Goal: Task Accomplishment & Management: Manage account settings

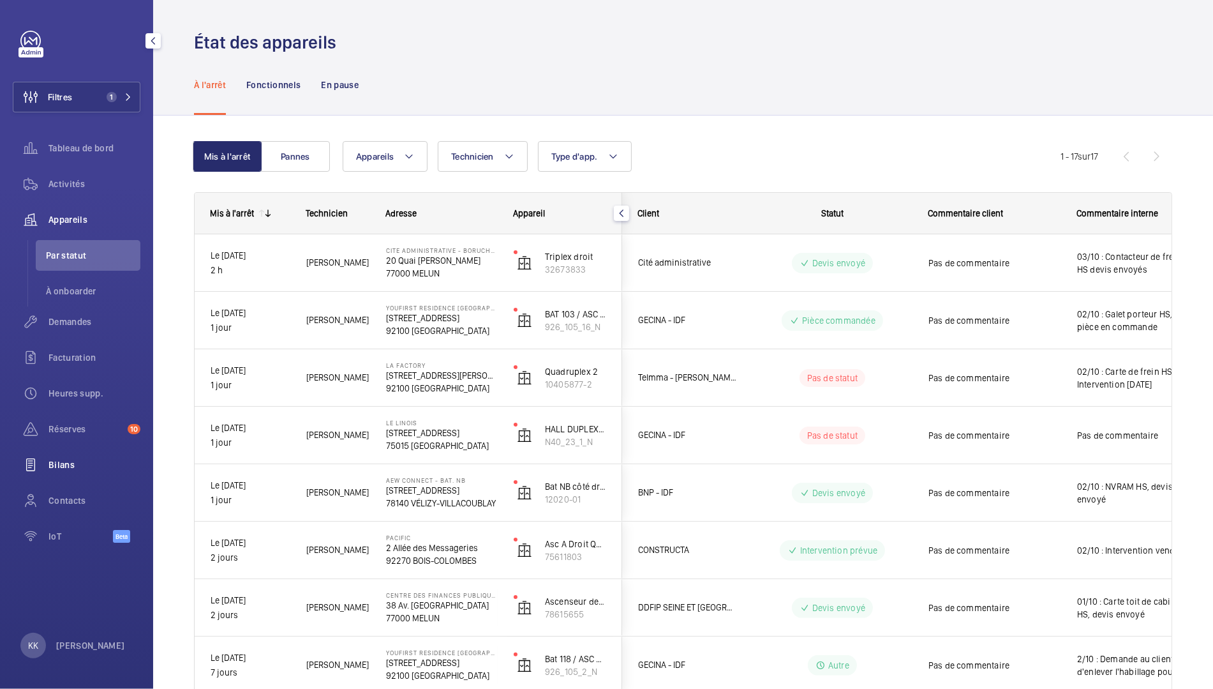
click at [68, 469] on span "Bilans" at bounding box center [95, 464] width 92 height 13
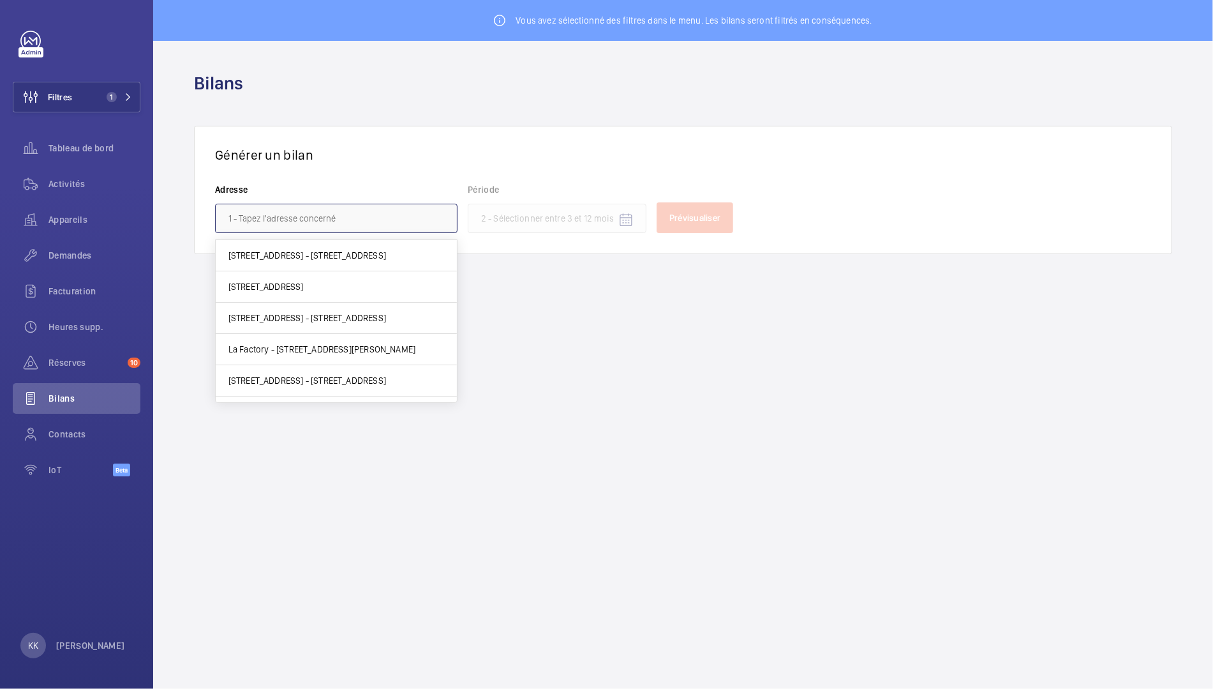
click at [264, 220] on input "text" at bounding box center [336, 218] width 243 height 29
paste input "EMBLEM"
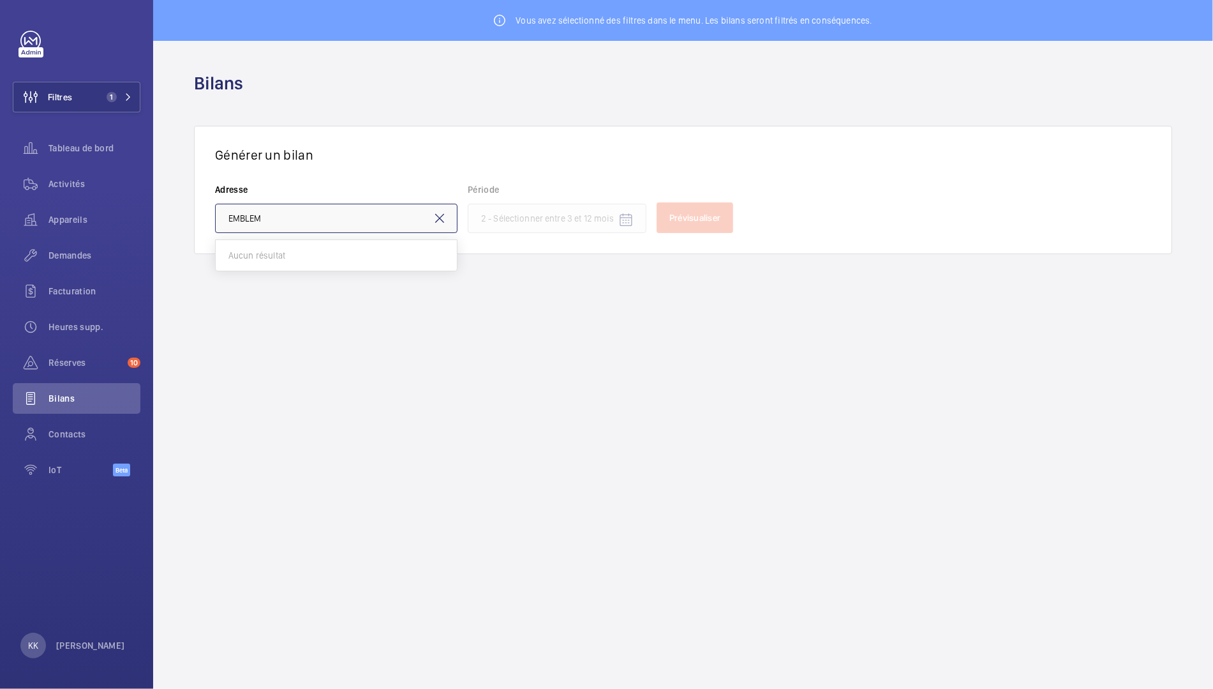
drag, startPoint x: 282, startPoint y: 206, endPoint x: 175, endPoint y: 191, distance: 108.1
click at [175, 191] on wm-front-admin-reports "Vous avez sélectionné des filtres dans le menu. Les bilans seront filtrés en co…" at bounding box center [683, 344] width 1060 height 689
drag, startPoint x: 311, startPoint y: 212, endPoint x: 200, endPoint y: 213, distance: 111.7
click at [199, 213] on div "Générer un bilan Adresse EMBLEM Période Prévisualiser" at bounding box center [683, 190] width 978 height 128
click at [255, 222] on input "EMBLEM" at bounding box center [336, 218] width 243 height 29
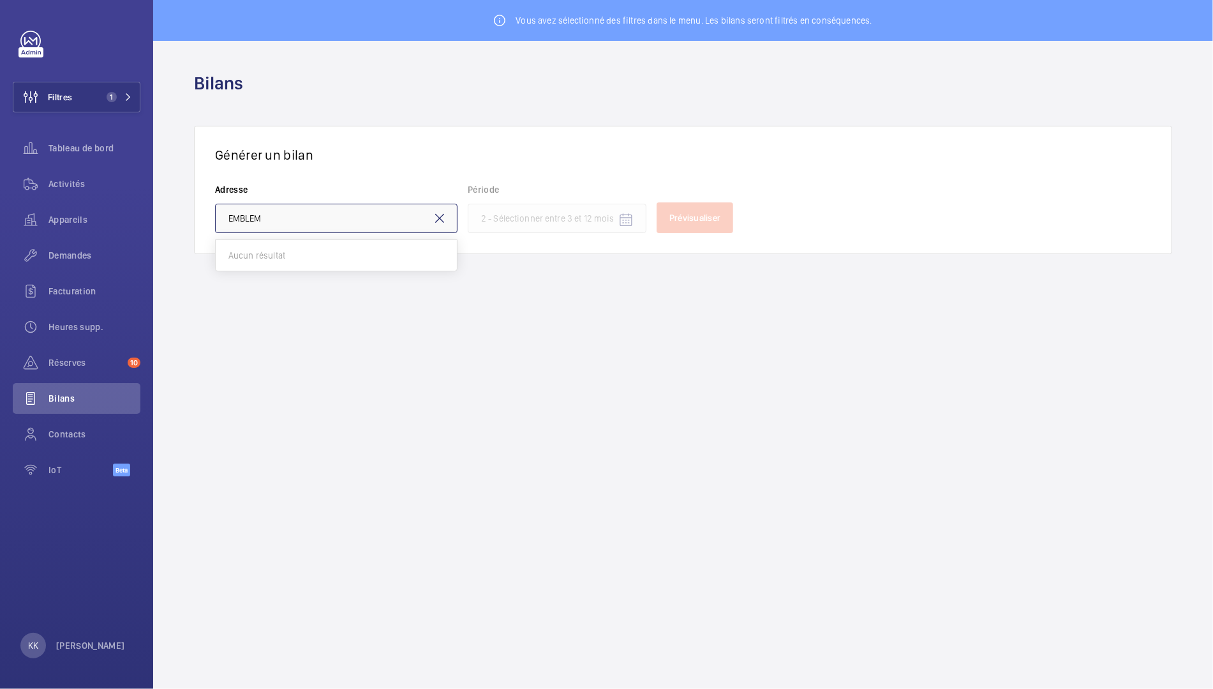
click at [255, 222] on input "EMBLEM" at bounding box center [336, 218] width 243 height 29
type input "lille"
drag, startPoint x: 254, startPoint y: 218, endPoint x: 176, endPoint y: 218, distance: 78.5
click at [176, 218] on wm-front-admin-reports "Vous avez sélectionné des filtres dans le menu. Les bilans seront filtrés en co…" at bounding box center [683, 344] width 1060 height 689
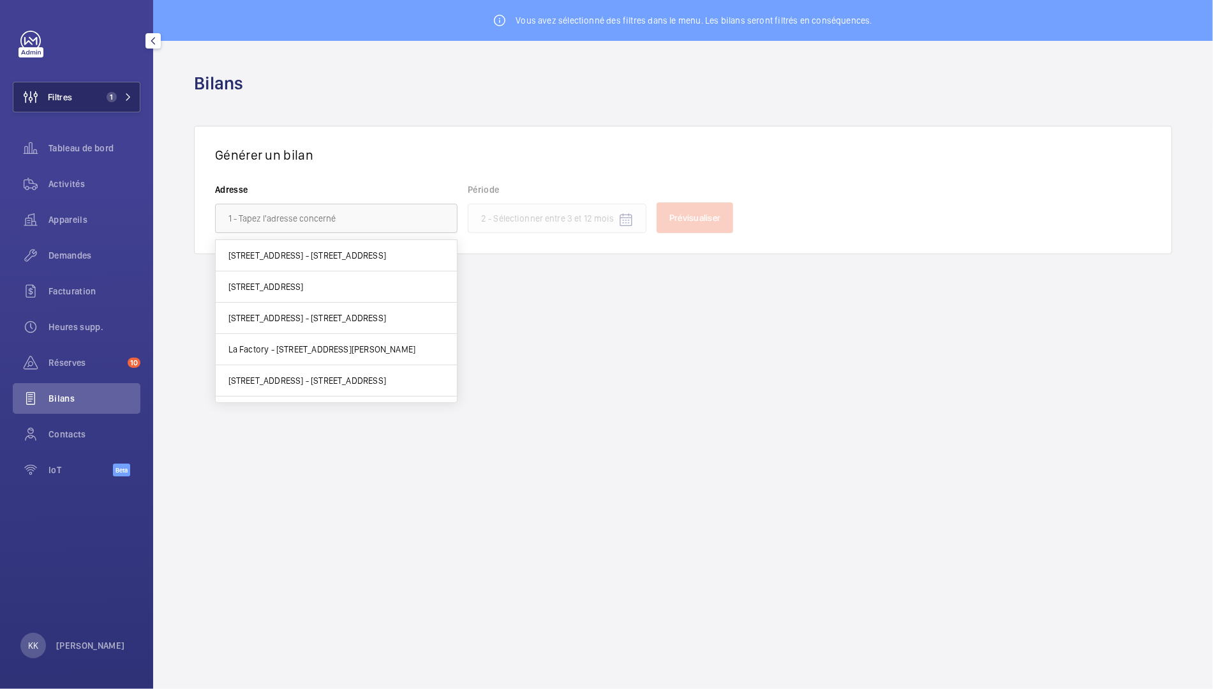
click at [73, 89] on button "Filtres 1" at bounding box center [77, 97] width 128 height 31
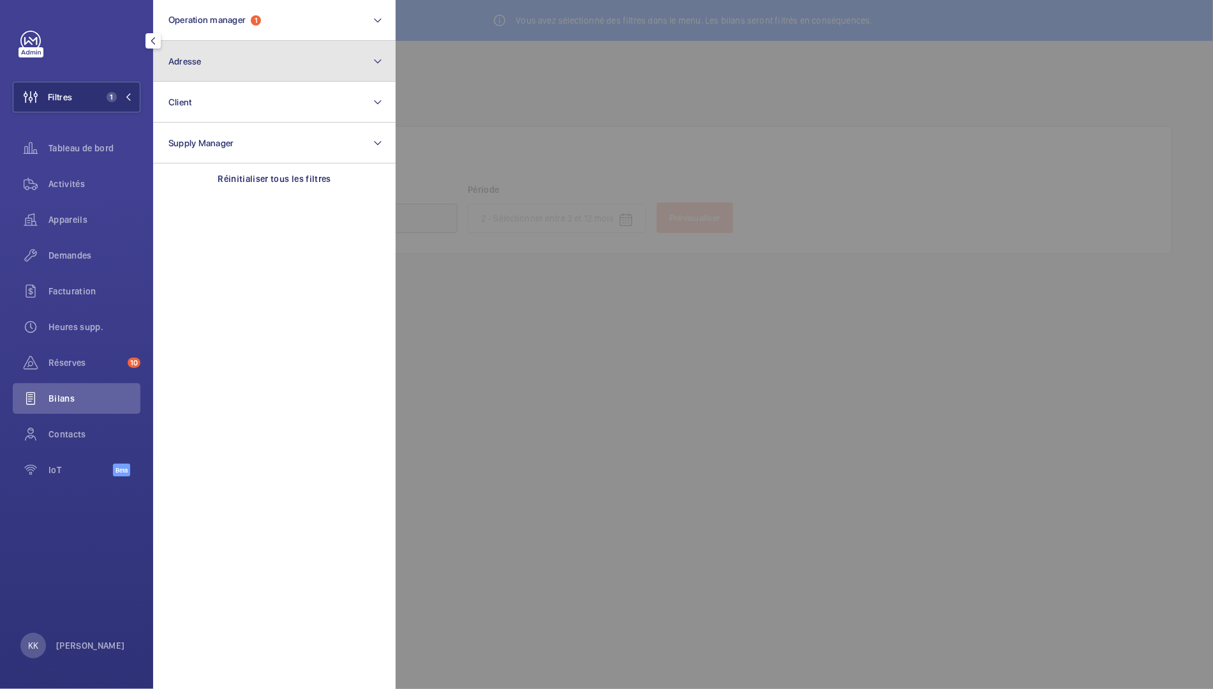
click at [213, 69] on button "Adresse" at bounding box center [274, 61] width 243 height 41
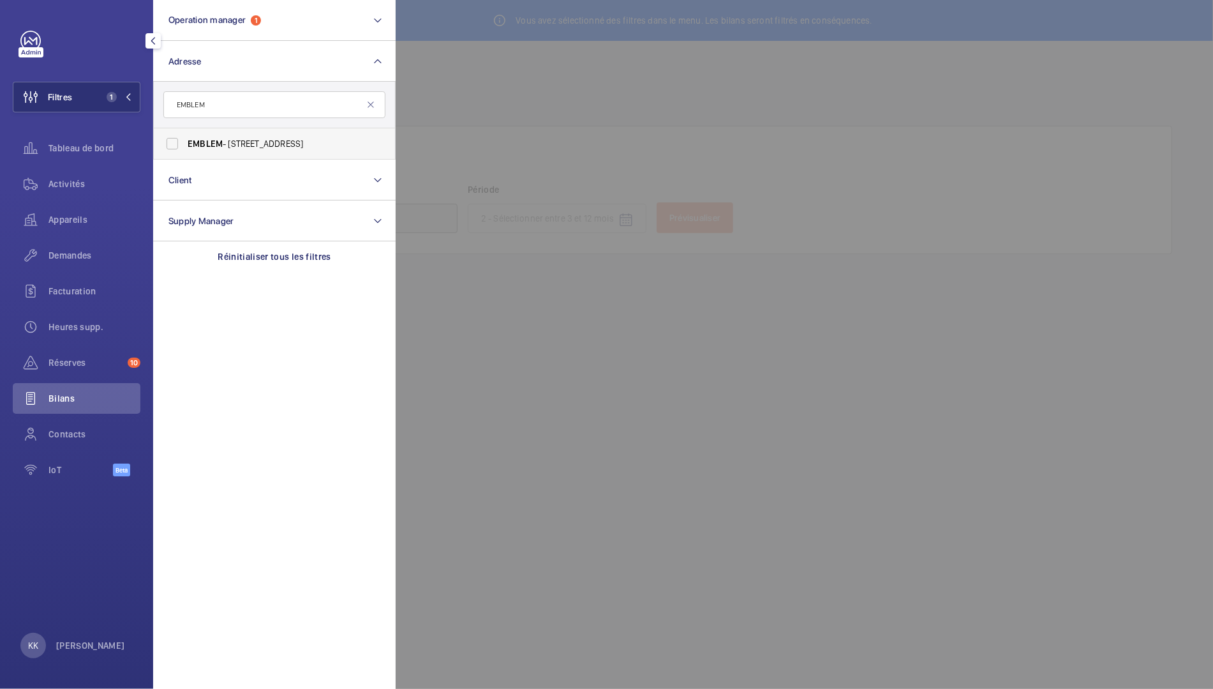
type input "EMBLEM"
click at [240, 139] on span "EMBLEM - 770 Boulevard Carnot, LILLE 59800" at bounding box center [276, 143] width 176 height 13
click at [185, 139] on input "EMBLEM - 770 Boulevard Carnot, LILLE 59800" at bounding box center [173, 144] width 26 height 26
checkbox input "true"
click at [458, 64] on div at bounding box center [1002, 344] width 1213 height 689
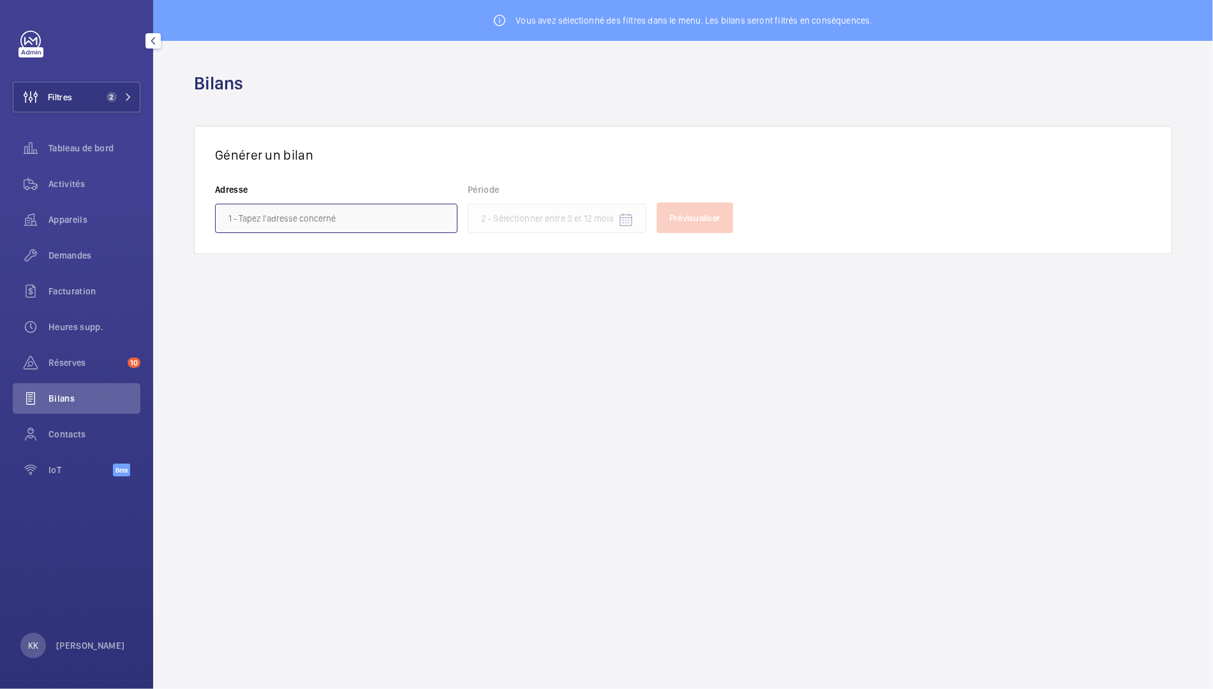
click at [292, 214] on input "text" at bounding box center [336, 218] width 243 height 29
click at [98, 96] on button "Filtres 2" at bounding box center [77, 97] width 128 height 31
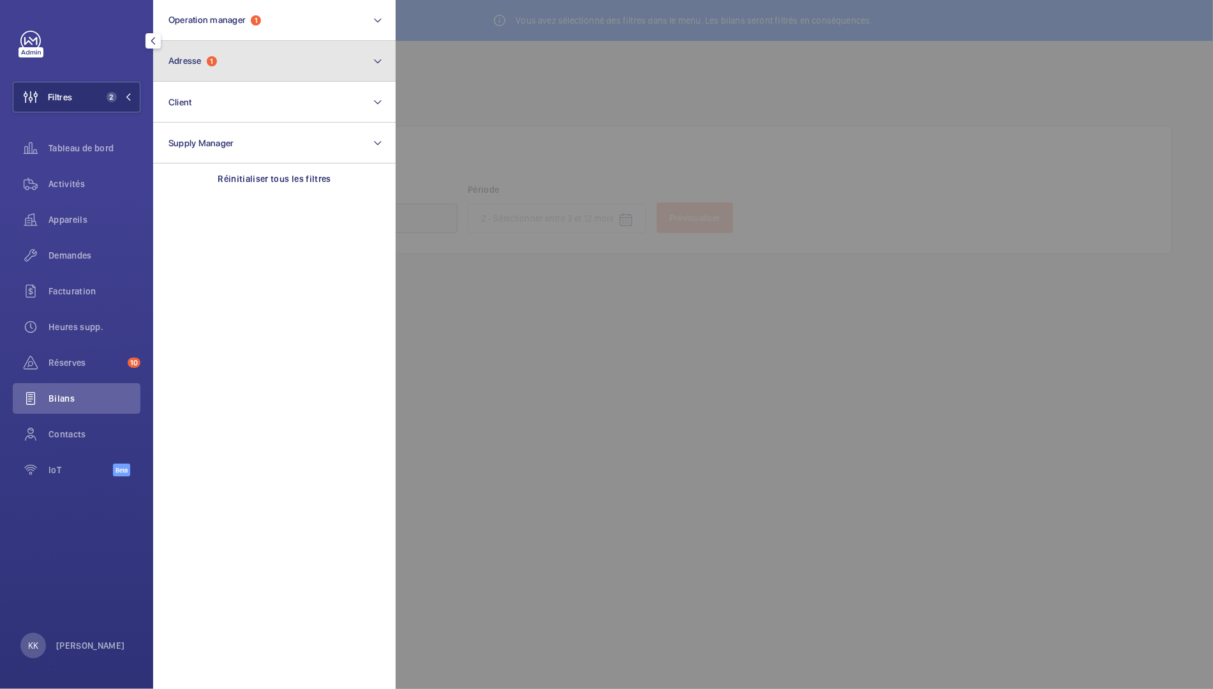
click at [213, 66] on button "Adresse 1" at bounding box center [274, 61] width 243 height 41
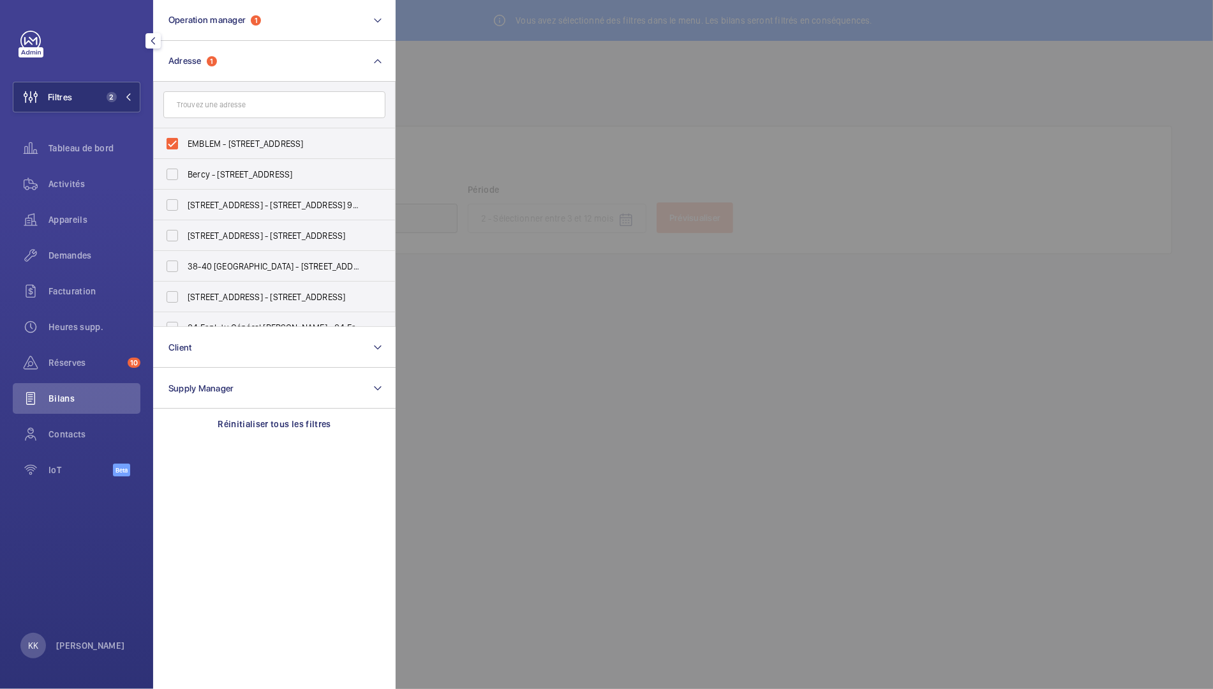
click at [480, 77] on div at bounding box center [1002, 344] width 1213 height 689
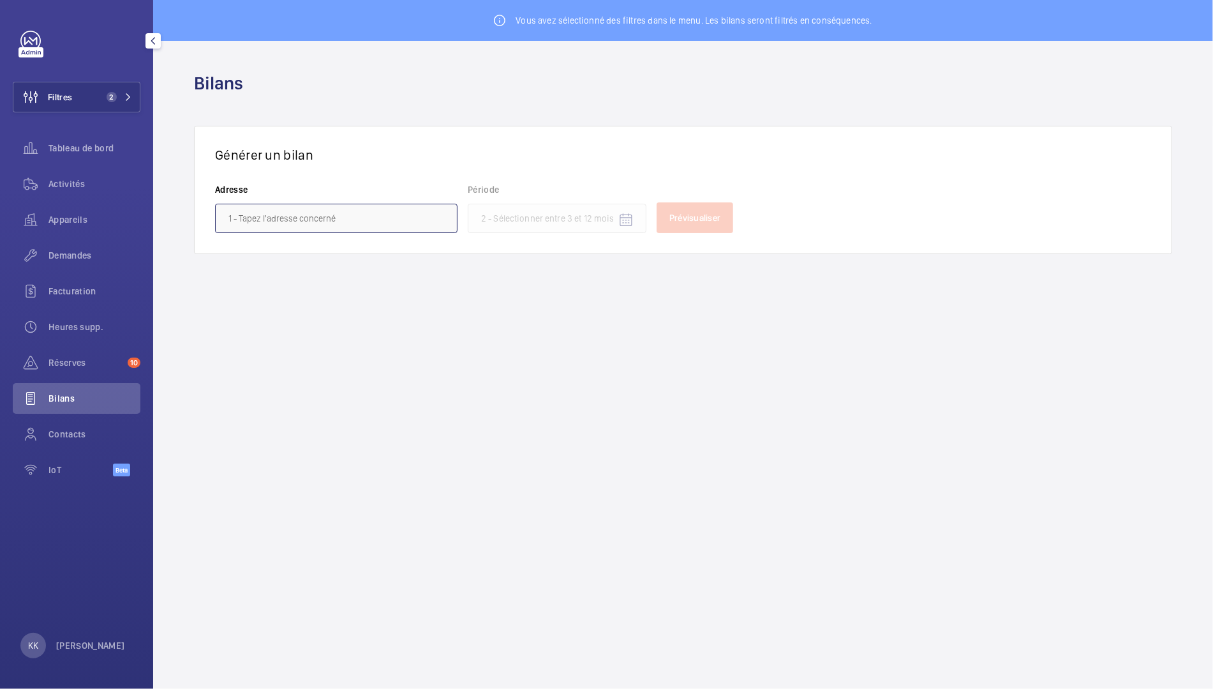
click at [241, 219] on input "text" at bounding box center [336, 218] width 243 height 29
type input "b"
click at [65, 187] on span "Activités" at bounding box center [95, 183] width 92 height 13
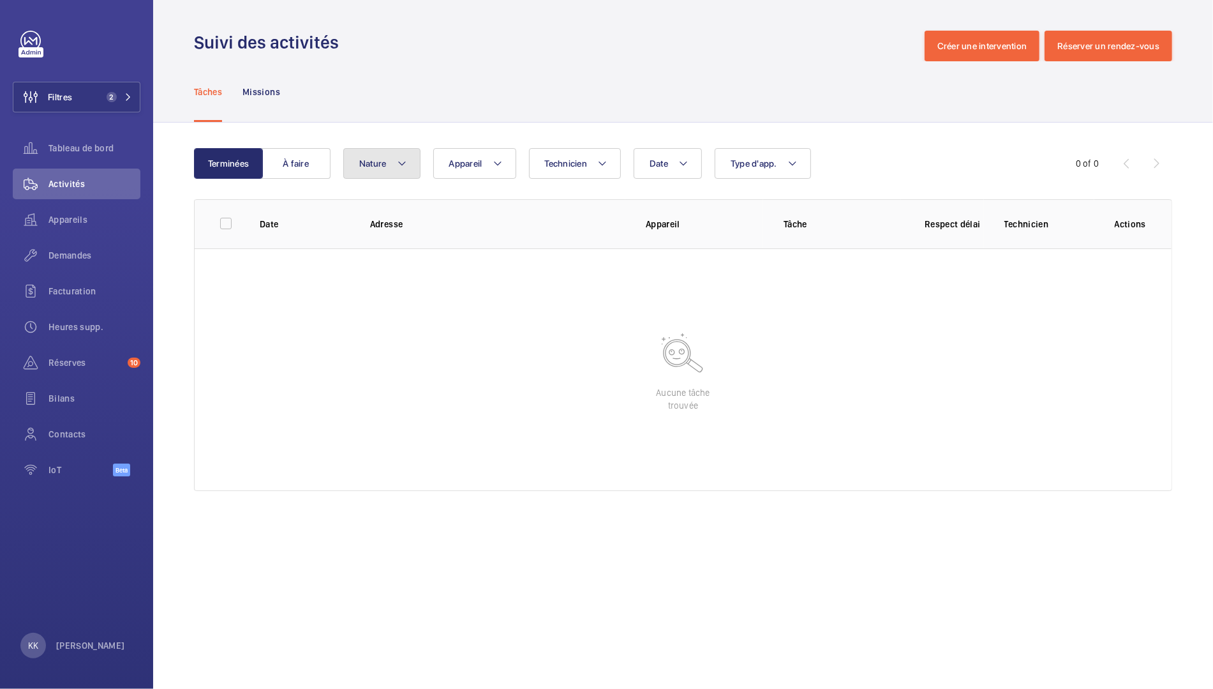
click at [398, 165] on mat-icon at bounding box center [402, 163] width 10 height 15
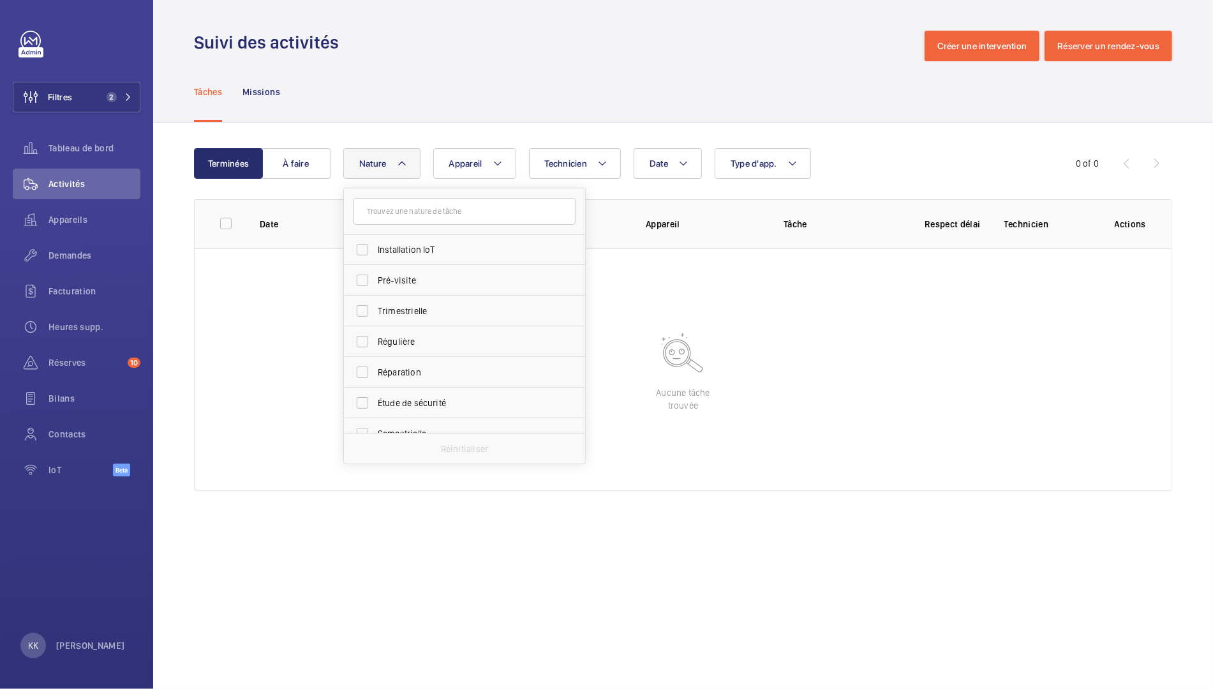
scroll to position [161, 0]
click at [378, 302] on span "Trimestrielle" at bounding box center [466, 303] width 176 height 13
click at [375, 302] on input "Trimestrielle" at bounding box center [363, 304] width 26 height 26
click at [378, 302] on span "Trimestrielle" at bounding box center [466, 303] width 176 height 13
click at [375, 302] on input "Trimestrielle" at bounding box center [363, 304] width 26 height 26
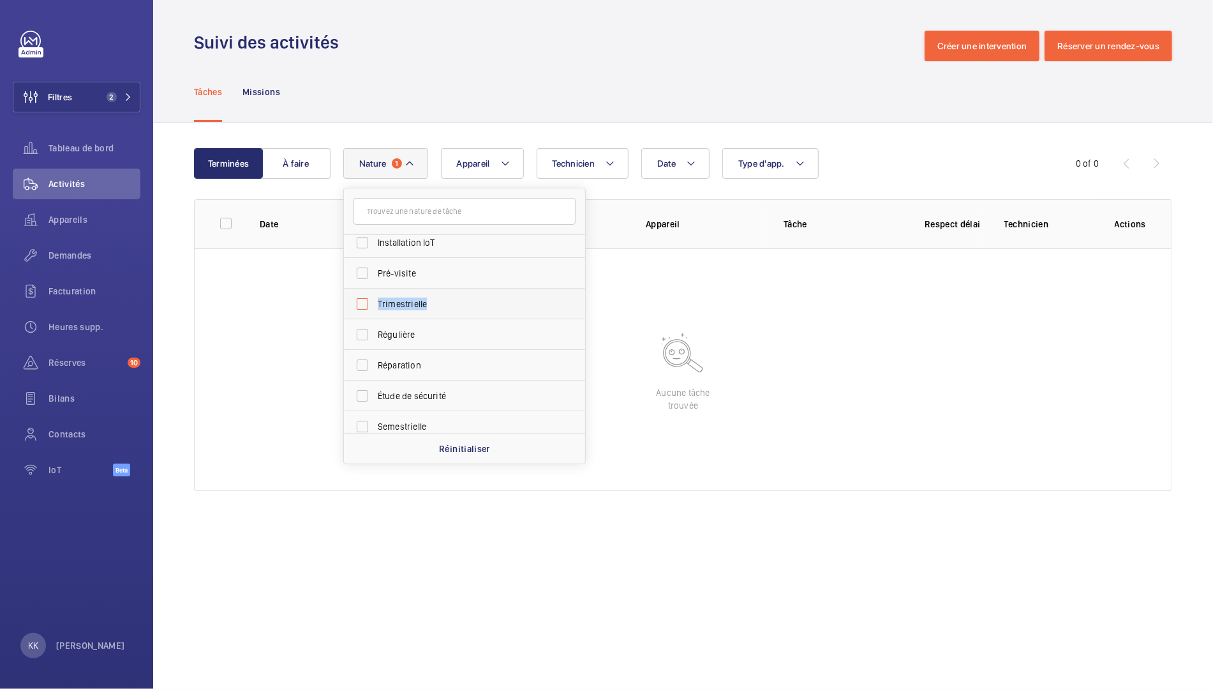
checkbox input "false"
click at [383, 328] on span "Régulière" at bounding box center [466, 334] width 176 height 13
click at [375, 327] on input "Régulière" at bounding box center [363, 335] width 26 height 26
checkbox input "true"
click at [384, 108] on div "Tâches Missions" at bounding box center [683, 91] width 978 height 61
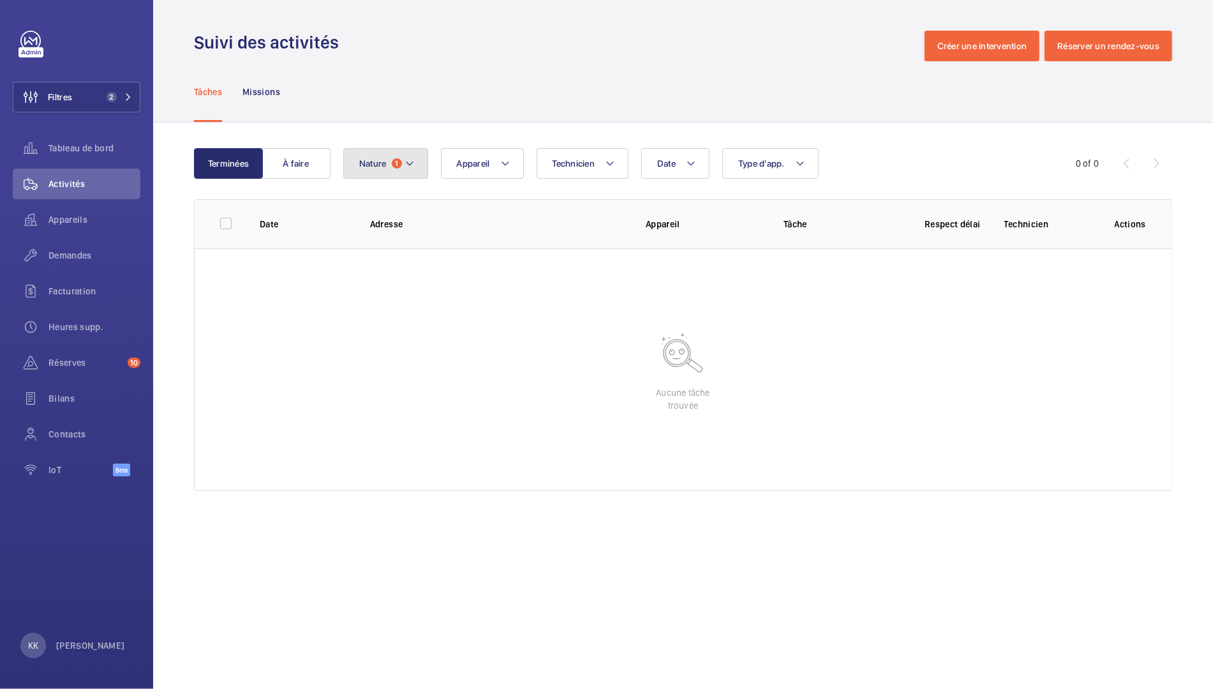
click at [387, 153] on button "Nature 1" at bounding box center [385, 163] width 85 height 31
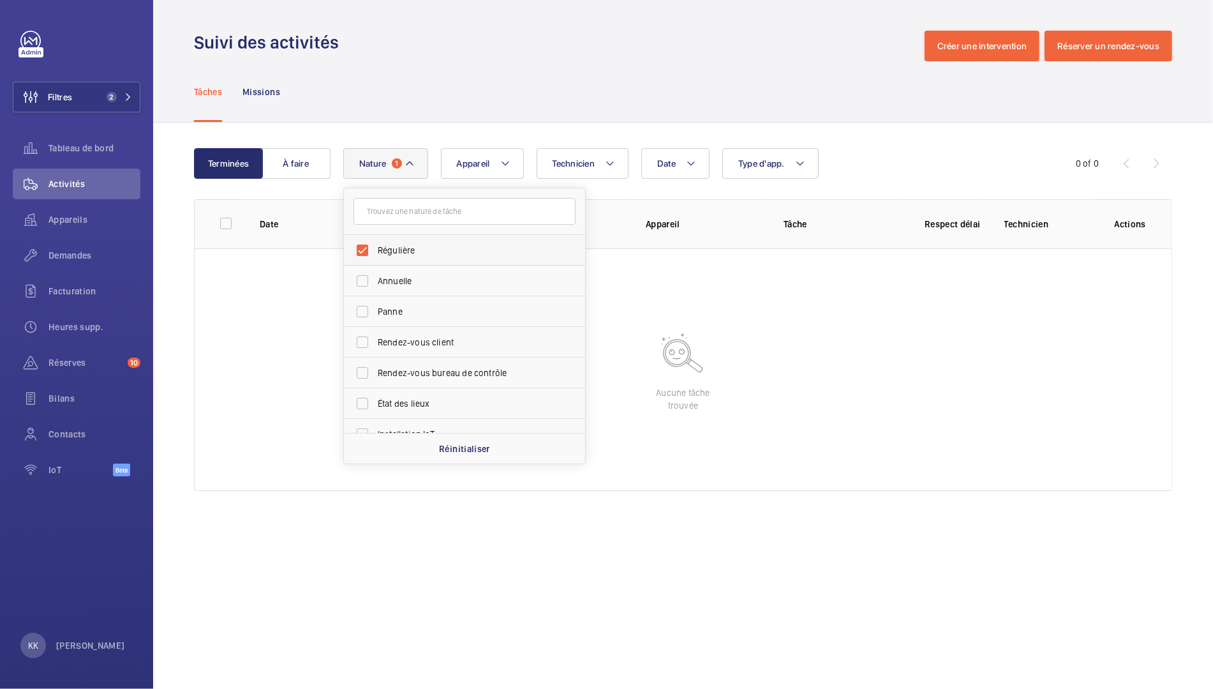
click at [386, 254] on span "Régulière" at bounding box center [466, 250] width 176 height 13
click at [375, 254] on input "Régulière" at bounding box center [363, 250] width 26 height 26
checkbox input "false"
click at [398, 128] on div "Terminées À faire Date Technicien Appareil Type d'app. Nature Régulière Annuell…" at bounding box center [683, 322] width 1060 height 399
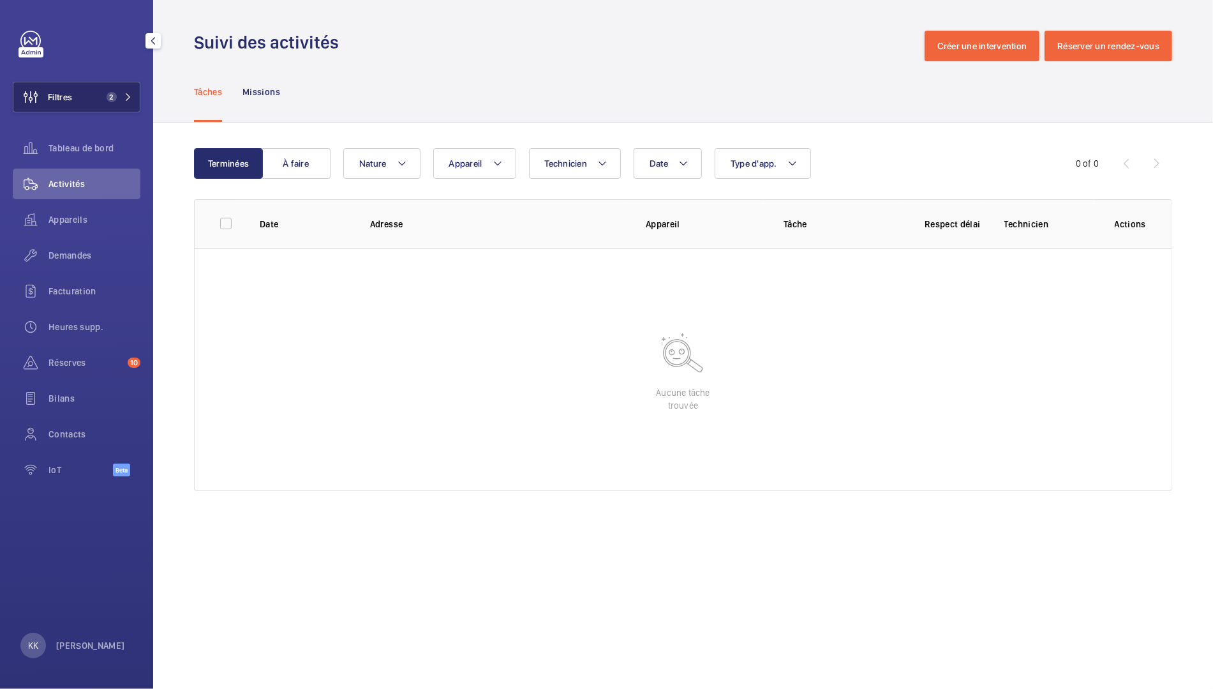
click at [104, 107] on button "Filtres 2" at bounding box center [77, 97] width 128 height 31
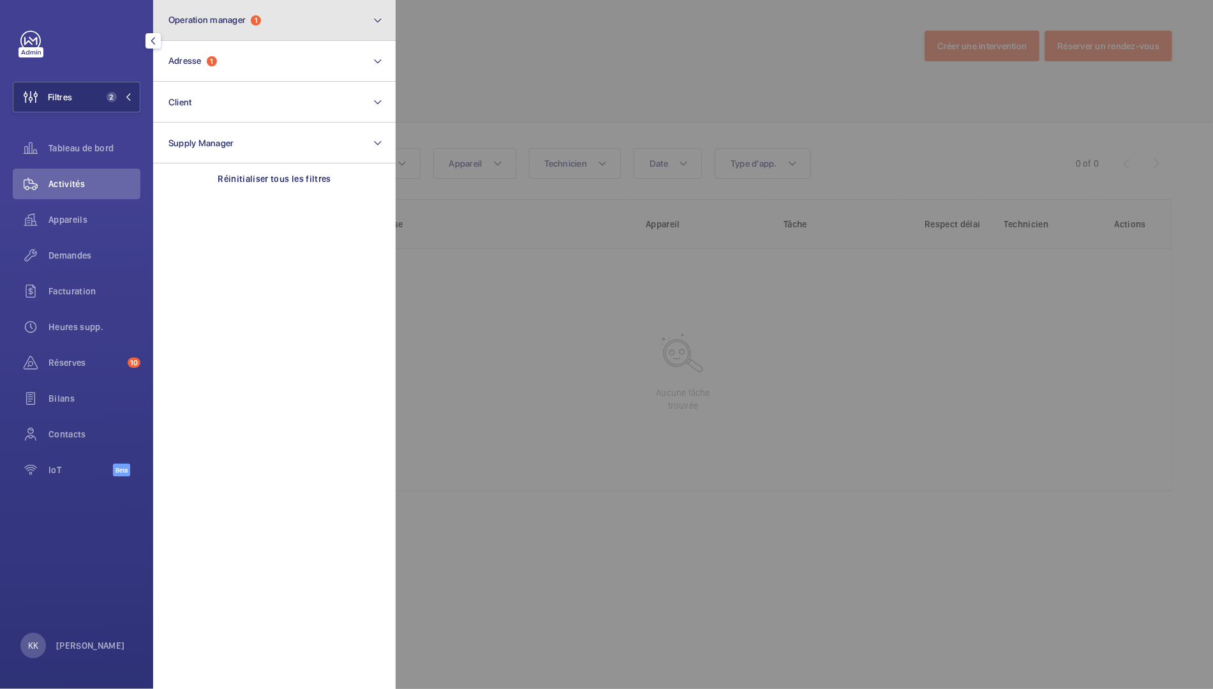
click at [237, 39] on button "Operation manager 1" at bounding box center [274, 20] width 243 height 41
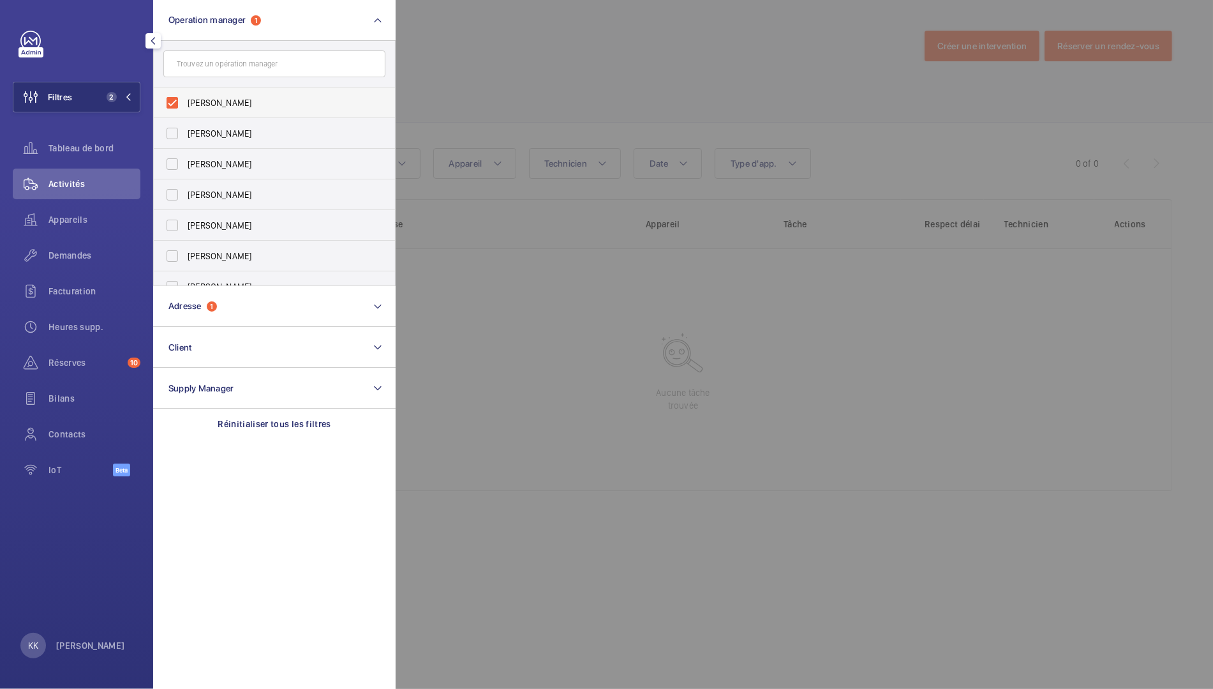
click at [232, 109] on label "[PERSON_NAME]" at bounding box center [265, 102] width 222 height 31
click at [185, 109] on input "[PERSON_NAME]" at bounding box center [173, 103] width 26 height 26
checkbox input "false"
click at [493, 70] on div at bounding box center [1002, 344] width 1213 height 689
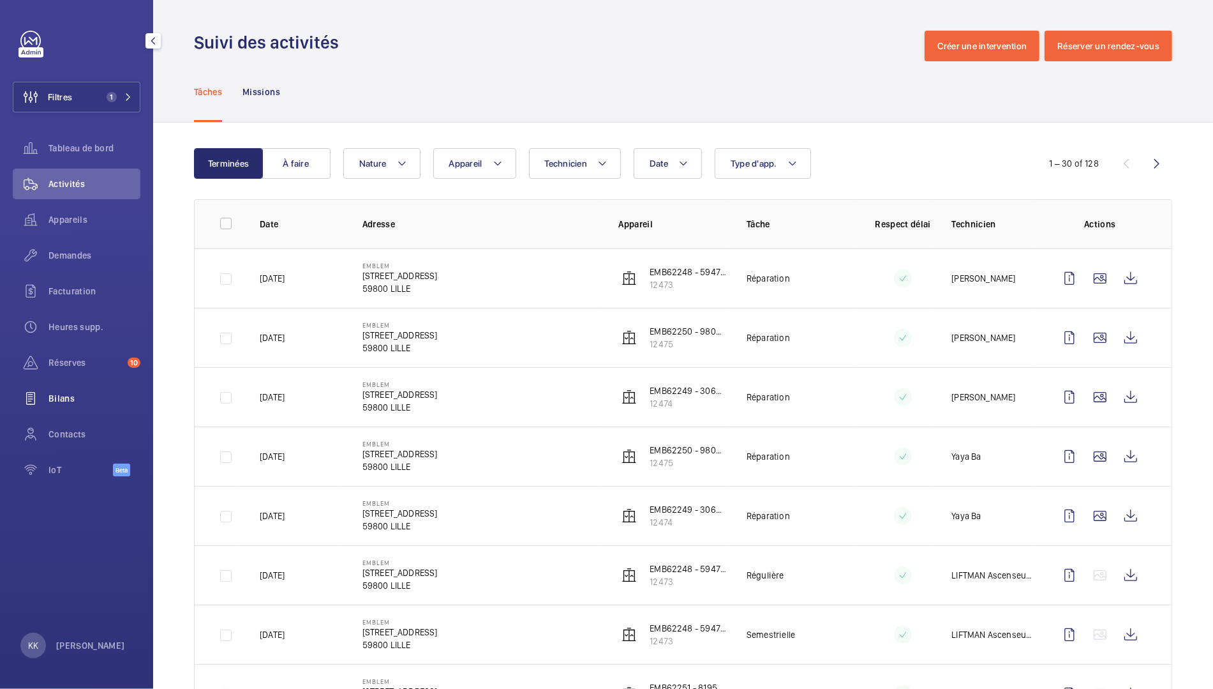
click at [57, 403] on span "Bilans" at bounding box center [95, 398] width 92 height 13
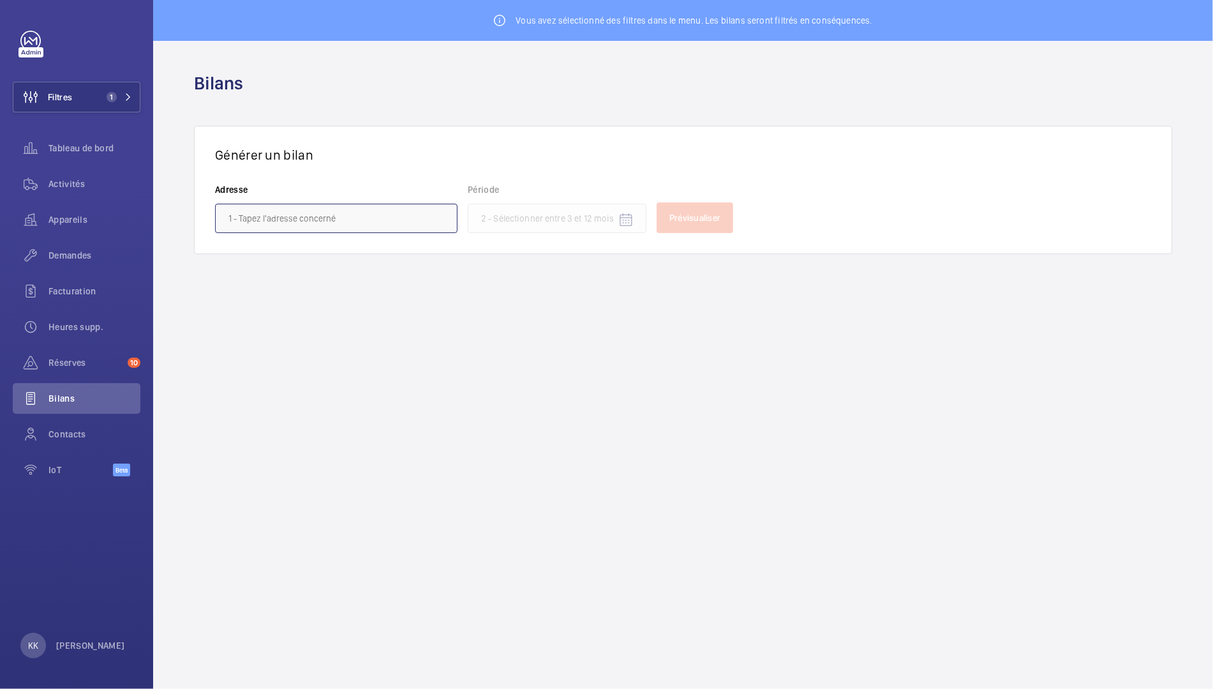
click at [295, 209] on input "text" at bounding box center [336, 218] width 243 height 29
type input "b"
click at [79, 83] on button "Filtres 1" at bounding box center [77, 97] width 128 height 31
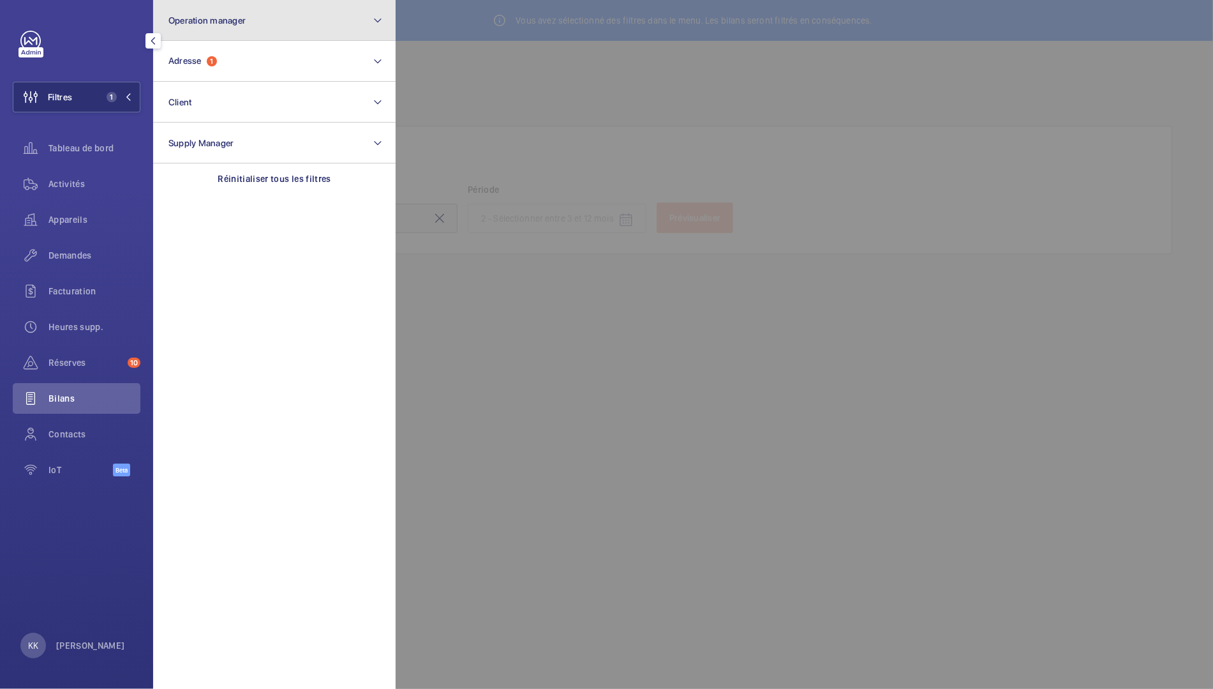
click at [224, 29] on button "Operation manager" at bounding box center [274, 20] width 243 height 41
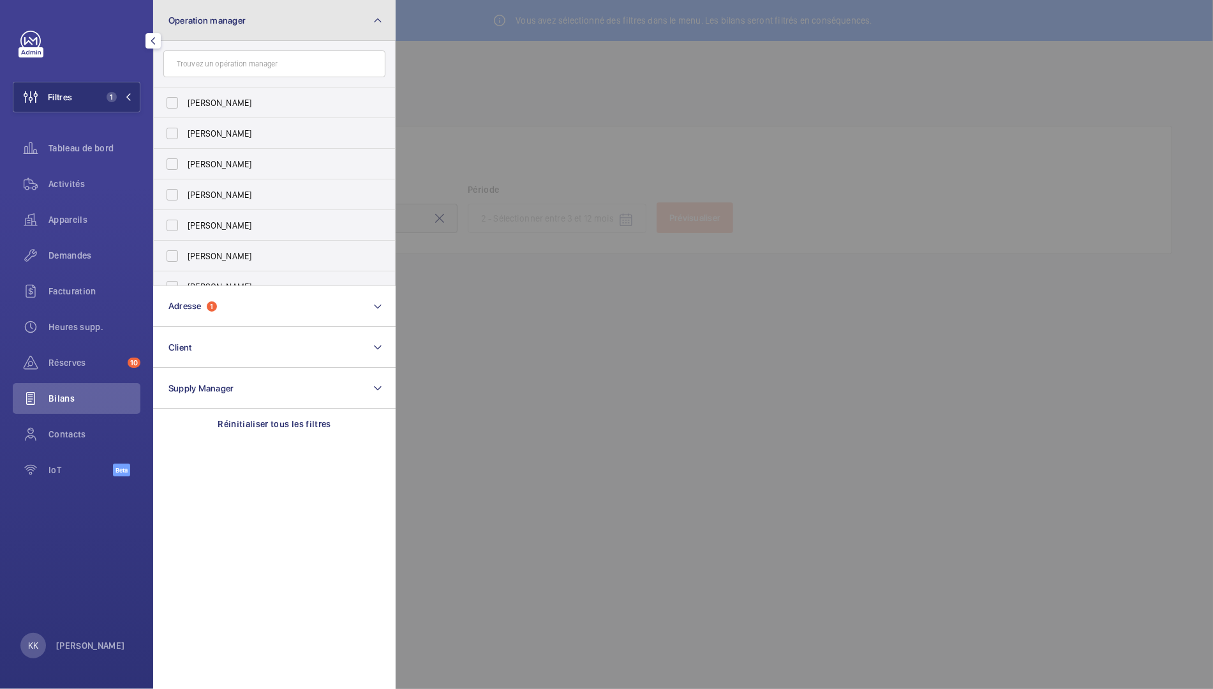
click at [223, 34] on button "Operation manager" at bounding box center [274, 20] width 243 height 41
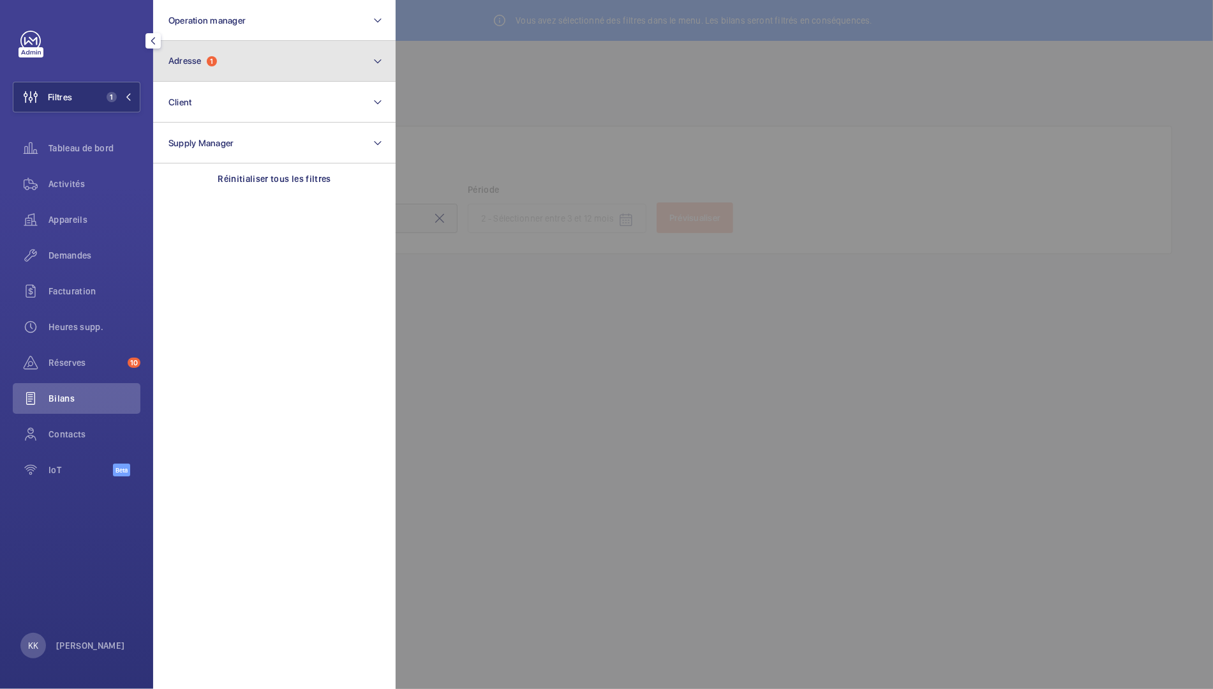
click at [223, 77] on button "Adresse 1" at bounding box center [274, 61] width 243 height 41
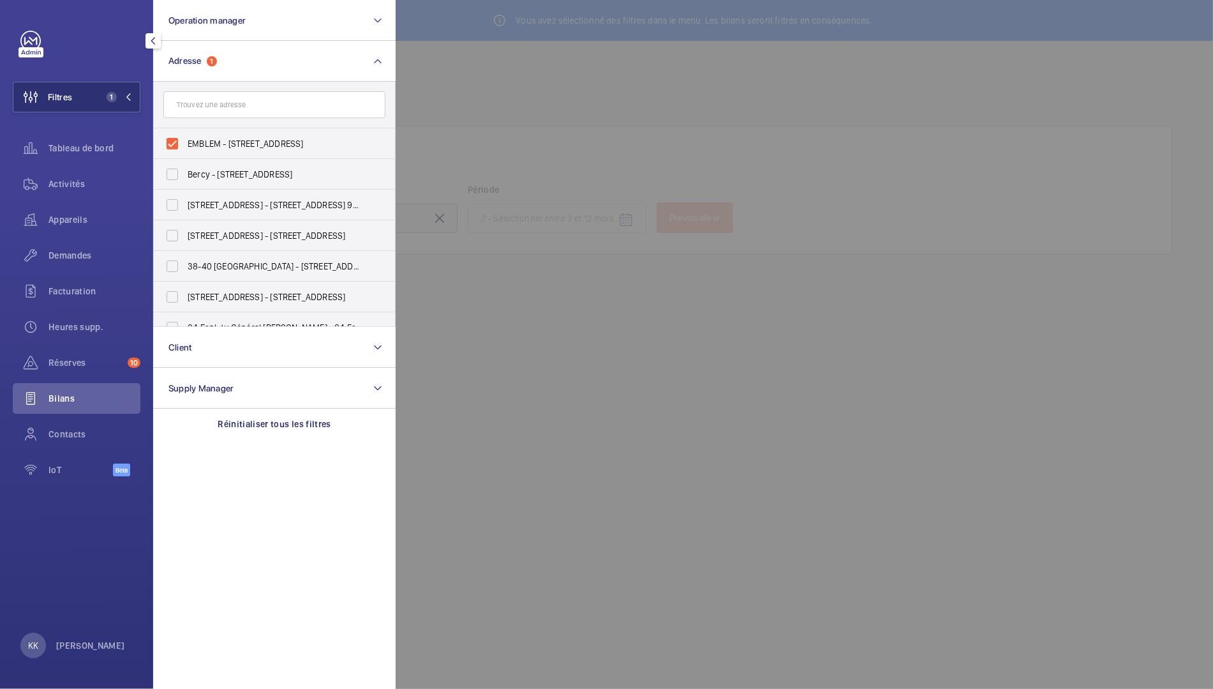
click at [500, 91] on div at bounding box center [1002, 344] width 1213 height 689
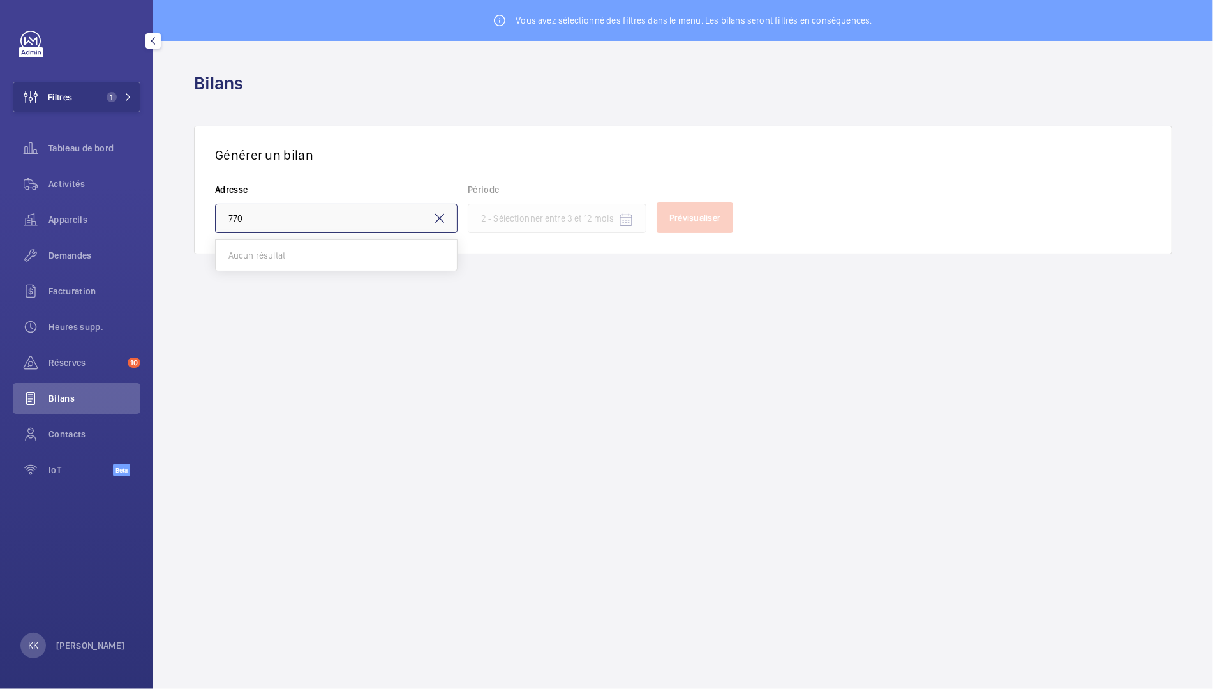
click at [251, 227] on input "770" at bounding box center [336, 218] width 243 height 29
type input "770 boulevard carnot"
click at [445, 222] on mat-icon at bounding box center [439, 218] width 15 height 15
click at [47, 193] on wm-front-icon-button at bounding box center [31, 184] width 36 height 31
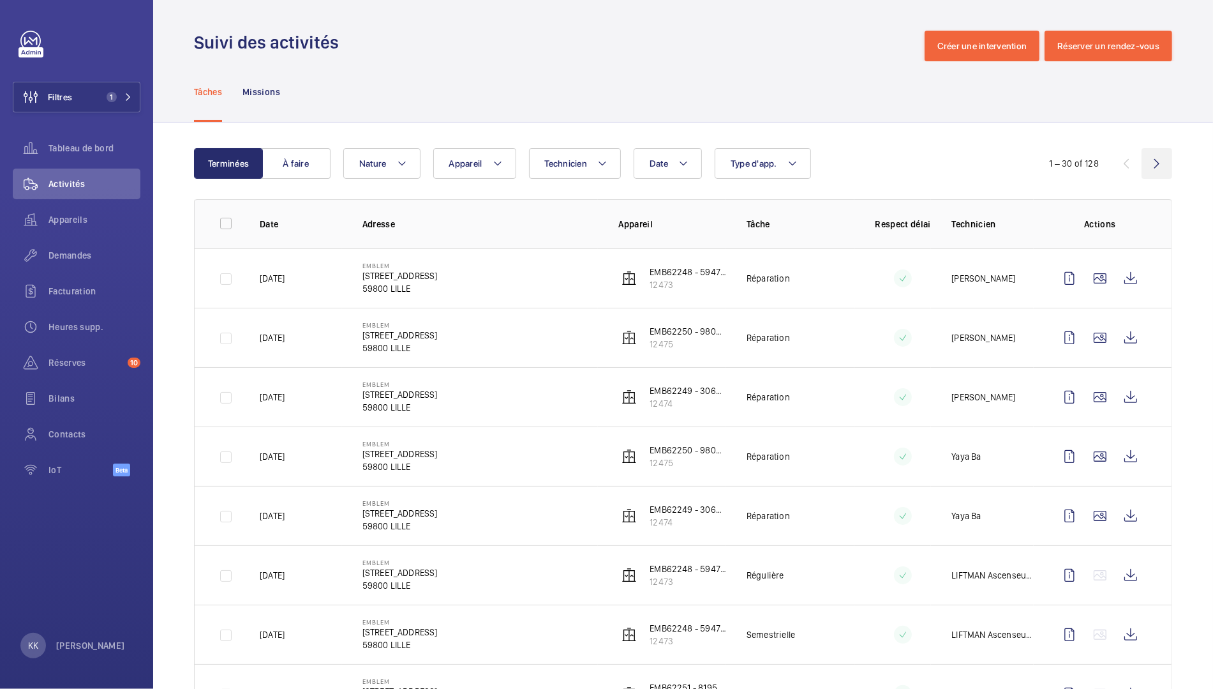
click at [1160, 164] on wm-front-icon-button at bounding box center [1157, 163] width 31 height 31
click at [1161, 164] on wm-front-icon-button at bounding box center [1157, 163] width 31 height 31
click at [389, 153] on button "Nature" at bounding box center [381, 163] width 77 height 31
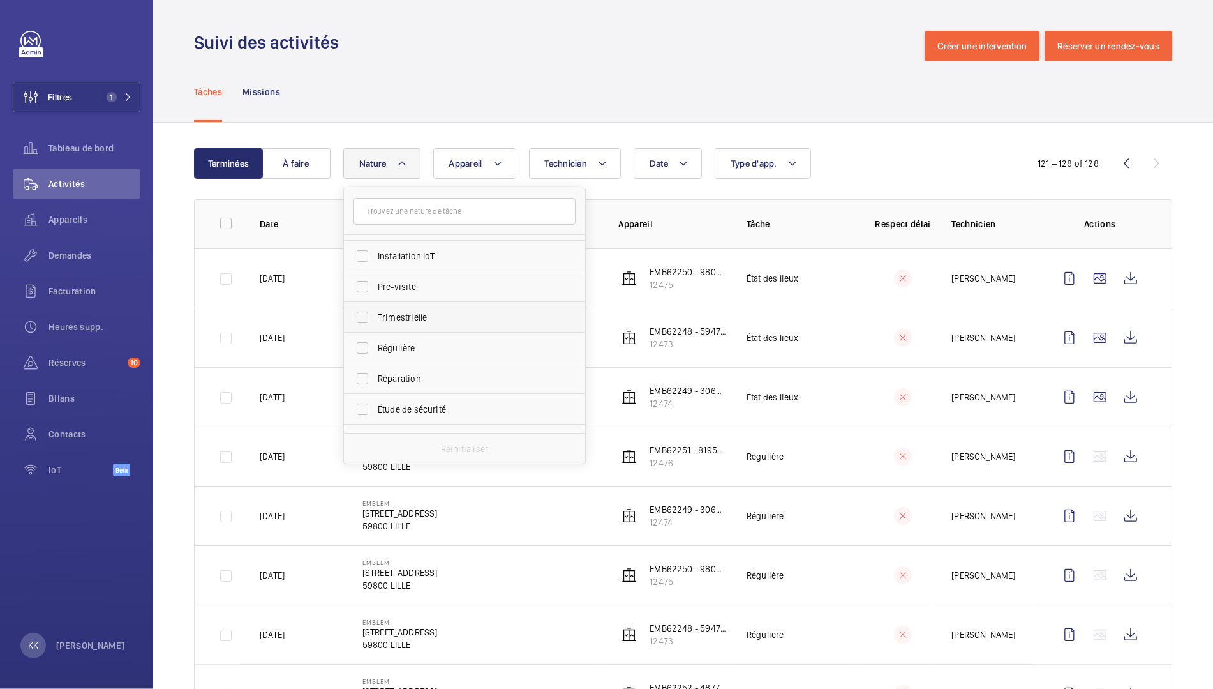
scroll to position [148, 0]
click at [358, 352] on input "Régulière" at bounding box center [363, 347] width 26 height 26
checkbox input "true"
click at [419, 87] on div "Tâches Missions" at bounding box center [683, 91] width 978 height 61
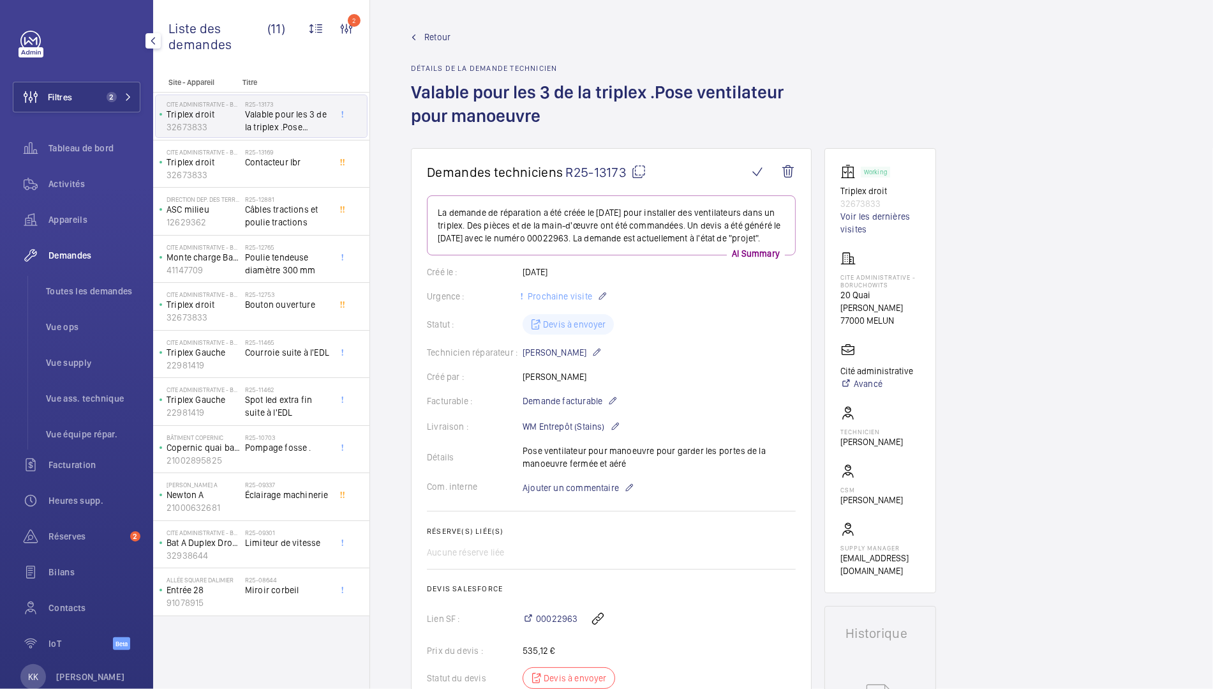
scroll to position [677, 0]
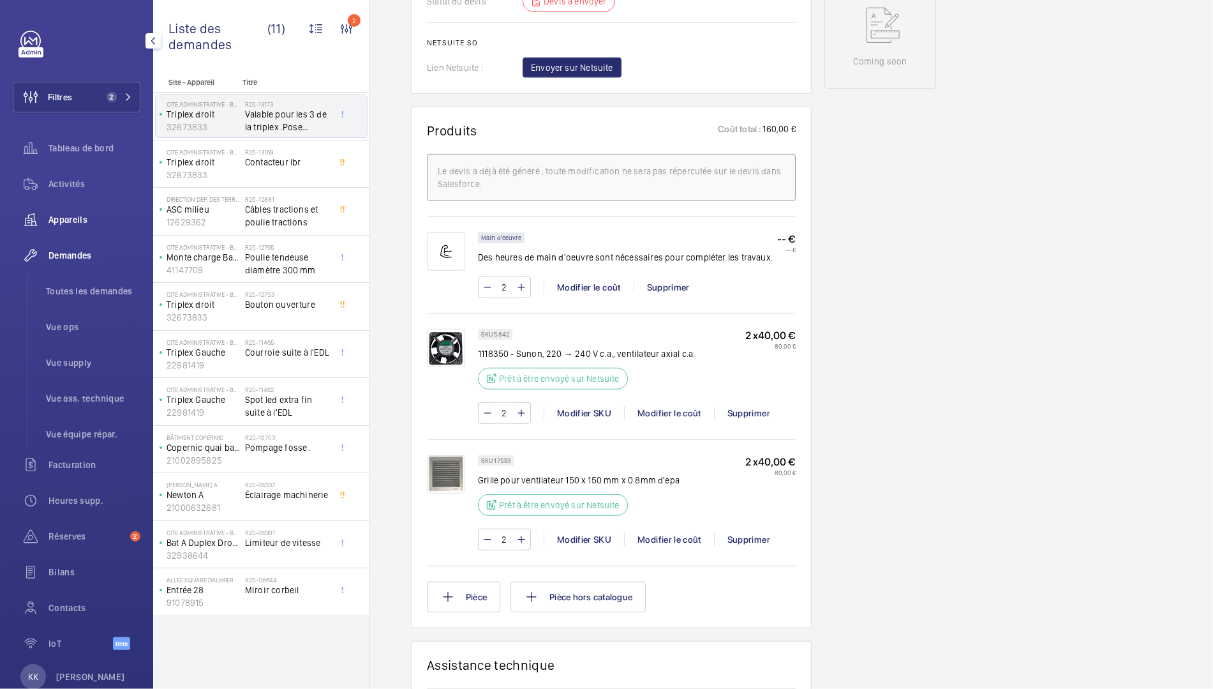
click at [61, 213] on span "Appareils" at bounding box center [95, 219] width 92 height 13
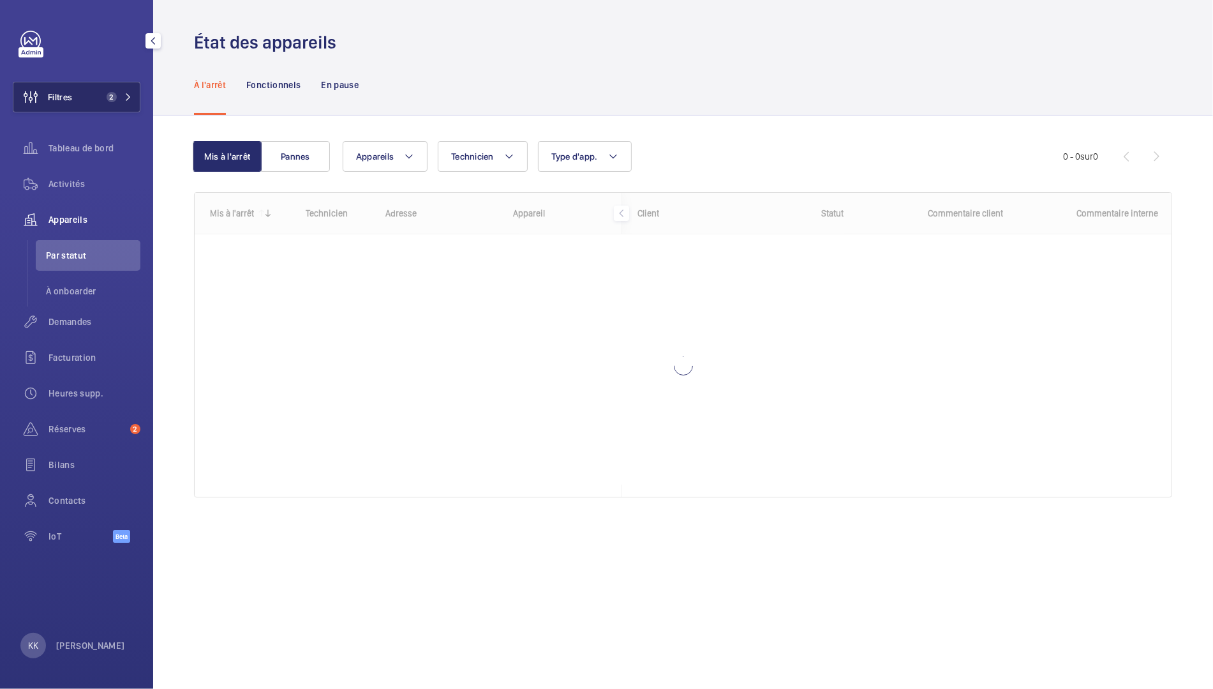
click at [79, 97] on button "Filtres 2" at bounding box center [77, 97] width 128 height 31
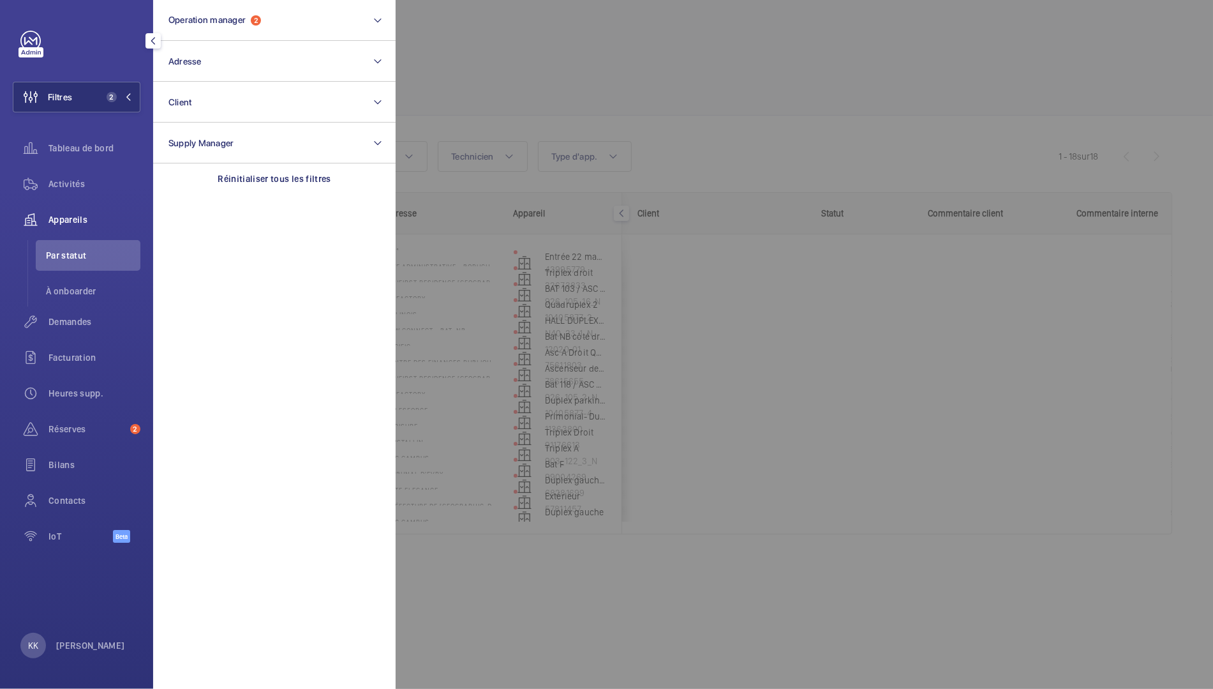
click at [432, 24] on div at bounding box center [1002, 344] width 1213 height 689
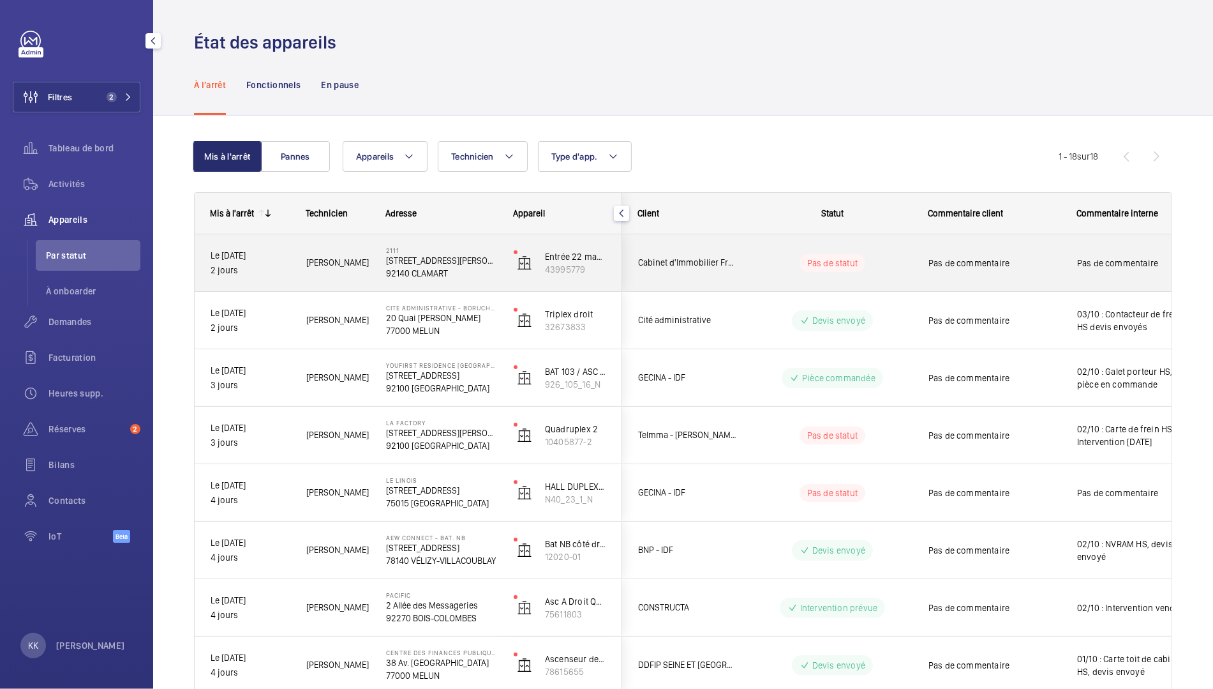
click at [401, 250] on p "2111" at bounding box center [441, 250] width 111 height 8
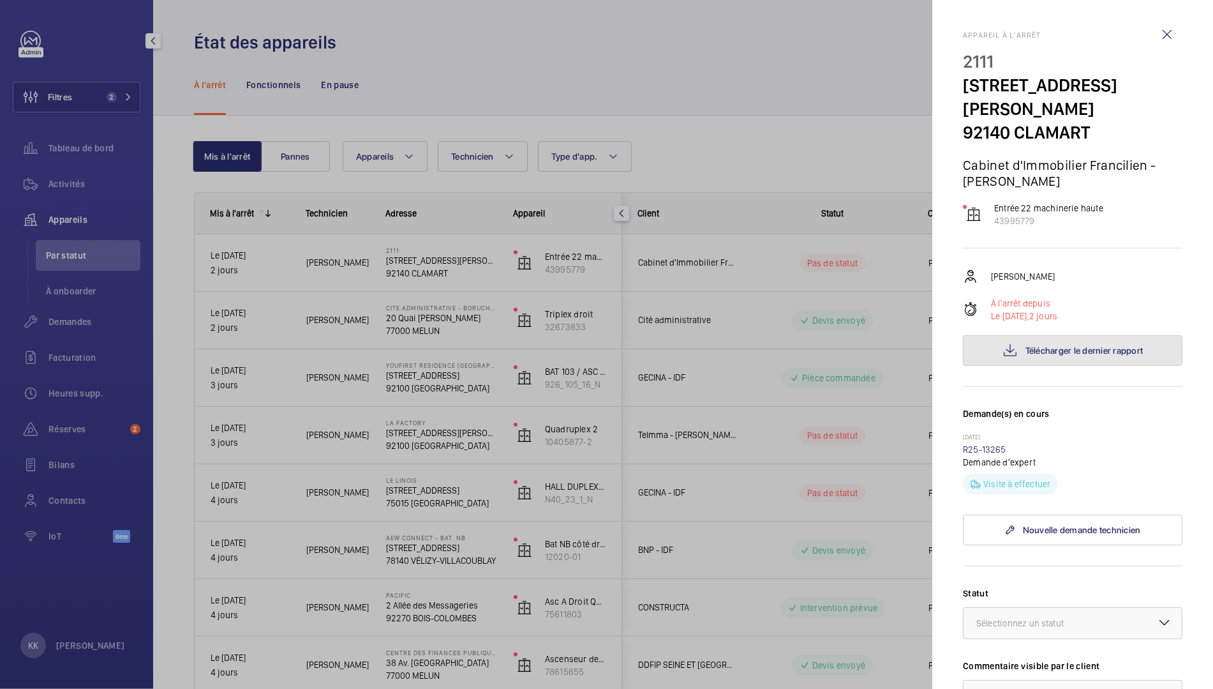
click at [994, 341] on button "Télécharger le dernier rapport" at bounding box center [1073, 350] width 220 height 31
click at [444, 84] on div at bounding box center [606, 344] width 1213 height 689
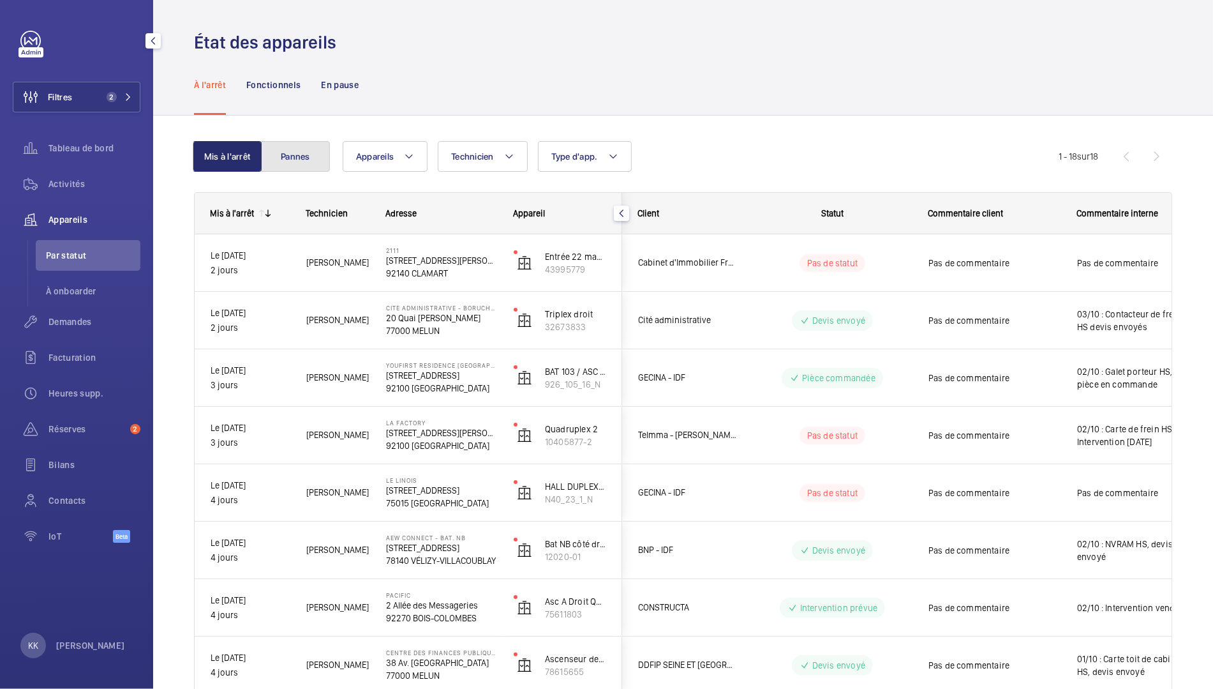
click at [318, 144] on button "Pannes" at bounding box center [295, 156] width 69 height 31
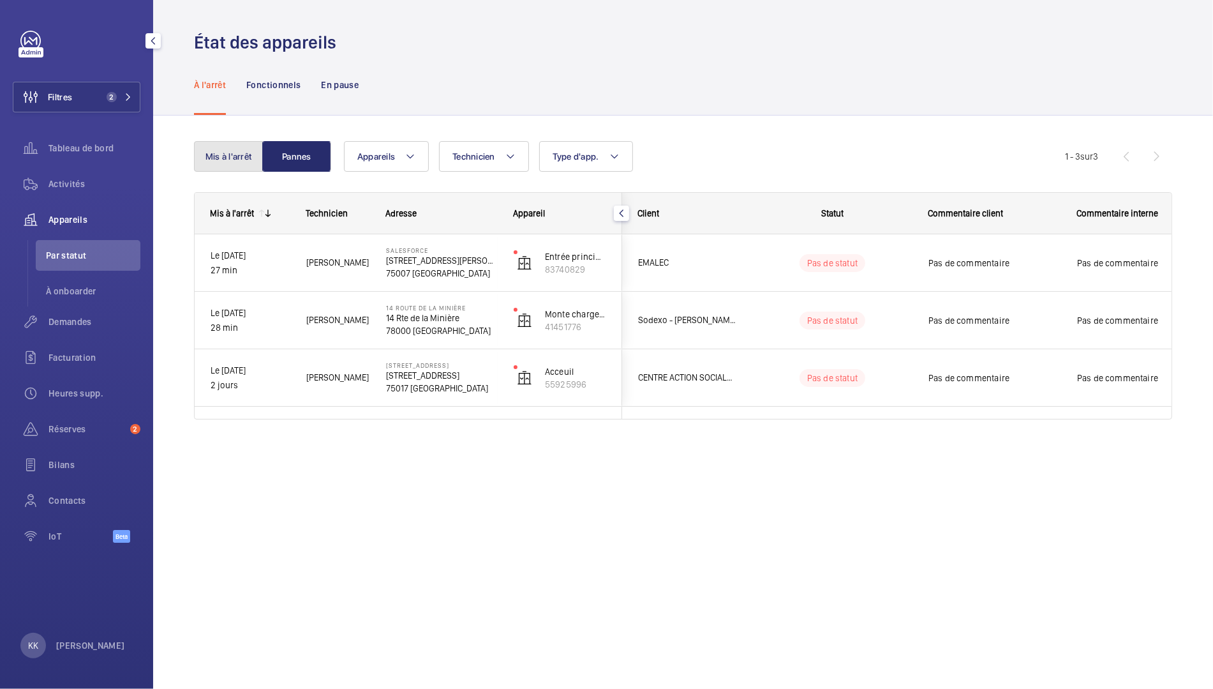
click at [214, 163] on button "Mis à l'arrêt" at bounding box center [228, 156] width 69 height 31
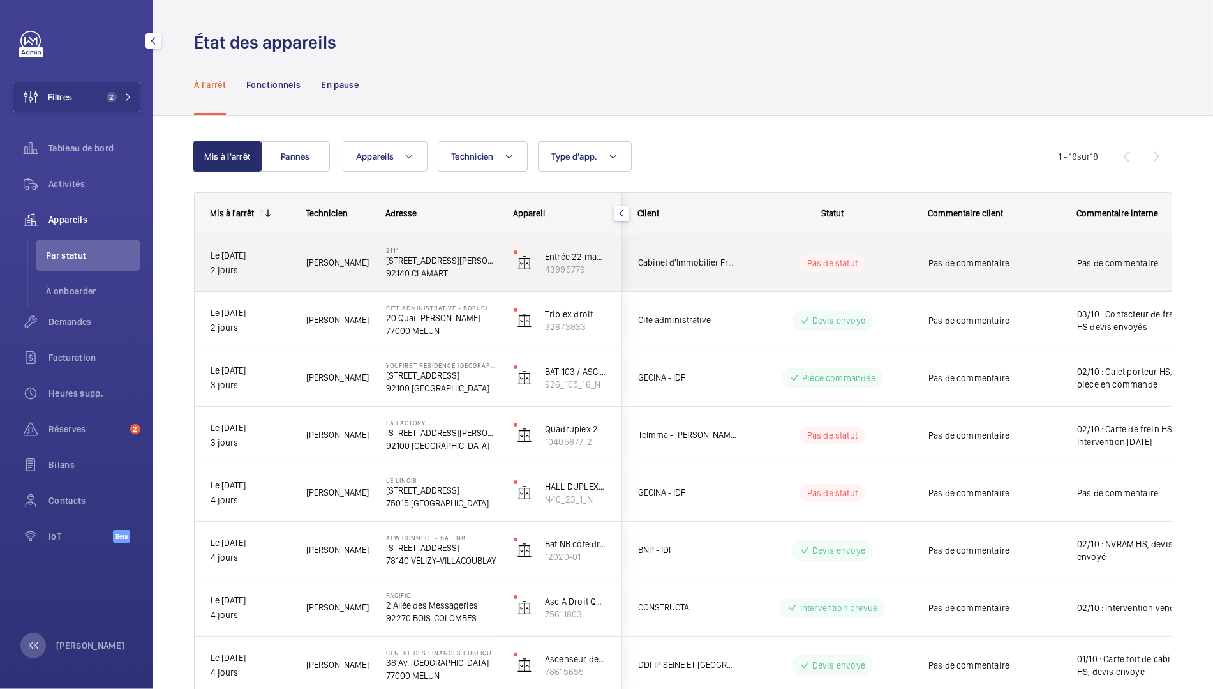
click at [336, 268] on span "Ismail T." at bounding box center [337, 262] width 63 height 15
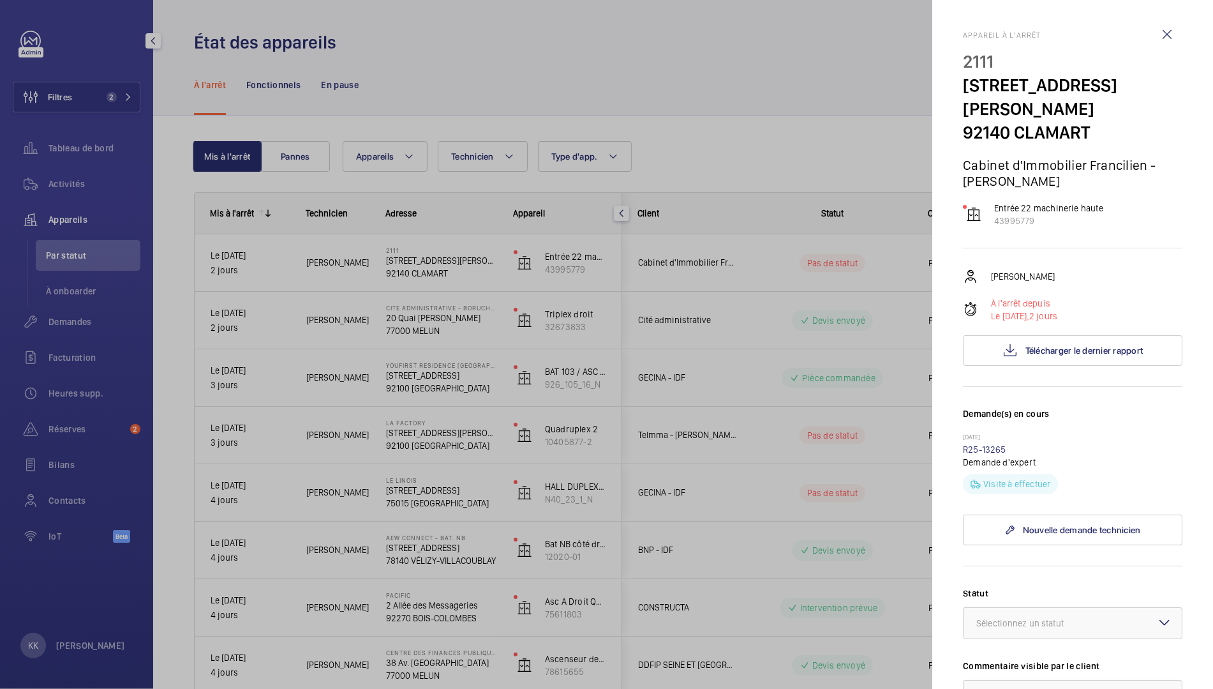
scroll to position [324, 0]
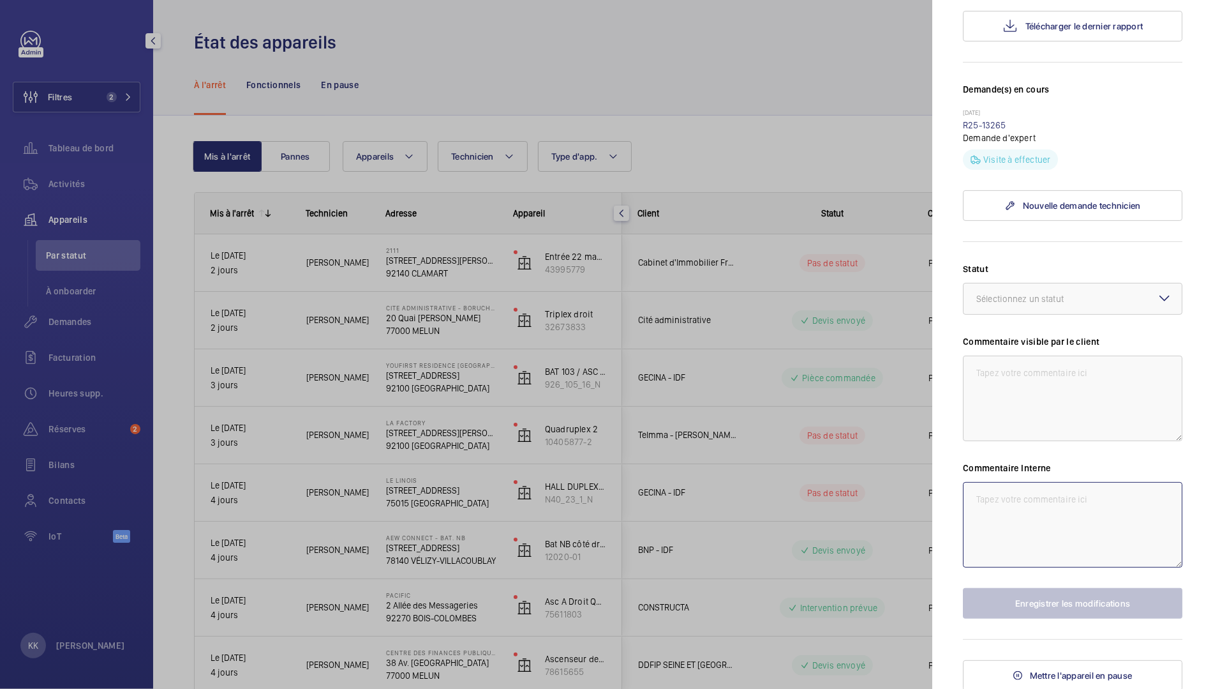
click at [1026, 502] on textarea at bounding box center [1073, 525] width 220 height 86
click at [1019, 297] on div "Sélectionnez un statut" at bounding box center [1036, 298] width 119 height 13
click at [1031, 339] on span "Passage d’un expert technique" at bounding box center [1073, 337] width 193 height 13
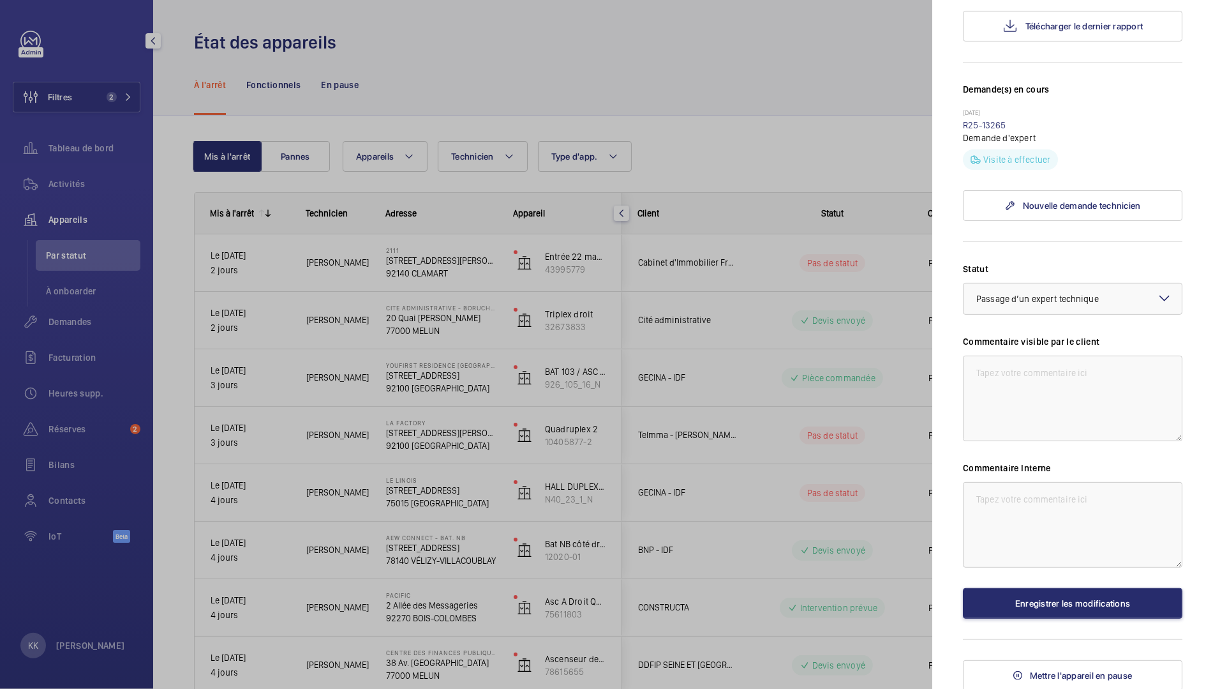
click at [1009, 583] on div "Statut Sélectionnez un statut × Passage d’un expert technique × Commentaire vis…" at bounding box center [1073, 440] width 220 height 356
click at [1000, 509] on textarea at bounding box center [1073, 525] width 220 height 86
type textarea "06/10 : Demande expert car appareil se perd en gaine, vérification faite des ai…"
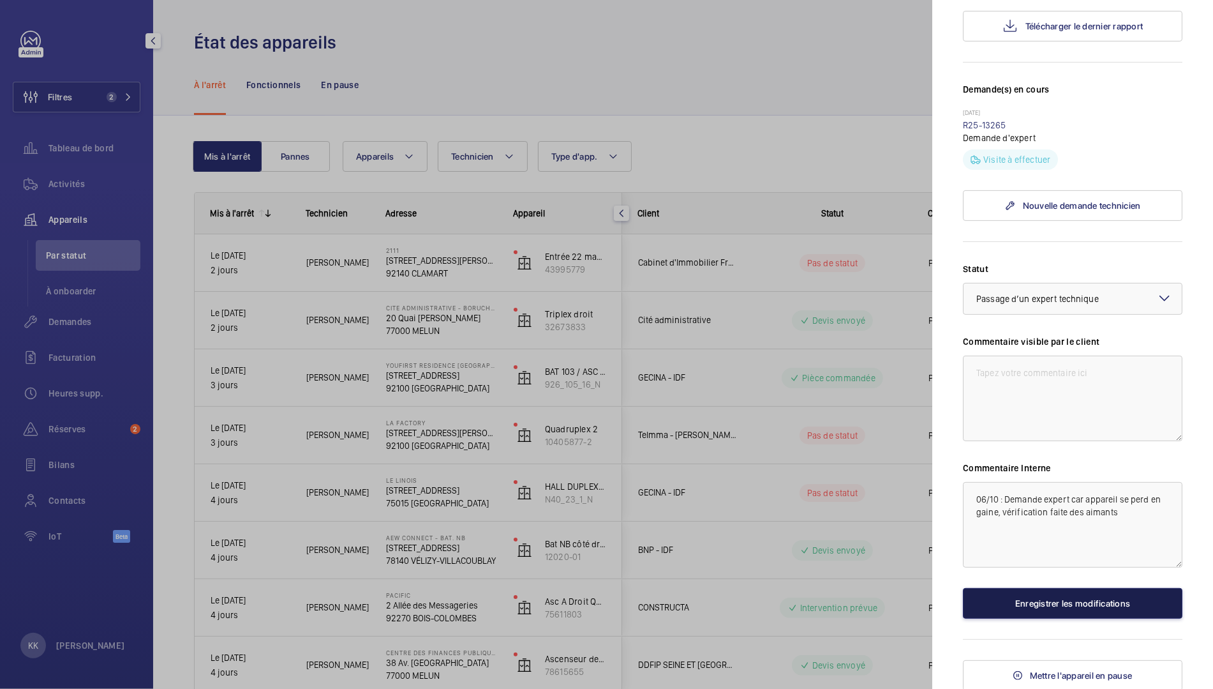
click at [1051, 602] on button "Enregistrer les modifications" at bounding box center [1073, 603] width 220 height 31
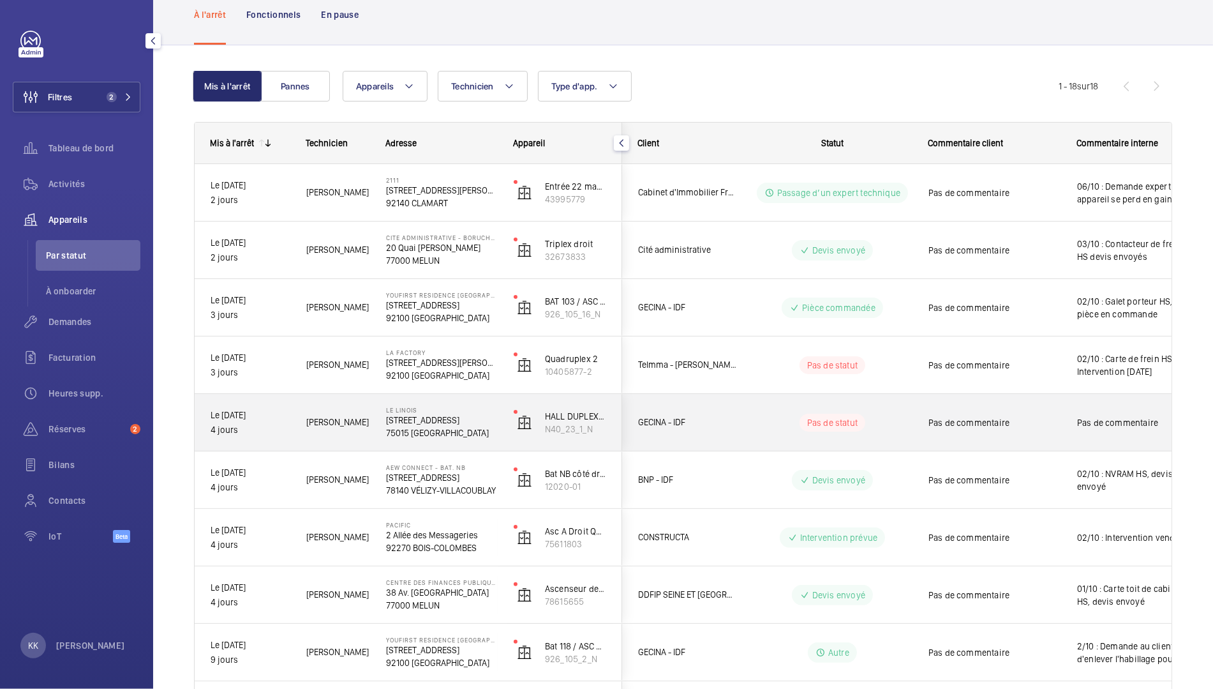
scroll to position [71, 0]
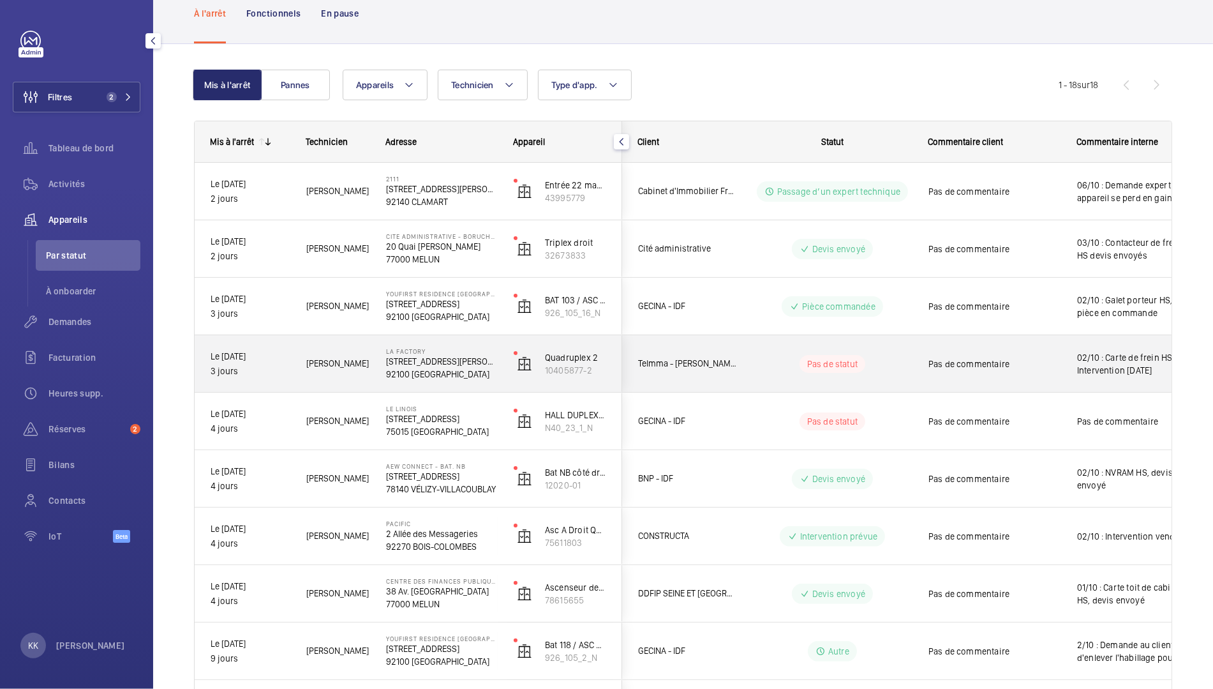
click at [352, 361] on span "Grégory R." at bounding box center [337, 363] width 63 height 15
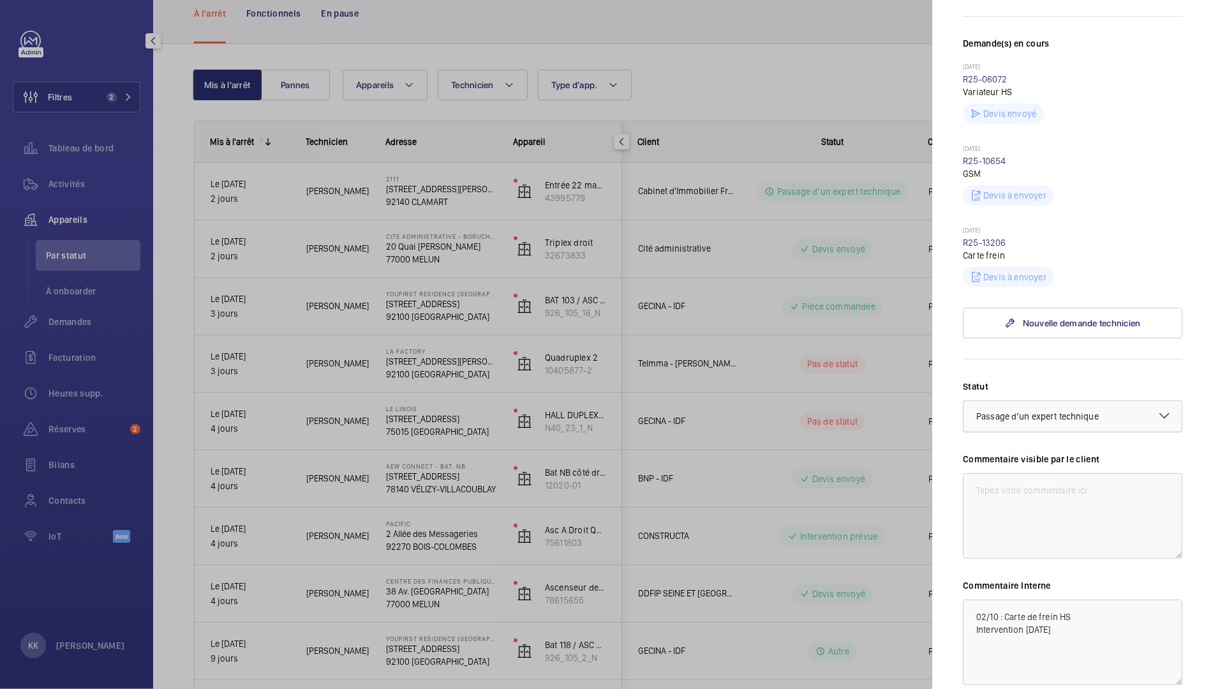
scroll to position [352, 0]
click at [978, 250] on link "R25-13206" at bounding box center [984, 245] width 43 height 10
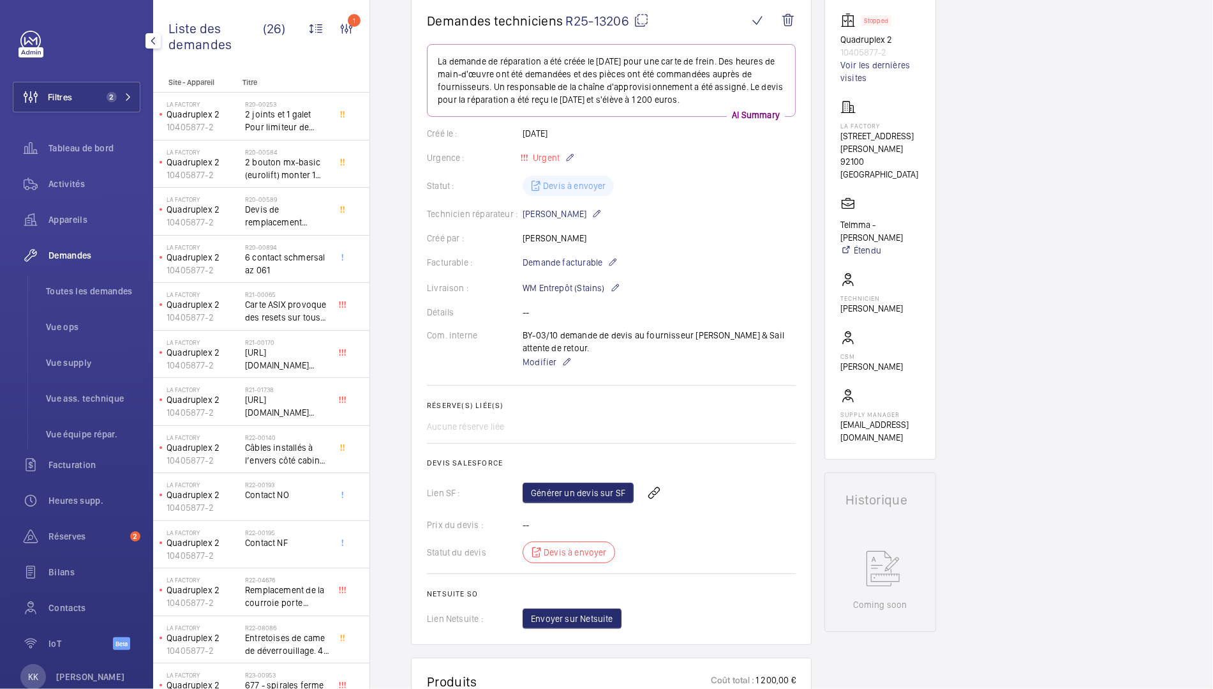
scroll to position [13, 0]
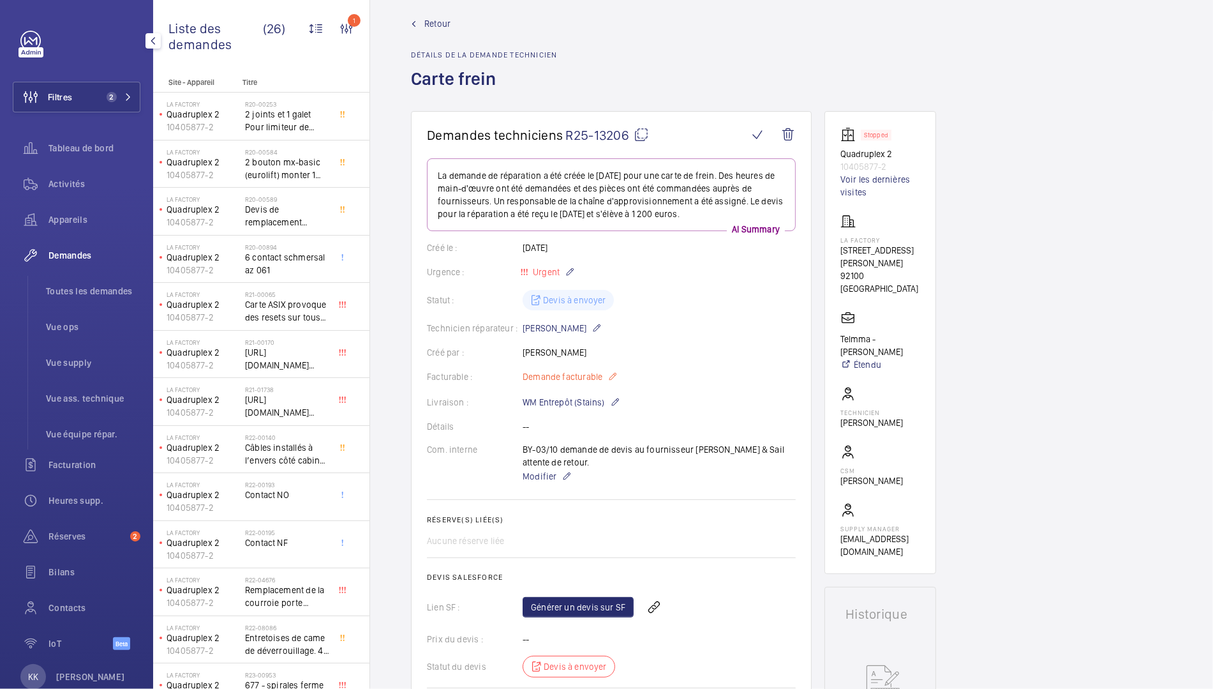
click at [576, 375] on span "Demande facturable" at bounding box center [563, 376] width 80 height 13
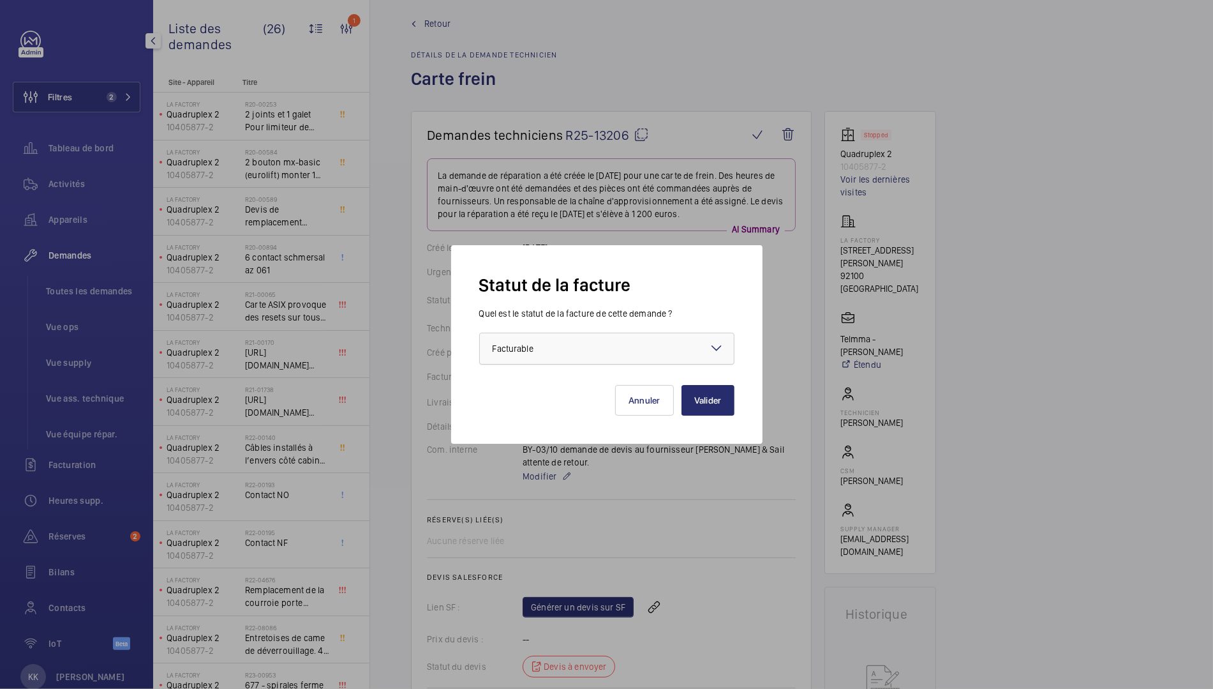
click at [575, 345] on div at bounding box center [607, 348] width 254 height 31
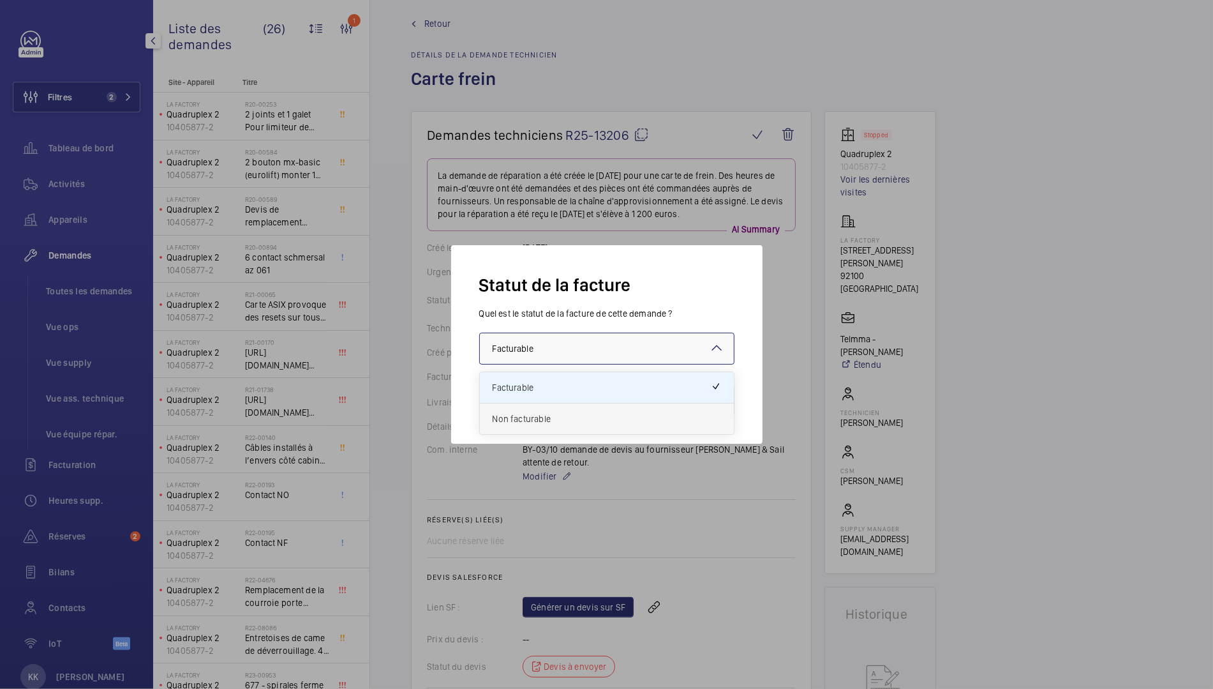
click at [560, 422] on span "Non facturable" at bounding box center [607, 418] width 229 height 13
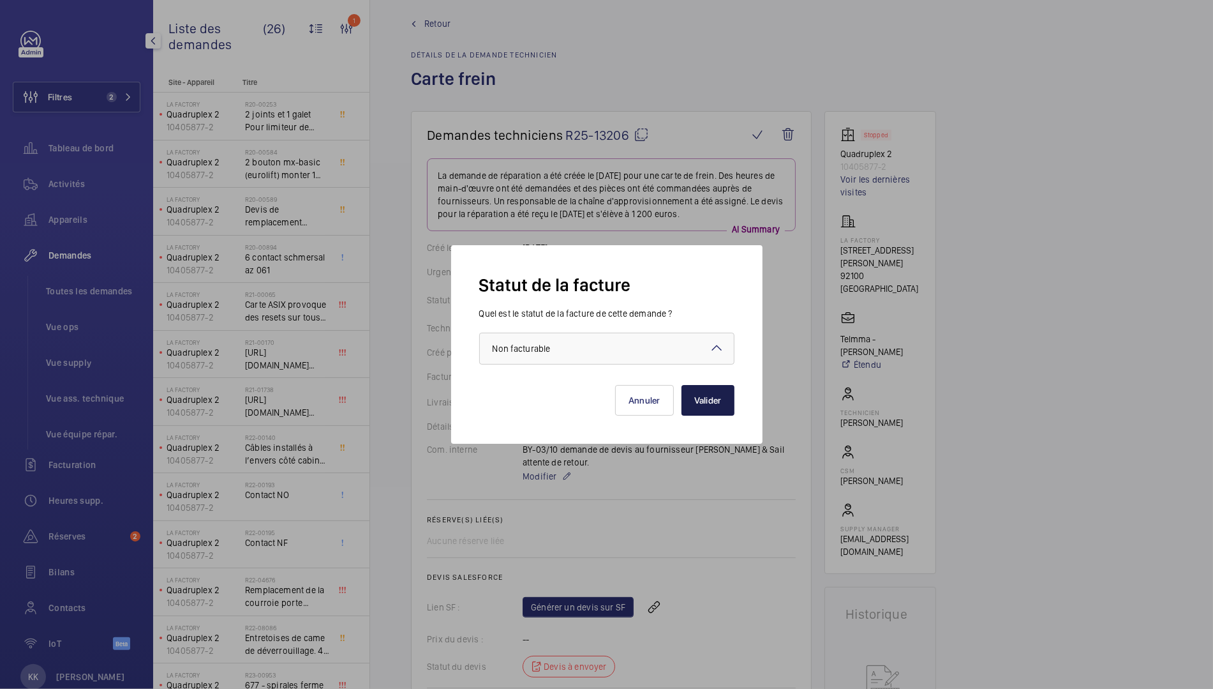
click at [689, 403] on button "Valider" at bounding box center [708, 400] width 53 height 31
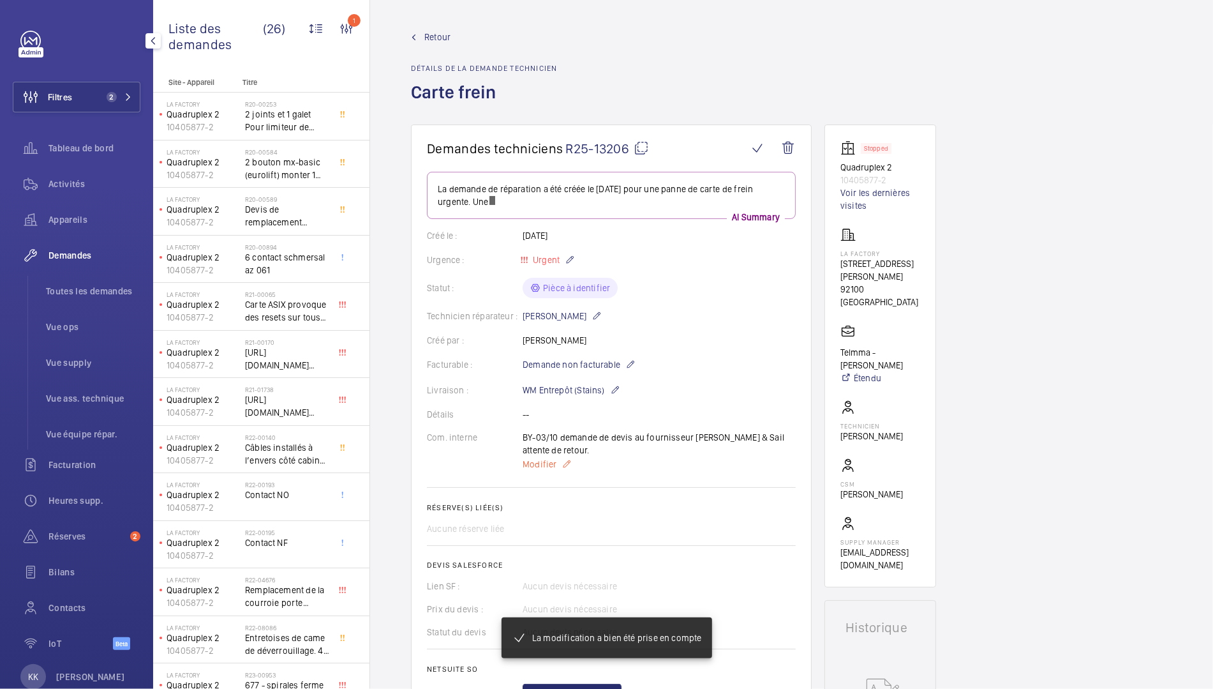
click at [555, 451] on div "BY-03/10 demande de devis au fournisseur Schindler & Sail attente de retour. Mo…" at bounding box center [659, 451] width 273 height 41
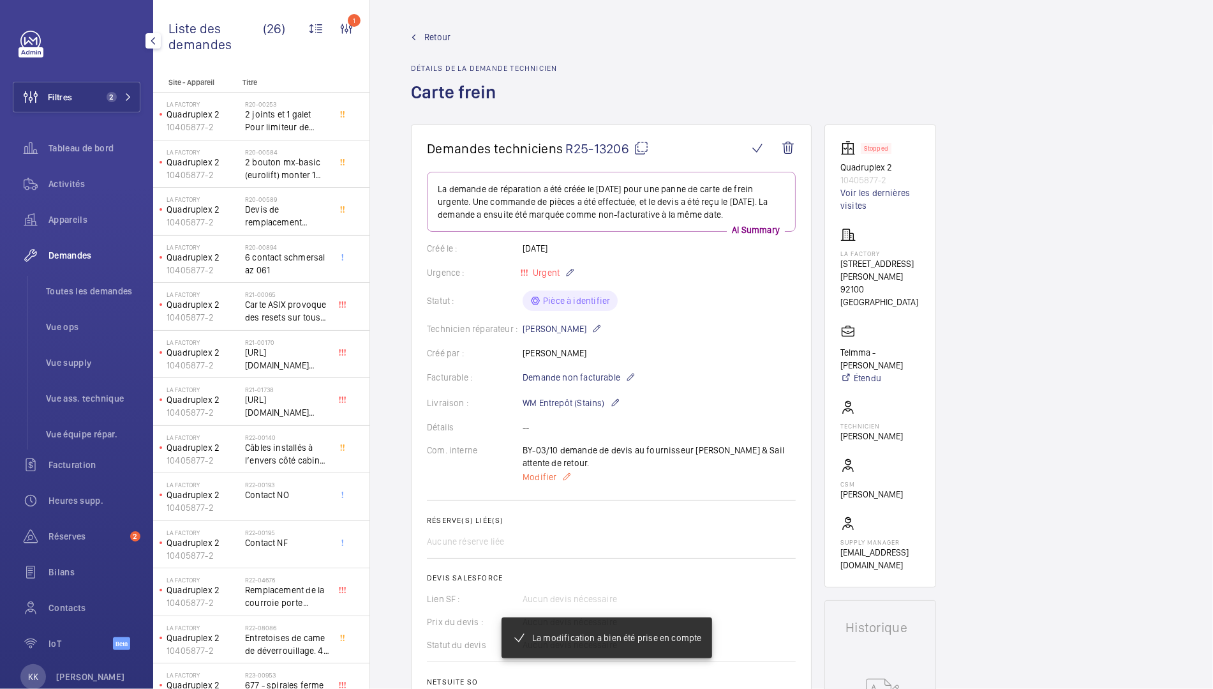
click at [546, 470] on span "Modifier" at bounding box center [540, 476] width 34 height 13
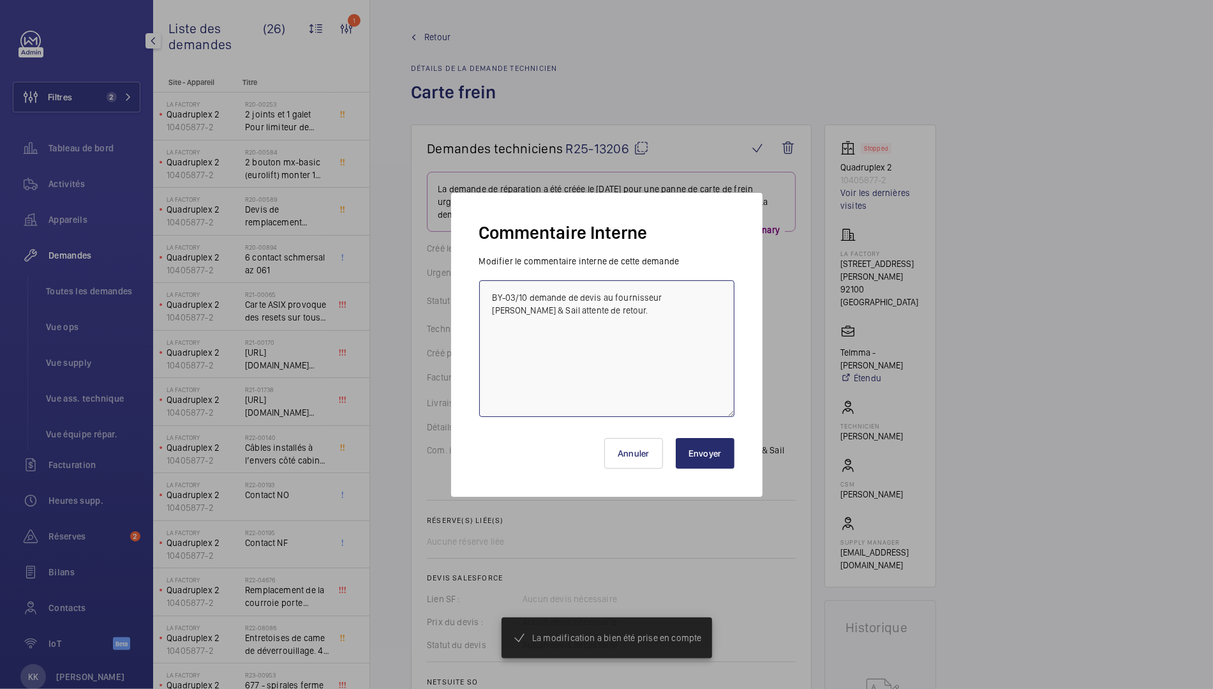
drag, startPoint x: 625, startPoint y: 344, endPoint x: 387, endPoint y: 258, distance: 252.6
click at [387, 258] on div "La modification a bien été prise en compte Commentaire Interne Modifier le comm…" at bounding box center [606, 344] width 1213 height 689
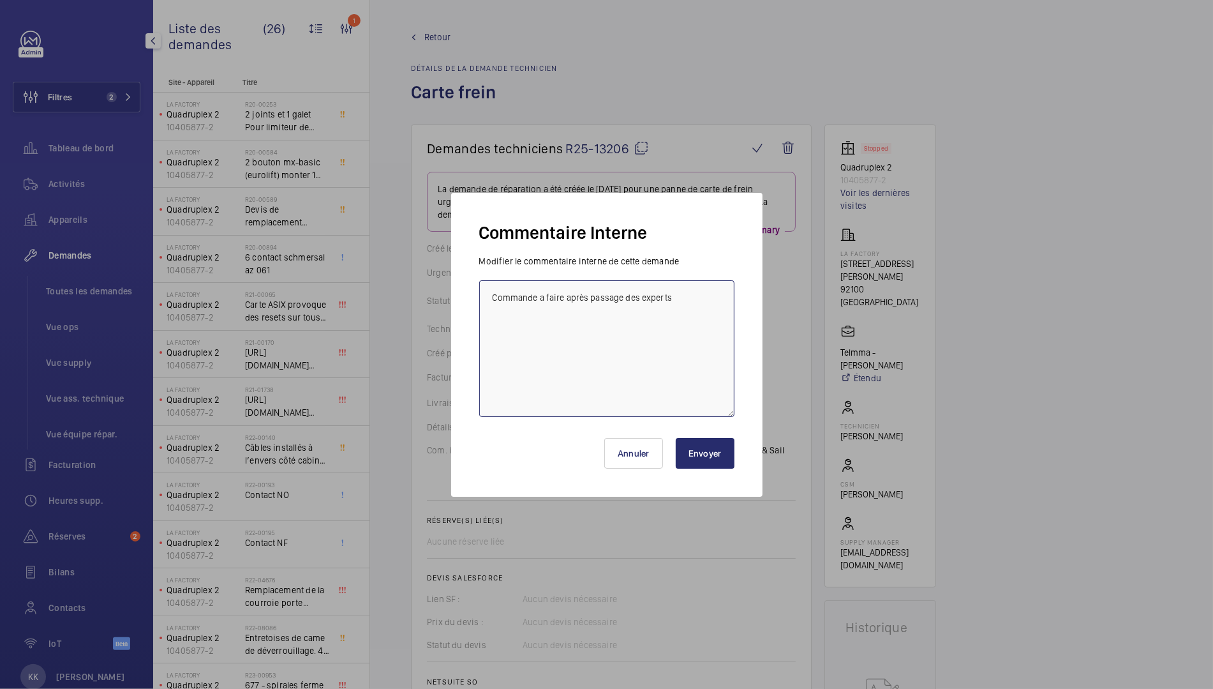
type textarea "Commande a faire après passage des experts"
click at [710, 438] on button "Envoyer" at bounding box center [705, 453] width 59 height 31
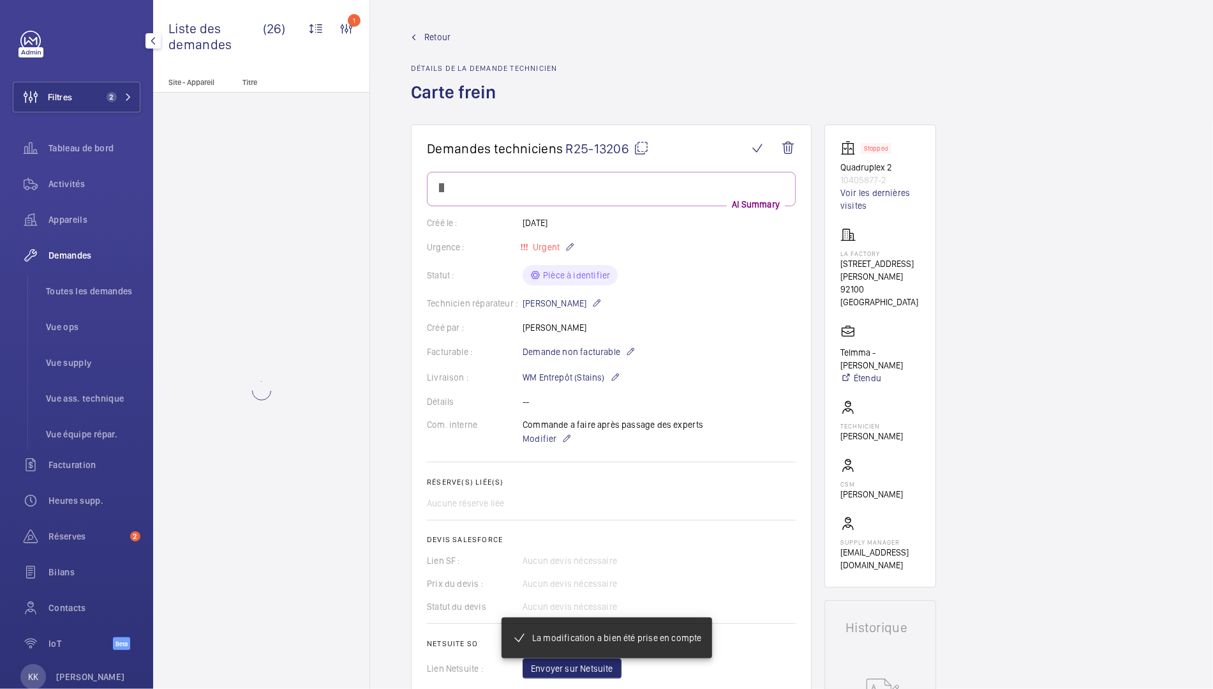
click at [458, 32] on link "Retour" at bounding box center [484, 37] width 146 height 13
click at [447, 32] on span "Retour" at bounding box center [437, 37] width 26 height 13
click at [435, 35] on span "Retour" at bounding box center [437, 37] width 26 height 13
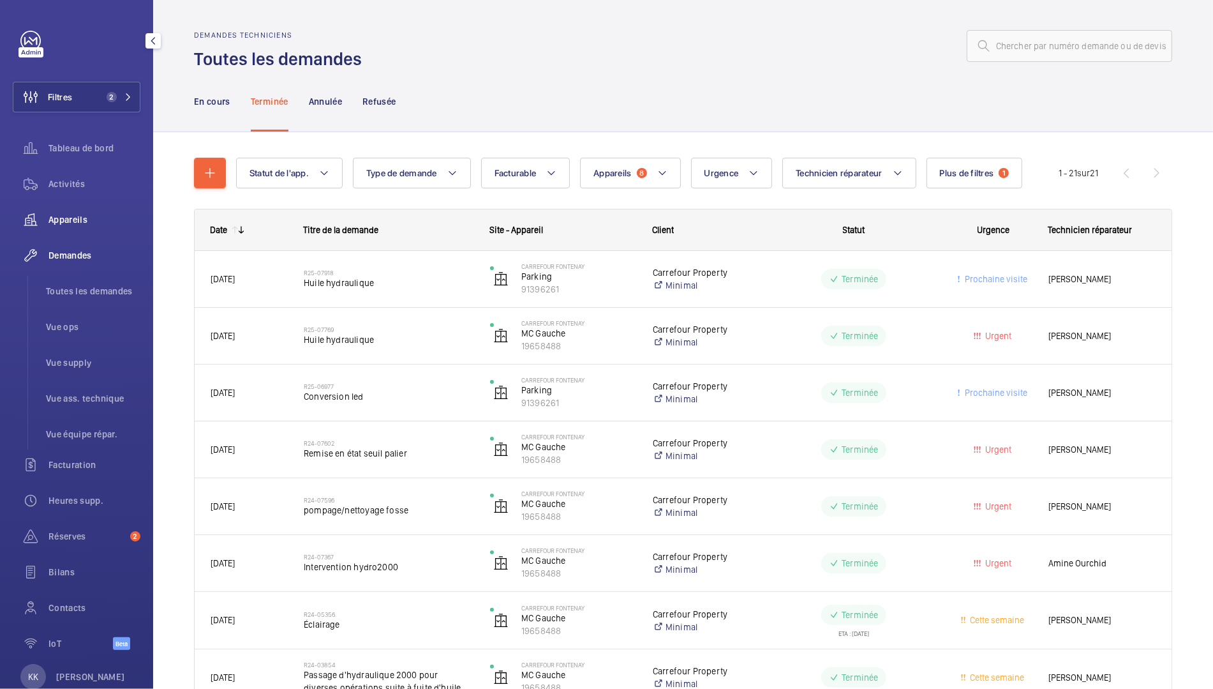
click at [55, 221] on span "Appareils" at bounding box center [95, 219] width 92 height 13
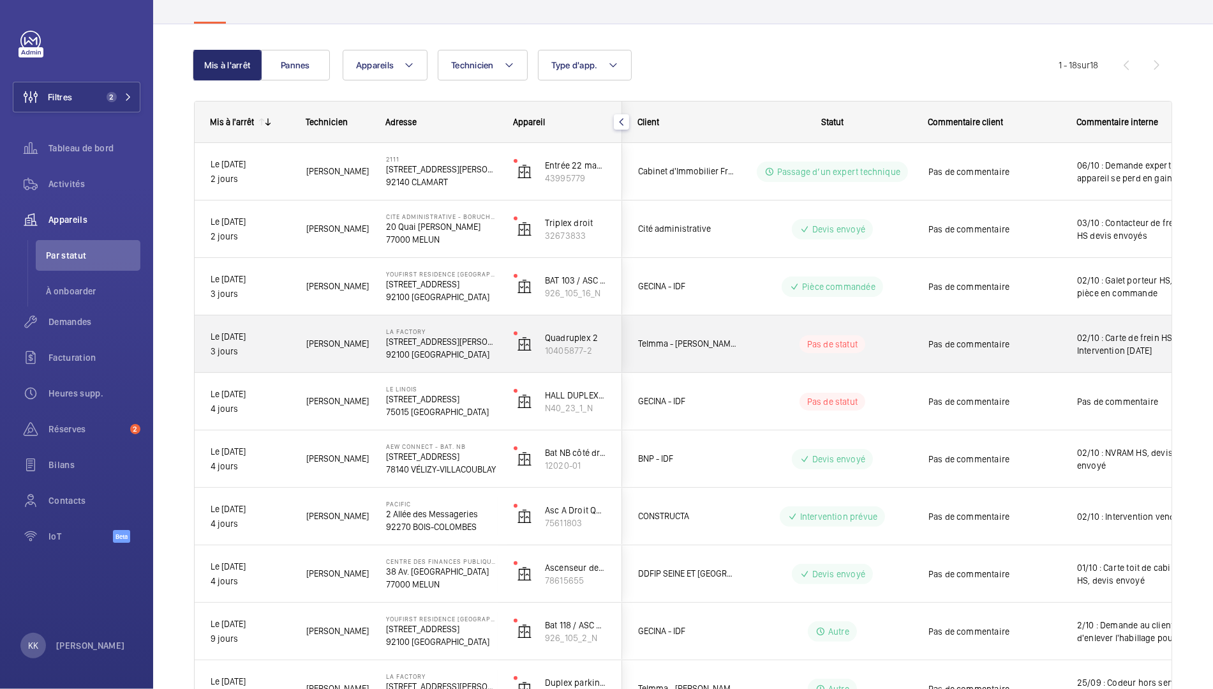
scroll to position [97, 0]
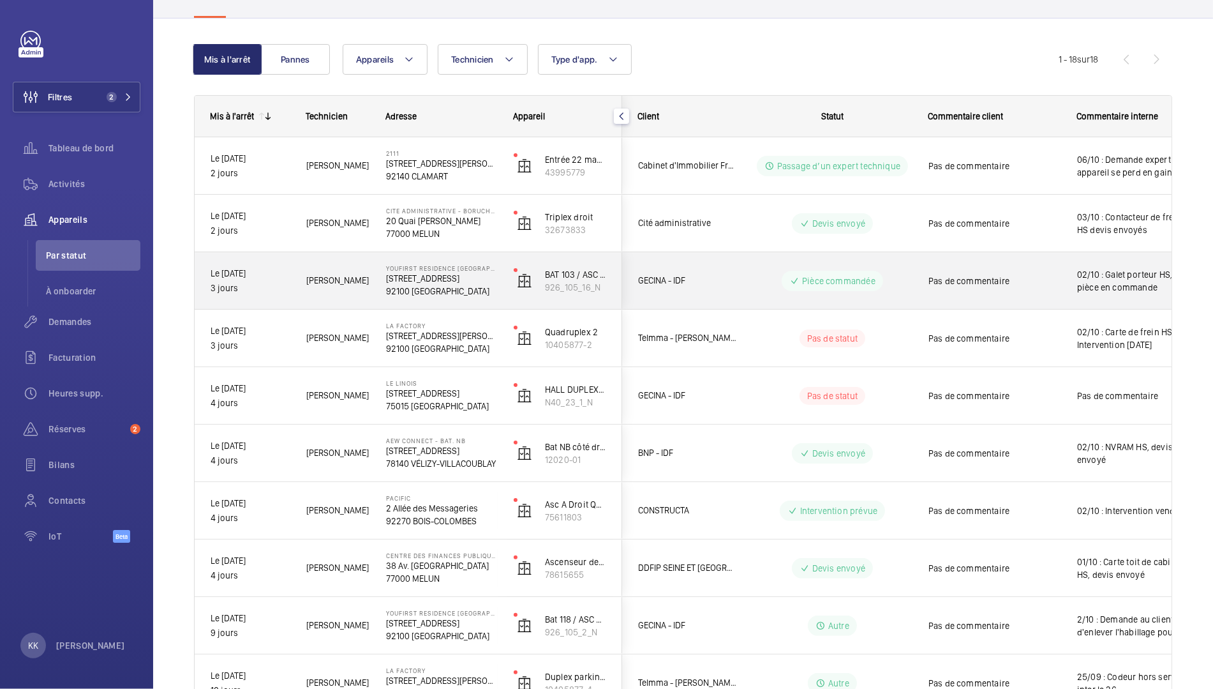
click at [460, 282] on p "105 Rue de Sevres" at bounding box center [441, 278] width 111 height 13
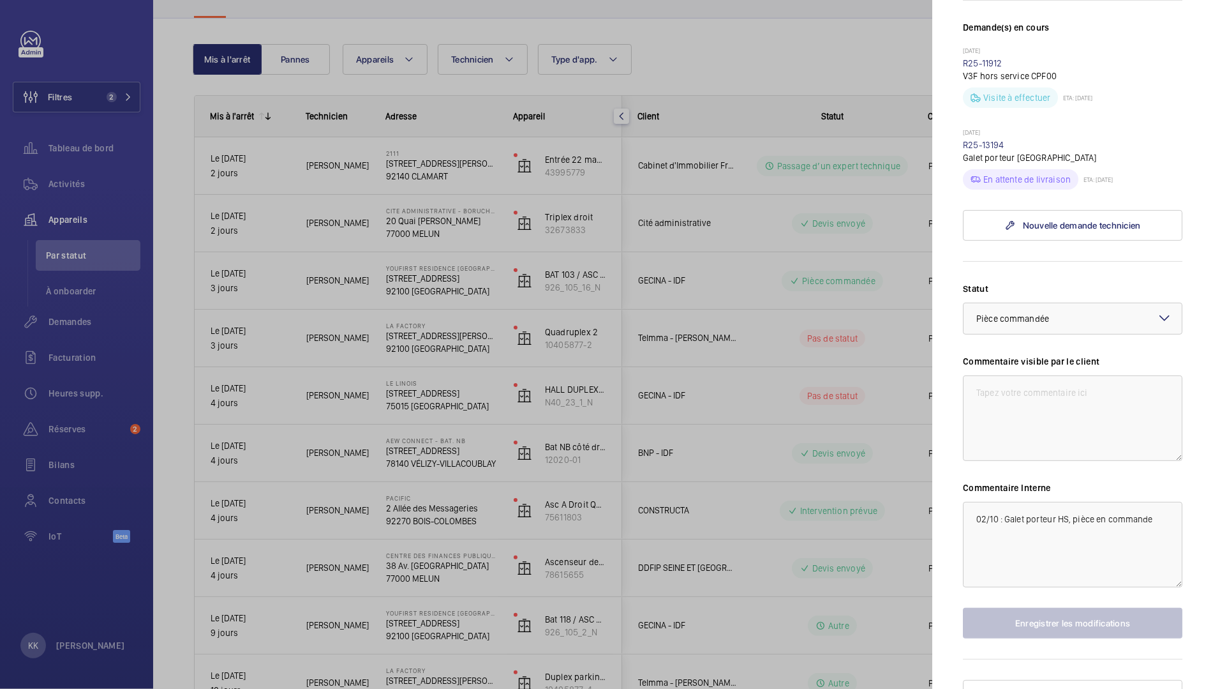
scroll to position [414, 0]
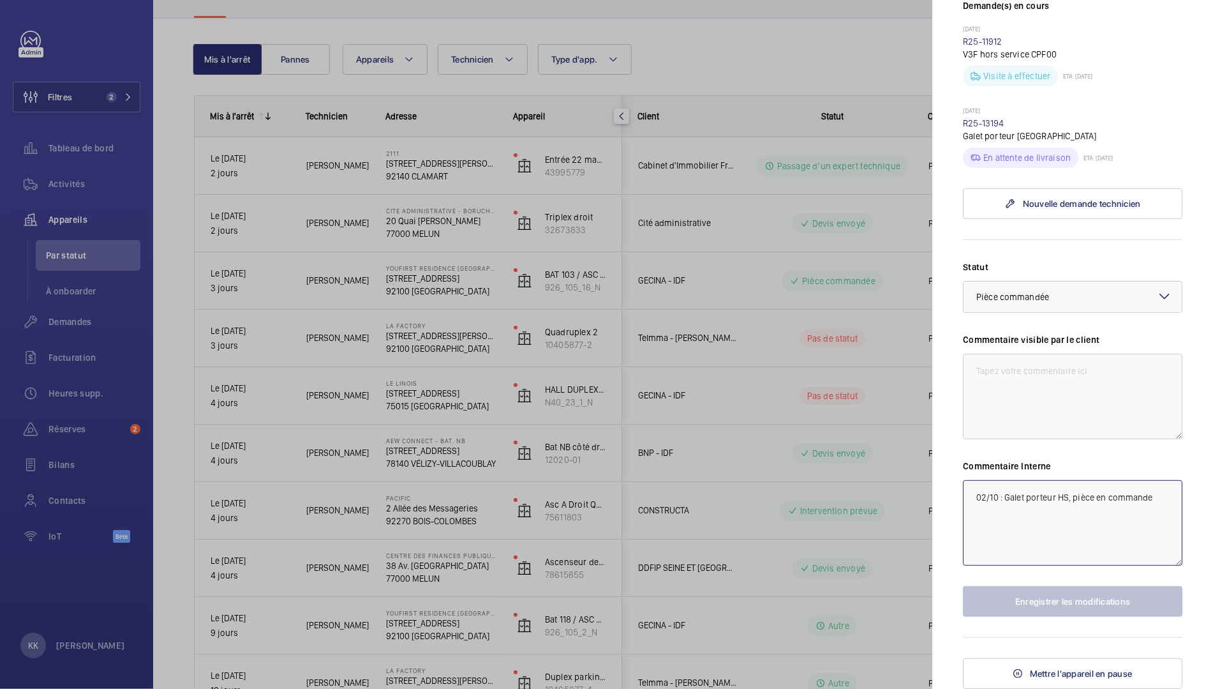
click at [970, 507] on textarea "02/10 : Galet porteur HS, pièce en commande" at bounding box center [1073, 523] width 220 height 86
click at [970, 123] on link "R25-13194" at bounding box center [983, 123] width 41 height 10
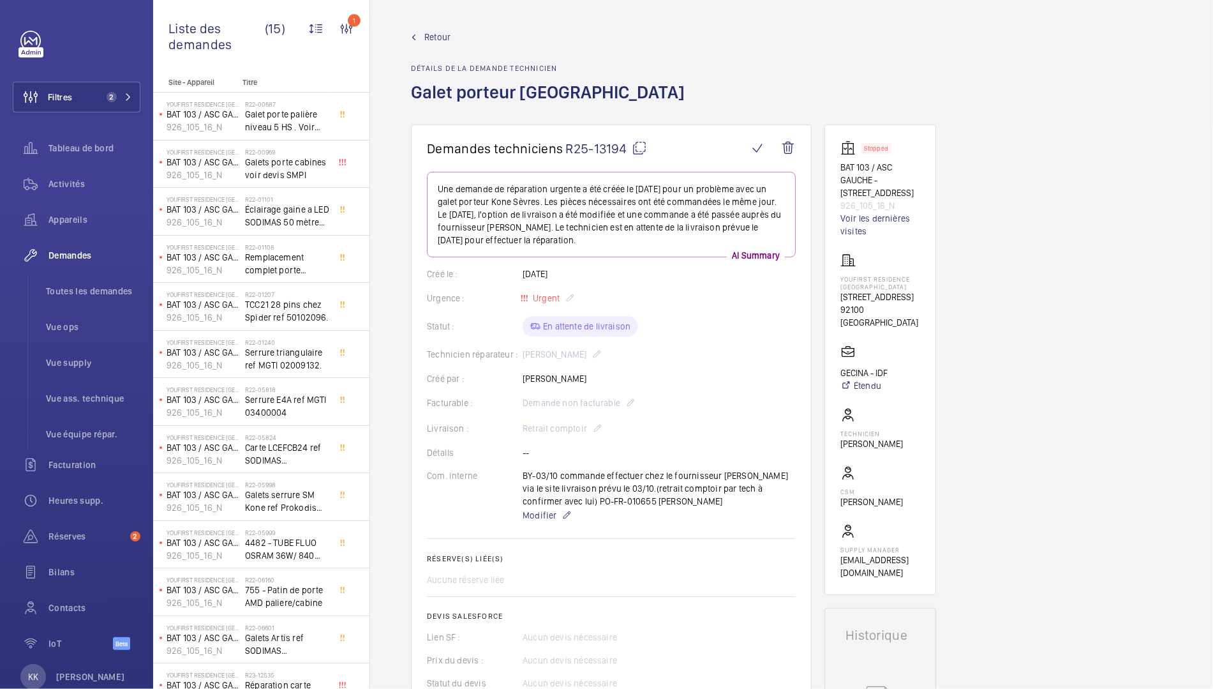
click at [423, 31] on link "Retour" at bounding box center [551, 37] width 281 height 13
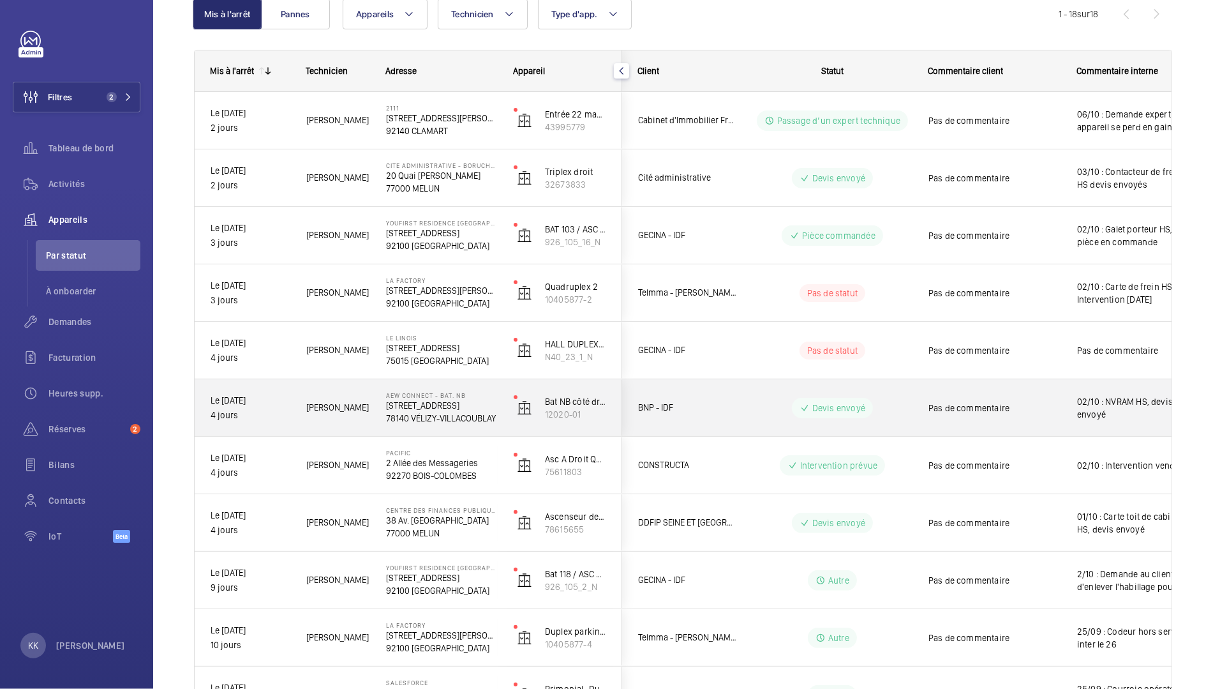
scroll to position [191, 0]
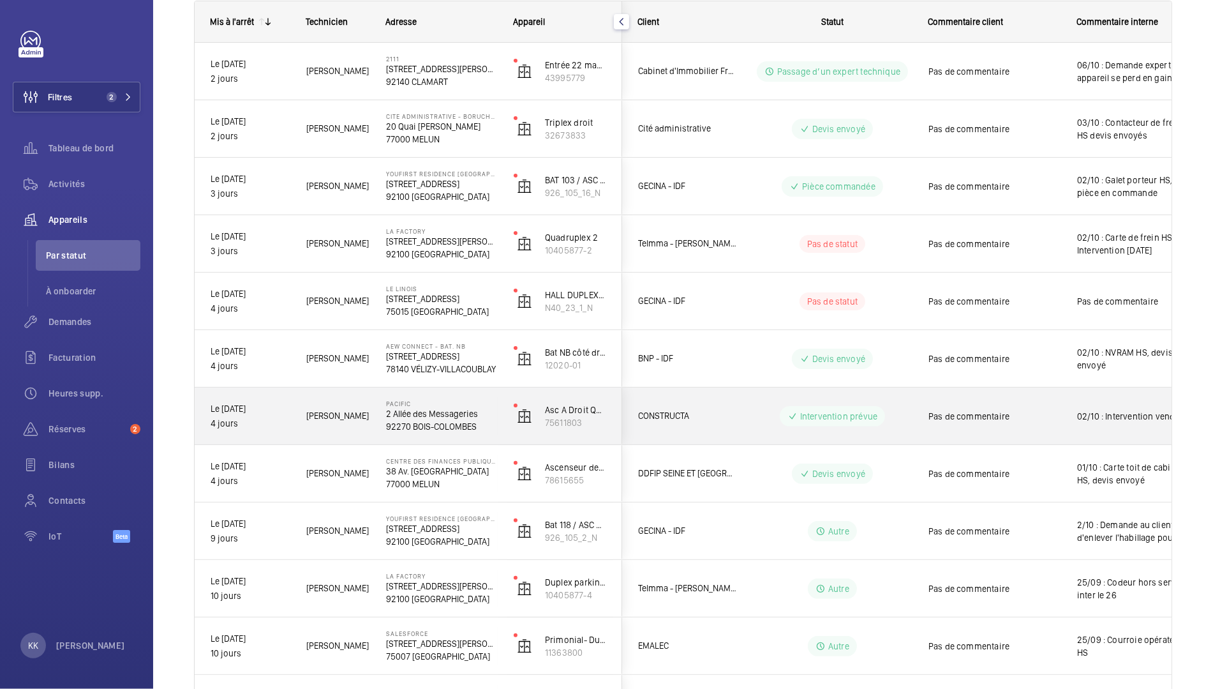
click at [428, 417] on p "2 Allée des Messageries" at bounding box center [441, 413] width 111 height 13
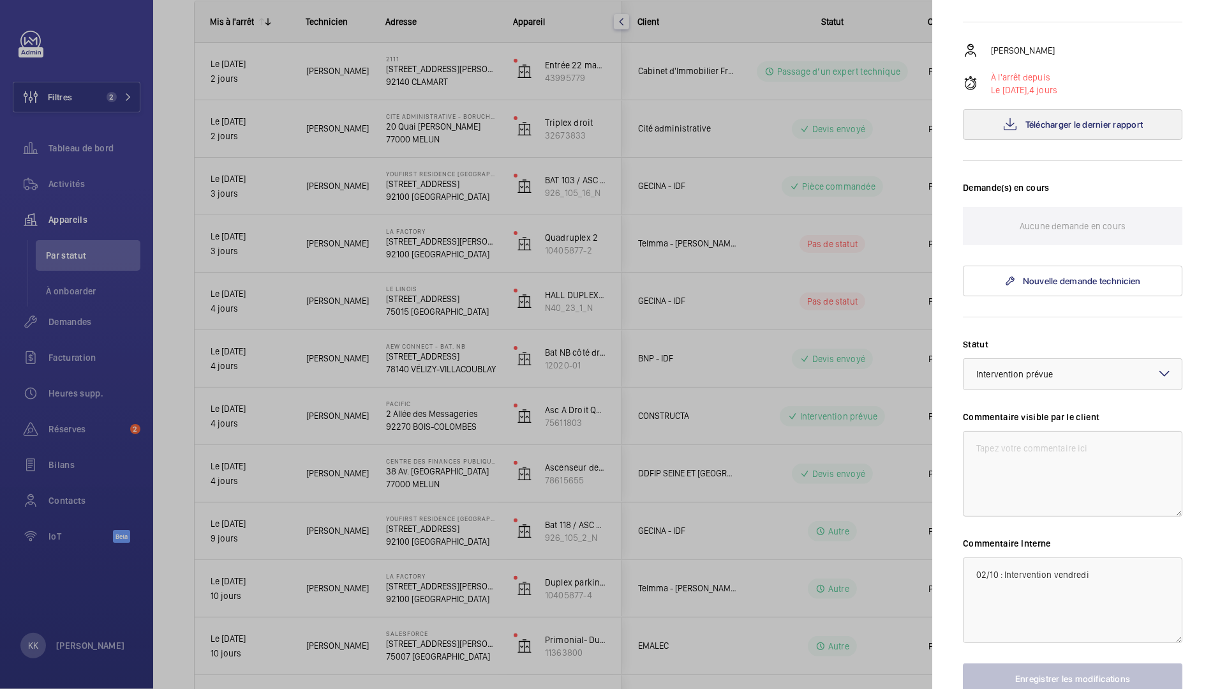
scroll to position [262, 0]
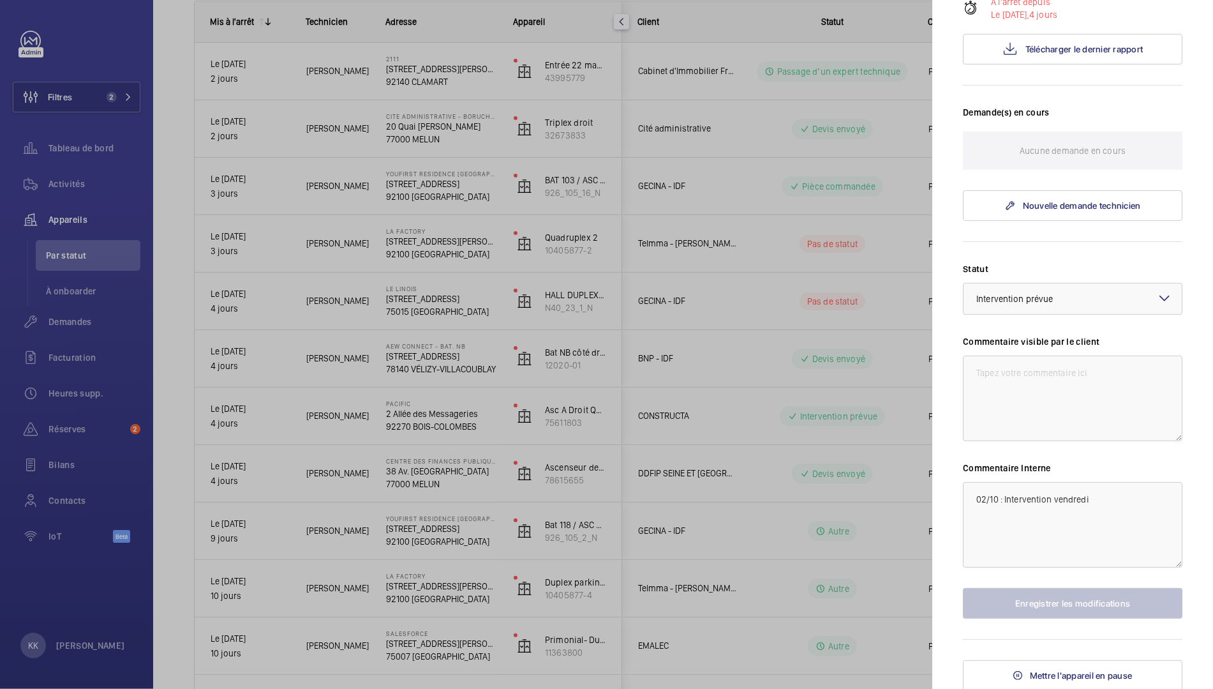
drag, startPoint x: 1040, startPoint y: 318, endPoint x: 1019, endPoint y: 446, distance: 128.9
click at [1040, 319] on div "Statut Sélectionnez un statut × Intervention prévue × Commentaire visible par l…" at bounding box center [1073, 440] width 220 height 356
click at [979, 492] on textarea "02/10 : Intervention vendredi" at bounding box center [1073, 525] width 220 height 86
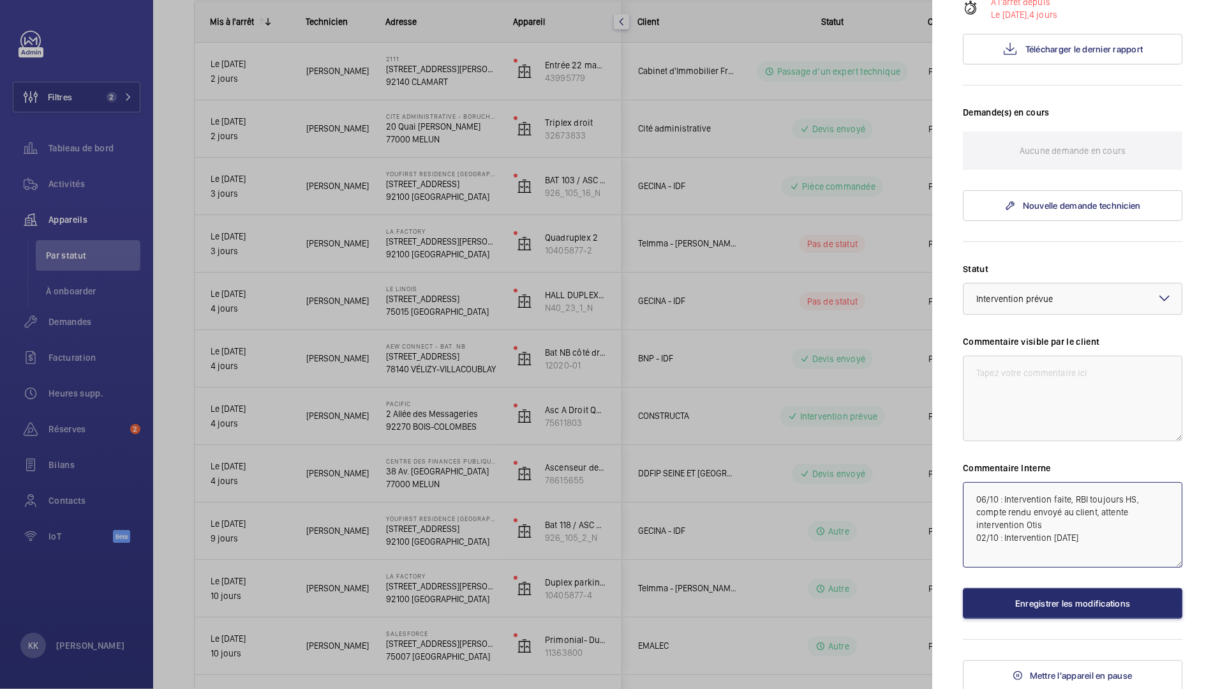
type textarea "06/10 : Intervention faite, RBI toujours HS, compte rendu envoyé au client, att…"
click at [993, 582] on div "Statut Sélectionnez un statut × Intervention prévue × Commentaire visible par l…" at bounding box center [1073, 440] width 220 height 356
click at [993, 583] on div "Statut Sélectionnez un statut × Intervention prévue × Commentaire visible par l…" at bounding box center [1073, 440] width 220 height 356
click at [993, 596] on button "Enregistrer les modifications" at bounding box center [1073, 603] width 220 height 31
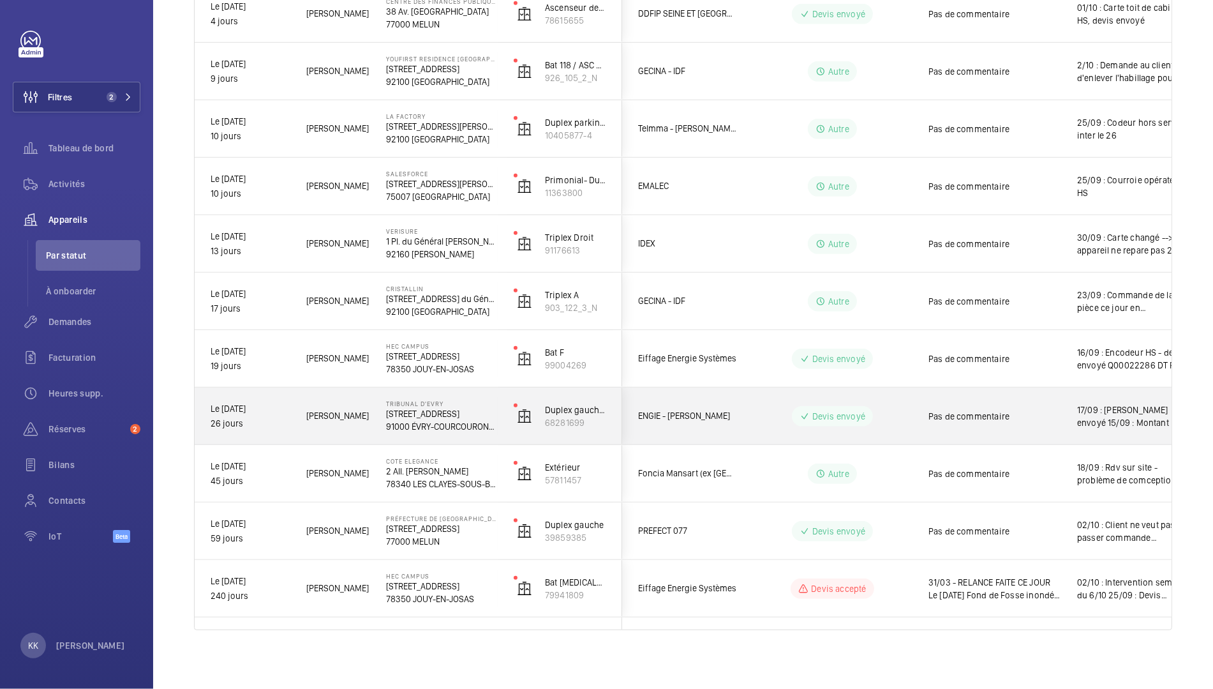
scroll to position [653, 0]
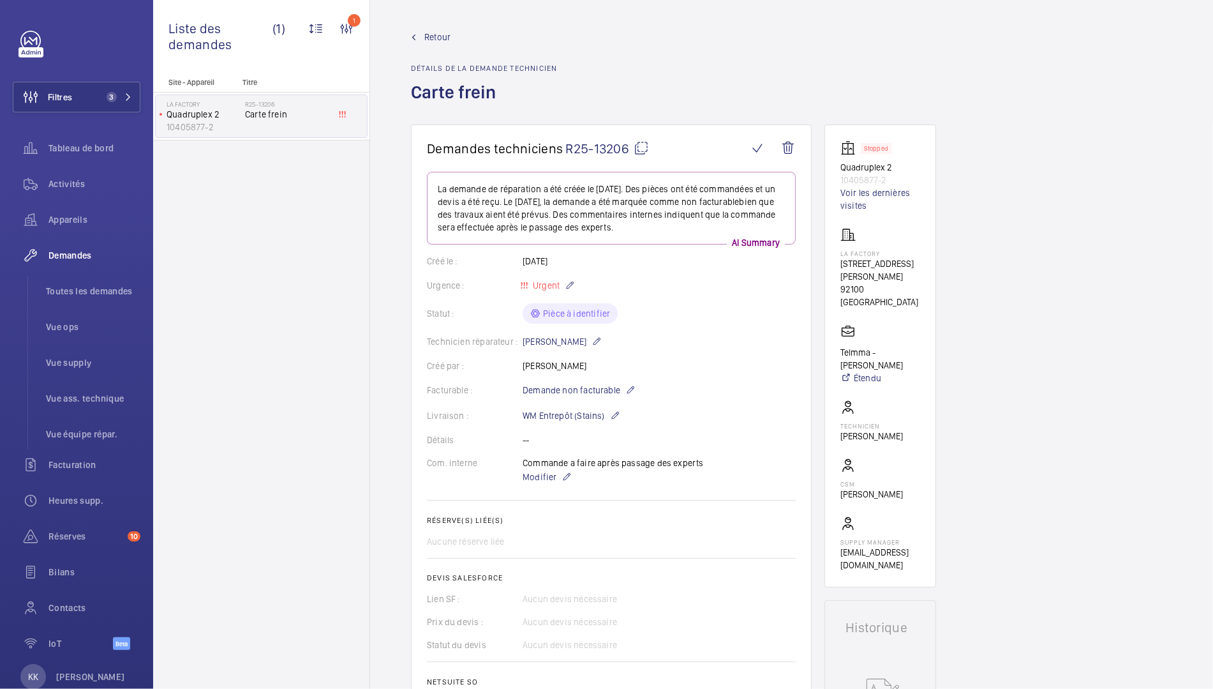
click at [426, 39] on span "Retour" at bounding box center [437, 37] width 26 height 13
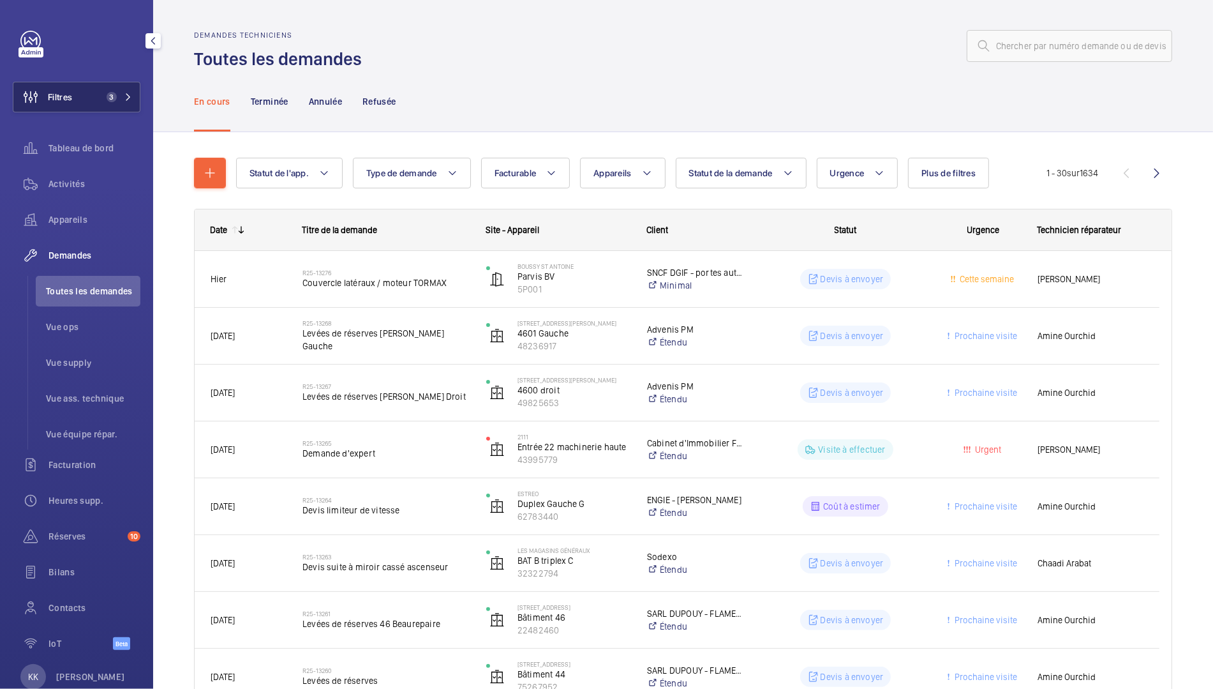
click at [110, 103] on button "Filtres 3" at bounding box center [77, 97] width 128 height 31
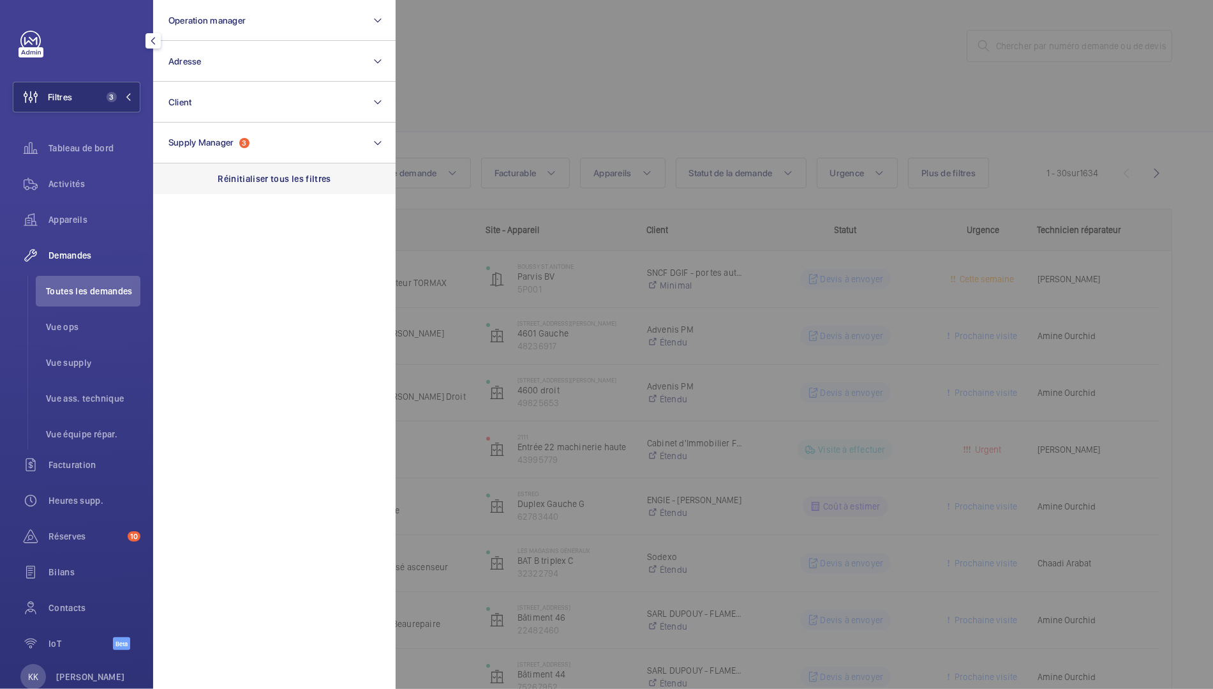
click at [289, 167] on div "Réinitialiser tous les filtres" at bounding box center [274, 178] width 243 height 31
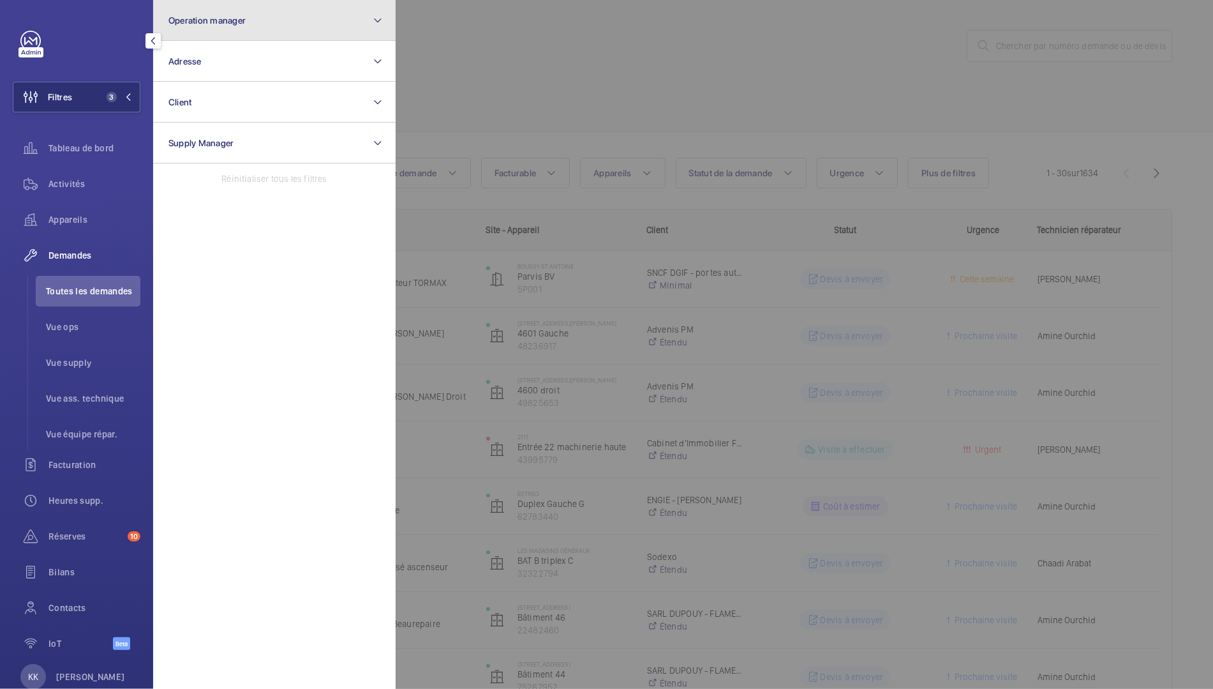
click at [271, 12] on button "Operation manager" at bounding box center [274, 20] width 243 height 41
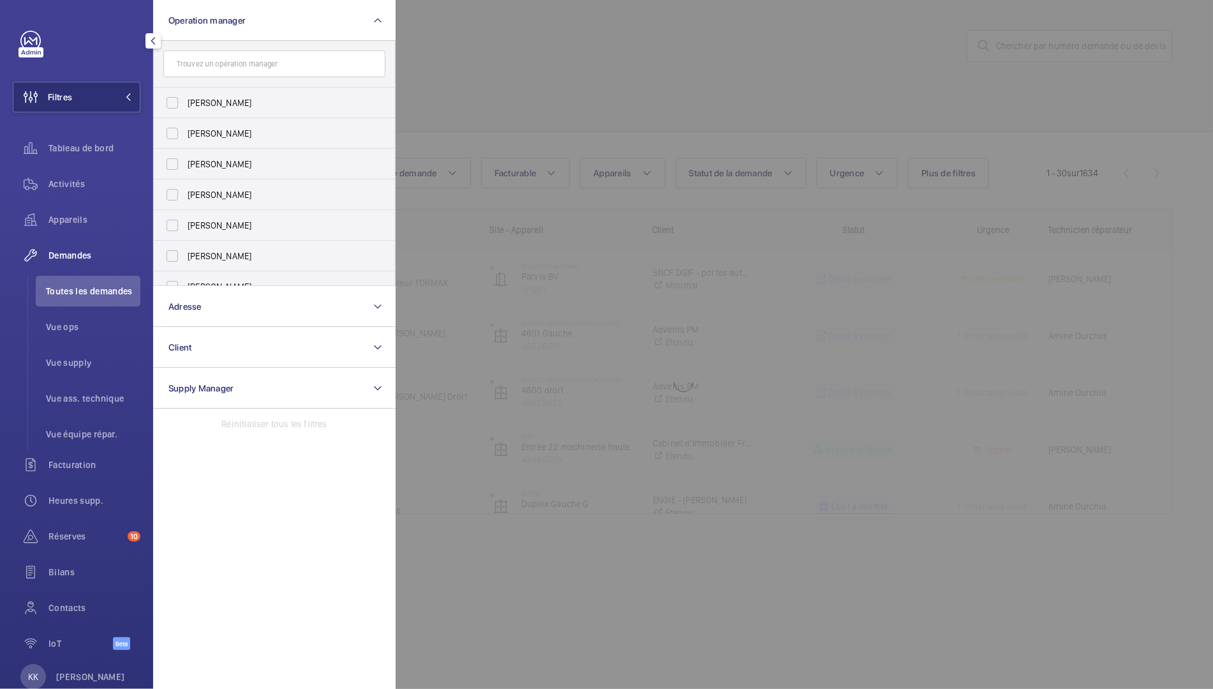
click at [257, 63] on input "text" at bounding box center [274, 63] width 222 height 27
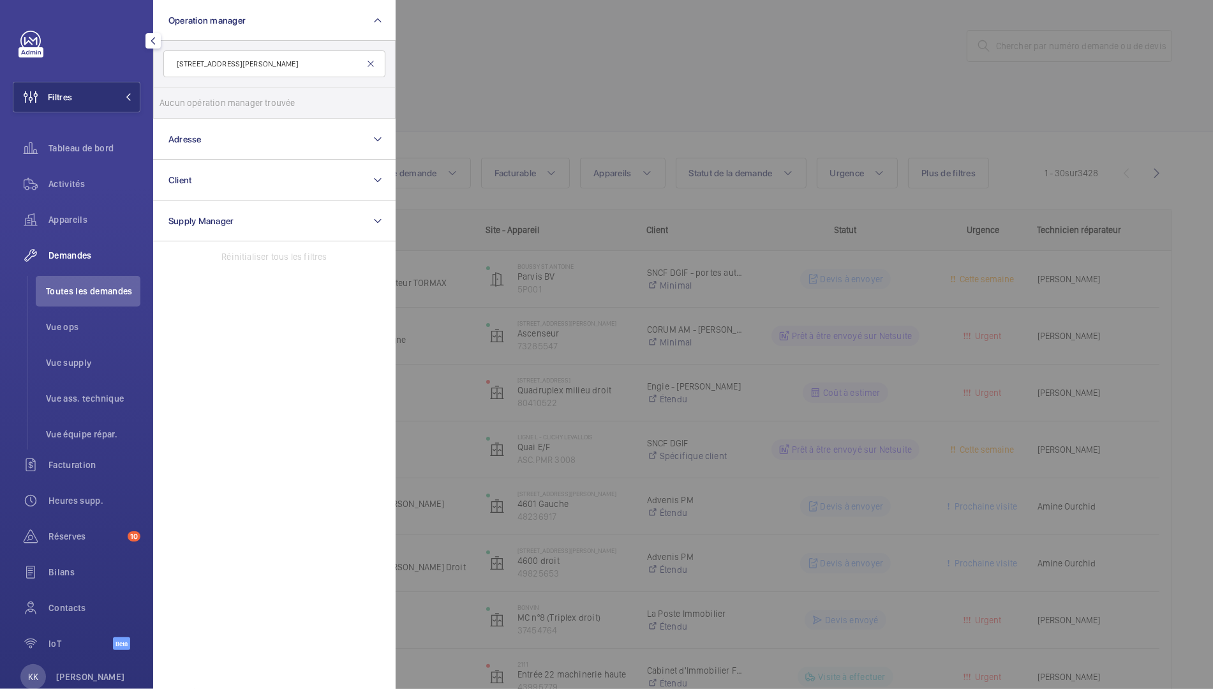
type input "33 rue Benjamin Franklin"
click at [366, 64] on mat-icon at bounding box center [371, 64] width 10 height 10
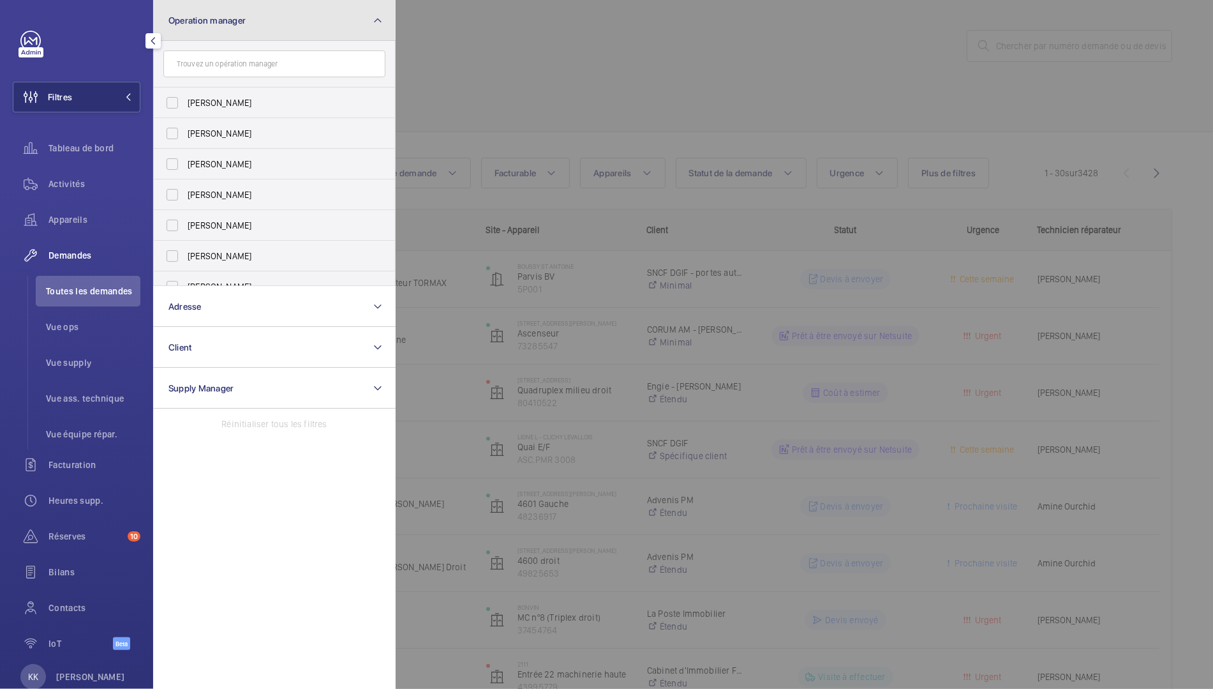
click at [377, 33] on button "Operation manager" at bounding box center [274, 20] width 243 height 41
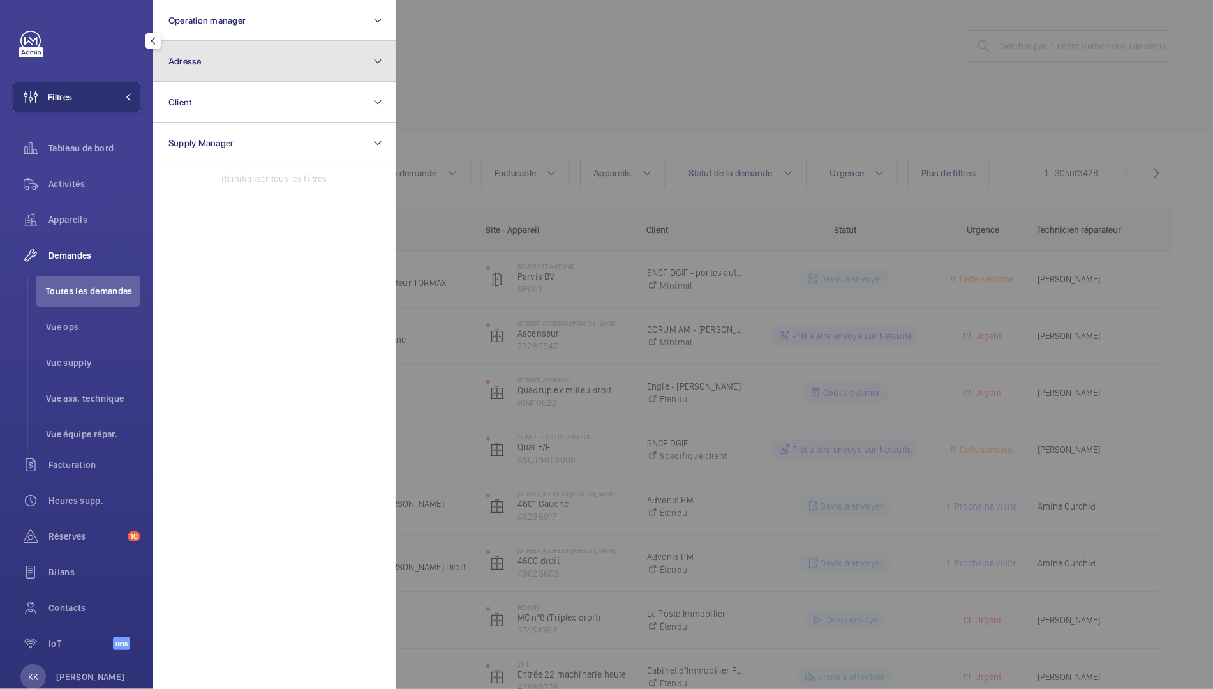
click at [300, 71] on button "Adresse" at bounding box center [274, 61] width 243 height 41
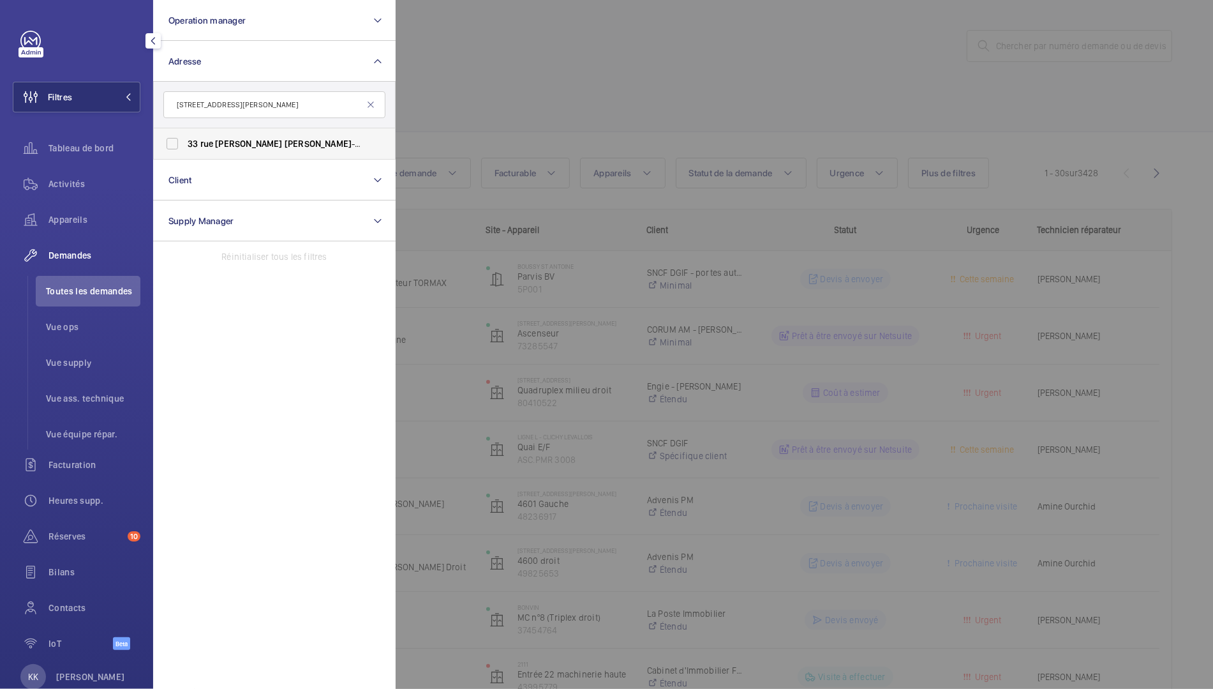
type input "33 rue Benjamin Franklin"
click at [236, 151] on label "33 rue Benjamin franklin - 33 Rue Benjamin Franklin , PARIS 75116" at bounding box center [265, 143] width 222 height 31
click at [185, 151] on input "33 rue Benjamin franklin - 33 Rue Benjamin Franklin , PARIS 75116" at bounding box center [173, 144] width 26 height 26
checkbox input "true"
click at [25, 199] on wm-front-icon-button at bounding box center [31, 184] width 36 height 31
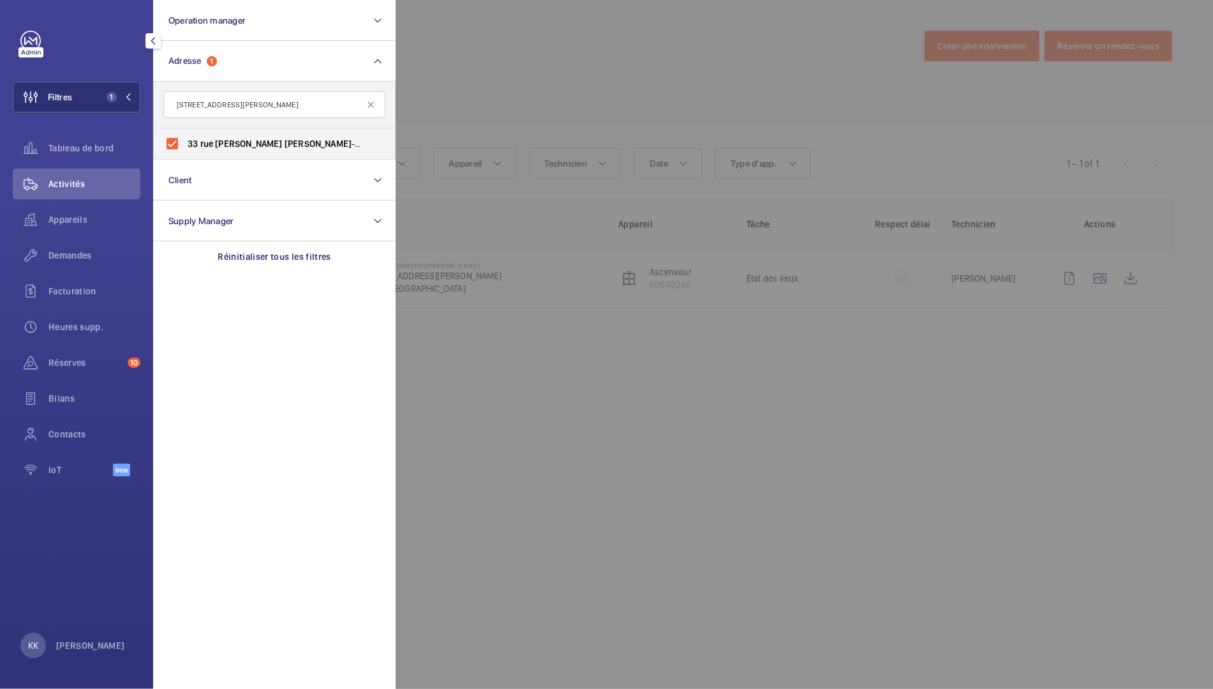
click at [651, 43] on div at bounding box center [1002, 344] width 1213 height 689
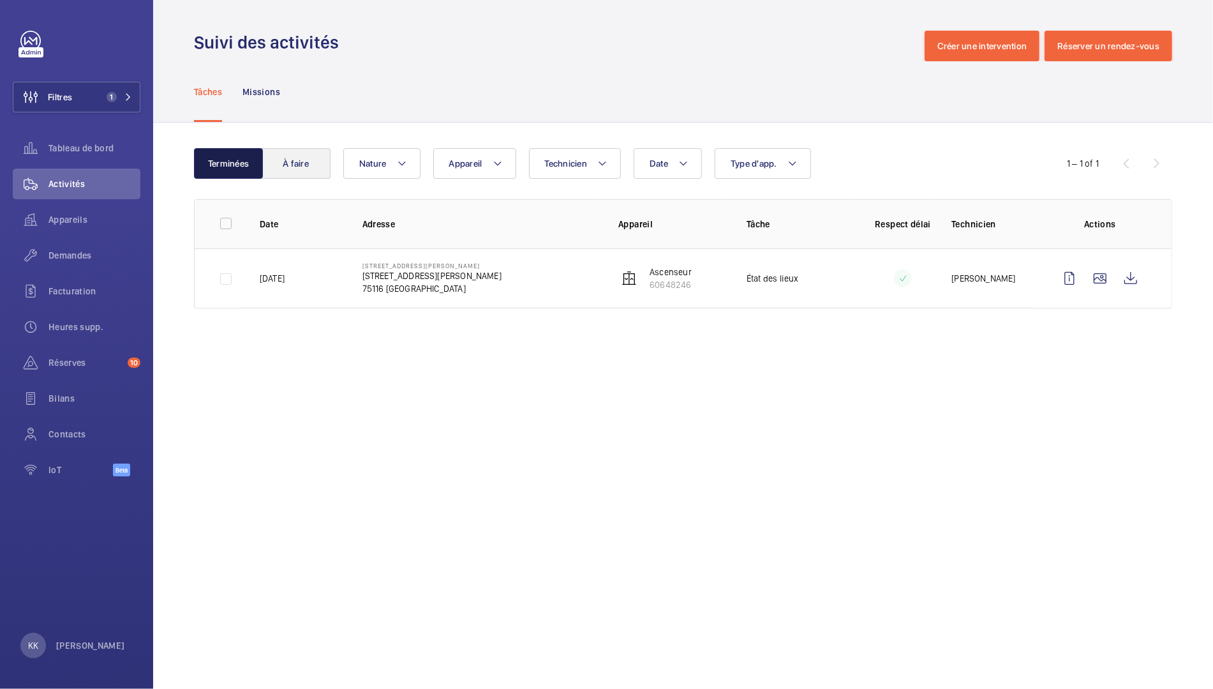
drag, startPoint x: 248, startPoint y: 161, endPoint x: 278, endPoint y: 163, distance: 30.1
click at [248, 161] on button "Terminées" at bounding box center [228, 163] width 69 height 31
click at [286, 163] on button "À faire" at bounding box center [296, 163] width 69 height 31
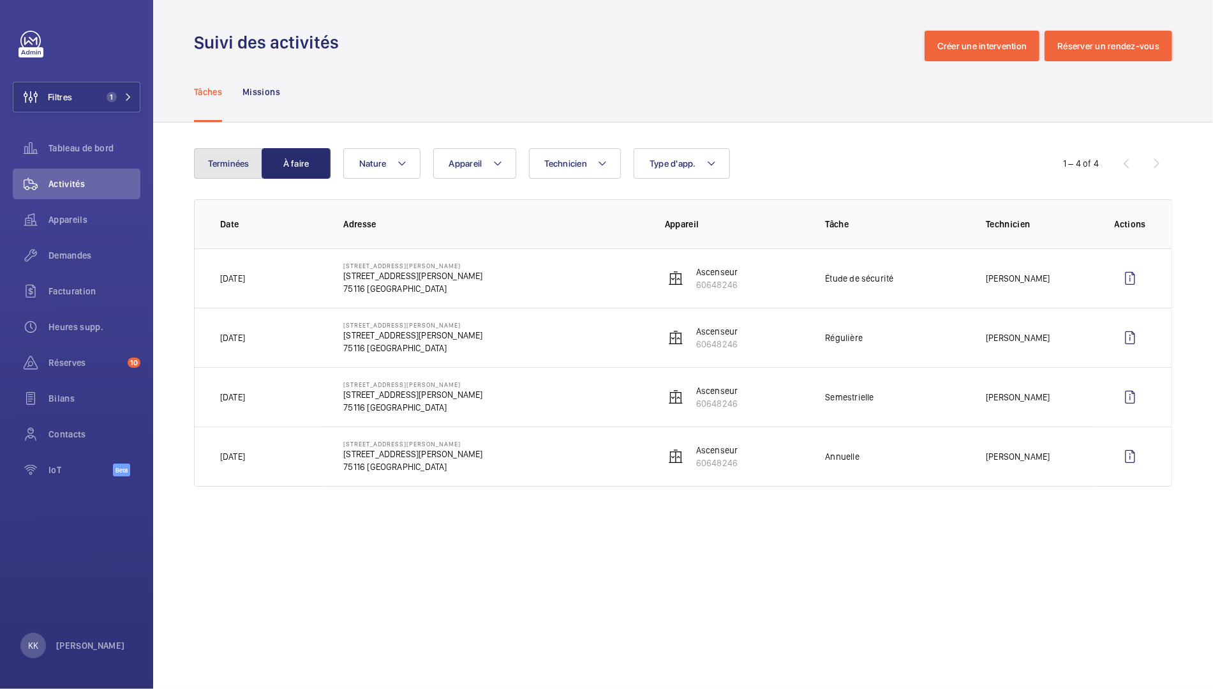
click at [200, 169] on button "Terminées" at bounding box center [228, 163] width 69 height 31
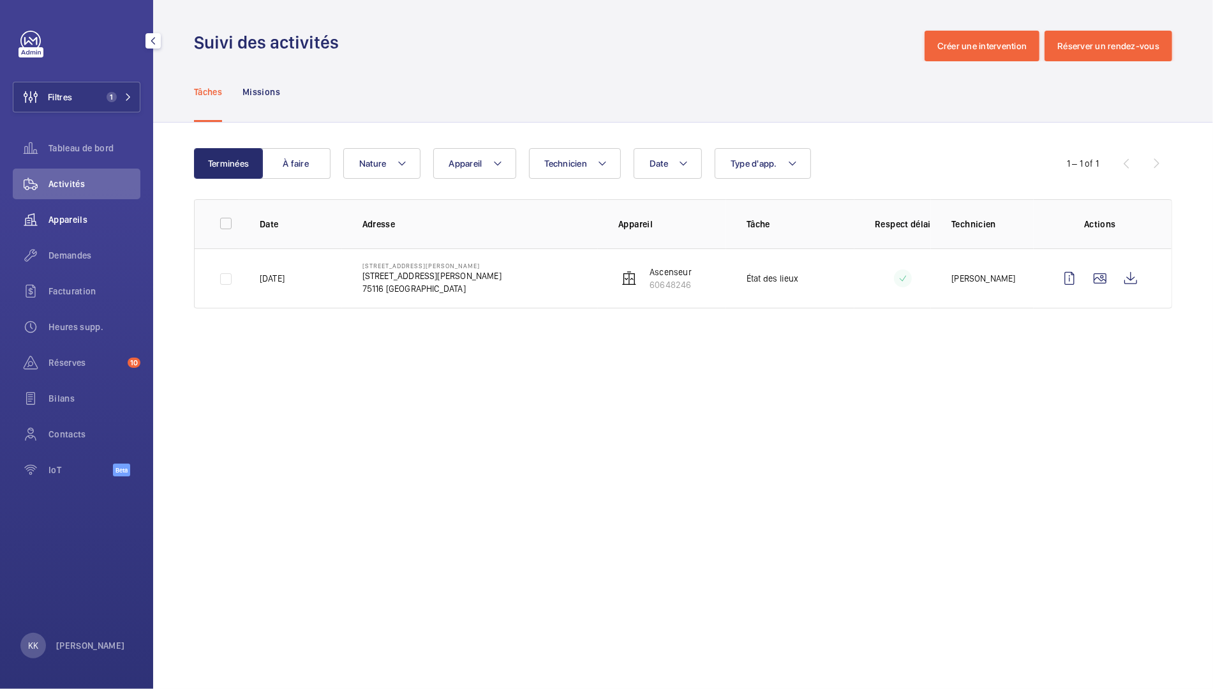
click at [67, 213] on div "Appareils" at bounding box center [77, 219] width 128 height 31
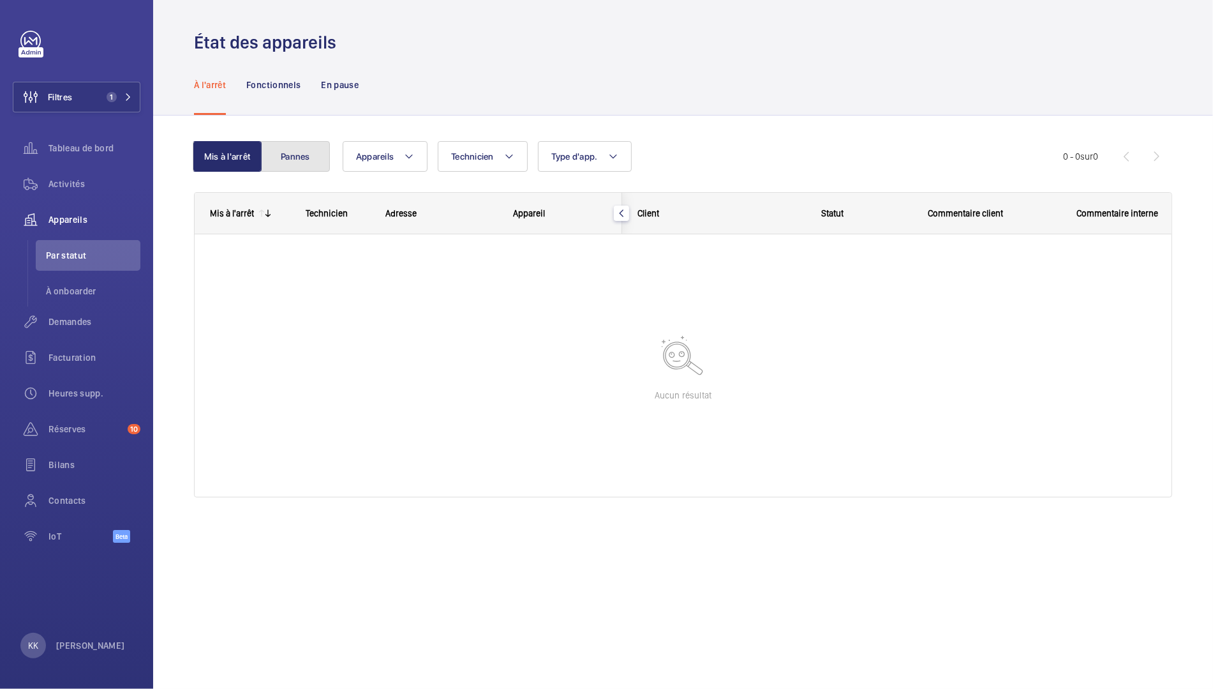
click at [292, 158] on button "Pannes" at bounding box center [295, 156] width 69 height 31
click at [250, 163] on button "Mis à l'arrêt" at bounding box center [228, 156] width 69 height 31
click at [281, 92] on div "Fonctionnels" at bounding box center [273, 84] width 54 height 61
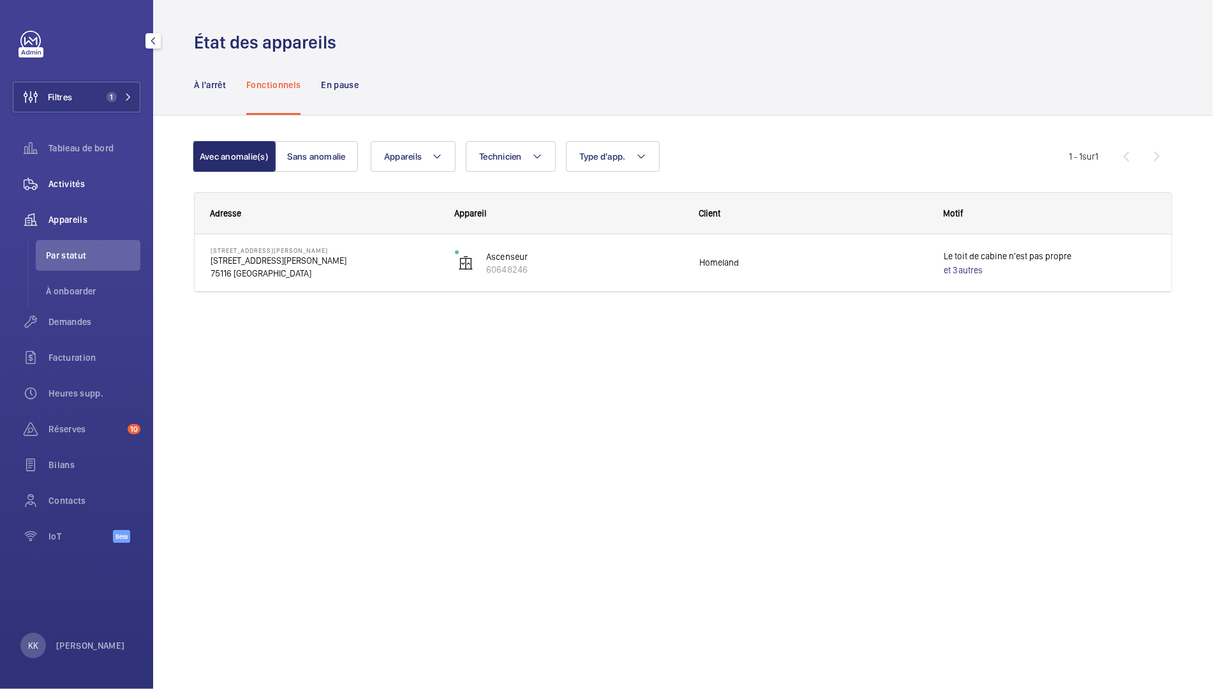
click at [70, 178] on span "Activités" at bounding box center [95, 183] width 92 height 13
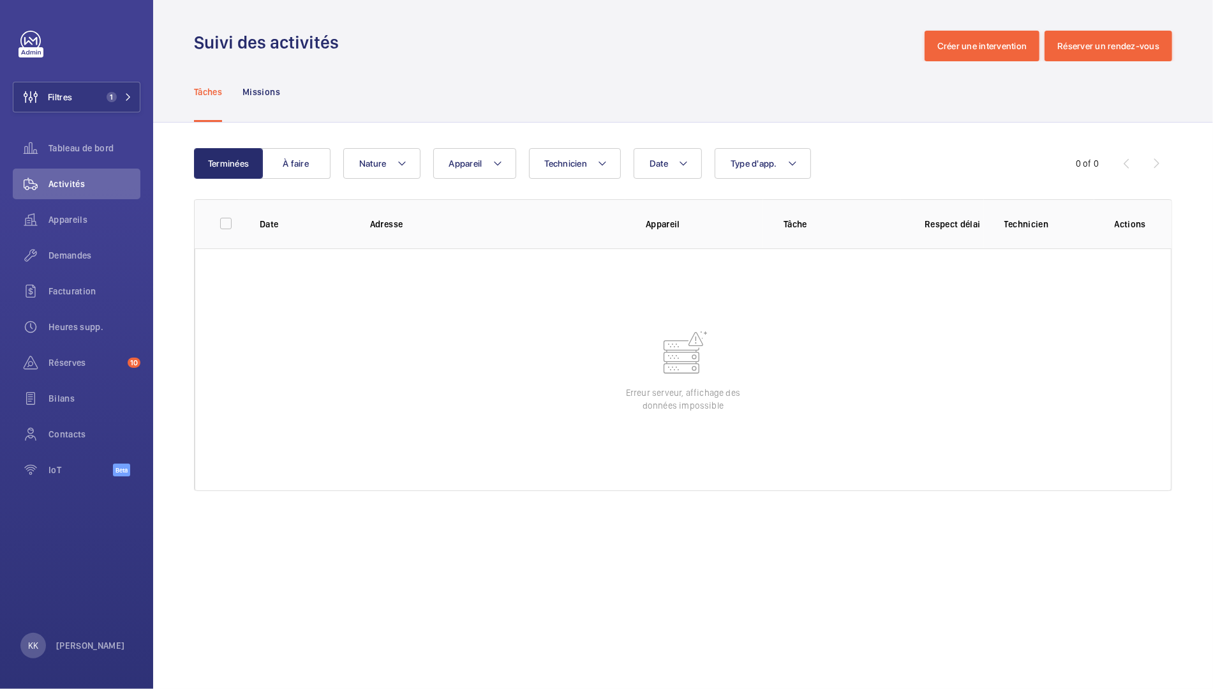
click at [735, 65] on div "Tâches Missions" at bounding box center [683, 91] width 978 height 61
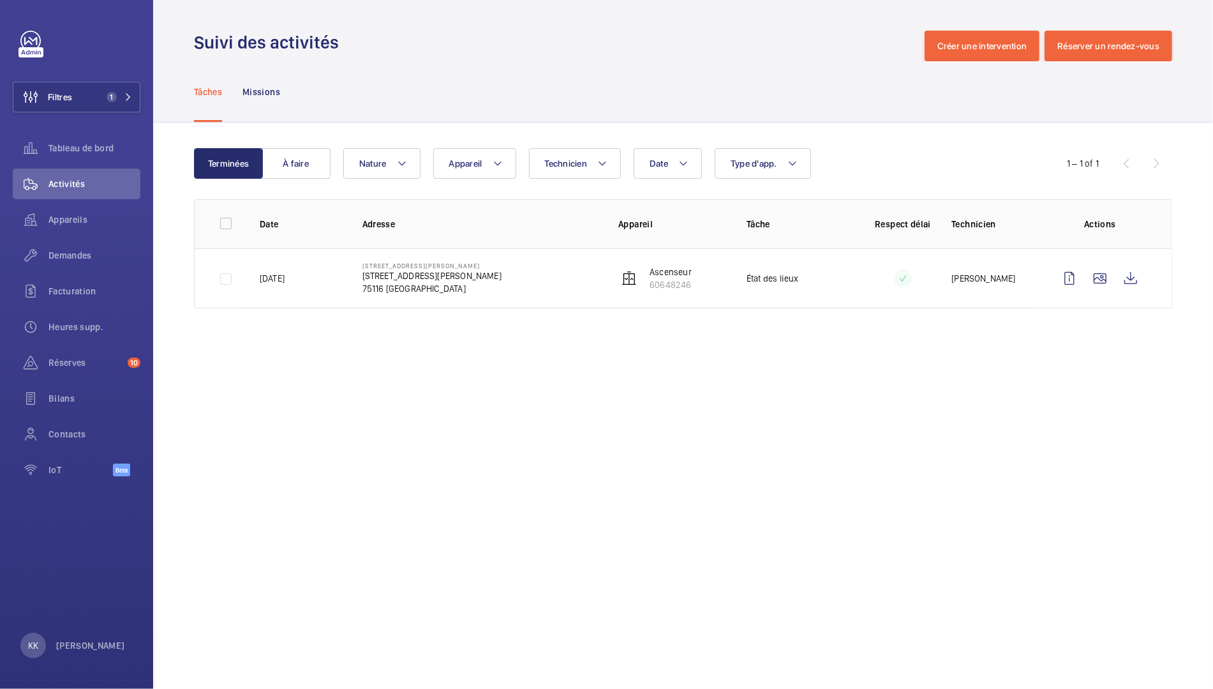
click at [513, 296] on td "[GEOGRAPHIC_DATA][PERSON_NAME] [STREET_ADDRESS][PERSON_NAME]" at bounding box center [470, 278] width 257 height 60
click at [80, 262] on div "Demandes" at bounding box center [77, 255] width 128 height 31
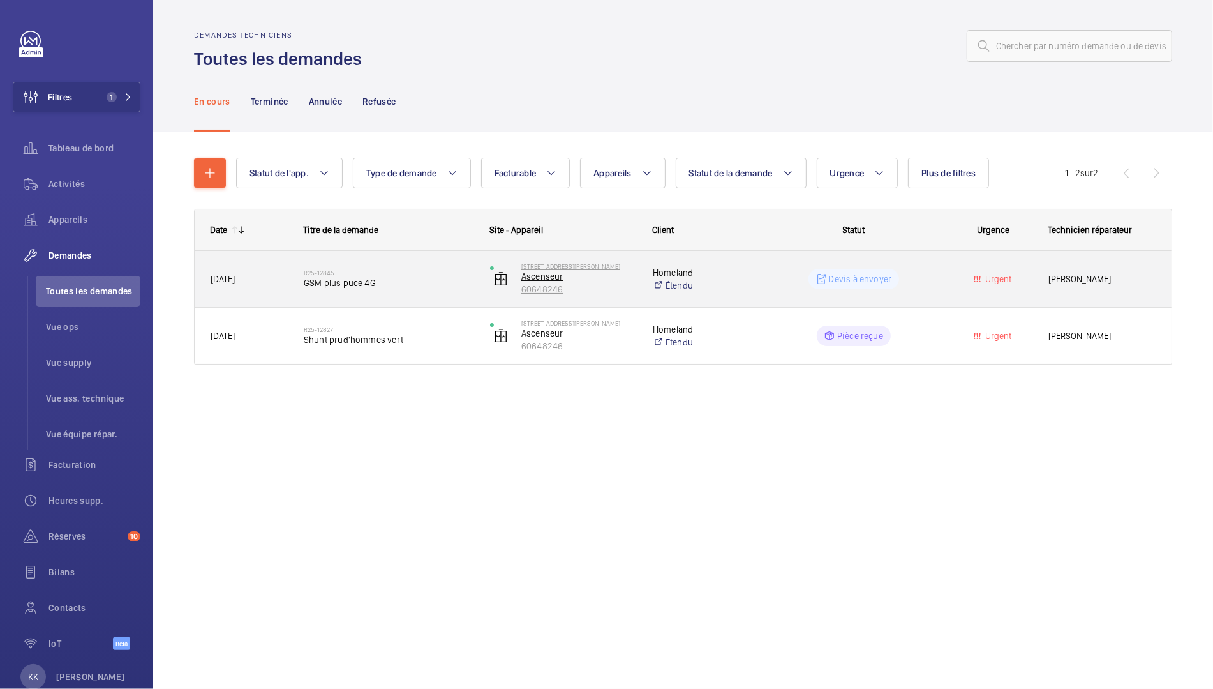
click at [629, 276] on p "Ascenseur" at bounding box center [578, 276] width 115 height 13
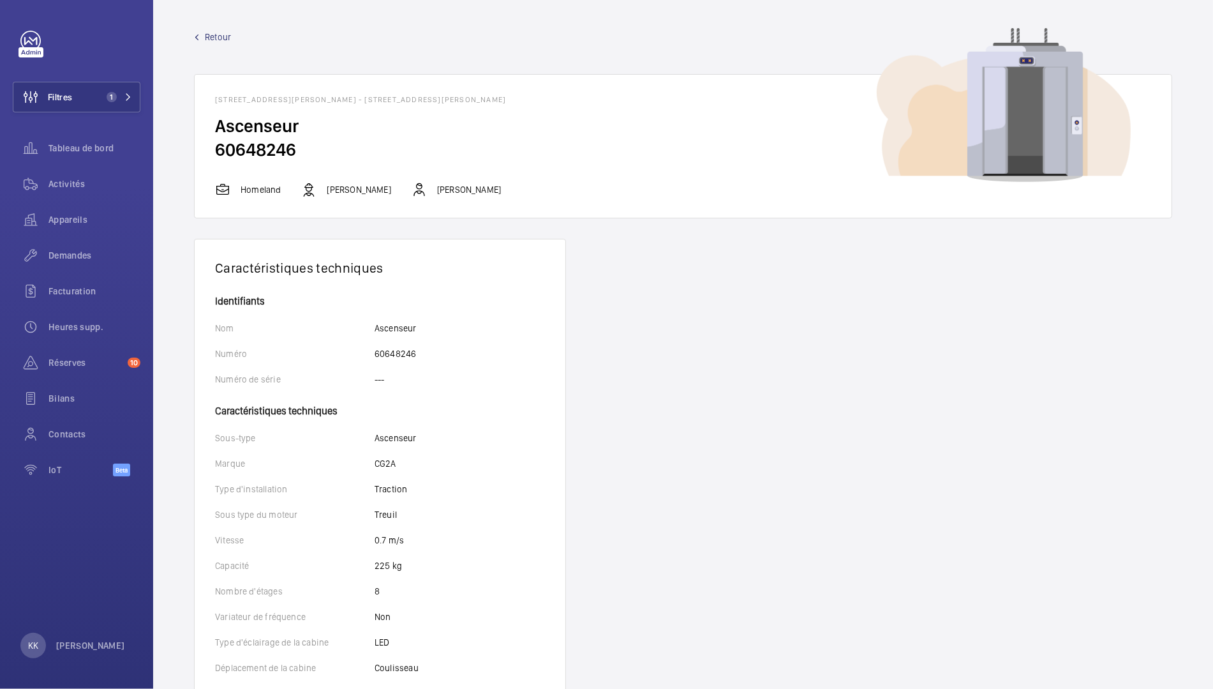
click at [219, 40] on span "Retour" at bounding box center [218, 37] width 26 height 13
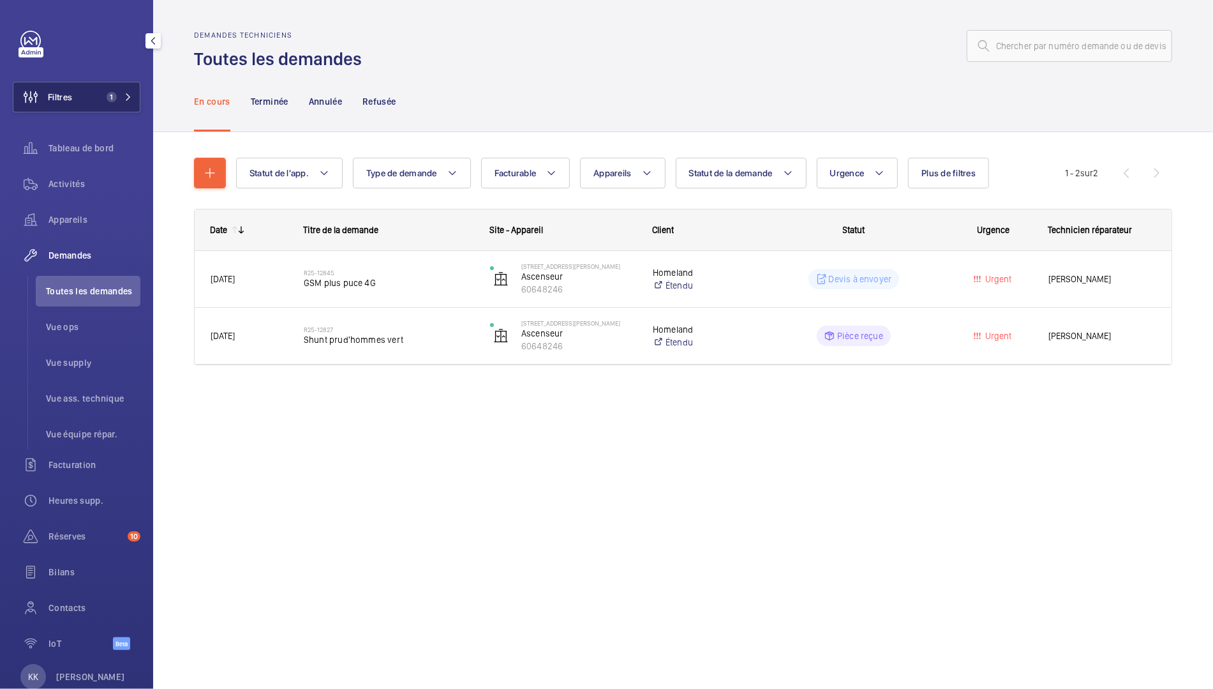
click at [61, 84] on span "Filtres" at bounding box center [42, 97] width 59 height 31
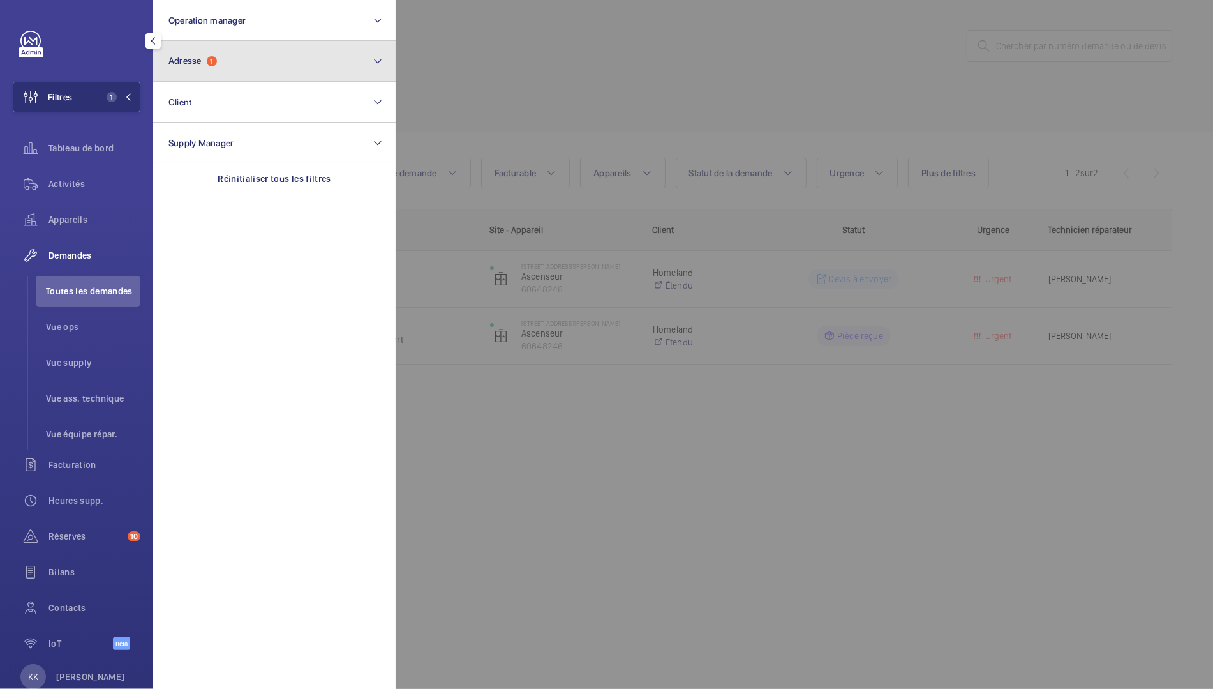
click at [206, 59] on span "Adresse 1" at bounding box center [193, 61] width 49 height 11
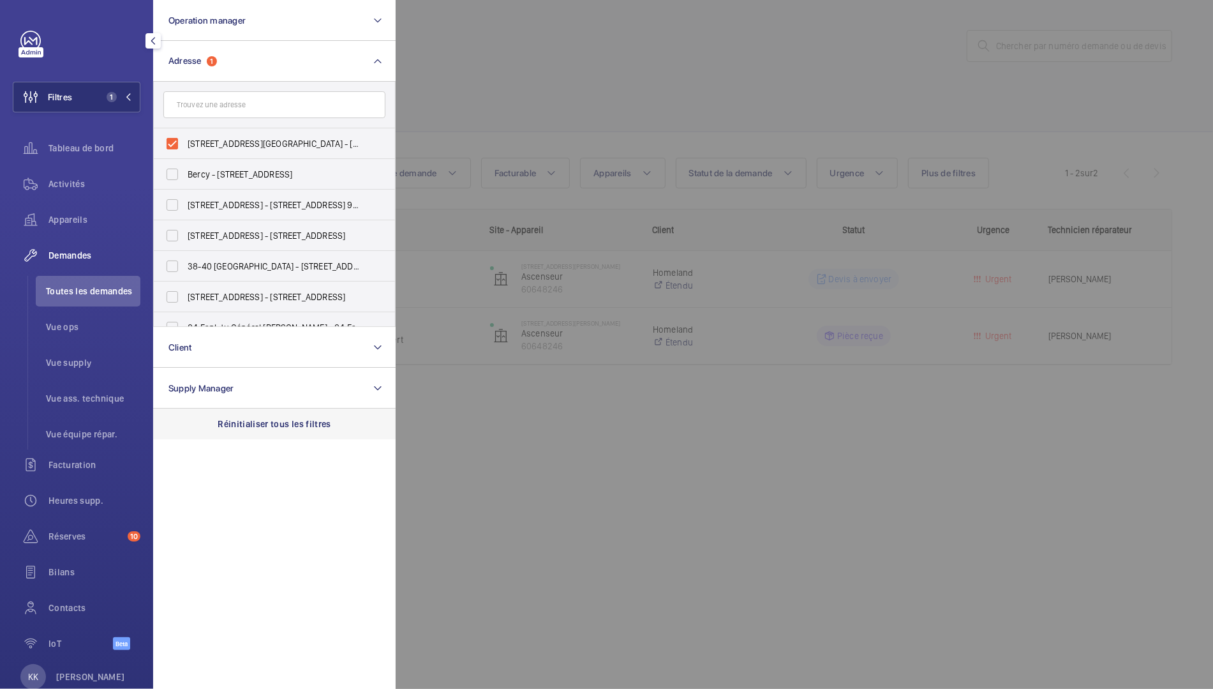
click at [248, 423] on p "Réinitialiser tous les filtres" at bounding box center [275, 423] width 114 height 13
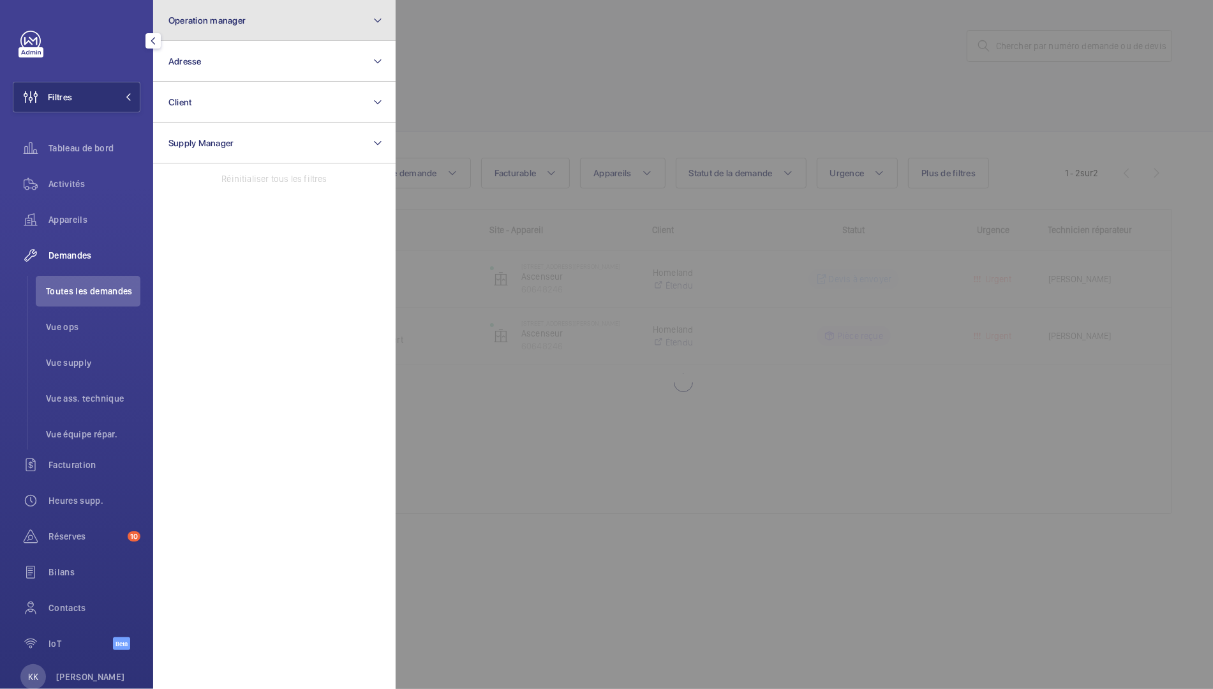
click at [213, 11] on button "Operation manager" at bounding box center [274, 20] width 243 height 41
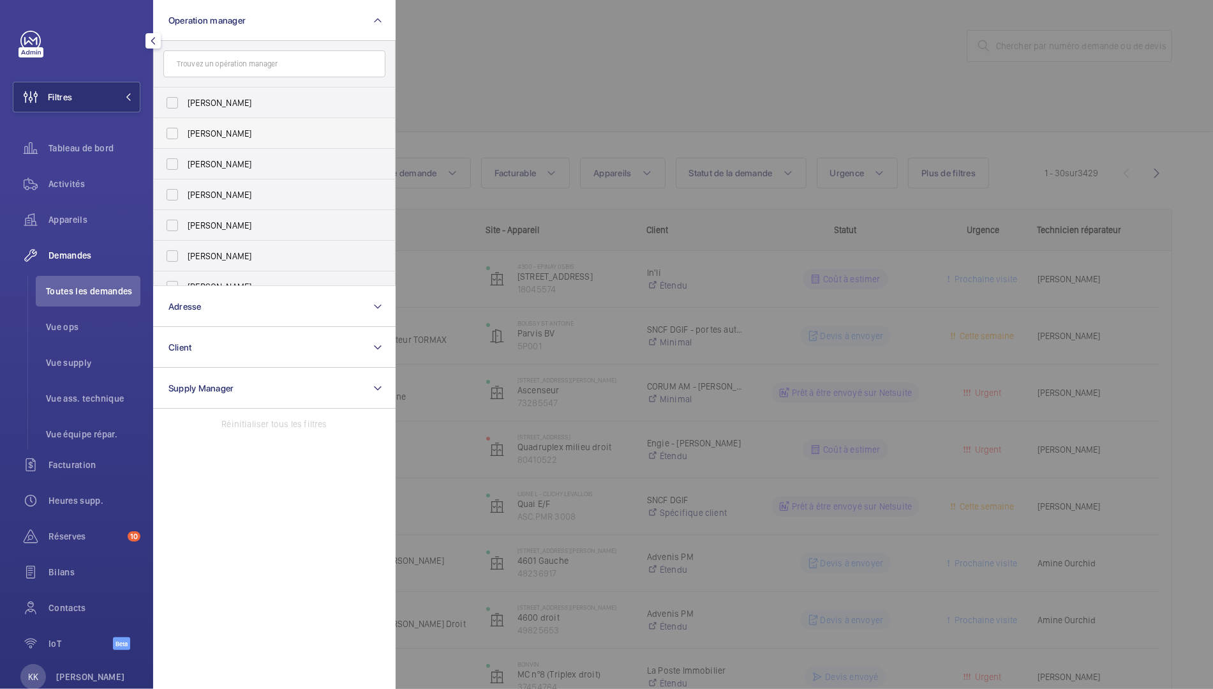
click at [194, 139] on label "Zohra Hamdani" at bounding box center [265, 133] width 222 height 31
click at [185, 139] on input "[PERSON_NAME]" at bounding box center [173, 134] width 26 height 26
checkbox input "true"
click at [83, 176] on div "Activités" at bounding box center [77, 184] width 128 height 31
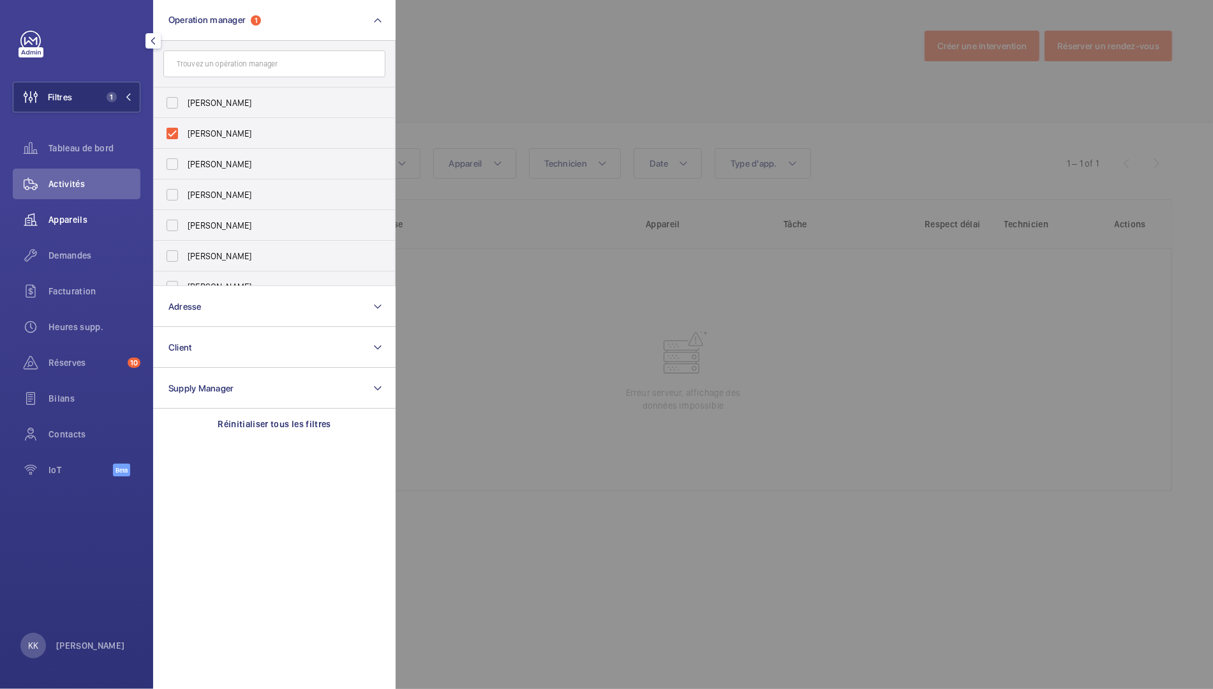
click at [77, 225] on span "Appareils" at bounding box center [95, 219] width 92 height 13
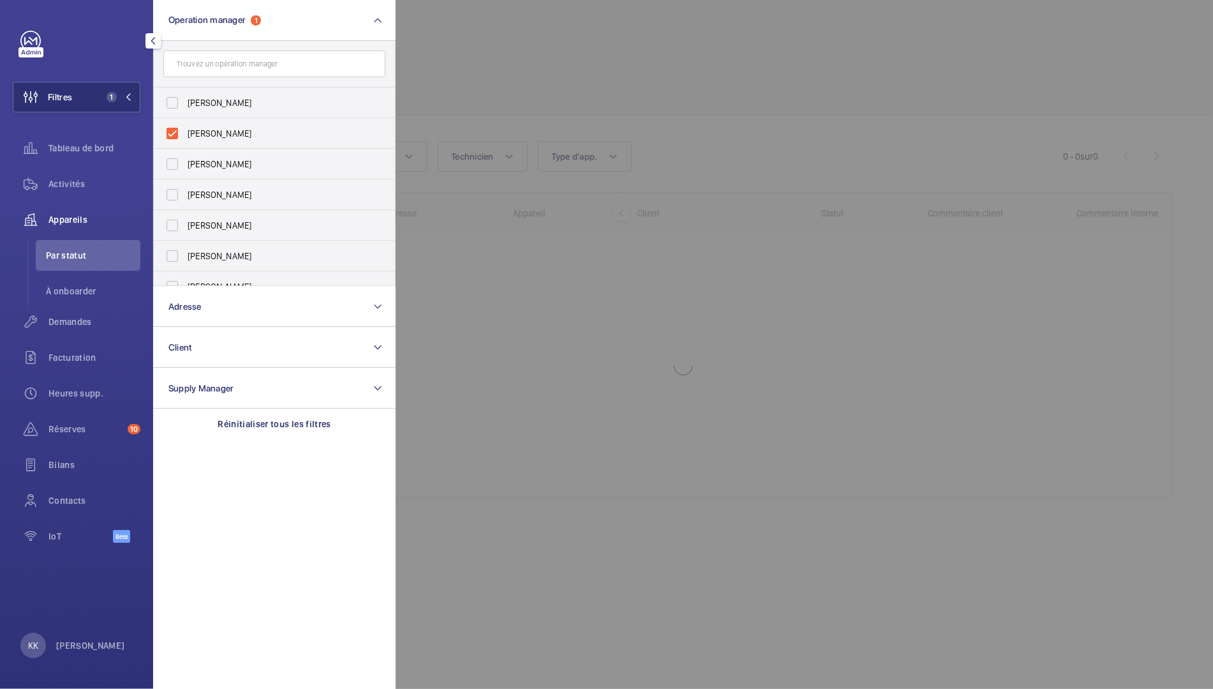
click at [611, 126] on div at bounding box center [1002, 344] width 1213 height 689
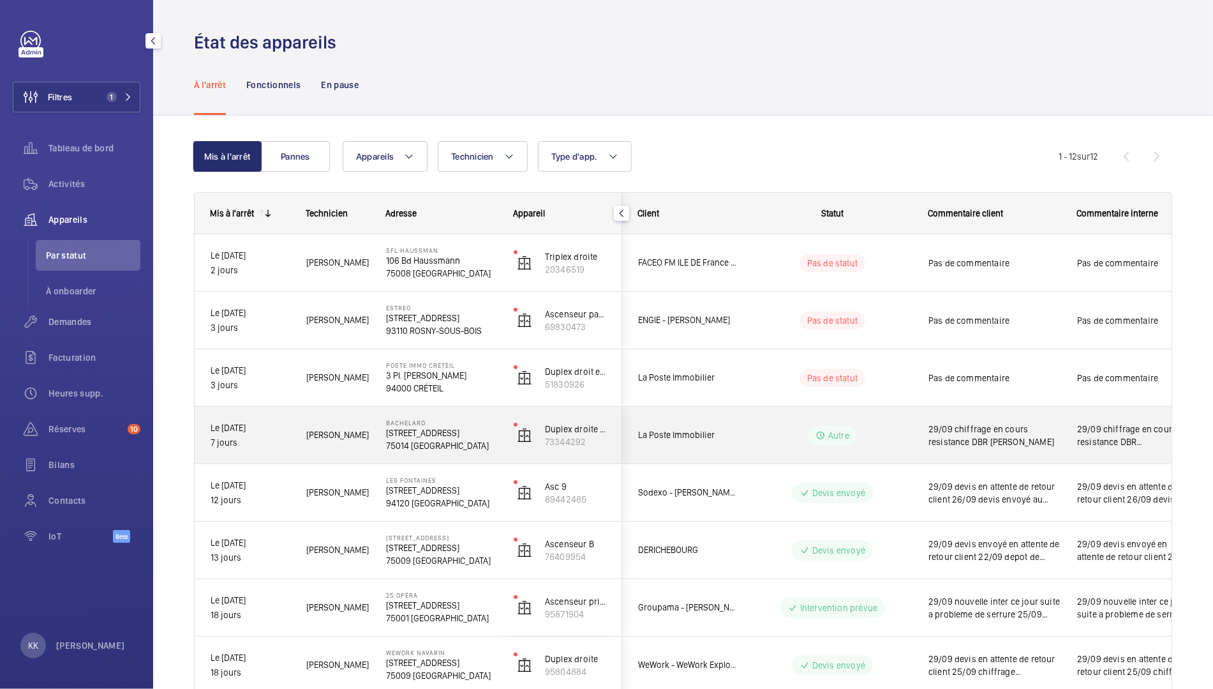
scroll to position [308, 0]
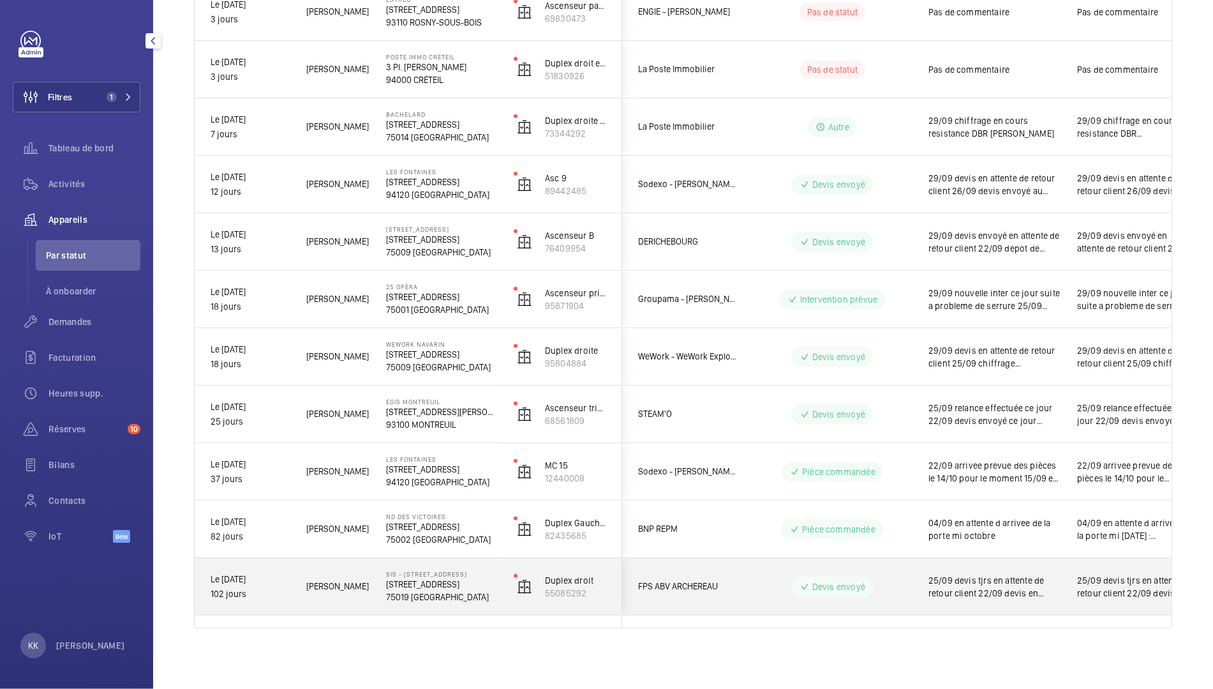
click at [417, 597] on p "75019 PARIS" at bounding box center [441, 596] width 111 height 13
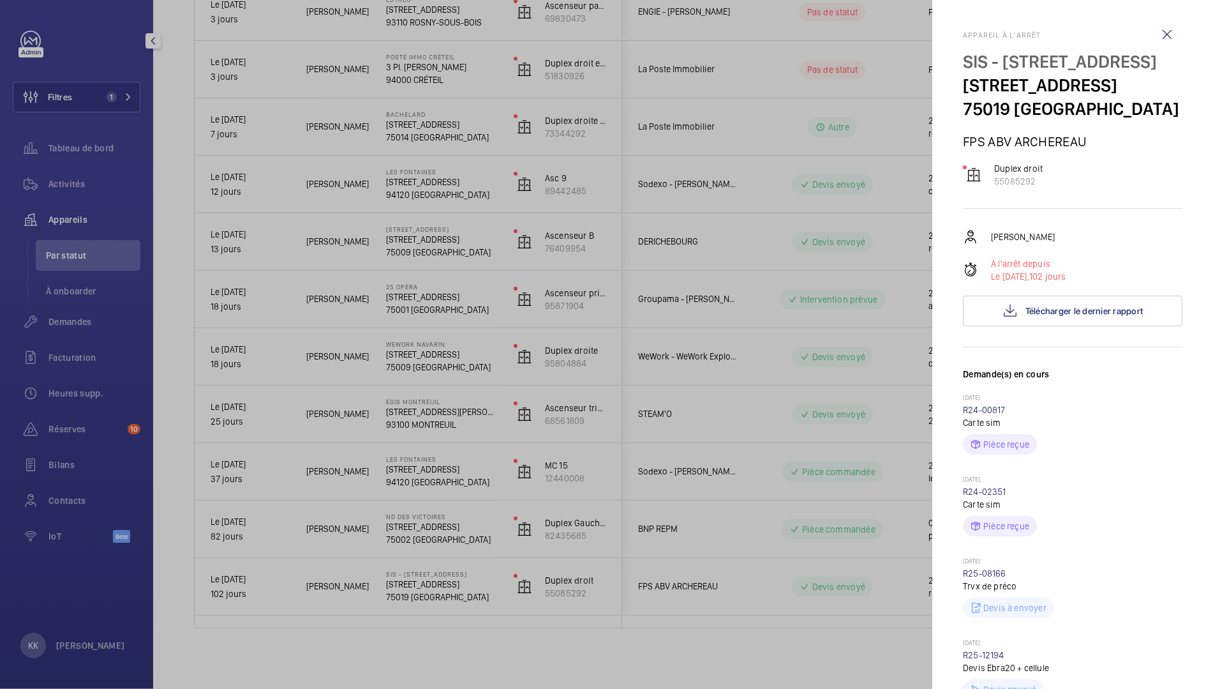
scroll to position [635, 0]
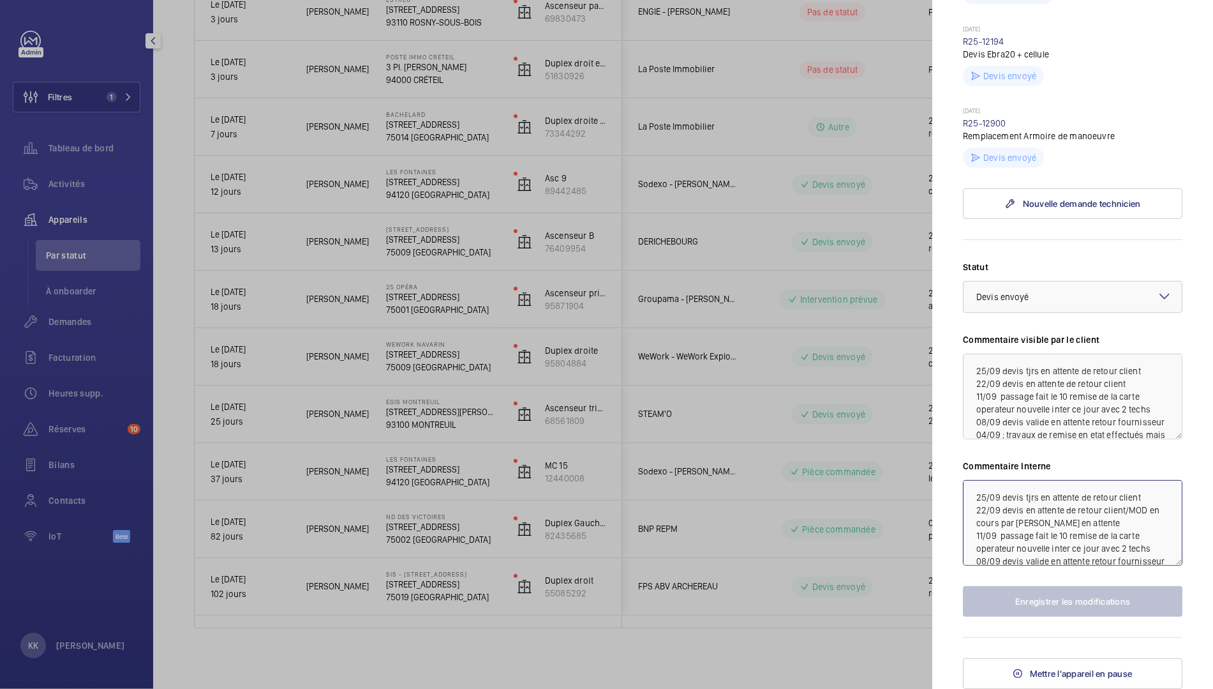
click at [968, 495] on textarea "25/09 devis tjrs en attente de retour client 22/09 devis en attente de retour c…" at bounding box center [1073, 523] width 220 height 86
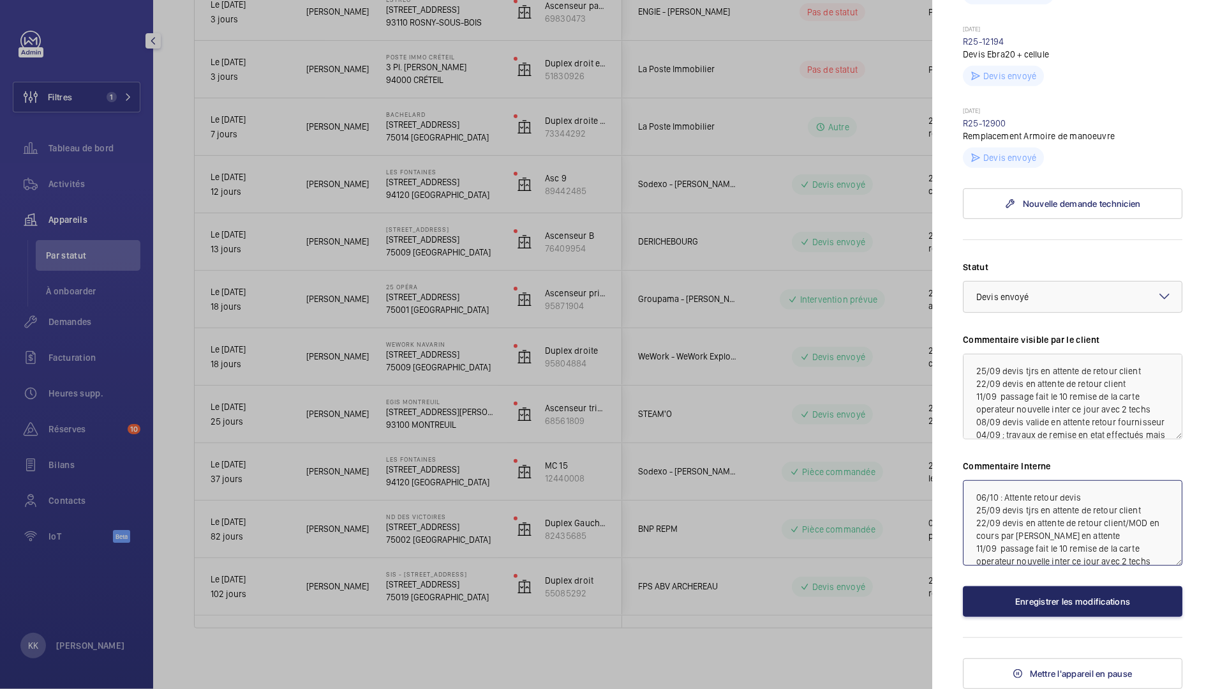
type textarea "06/10 : Attente retour devis 25/09 devis tjrs en attente de retour client 22/09…"
click at [1035, 595] on button "Enregistrer les modifications" at bounding box center [1073, 601] width 220 height 31
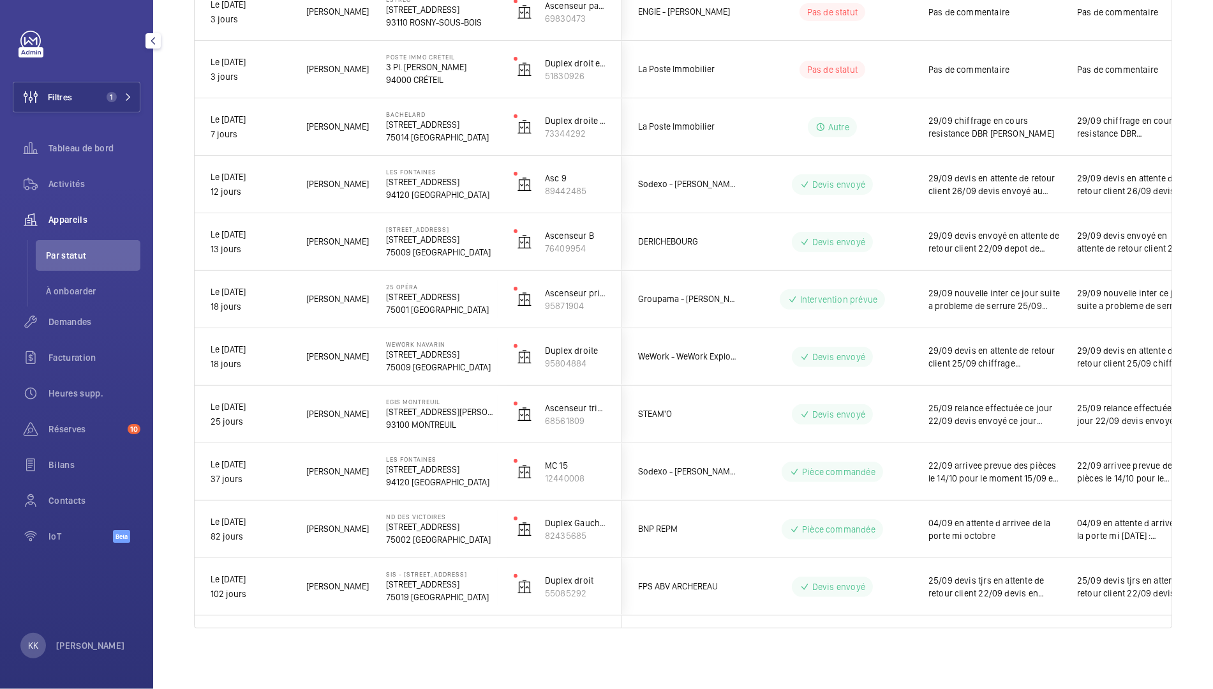
scroll to position [0, 0]
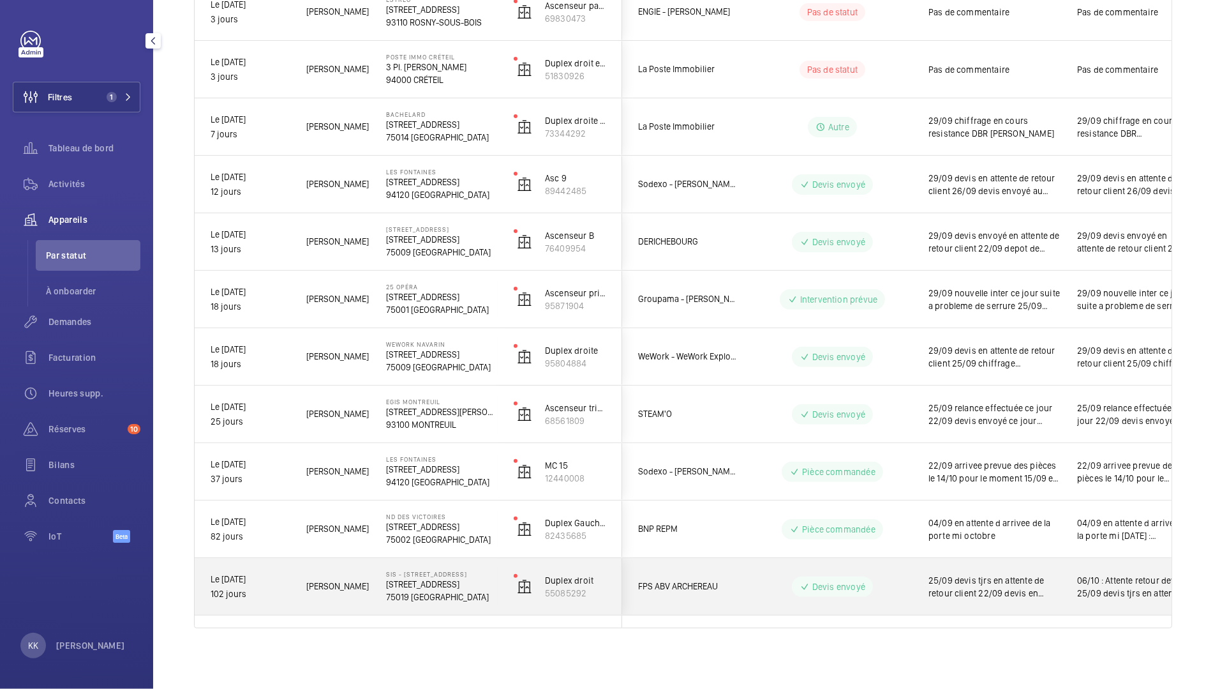
click at [404, 585] on p "[STREET_ADDRESS]" at bounding box center [441, 584] width 111 height 13
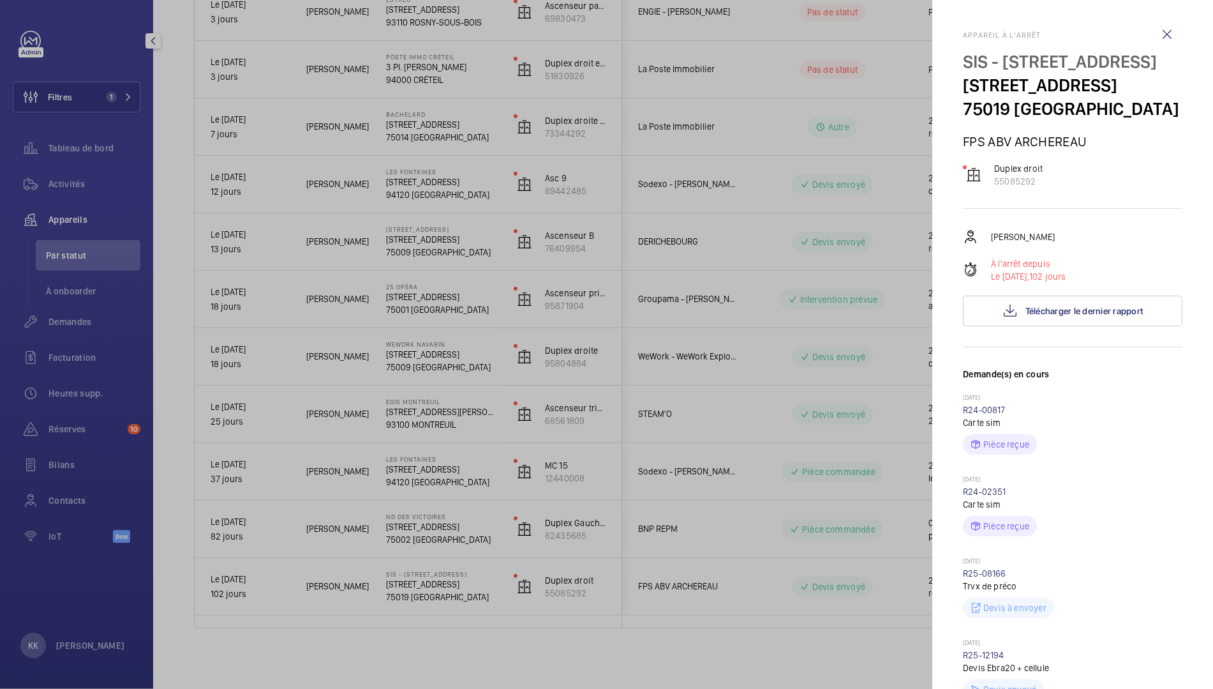
scroll to position [635, 0]
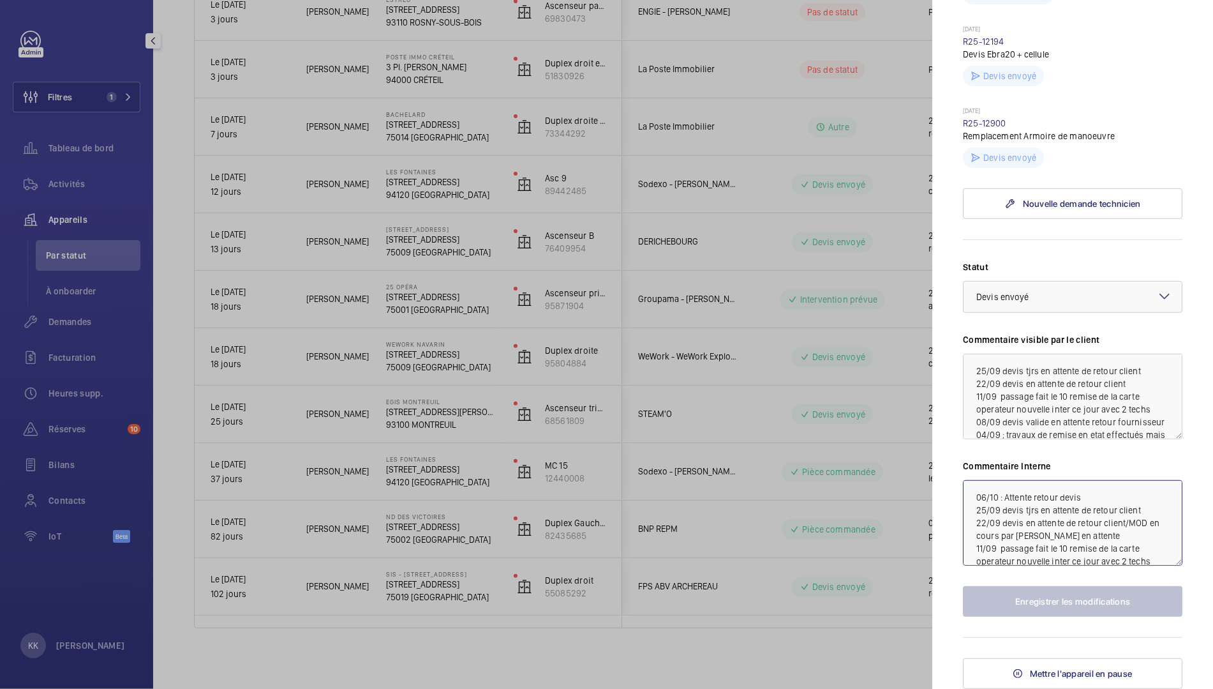
click at [1090, 502] on textarea "06/10 : Attente retour devis 25/09 devis tjrs en attente de retour client 22/09…" at bounding box center [1073, 523] width 220 height 86
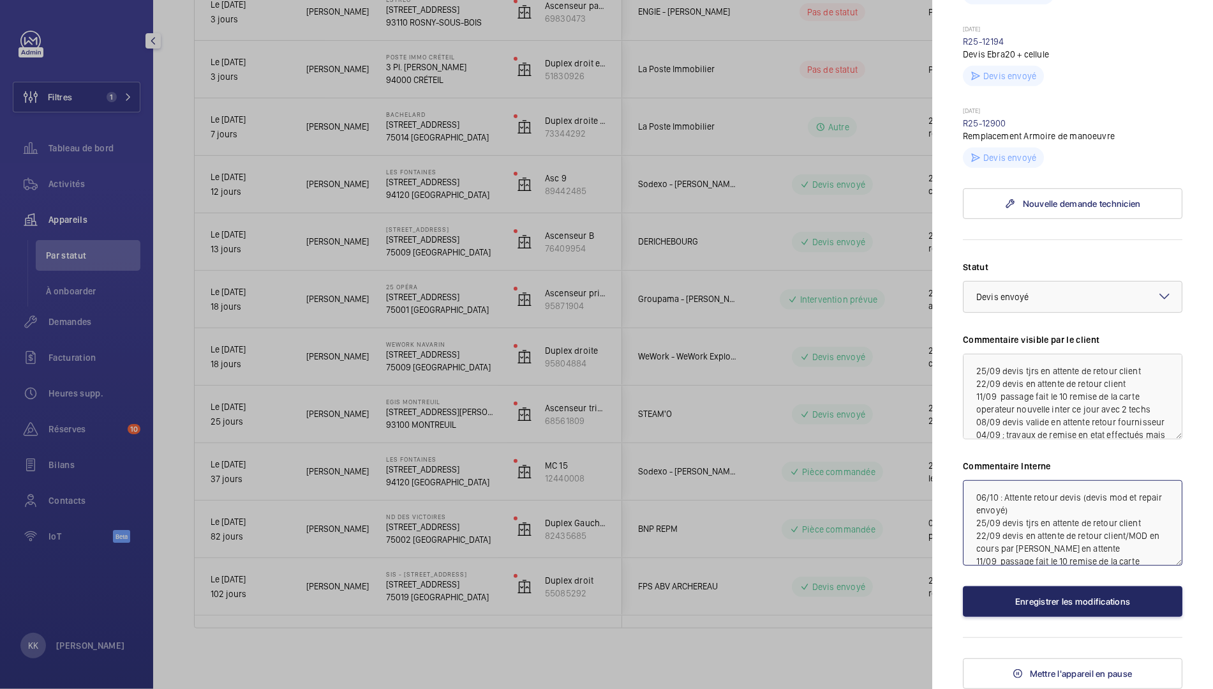
type textarea "06/10 : Attente retour devis (devis mod et repair envoyé) 25/09 devis tjrs en a…"
click at [1099, 590] on button "Enregistrer les modifications" at bounding box center [1073, 601] width 220 height 31
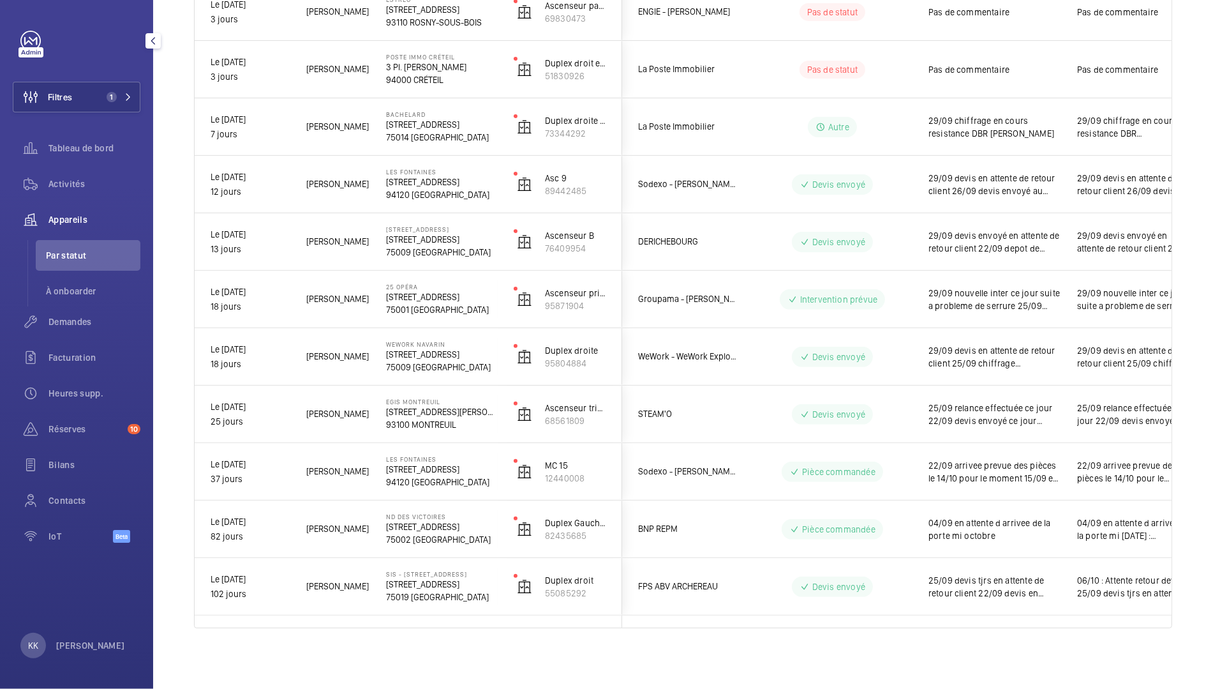
scroll to position [0, 0]
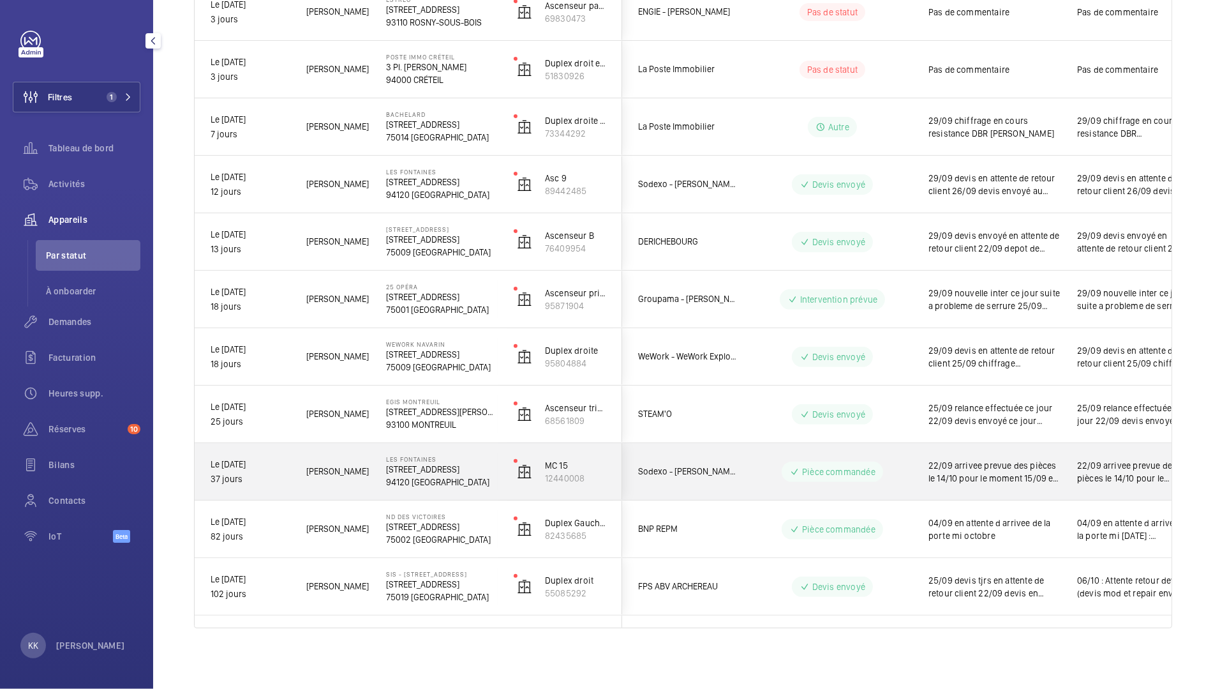
click at [414, 482] on p "94120 FONTENAY-SOUS-BOIS" at bounding box center [441, 482] width 111 height 13
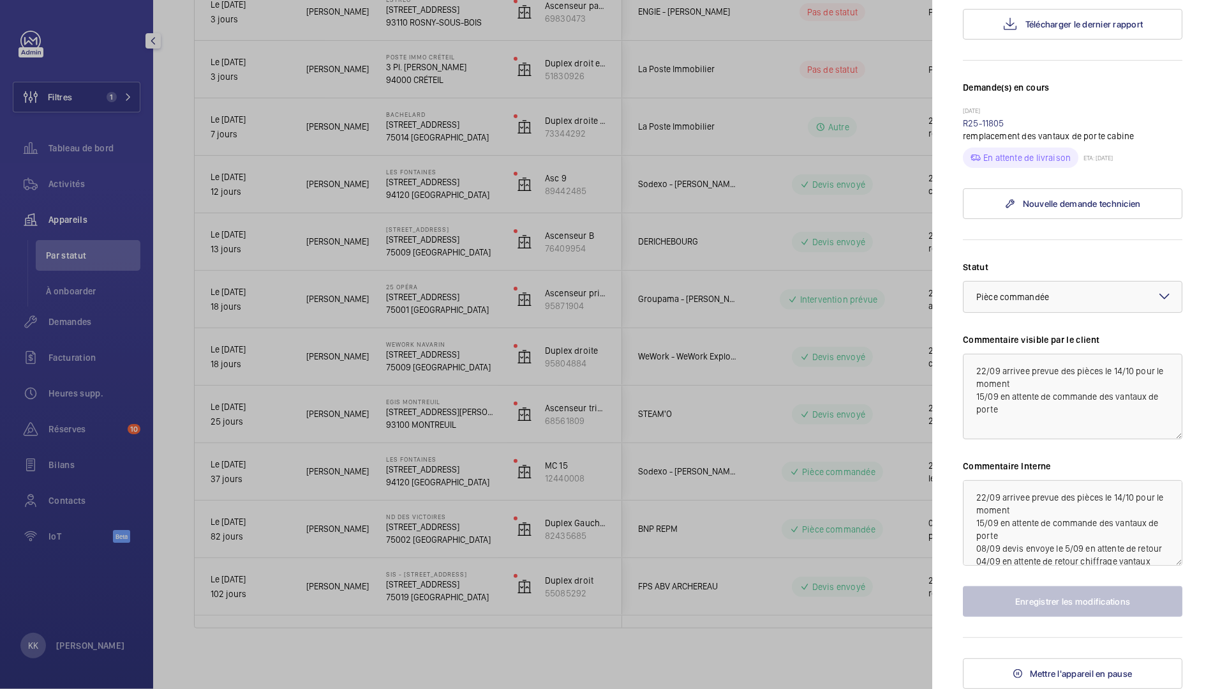
click at [705, 244] on div at bounding box center [606, 344] width 1213 height 689
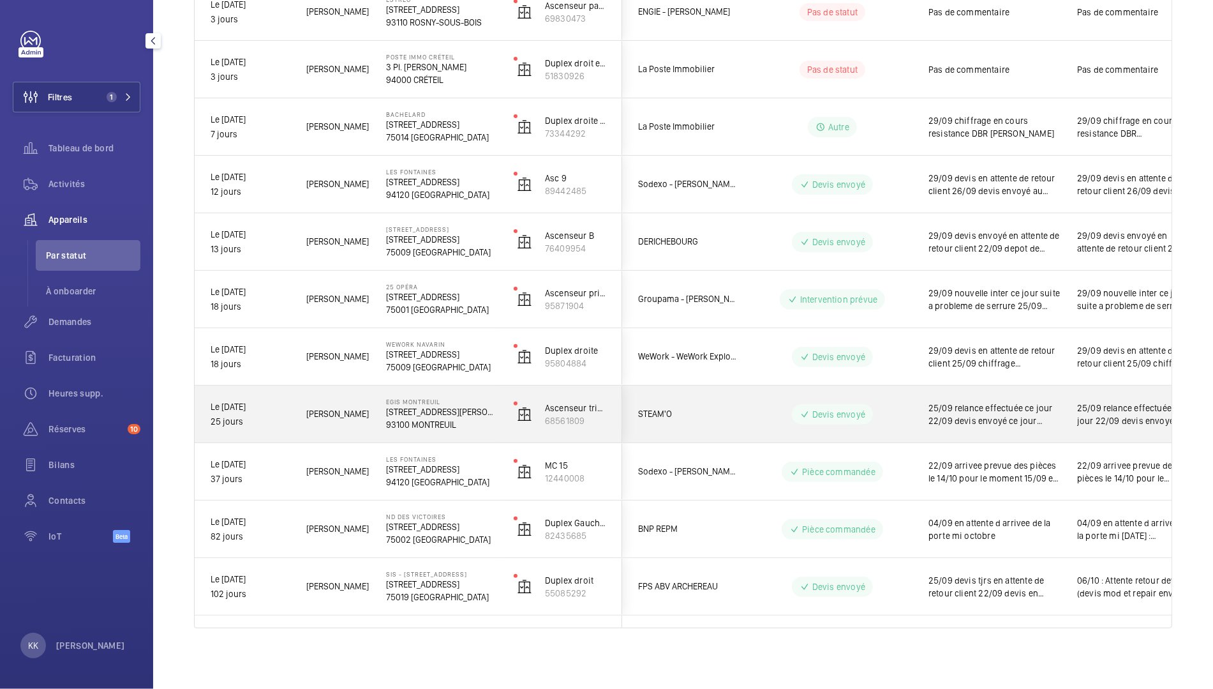
click at [403, 408] on p "4 Rue Dolorès Ibarruri" at bounding box center [441, 411] width 111 height 13
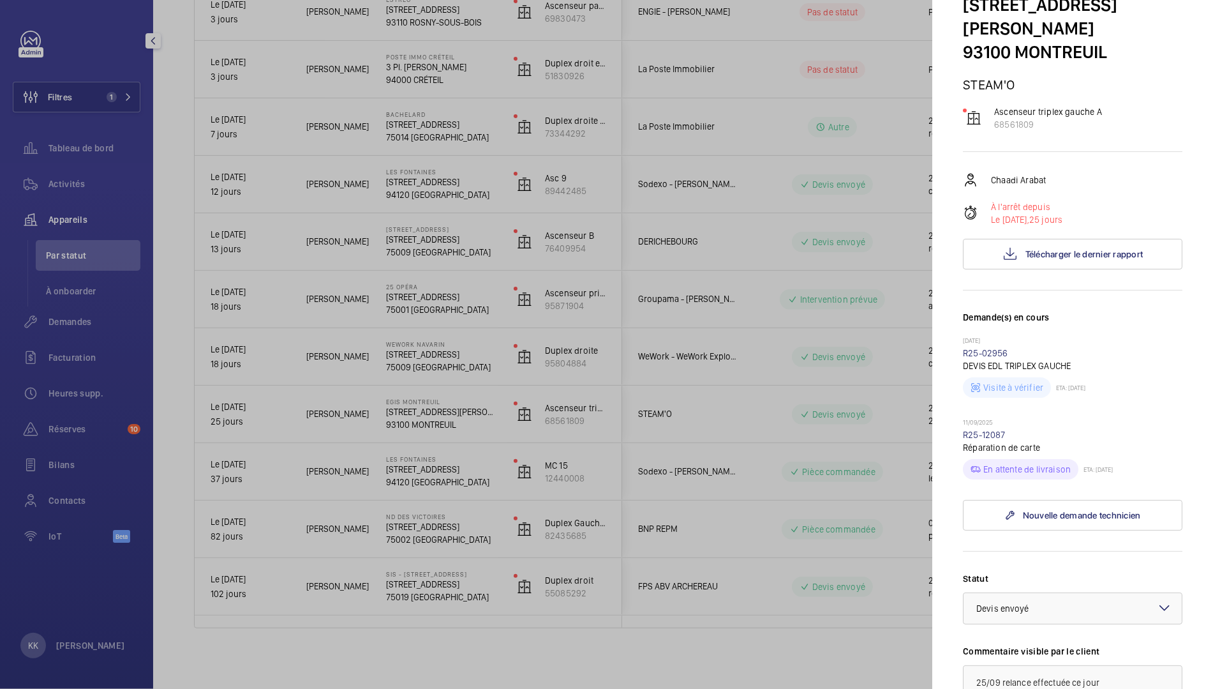
scroll to position [366, 0]
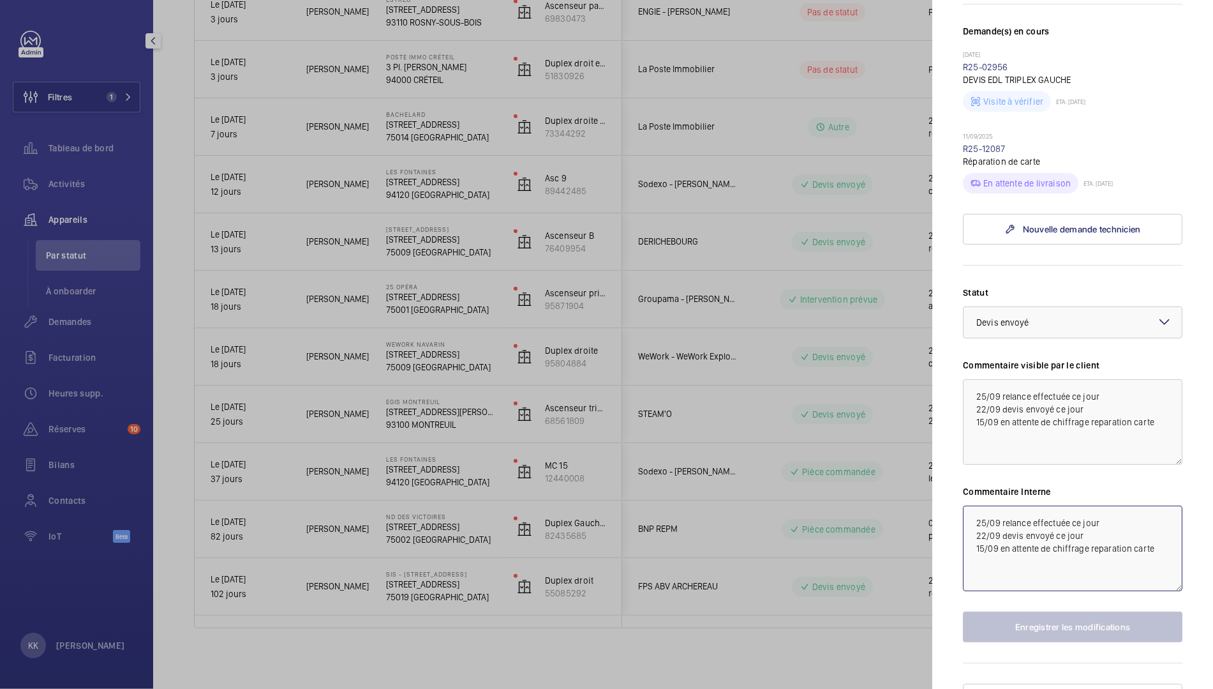
click at [970, 506] on textarea "25/09 relance effectuée ce jour 22/09 devis envoyé ce jour 15/09 en attente de …" at bounding box center [1073, 549] width 220 height 86
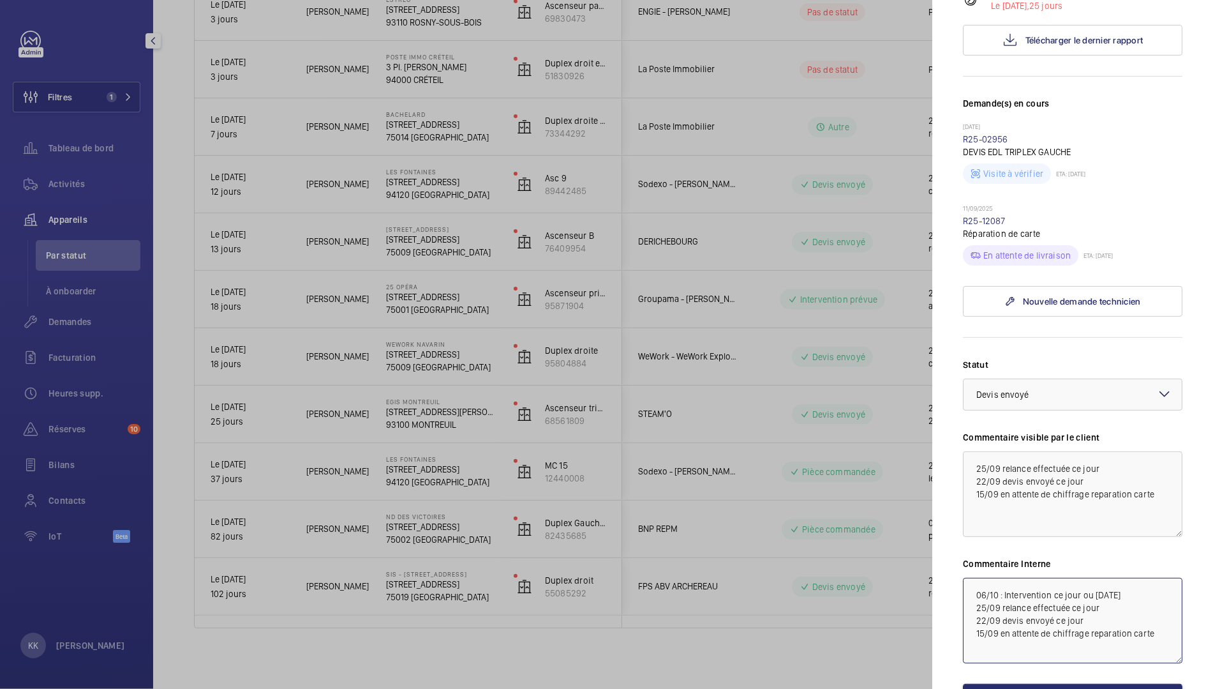
scroll to position [283, 0]
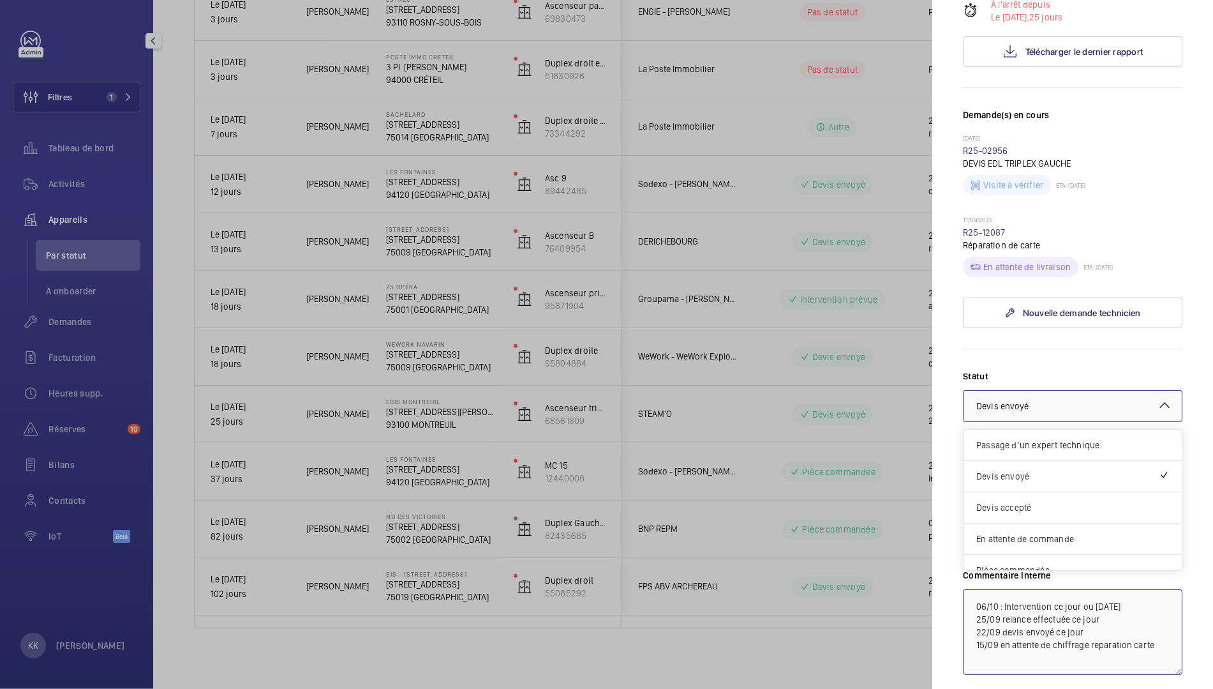
click at [1047, 391] on div at bounding box center [1073, 406] width 218 height 31
click at [1063, 519] on span "Intervention prévue" at bounding box center [1073, 525] width 193 height 13
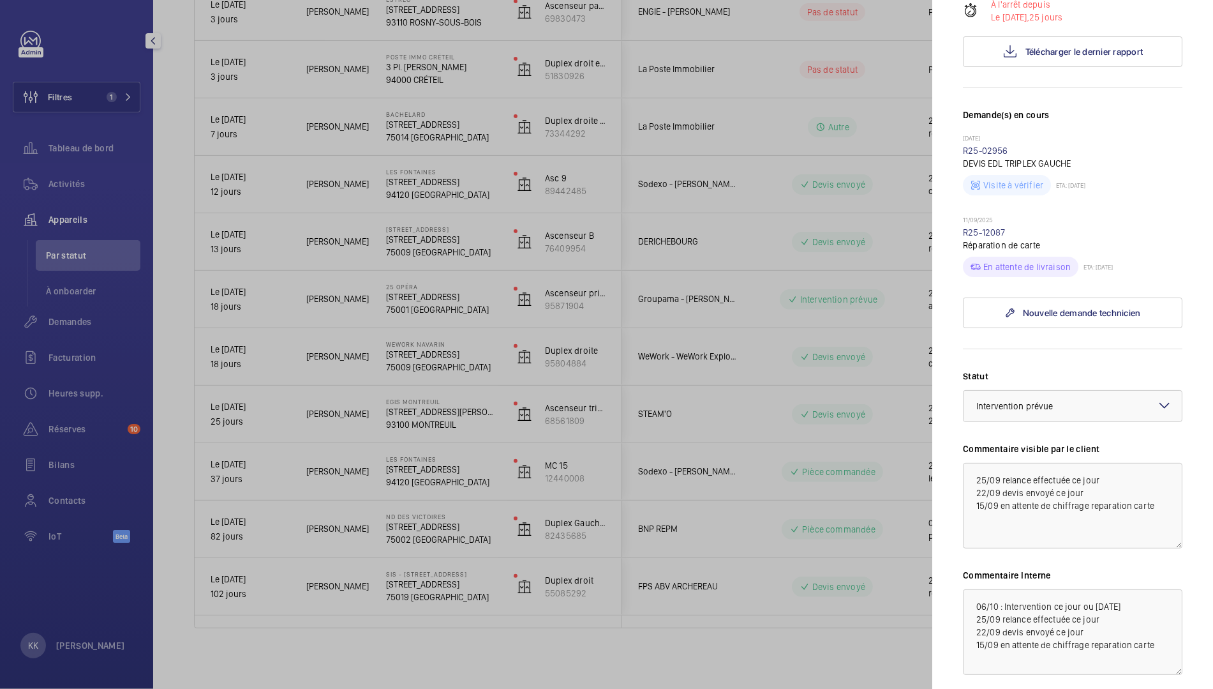
click at [945, 438] on mat-sidenav "Appareil à l'arrêt EGIS MONTREUIL 4 Rue Dolorès Ibarruri 93100 MONTREUIL STEAM'…" at bounding box center [1073, 344] width 281 height 689
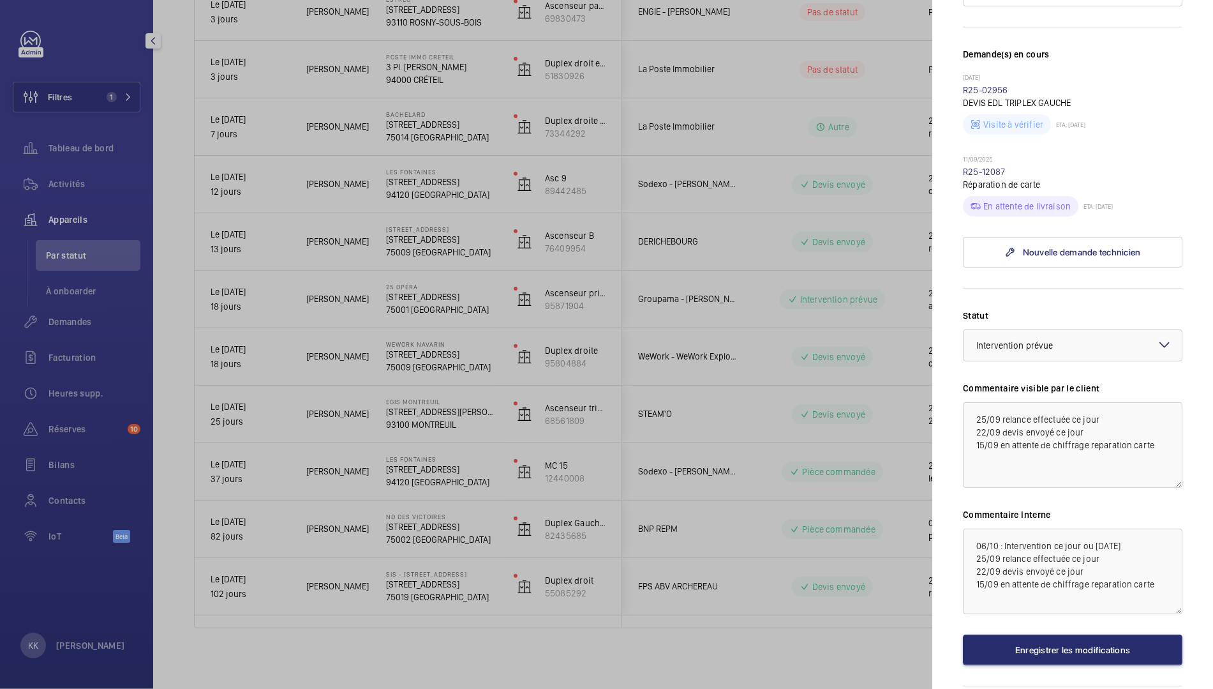
scroll to position [366, 0]
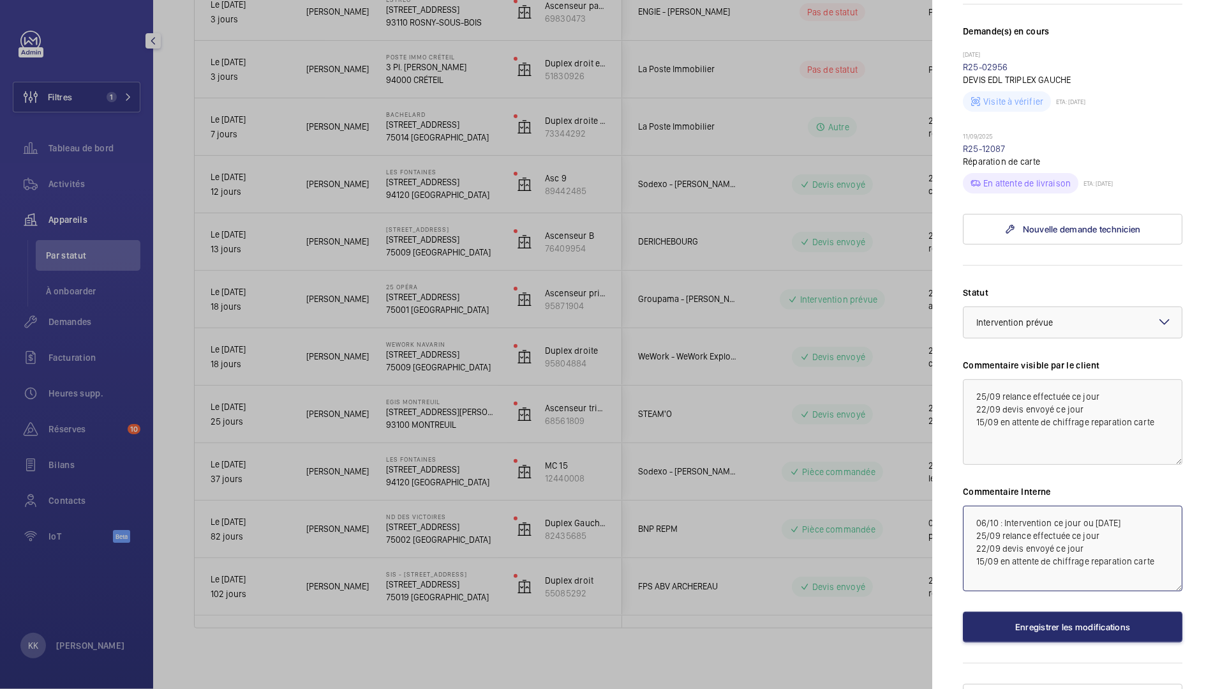
click at [1164, 506] on textarea "06/10 : Intervention ce jour ou demain 25/09 relance effectuée ce jour 22/09 de…" at bounding box center [1073, 549] width 220 height 86
type textarea "06/10 : Intervention ce jour ou demain au plus tard 25/09 relance effectuée ce …"
click at [1107, 611] on button "Enregistrer les modifications" at bounding box center [1073, 626] width 220 height 31
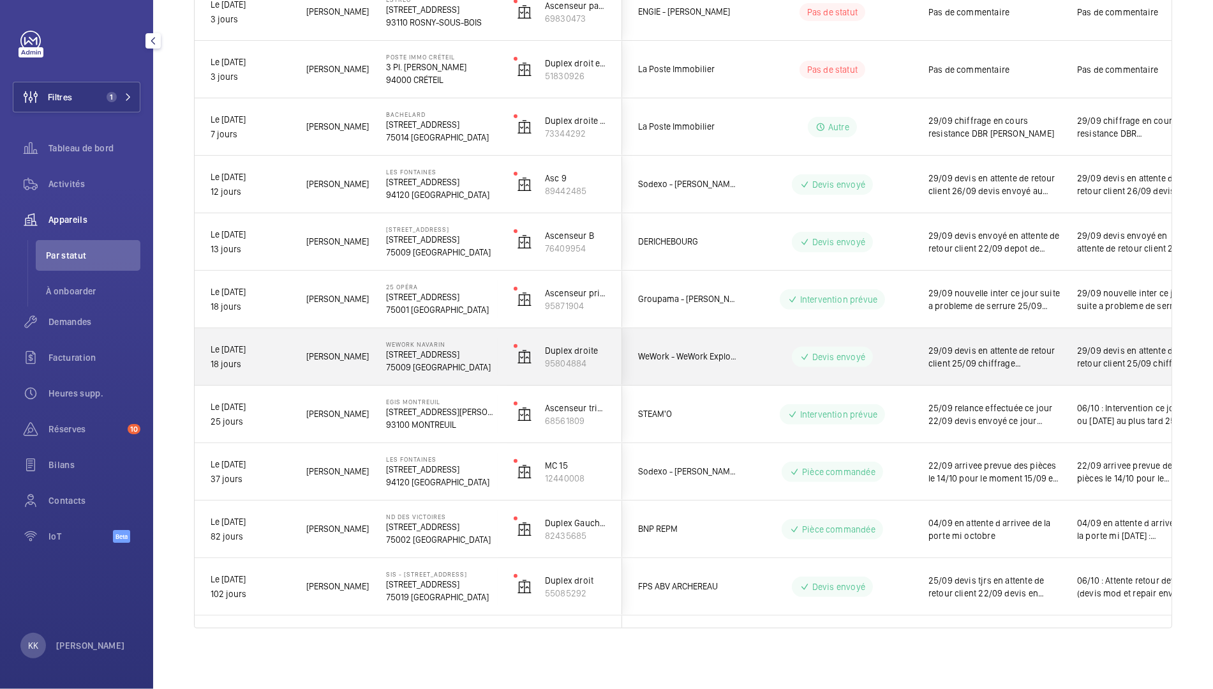
click at [423, 354] on p "18 Rue de Navarin" at bounding box center [441, 354] width 111 height 13
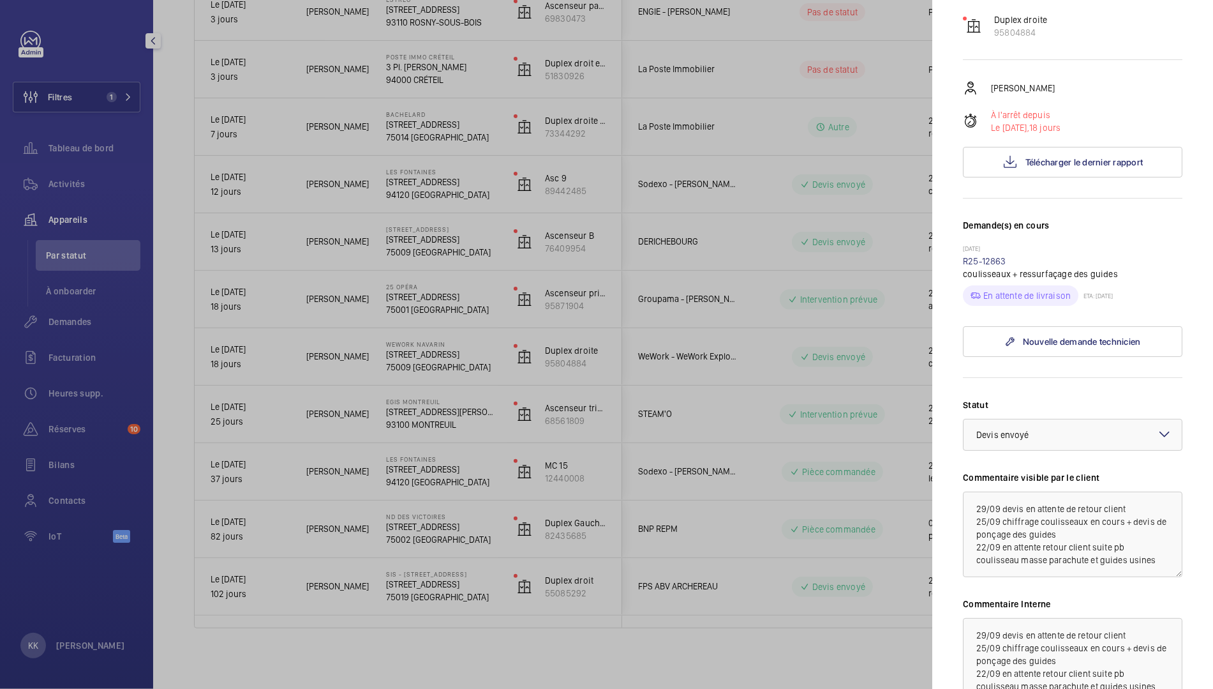
scroll to position [285, 0]
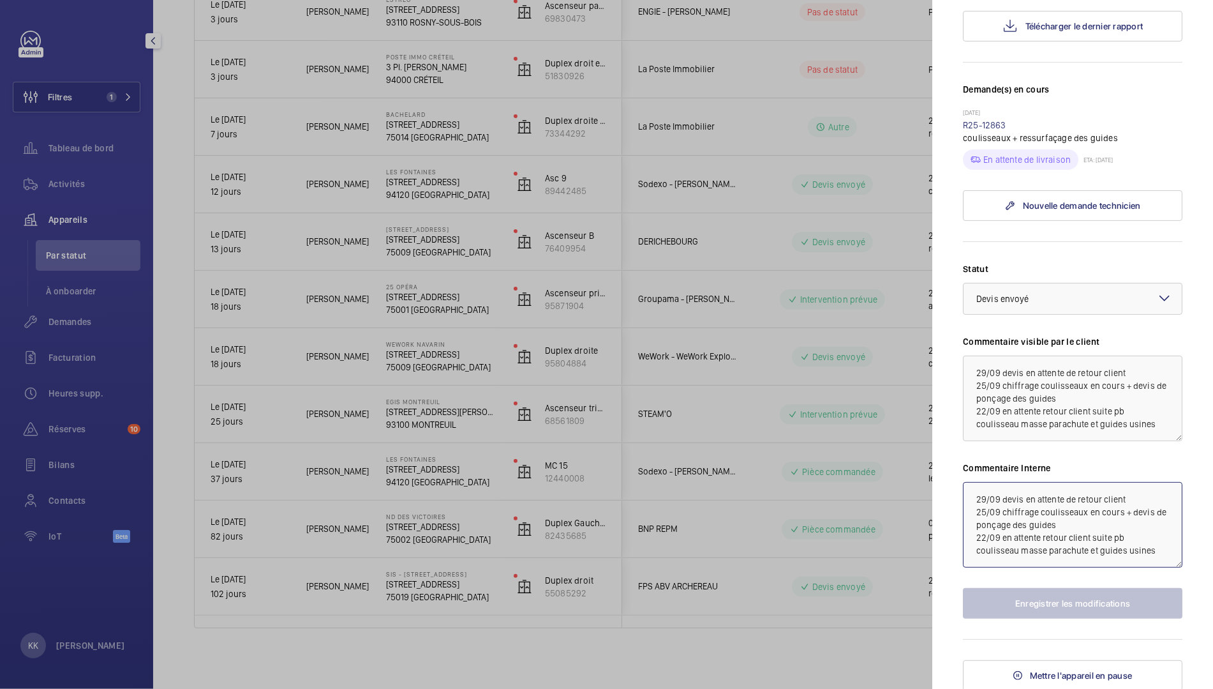
click at [967, 498] on textarea "29/09 devis en attente de retour client 25/09 chiffrage coulisseaux en cours + …" at bounding box center [1073, 525] width 220 height 86
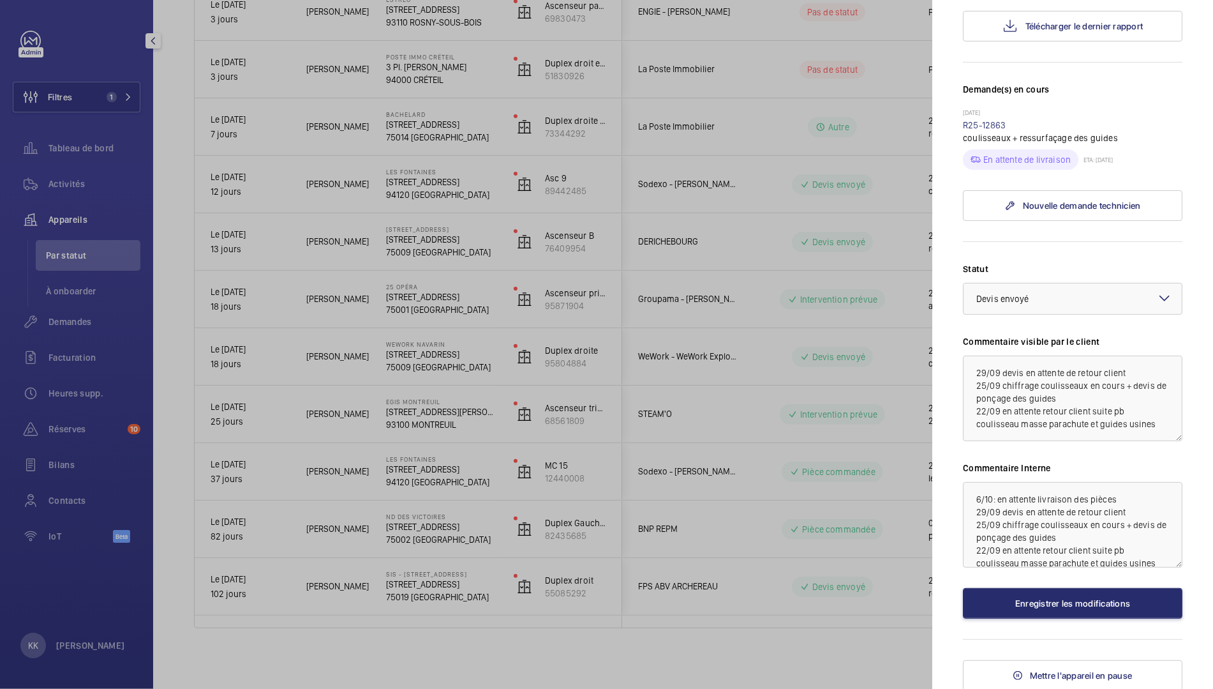
click at [995, 315] on div "Statut Sélectionnez un statut × Devis envoyé × Commentaire visible par le clien…" at bounding box center [1073, 440] width 220 height 356
click at [993, 302] on span "Devis envoyé" at bounding box center [1003, 299] width 53 height 10
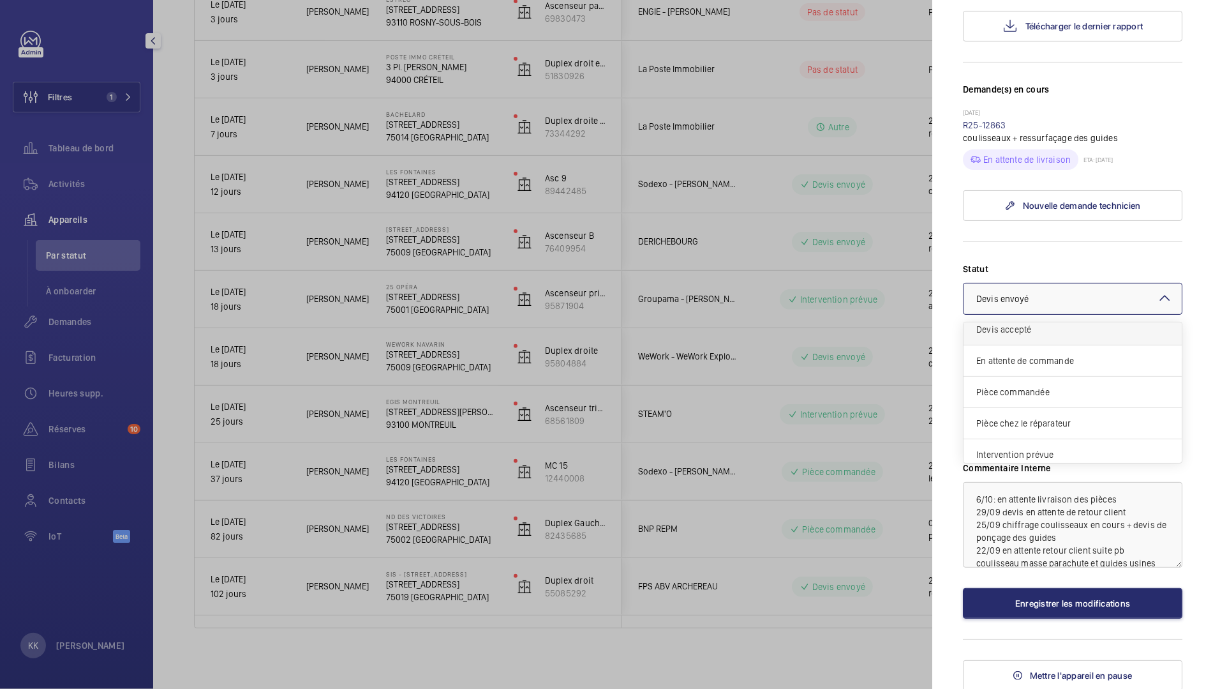
scroll to position [71, 0]
click at [1017, 382] on div "Pièce commandée" at bounding box center [1073, 391] width 218 height 31
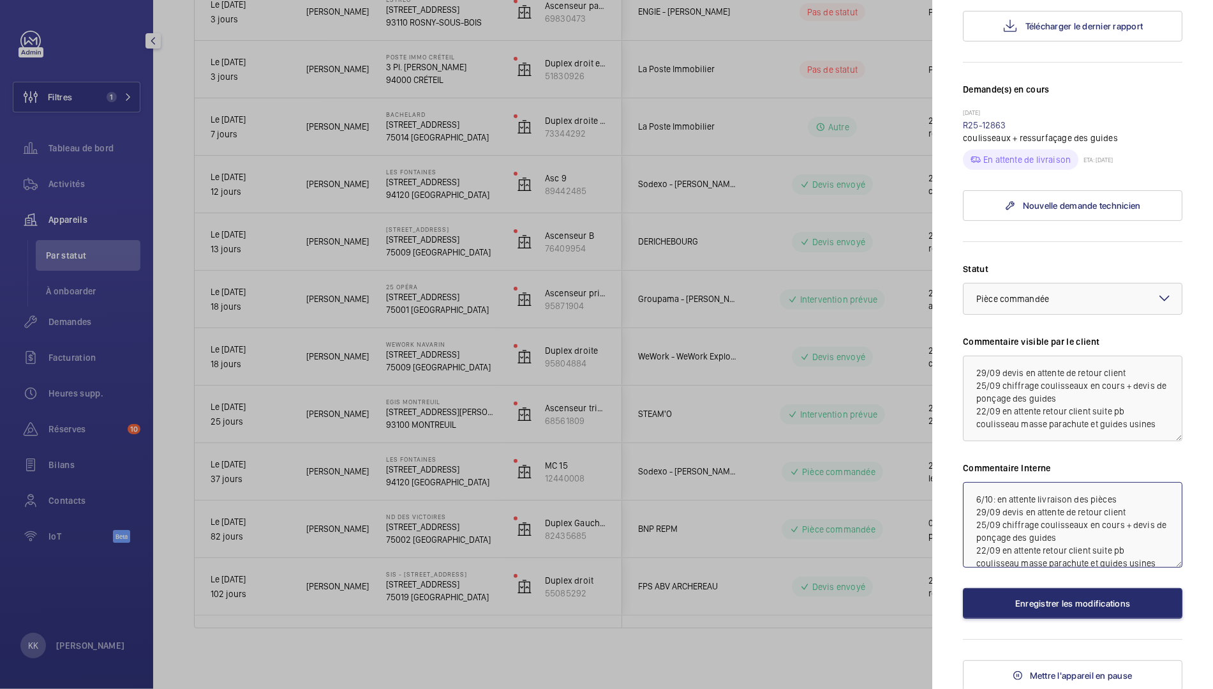
click at [1136, 496] on textarea "6/10: en attente livraison des pièces 29/09 devis en attente de retour client 2…" at bounding box center [1073, 525] width 220 height 86
type textarea "6/10: en attente livraison des pièces (Florian a t-il eu un retour ?) 29/09 dev…"
click at [1121, 613] on button "Enregistrer les modifications" at bounding box center [1073, 603] width 220 height 31
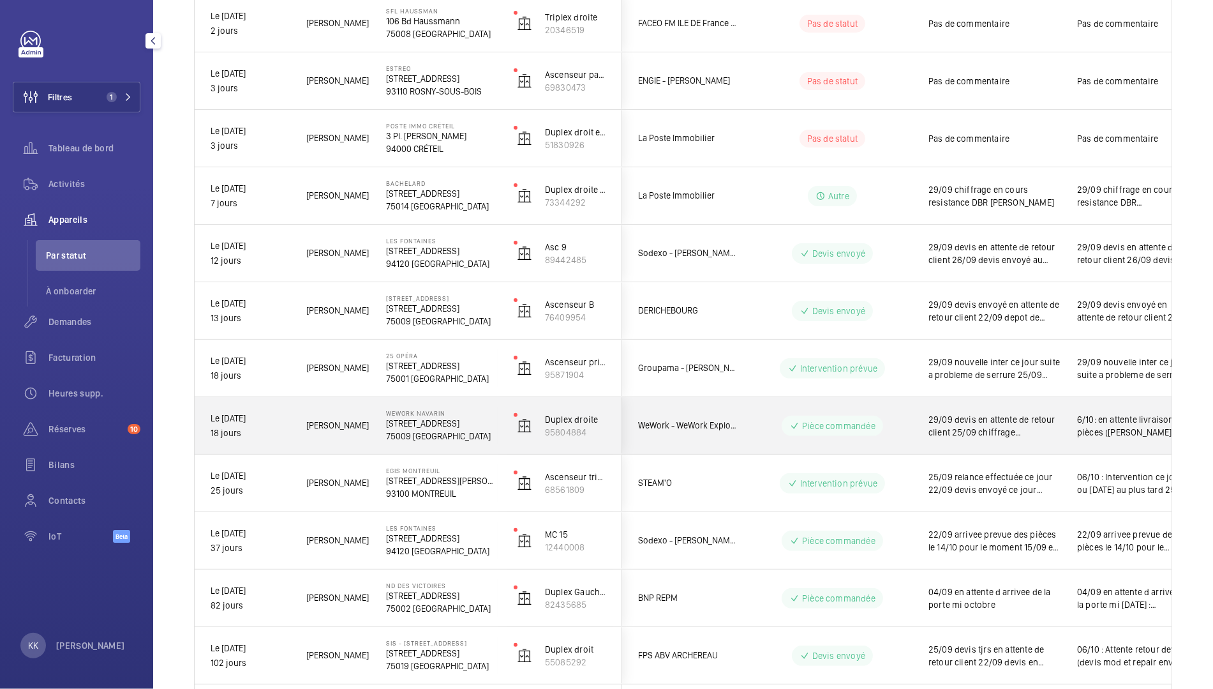
scroll to position [237, 0]
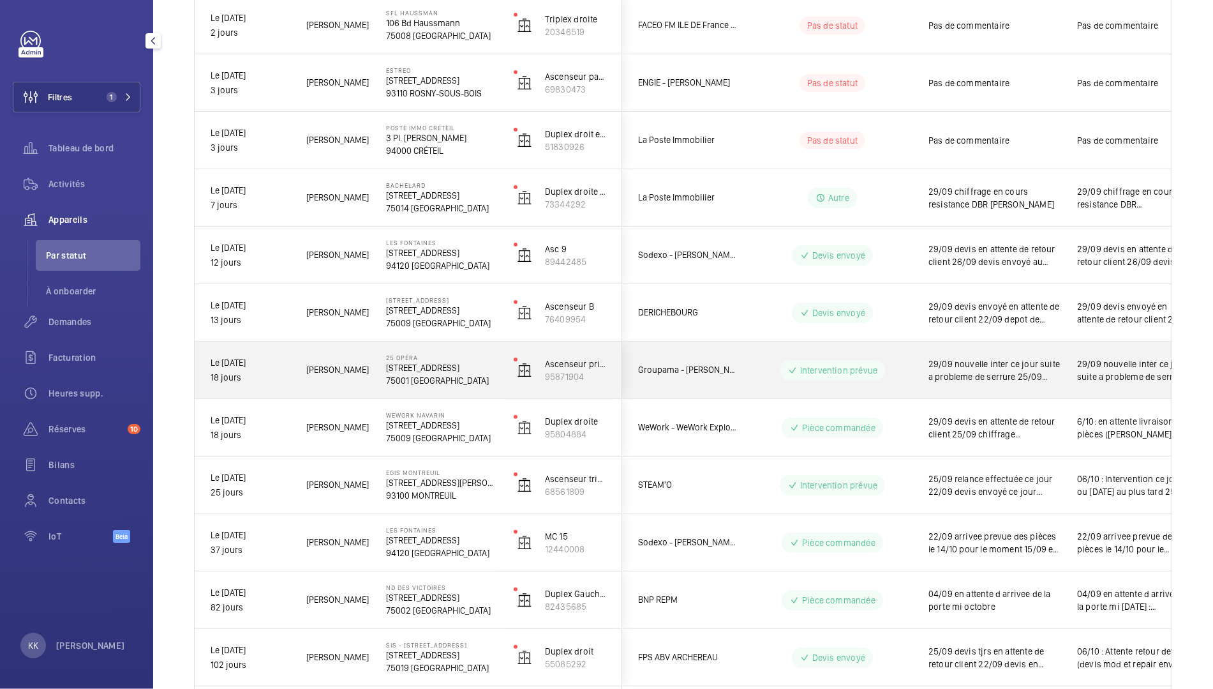
click at [444, 374] on p "75001 PARIS" at bounding box center [441, 380] width 111 height 13
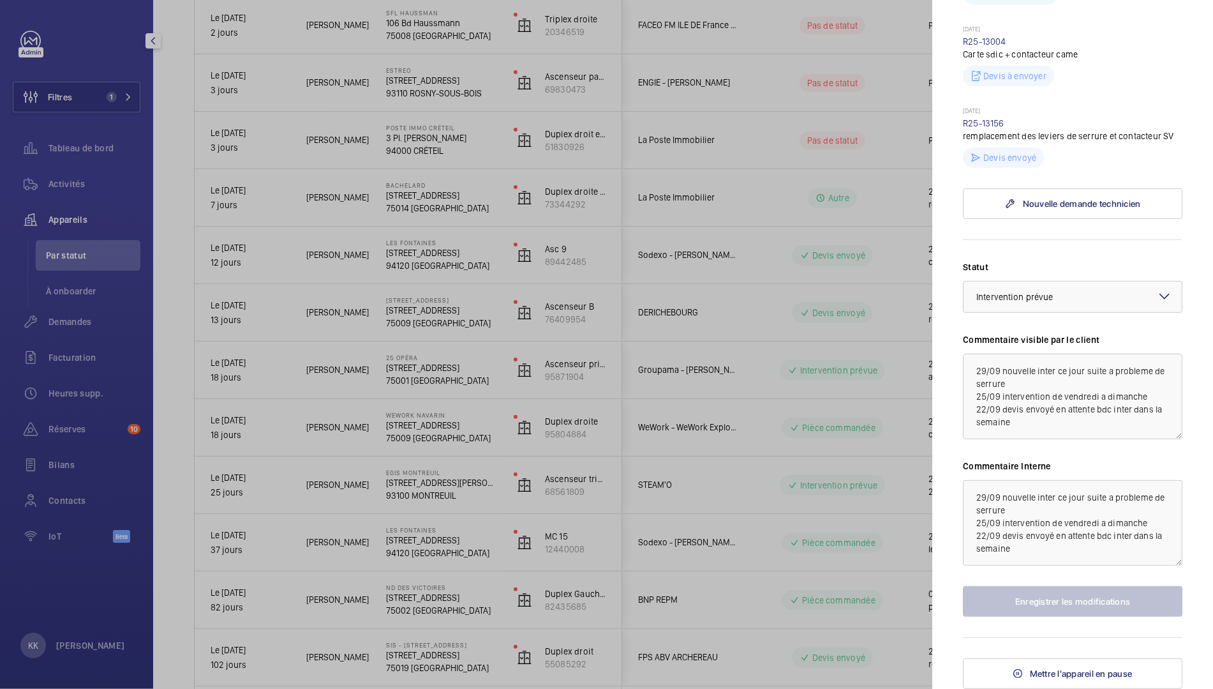
scroll to position [482, 0]
drag, startPoint x: 1061, startPoint y: 511, endPoint x: 975, endPoint y: 498, distance: 87.1
click at [975, 497] on textarea "29/09 nouvelle inter ce jour suite a probleme de serrure 25/09 intervention de …" at bounding box center [1073, 523] width 220 height 86
click at [975, 498] on textarea "29/09 nouvelle inter ce jour suite a probleme de serrure 25/09 intervention de …" at bounding box center [1073, 523] width 220 height 86
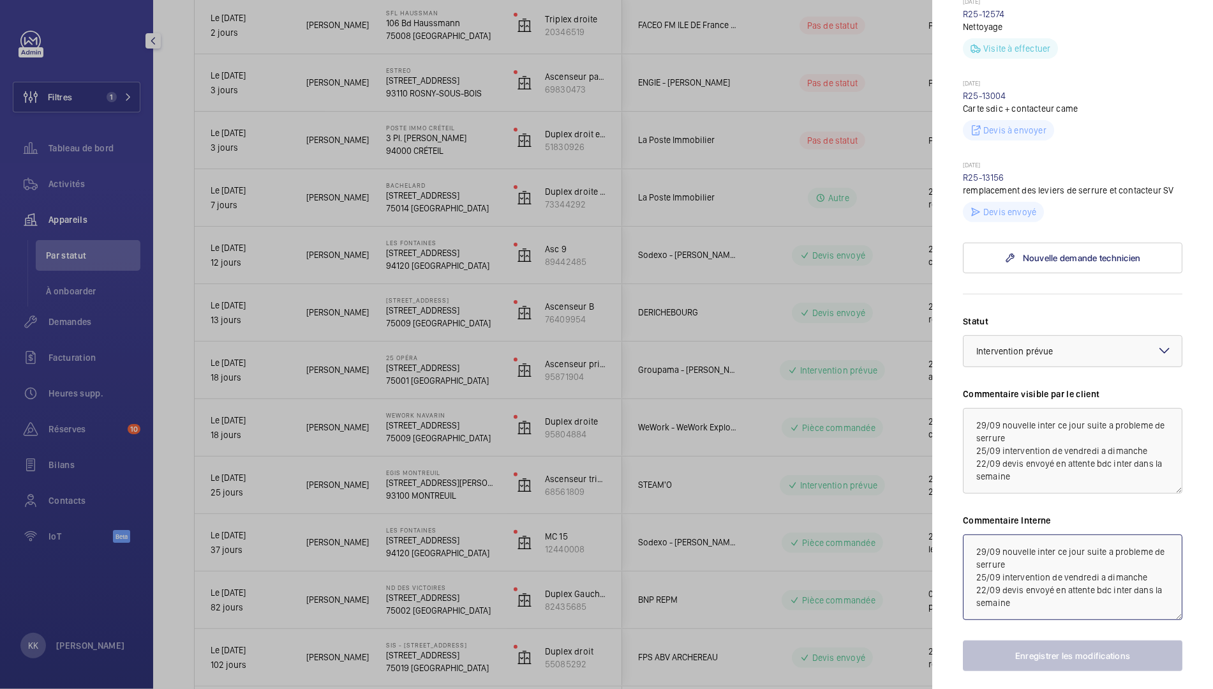
scroll to position [441, 0]
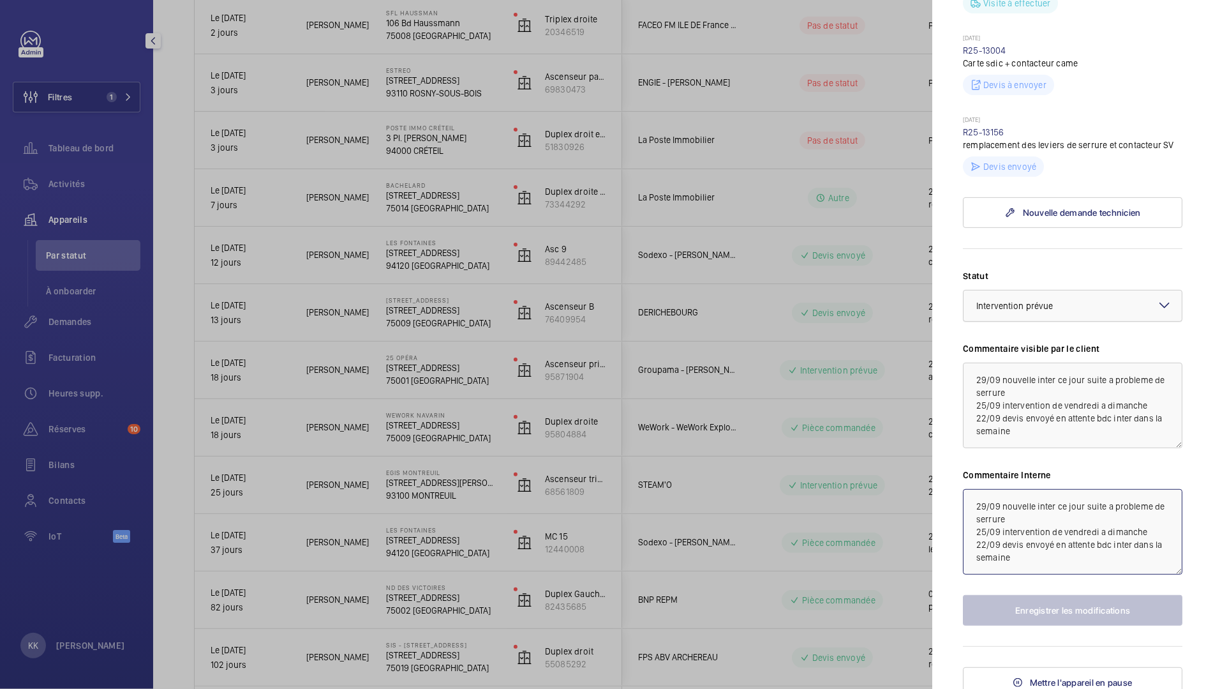
click at [996, 312] on div "Sélectionnez un statut × Intervention prévue" at bounding box center [1073, 305] width 218 height 13
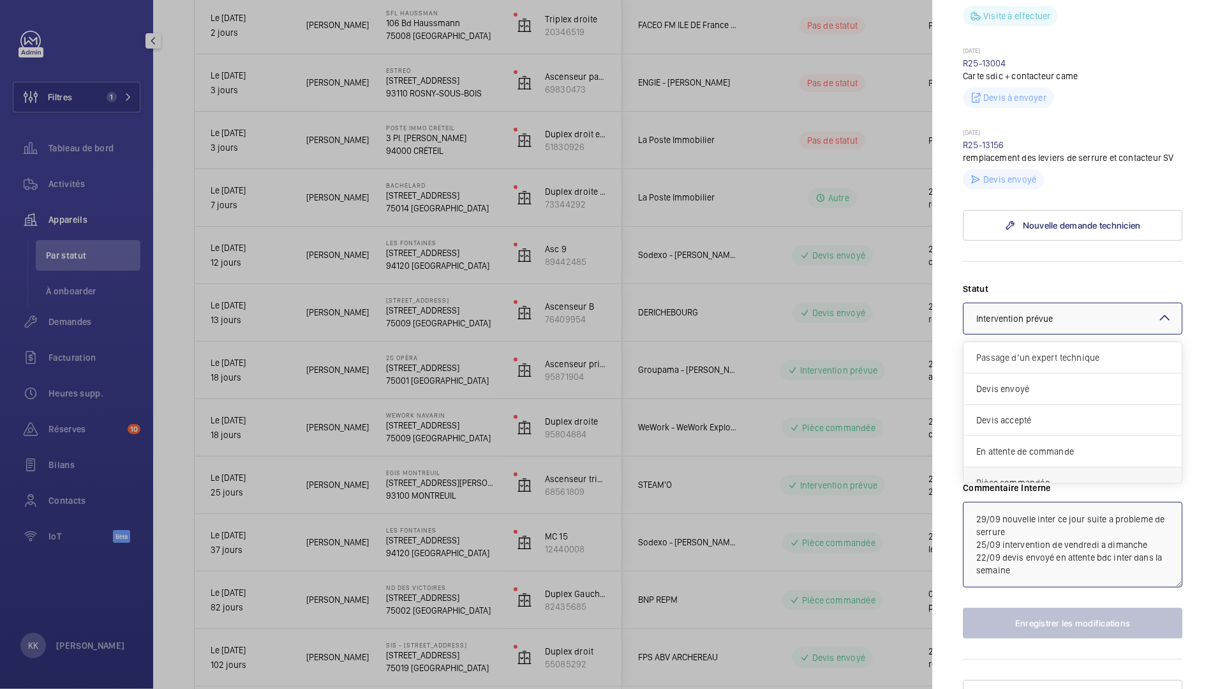
scroll to position [426, 0]
click at [1000, 398] on span "Devis envoyé" at bounding box center [1073, 391] width 193 height 13
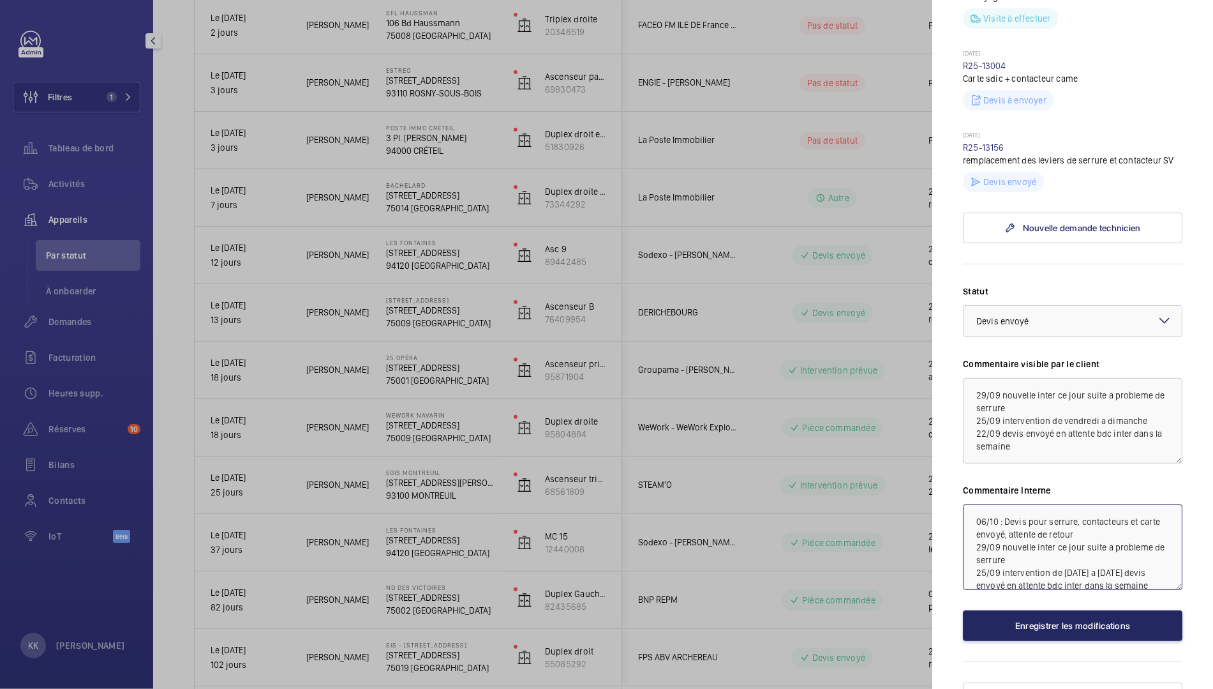
type textarea "06/10 : Devis pour serrure, contacteurs et carte envoyé, attente de retour 29/0…"
click at [1012, 641] on button "Enregistrer les modifications" at bounding box center [1073, 625] width 220 height 31
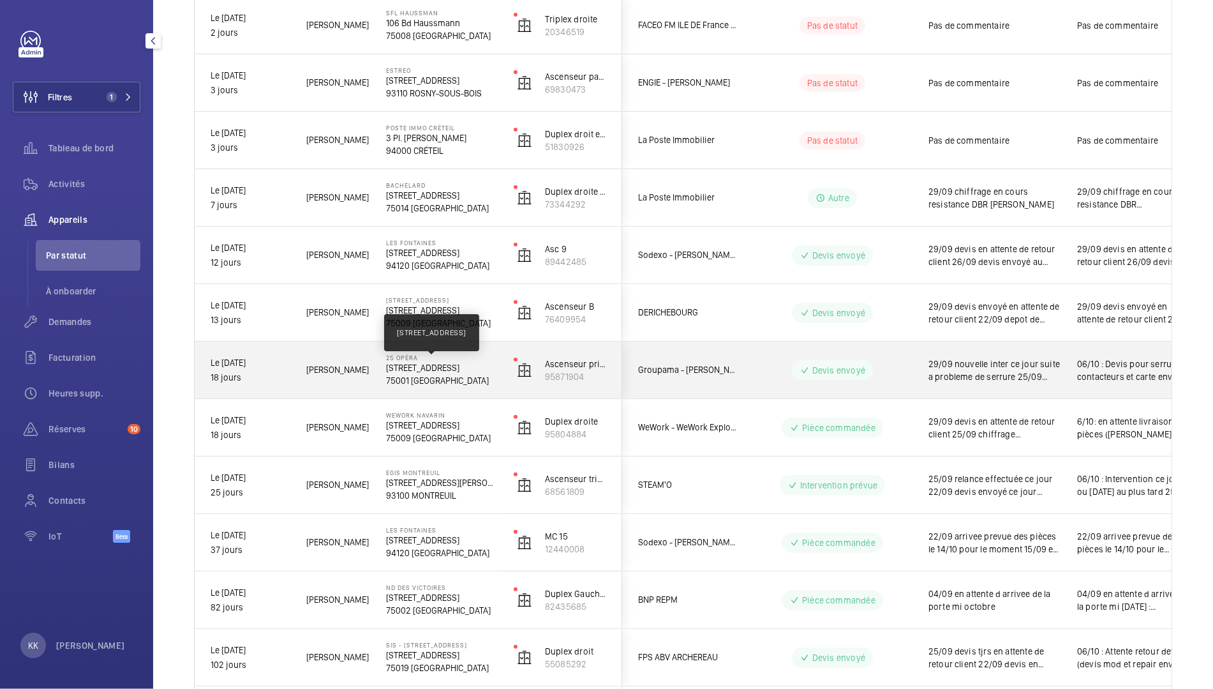
click at [401, 363] on p "25 Avenue de l'Opéra, 75001 PARIS" at bounding box center [441, 367] width 111 height 13
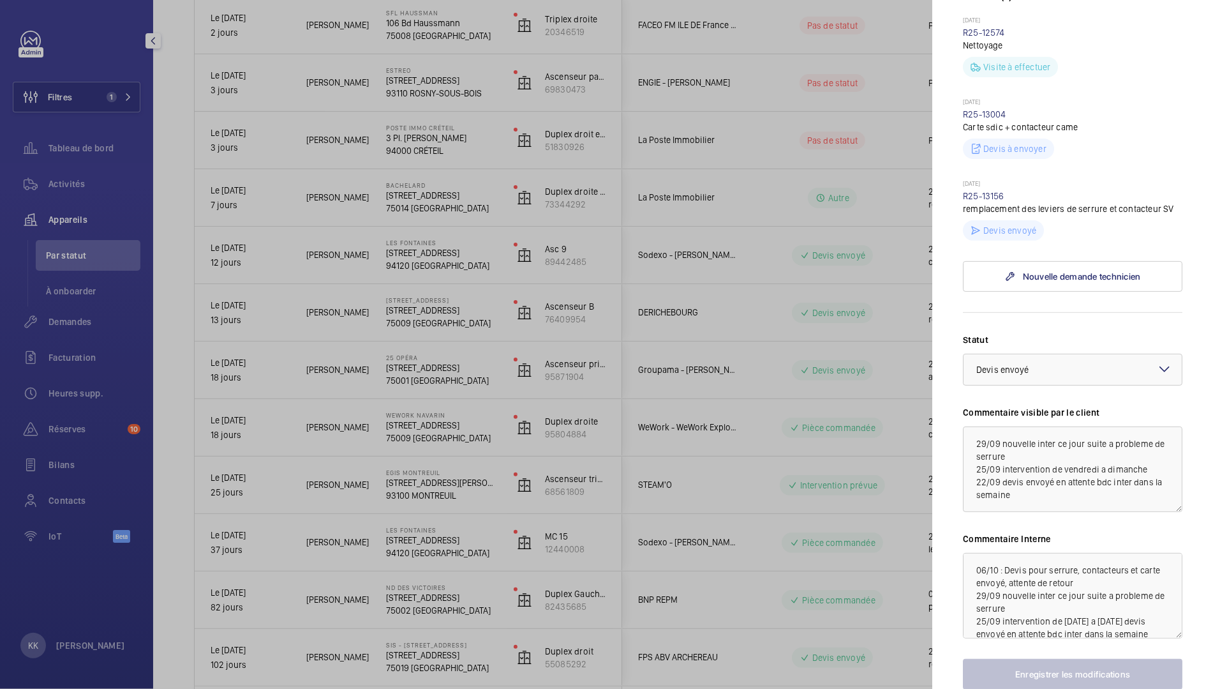
scroll to position [390, 0]
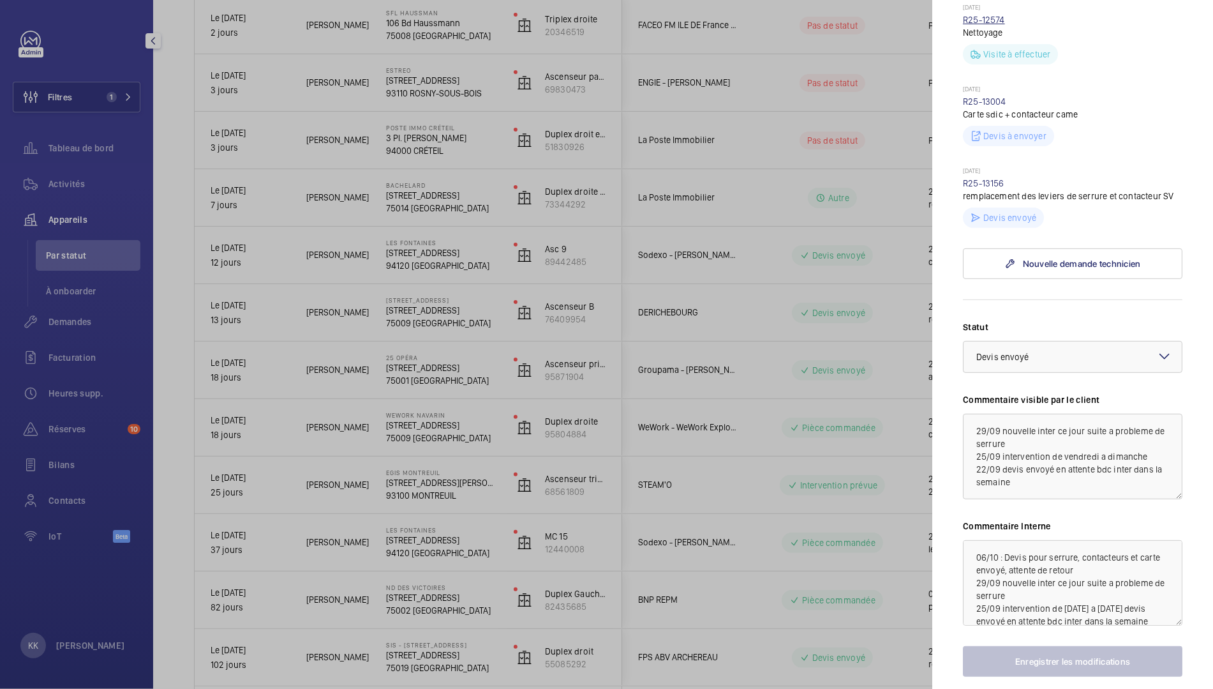
click at [979, 25] on link "R25-12574" at bounding box center [984, 20] width 42 height 10
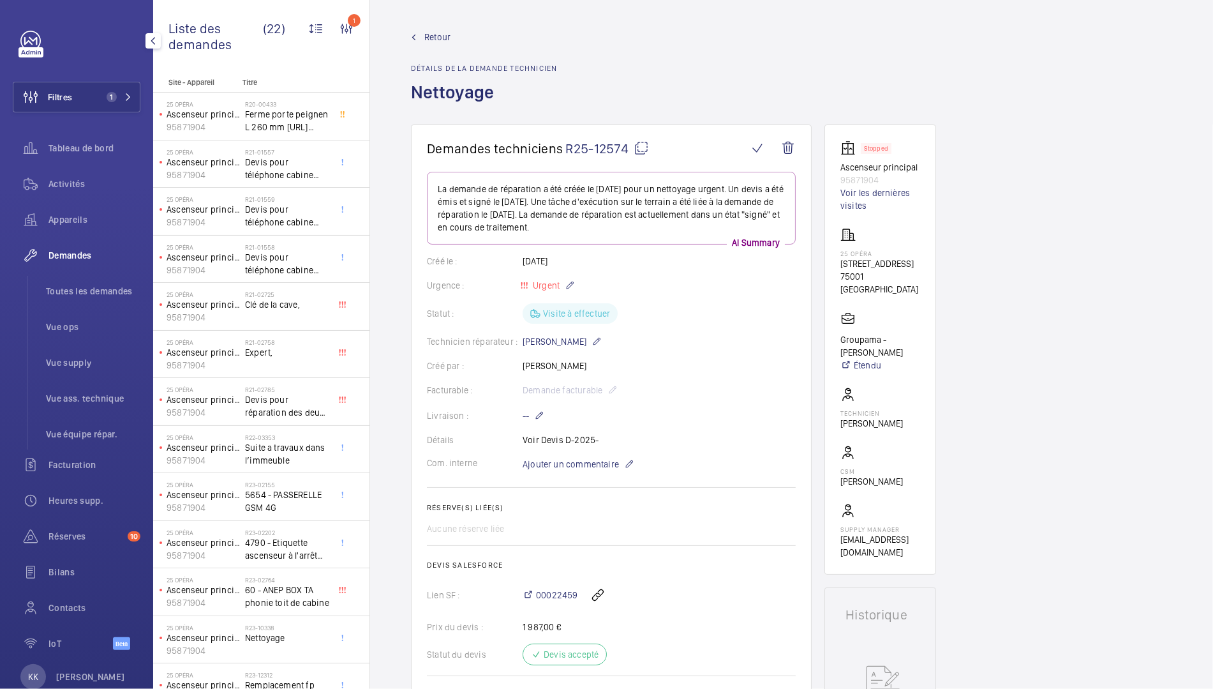
click at [421, 34] on link "Retour" at bounding box center [484, 37] width 146 height 13
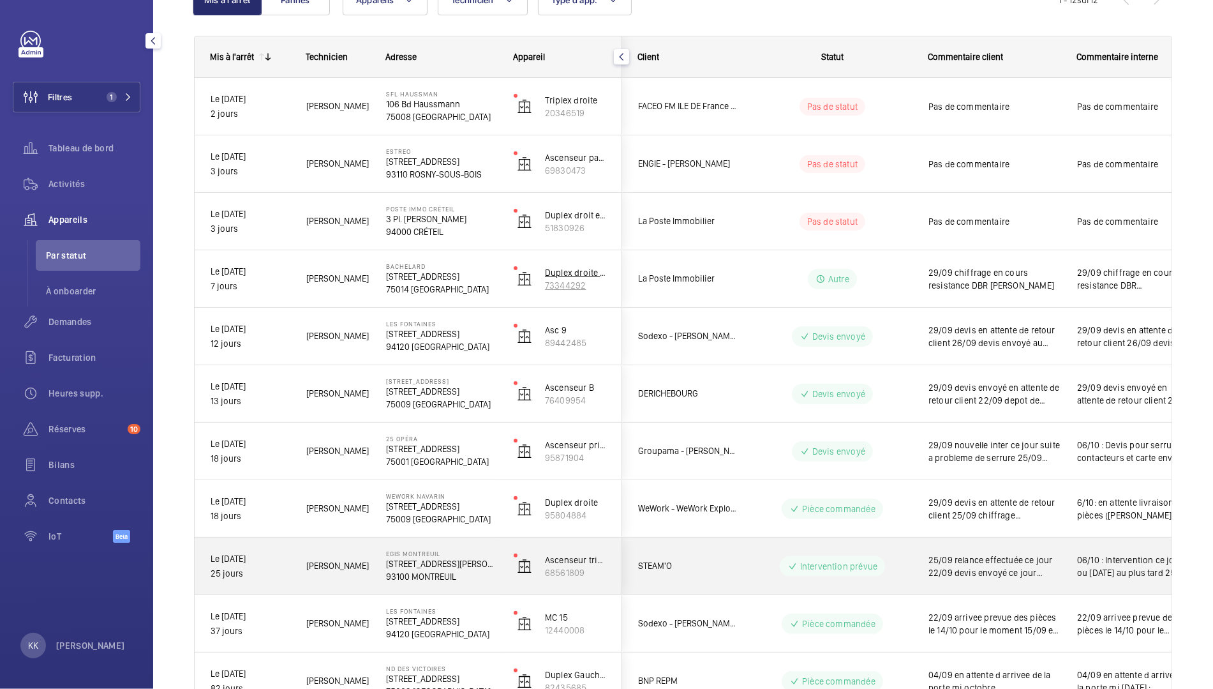
scroll to position [147, 0]
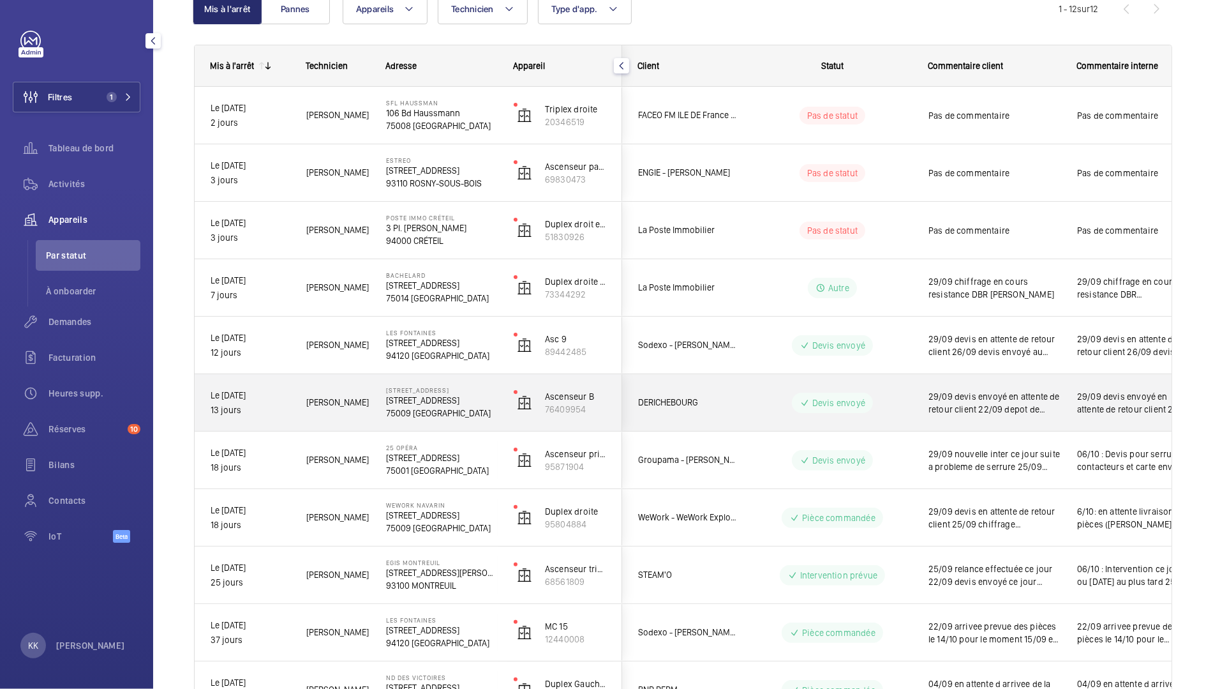
click at [460, 407] on p "75009 PARIS" at bounding box center [441, 413] width 111 height 13
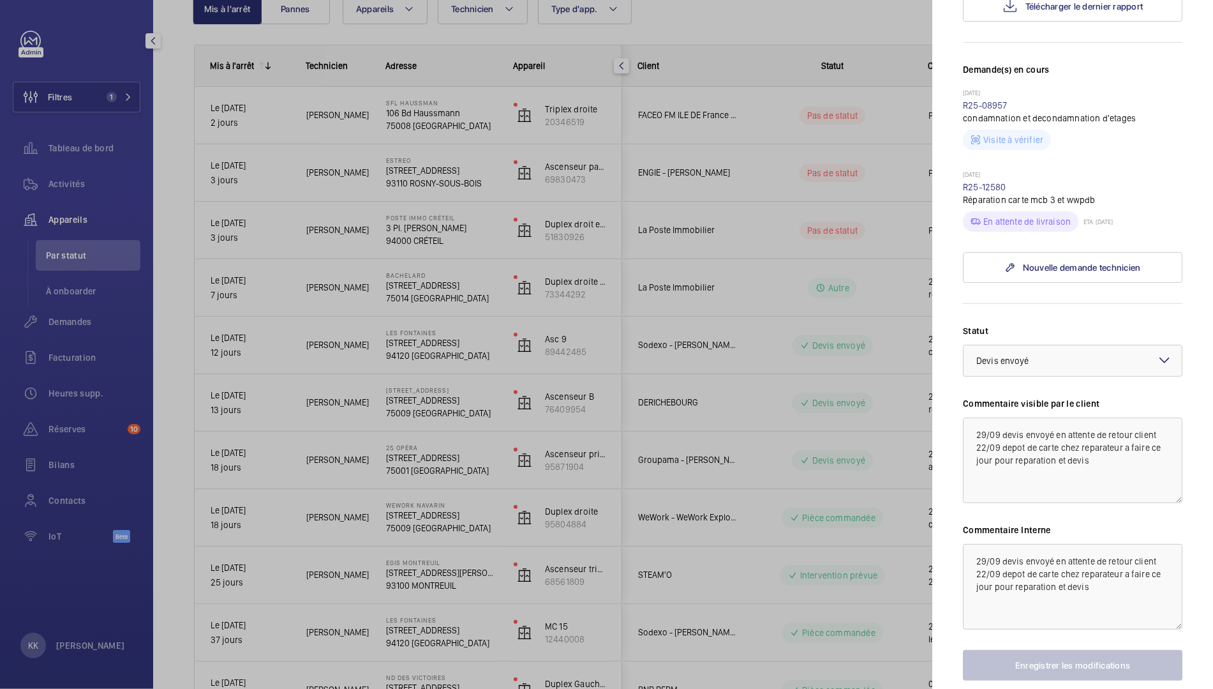
scroll to position [296, 0]
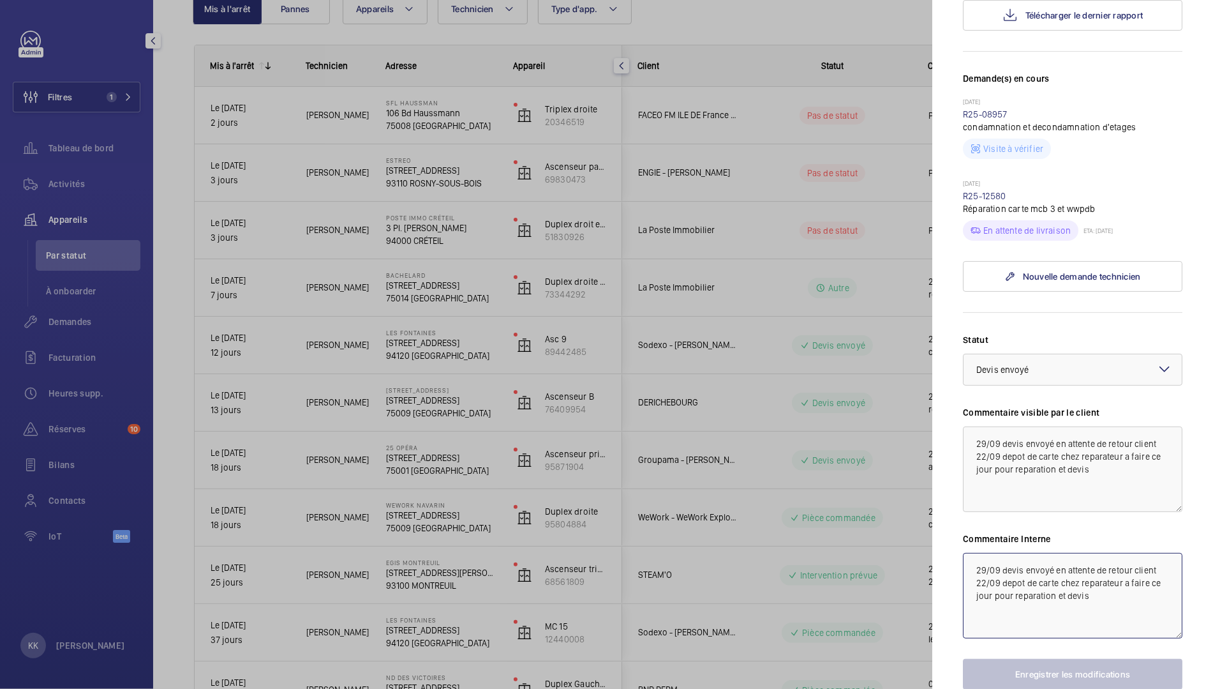
click at [971, 580] on textarea "29/09 devis envoyé en attente de retour client 22/09 depot de carte chez repara…" at bounding box center [1073, 596] width 220 height 86
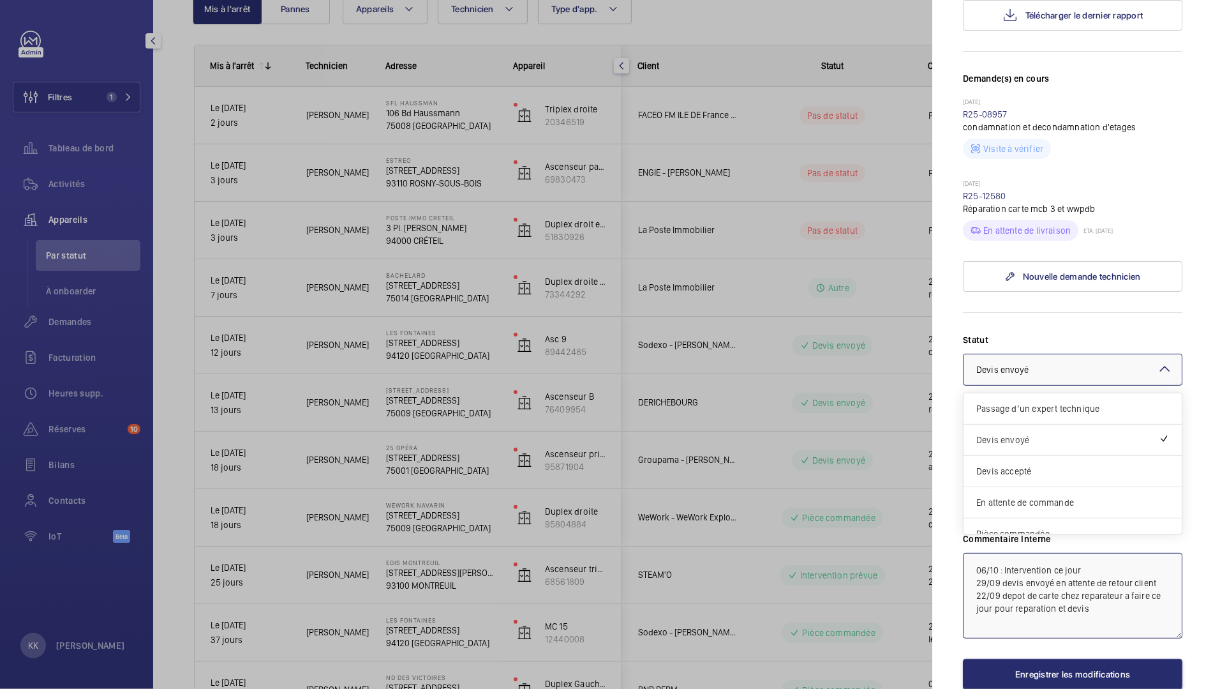
click at [1004, 375] on span "Devis envoyé" at bounding box center [1003, 369] width 53 height 10
click at [1008, 495] on span "Intervention prévue" at bounding box center [1073, 489] width 193 height 13
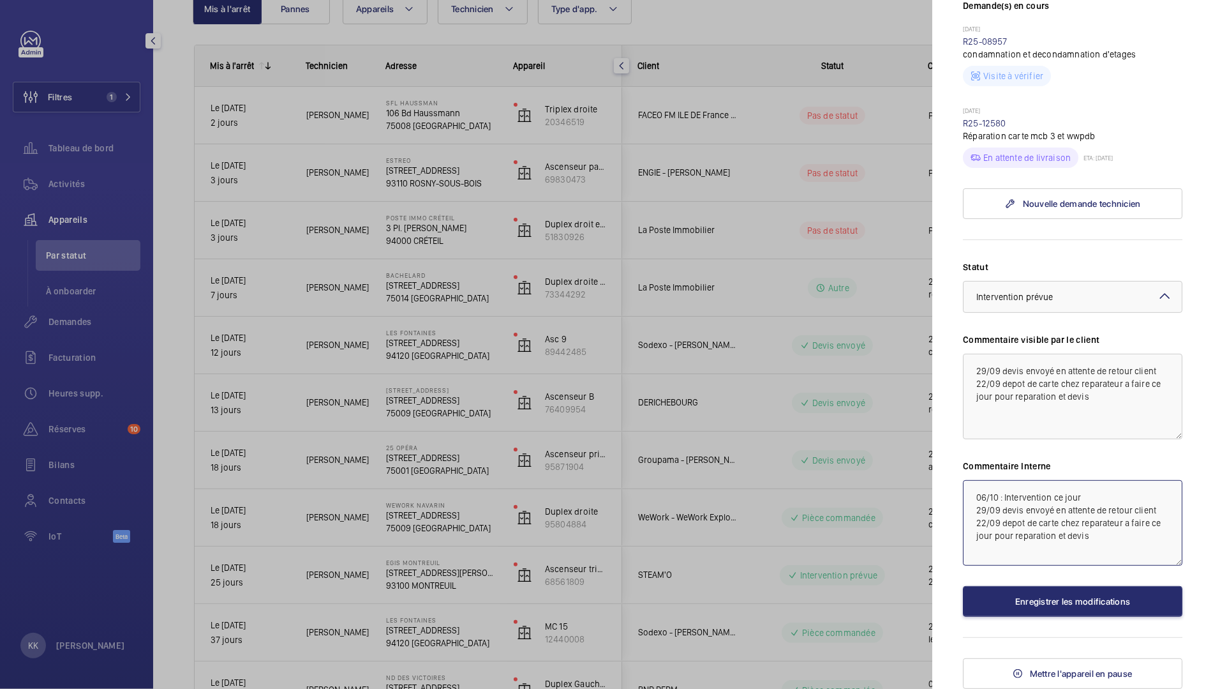
scroll to position [390, 0]
type textarea "06/10 : Intervention ce jour 29/09 devis envoyé en attente de retour client 22/…"
click at [1007, 609] on button "Enregistrer les modifications" at bounding box center [1073, 601] width 220 height 31
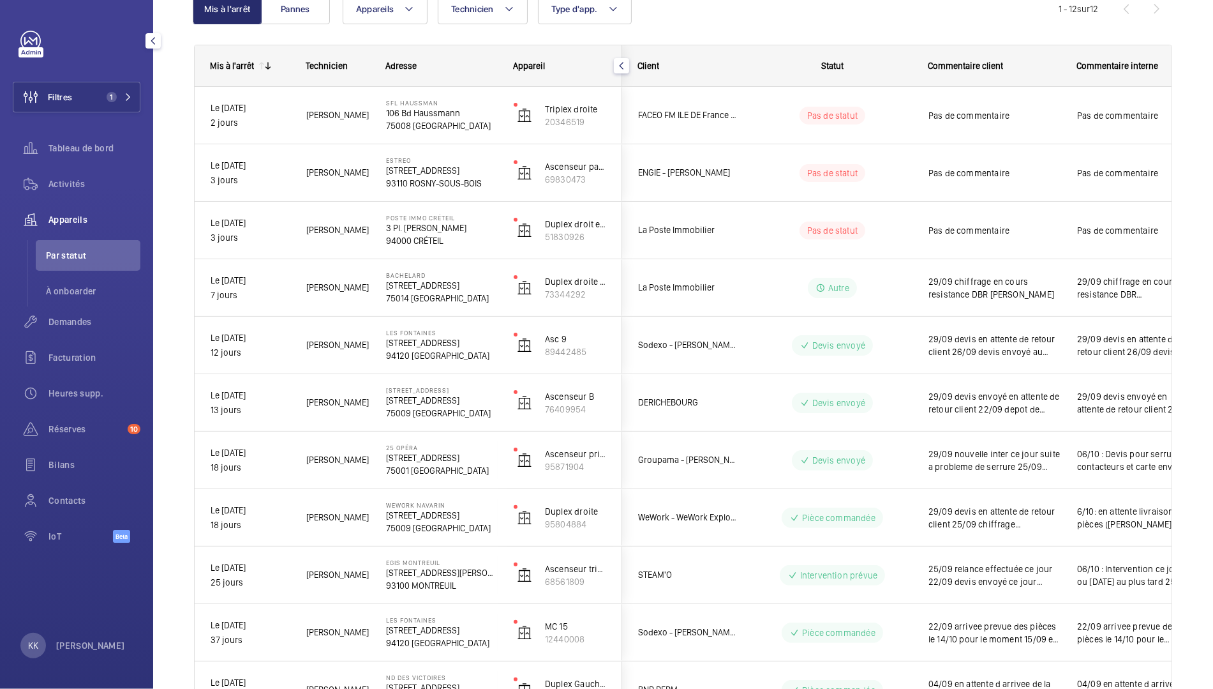
scroll to position [0, 0]
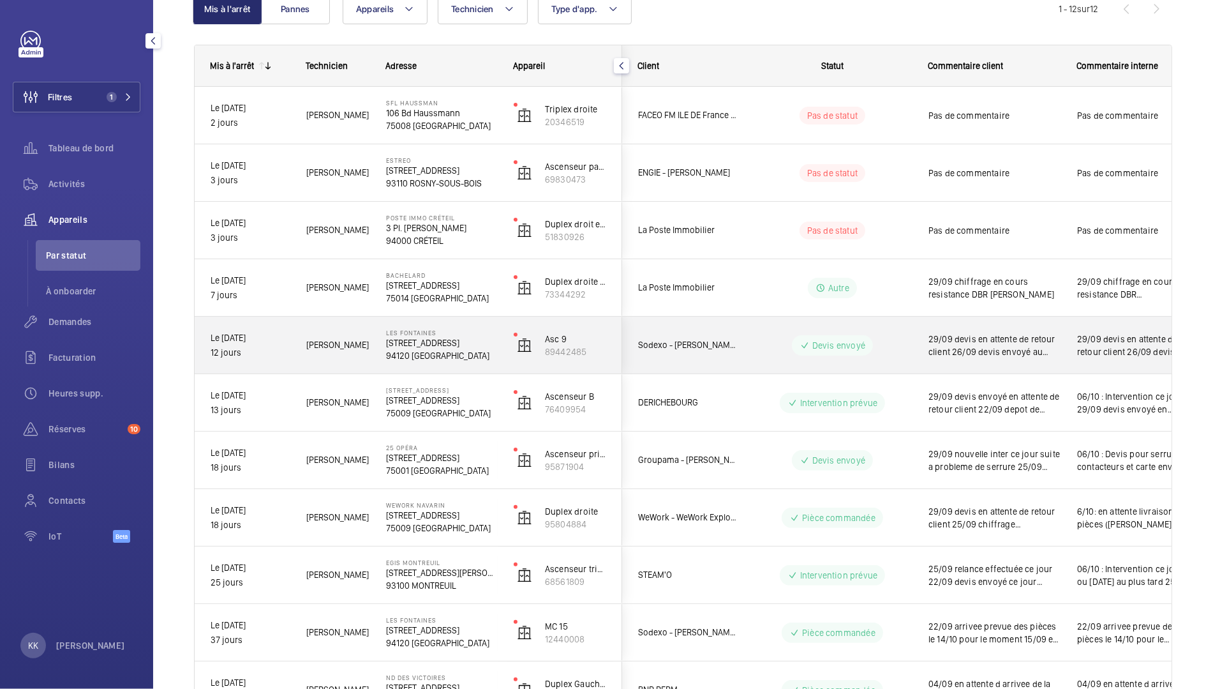
click at [393, 363] on div "Les Fontaines 205 Rue Carnot 203 94120 FONTENAY-SOUS-BOIS" at bounding box center [434, 345] width 126 height 57
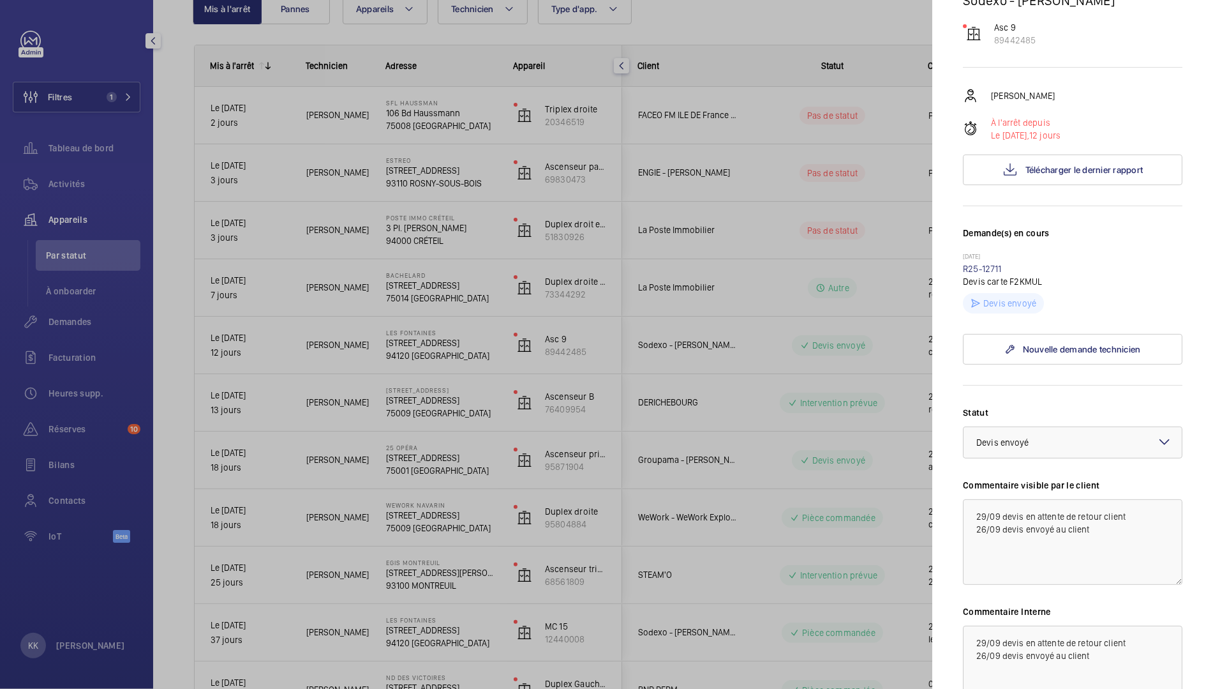
scroll to position [227, 0]
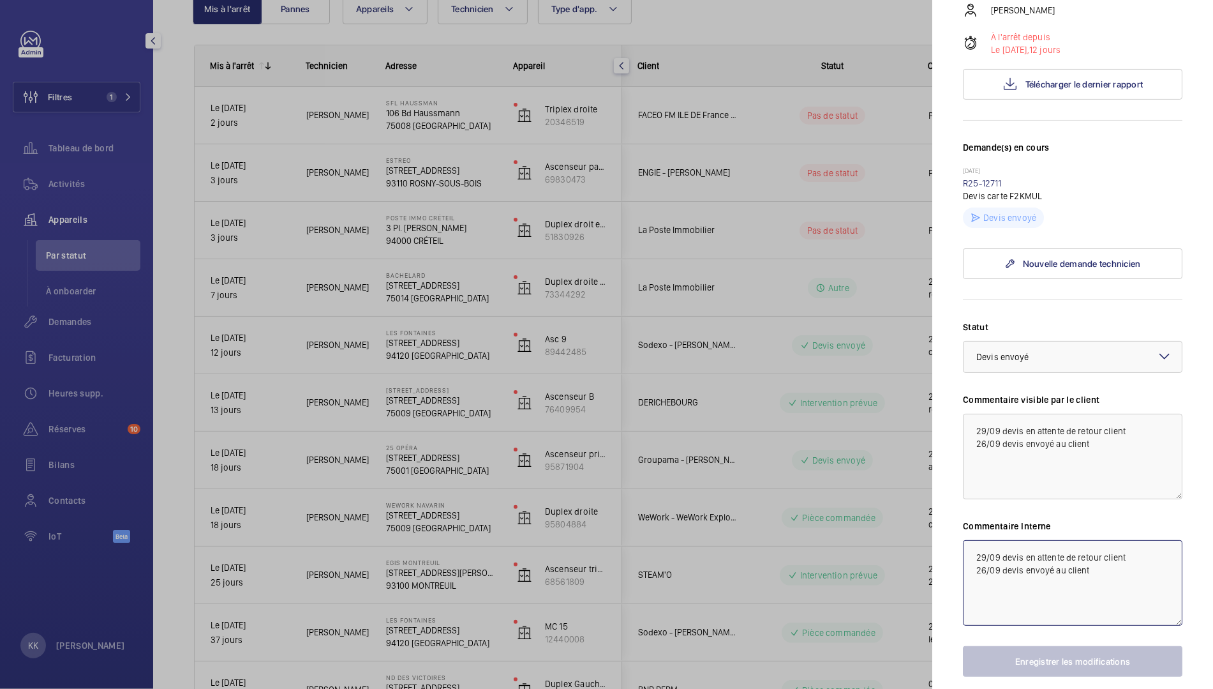
click at [968, 579] on textarea "29/09 devis en attente de retour client 26/09 devis envoyé au client" at bounding box center [1073, 583] width 220 height 86
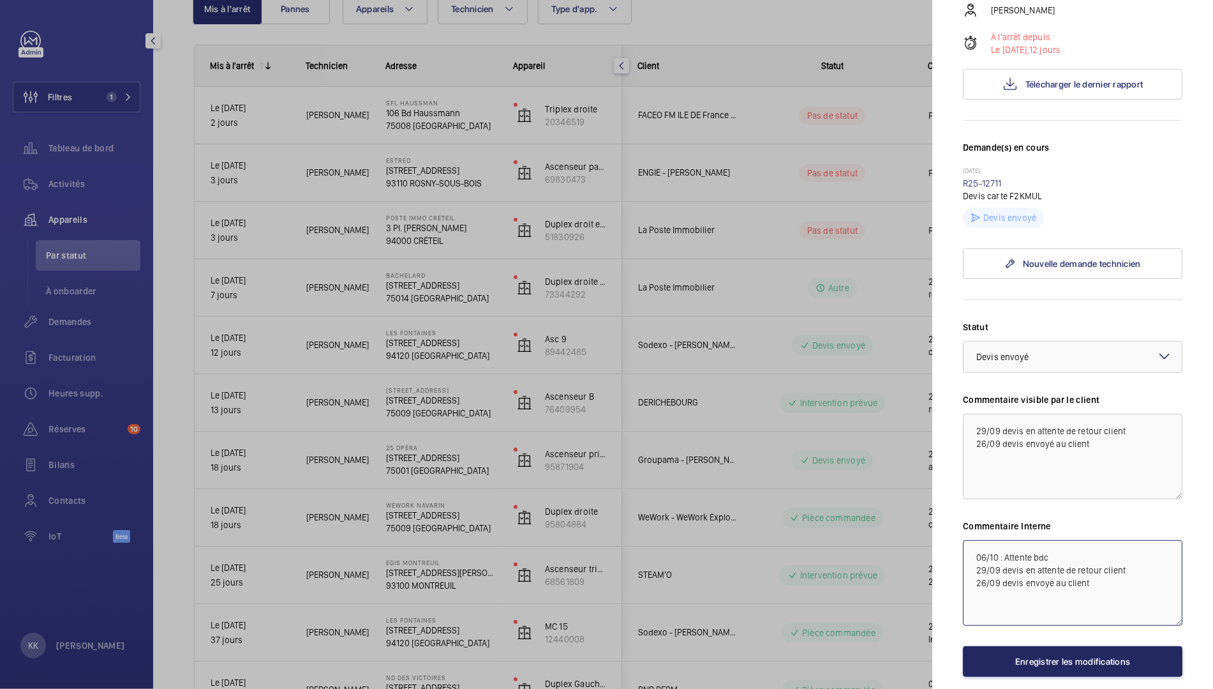
type textarea "06/10 : Attente bdc 29/09 devis en attente de retour client 26/09 devis envoyé …"
click at [982, 677] on button "Enregistrer les modifications" at bounding box center [1073, 661] width 220 height 31
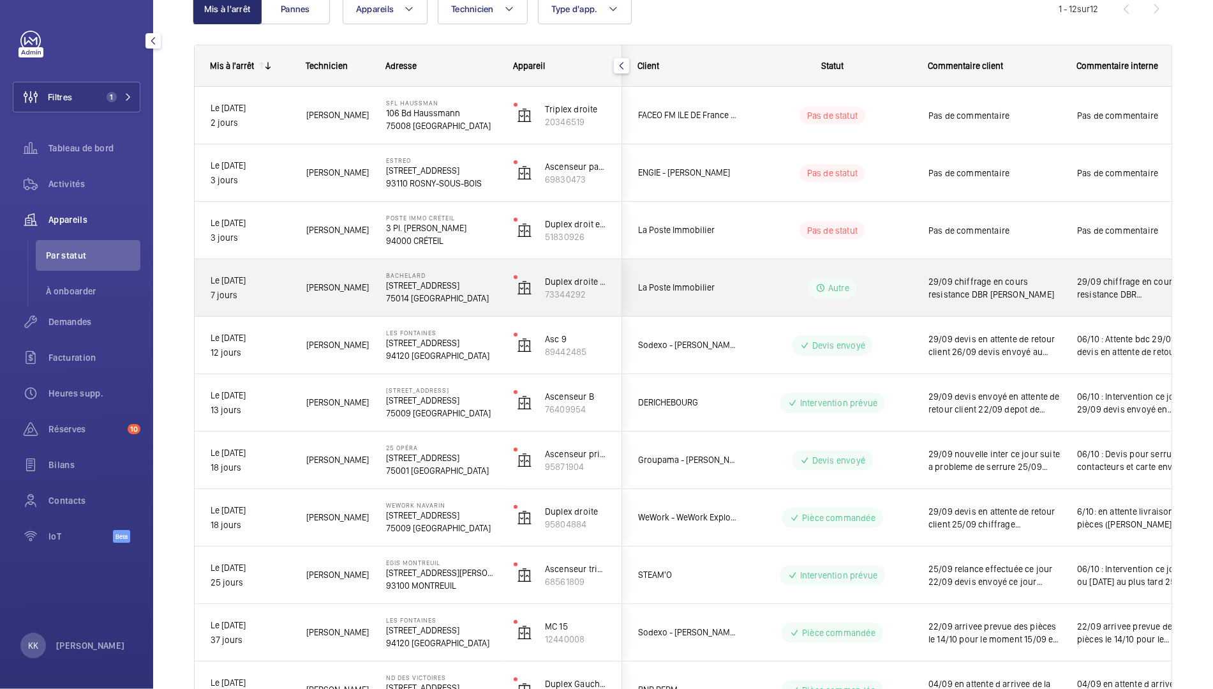
scroll to position [89, 0]
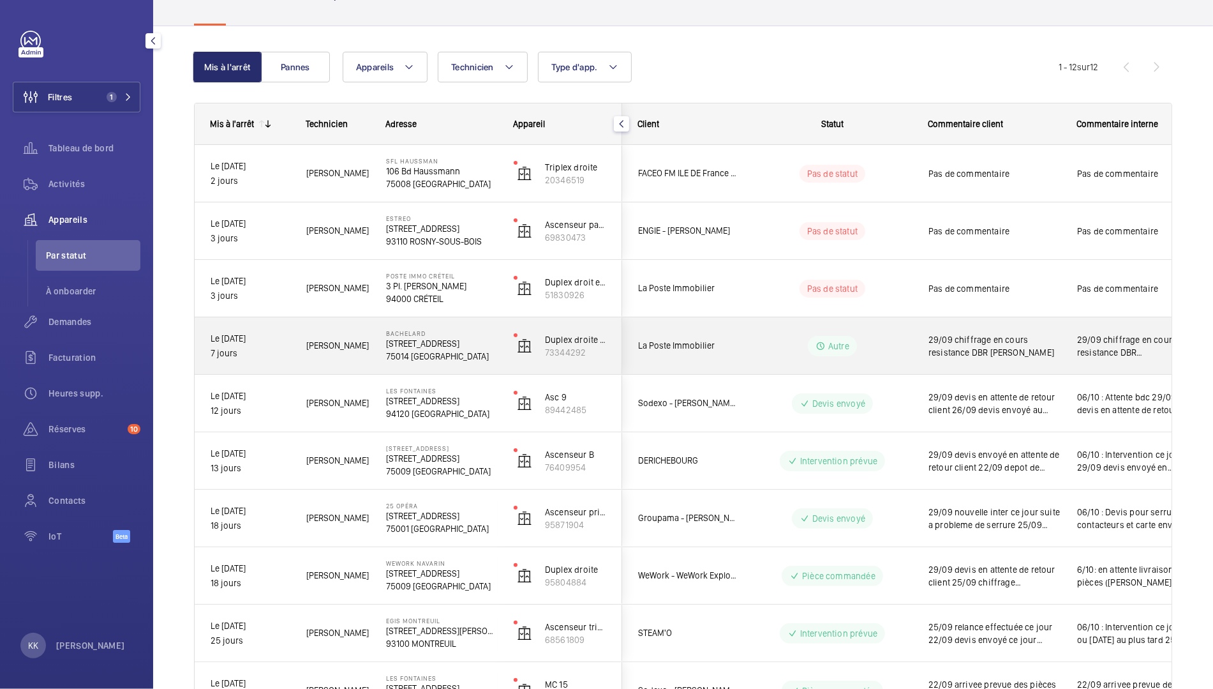
click at [354, 352] on span "Swadrou-Dine Z." at bounding box center [337, 345] width 63 height 15
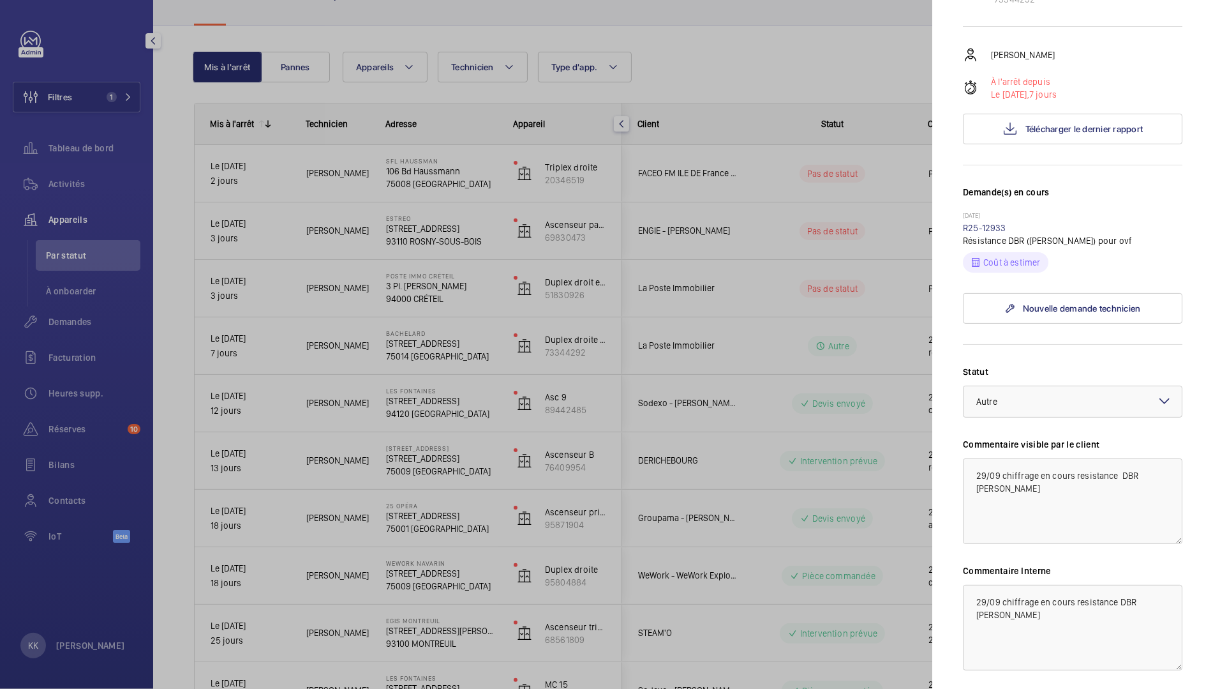
scroll to position [237, 0]
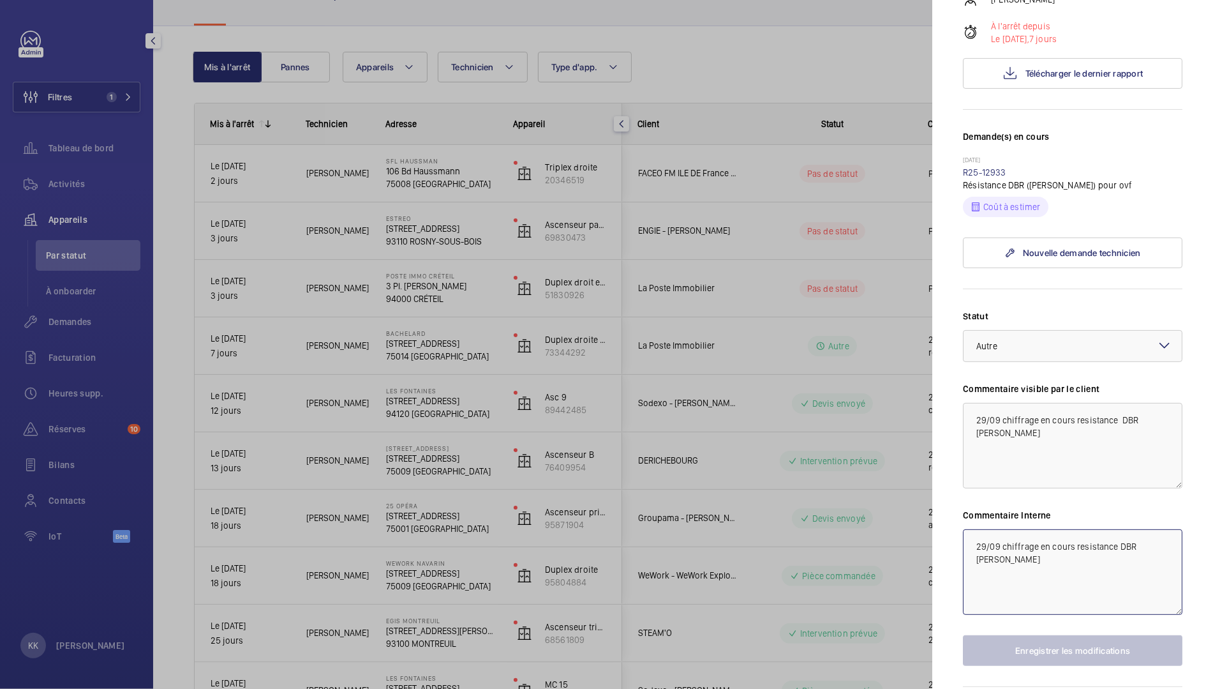
click at [976, 544] on textarea "29/09 chiffrage en cours resistance DBR Otis" at bounding box center [1073, 572] width 220 height 86
click at [967, 545] on textarea "29/09 chiffrage en cours resistance DBR Otis" at bounding box center [1073, 572] width 220 height 86
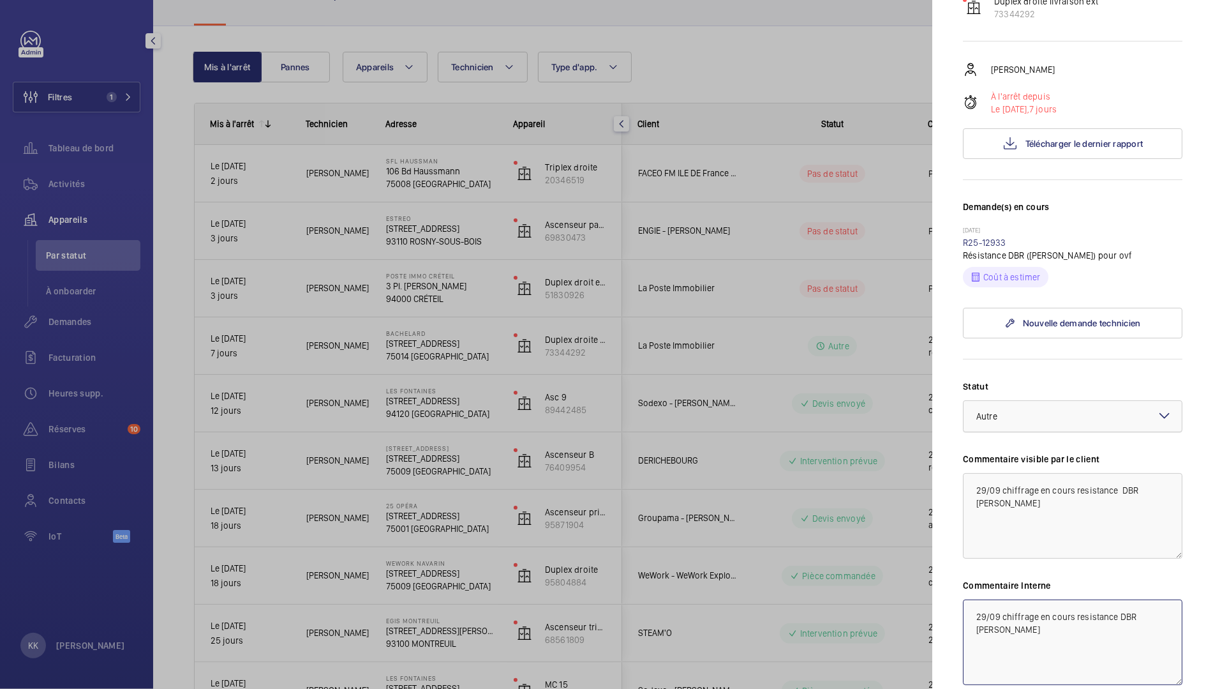
scroll to position [161, 0]
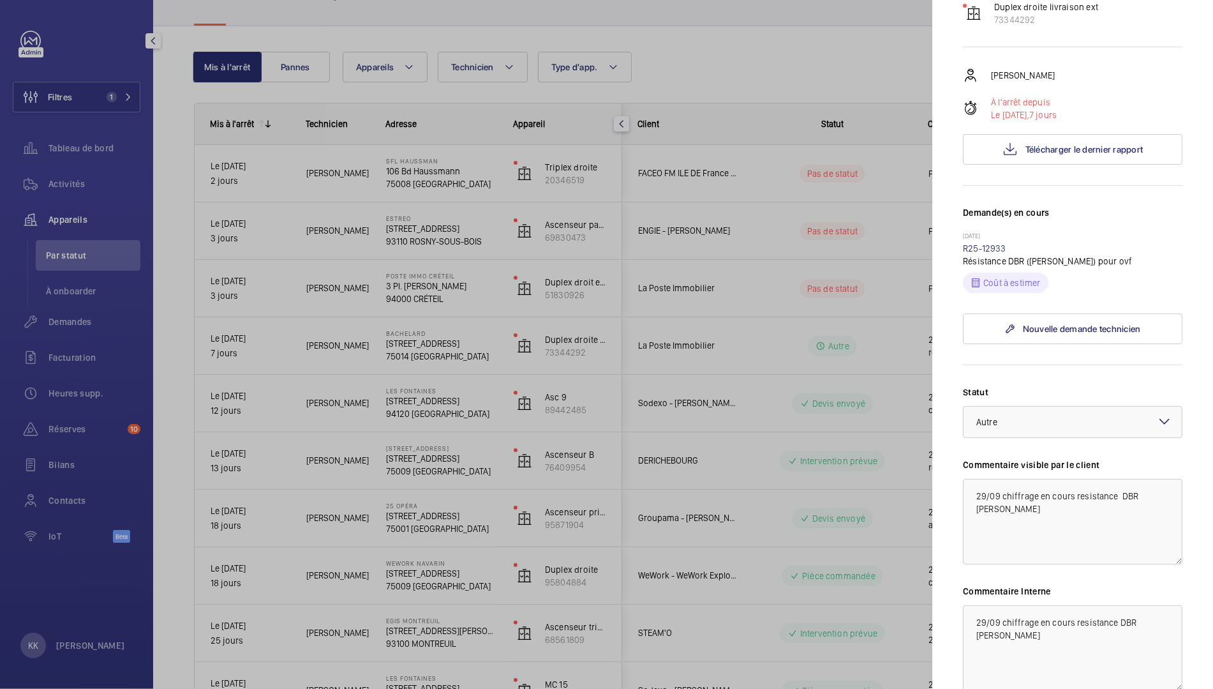
click at [895, 364] on div at bounding box center [606, 344] width 1213 height 689
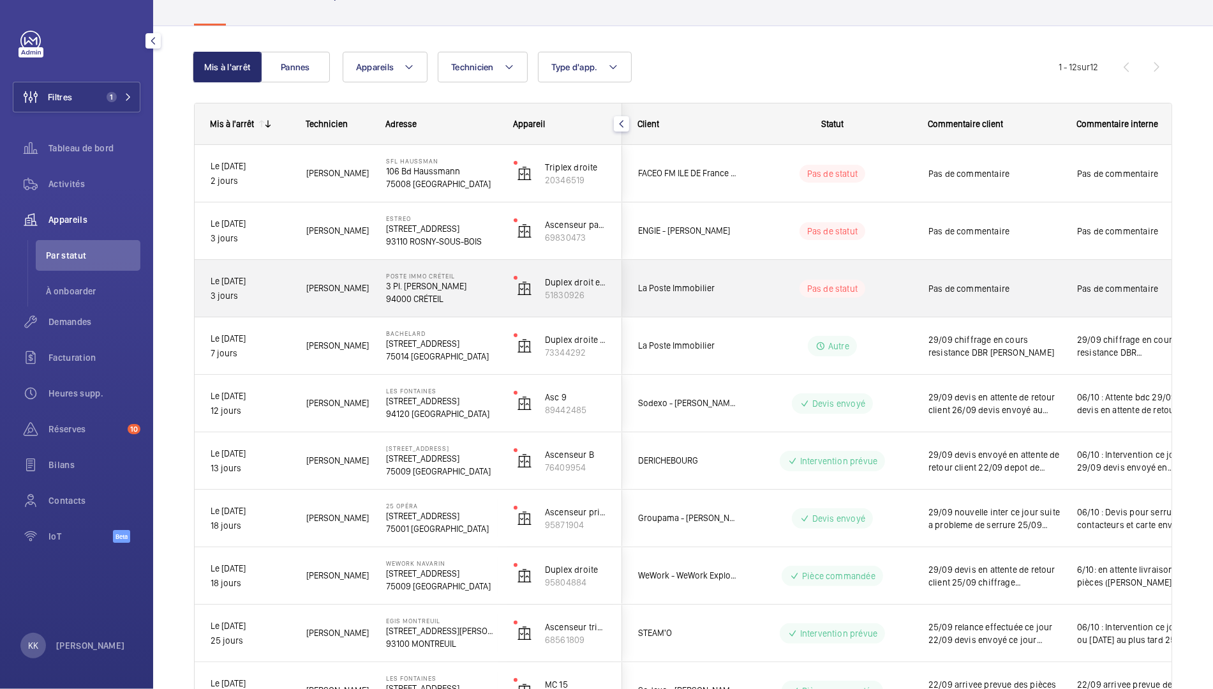
click at [423, 297] on p "94000 CRÉTEIL" at bounding box center [441, 298] width 111 height 13
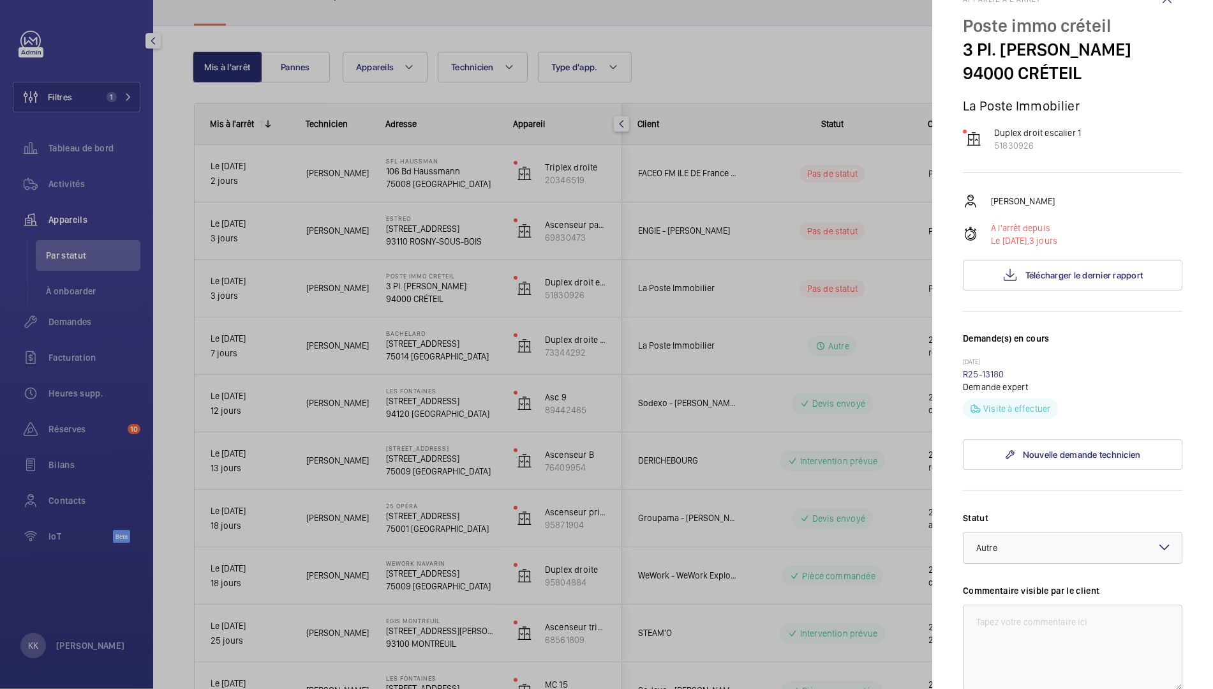
scroll to position [39, 0]
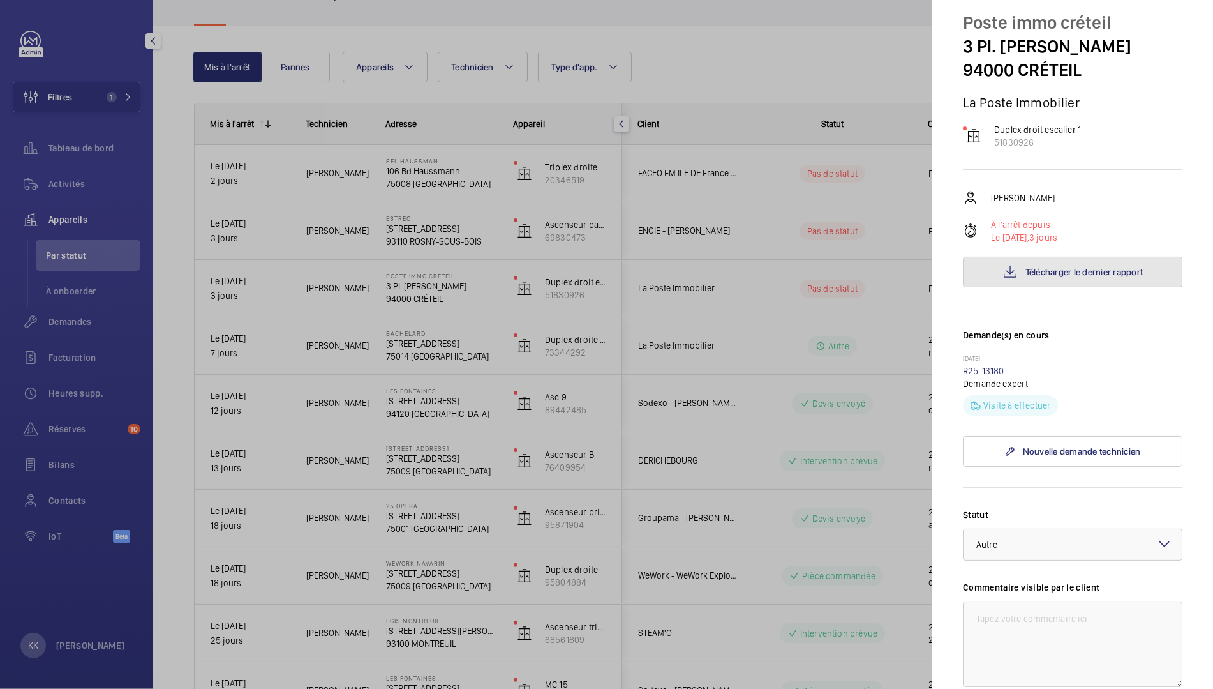
click at [1063, 267] on span "Télécharger le dernier rapport" at bounding box center [1085, 272] width 118 height 10
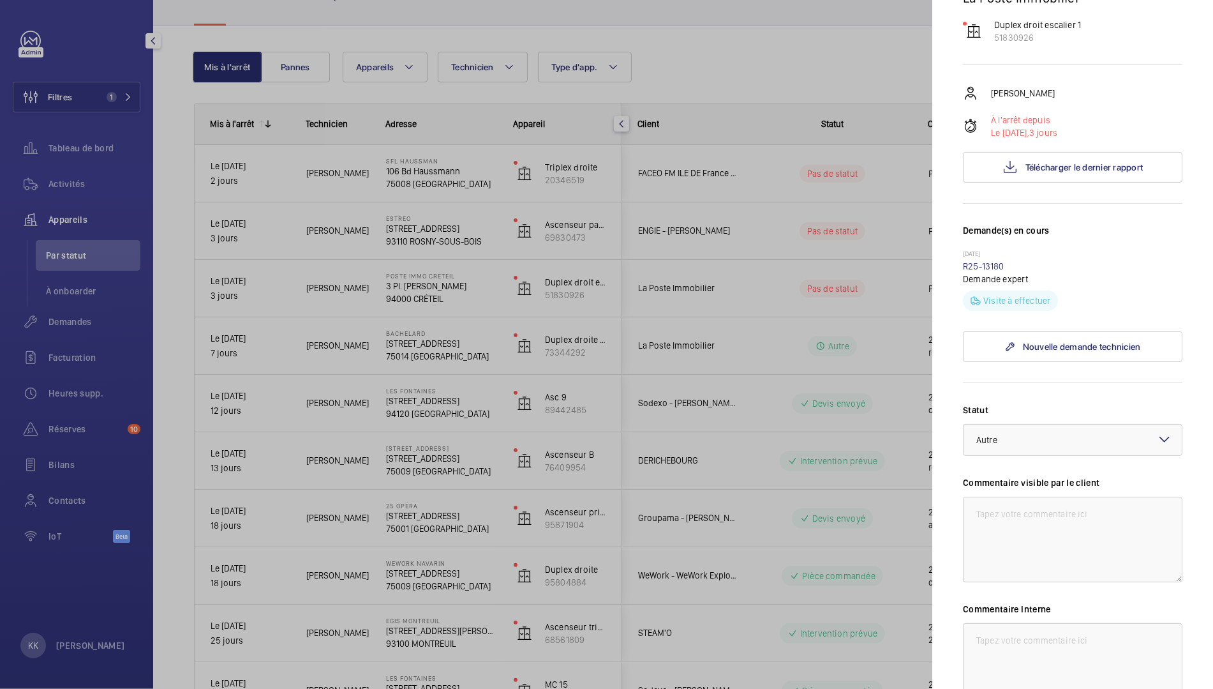
scroll to position [154, 0]
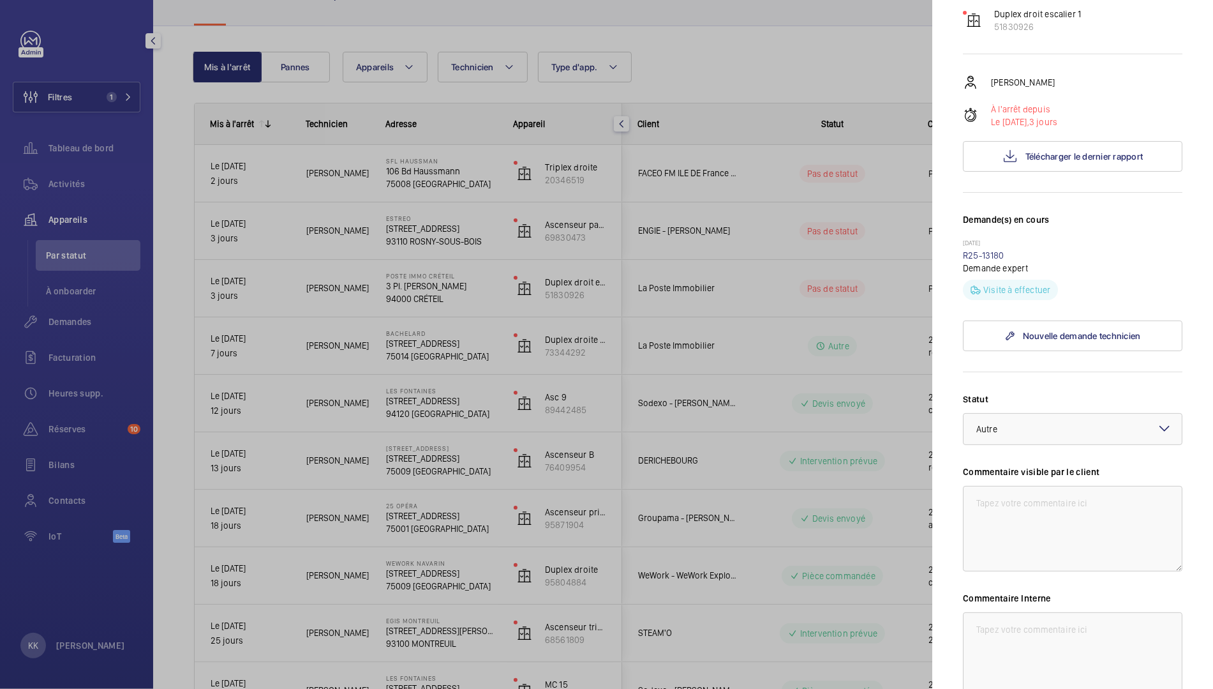
click at [1004, 454] on div "Statut Sélectionnez un statut × Autre × Commentaire visible par le client Comme…" at bounding box center [1073, 571] width 220 height 356
click at [1004, 425] on div "× Autre" at bounding box center [1003, 429] width 53 height 13
click at [945, 490] on mat-sidenav "Appareil à l'arrêt Poste immo créteil 3 Pl. Salvador Allende 94000 CRÉTEIL La P…" at bounding box center [1073, 344] width 281 height 689
click at [998, 431] on div "× Autre" at bounding box center [1003, 429] width 53 height 13
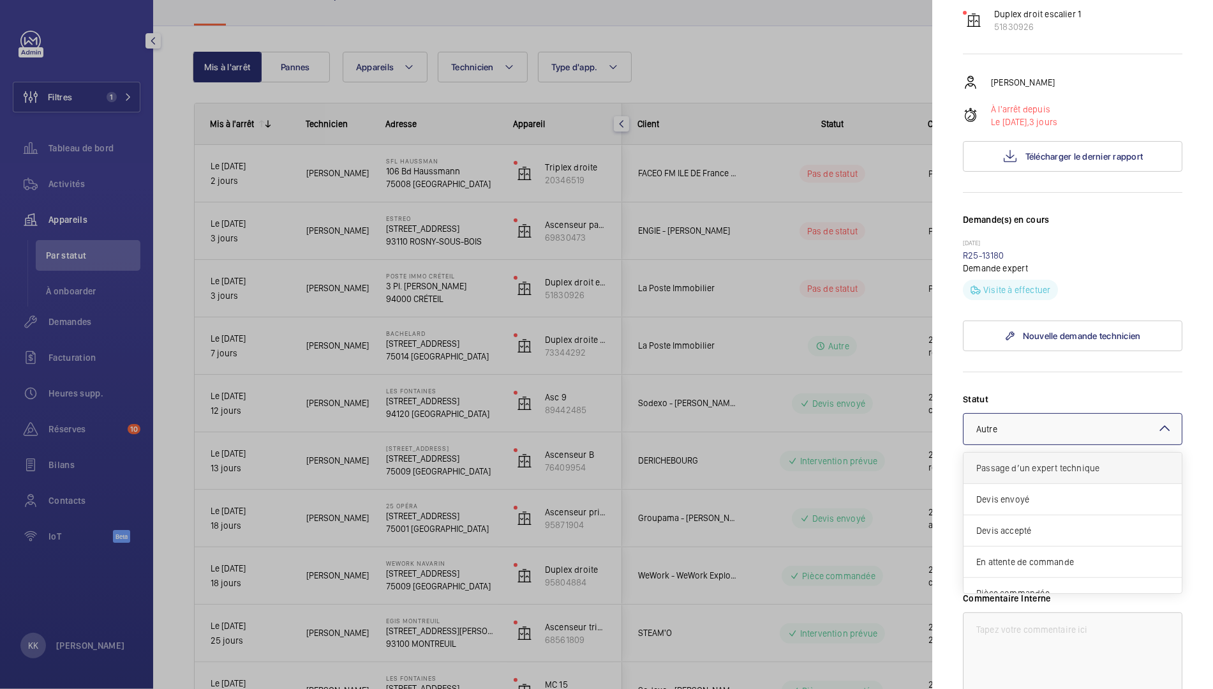
click at [1005, 468] on span "Passage d’un expert technique" at bounding box center [1073, 467] width 193 height 13
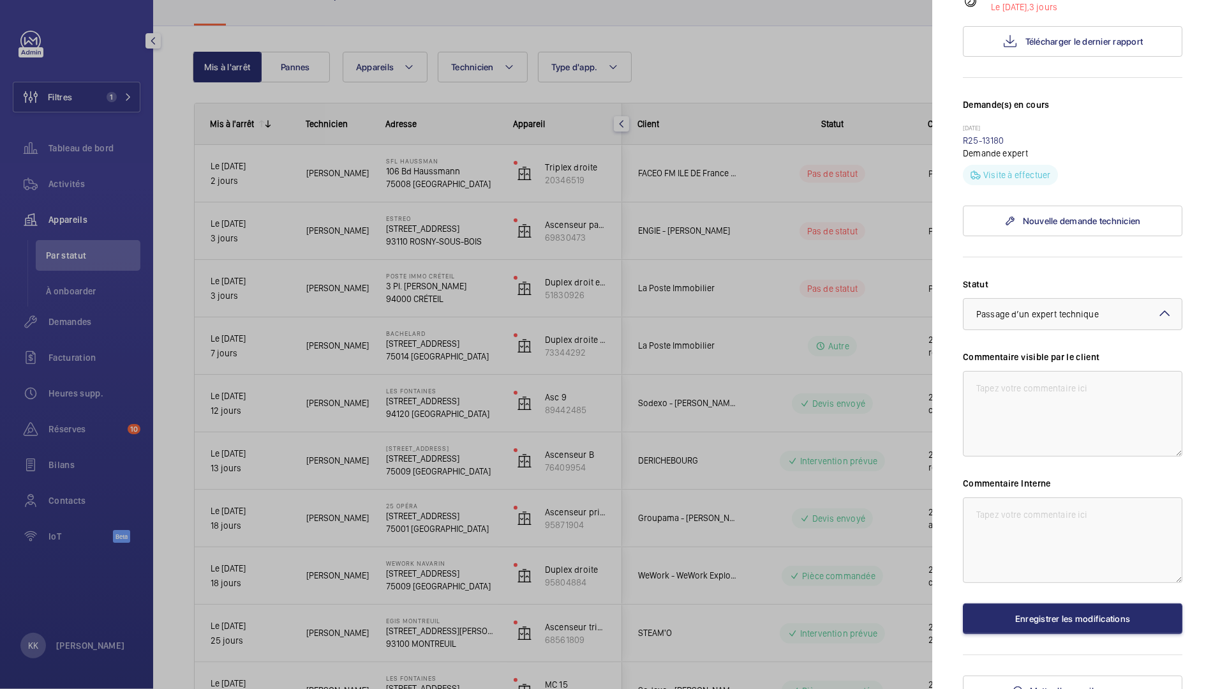
scroll to position [285, 0]
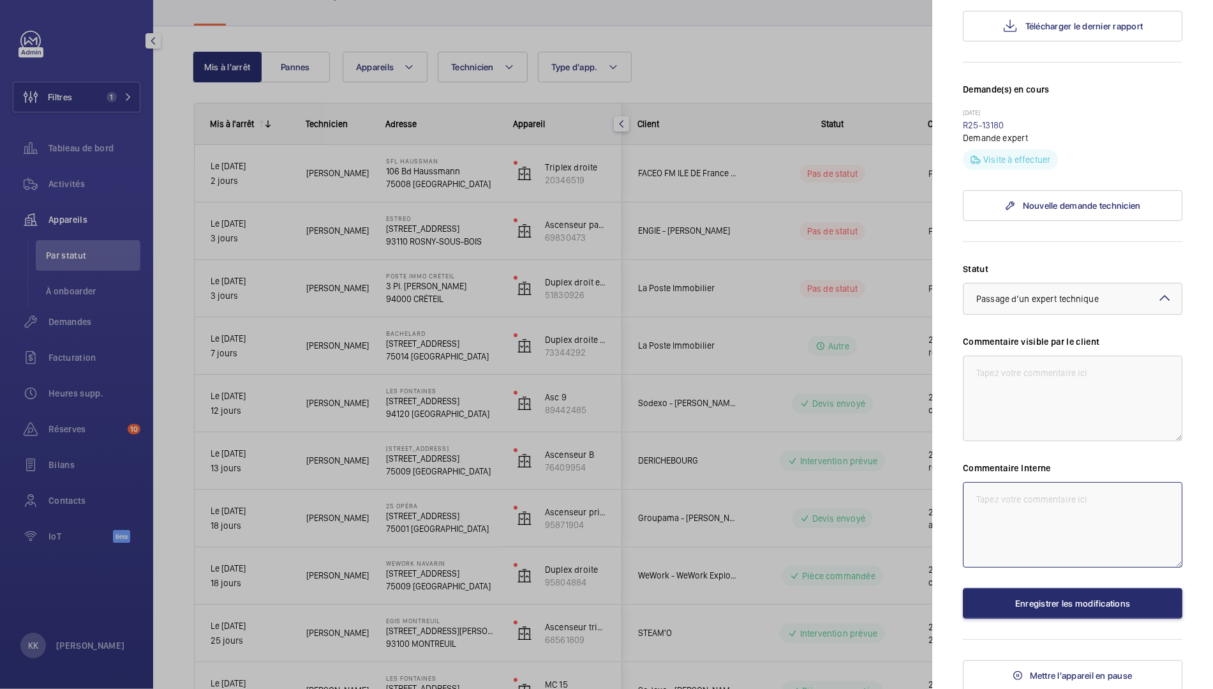
click at [1017, 510] on textarea at bounding box center [1073, 525] width 220 height 86
type textarea "06/10 : Bouton cabine HS, demande d'expert"
click at [1108, 603] on button "Enregistrer les modifications" at bounding box center [1073, 603] width 220 height 31
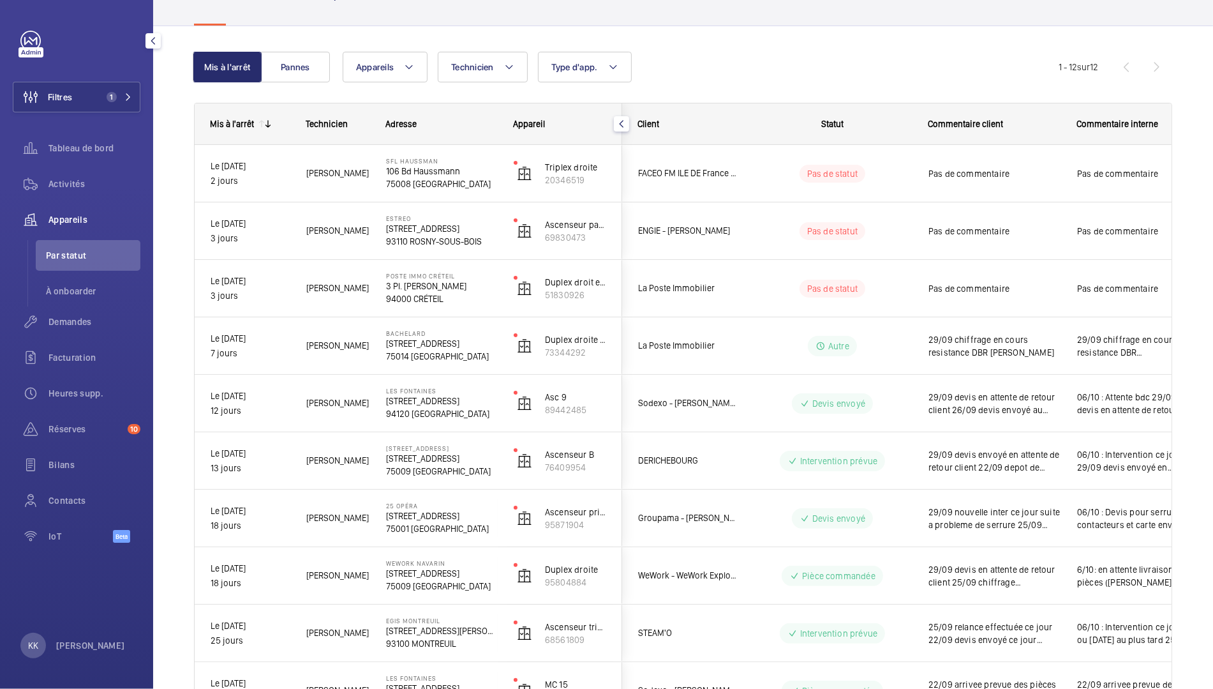
scroll to position [0, 0]
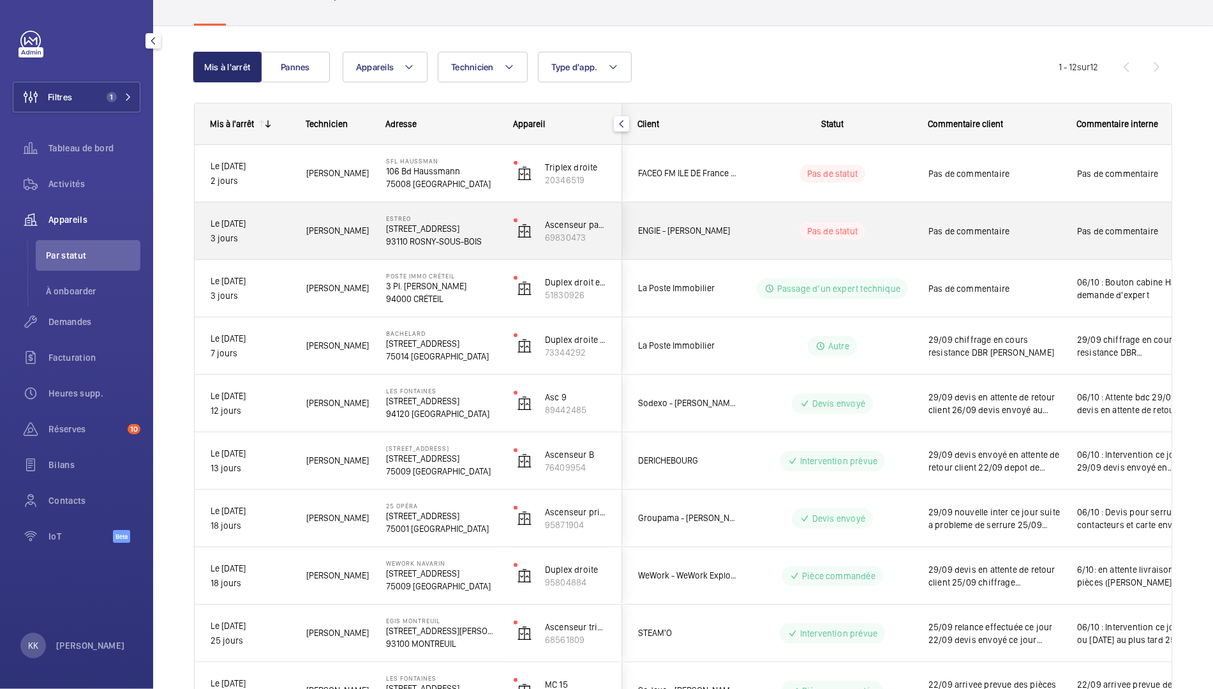
click at [461, 244] on p "93110 ROSNY-SOUS-BOIS" at bounding box center [441, 241] width 111 height 13
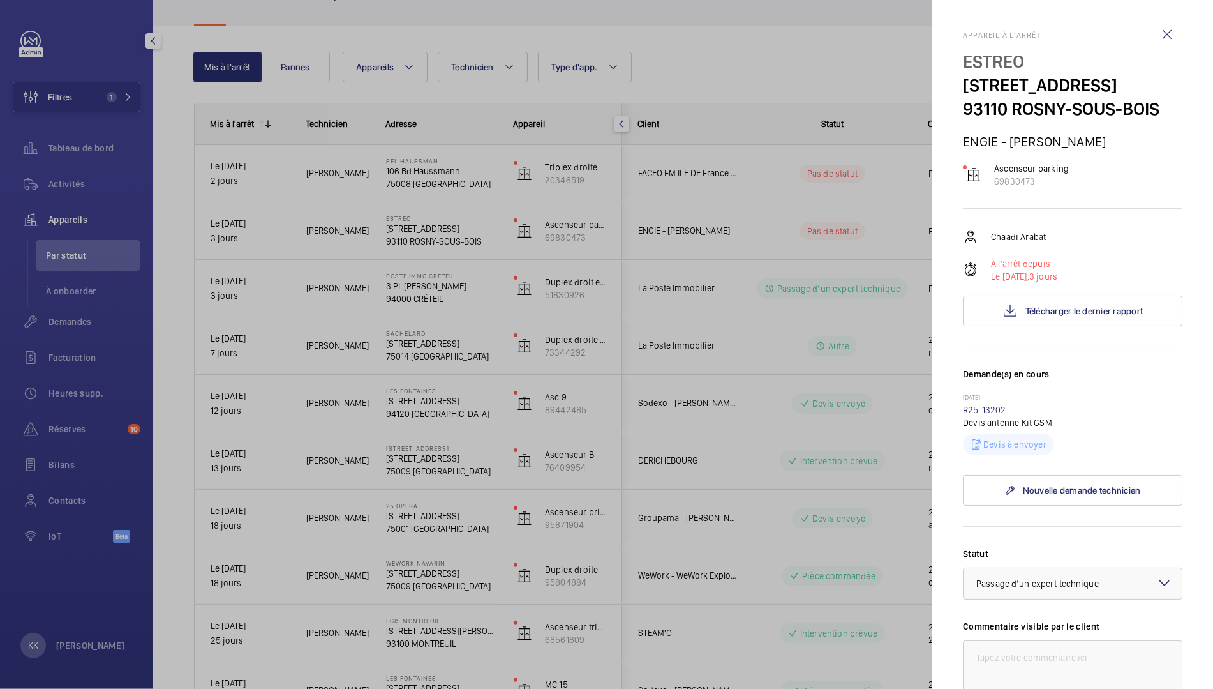
scroll to position [285, 0]
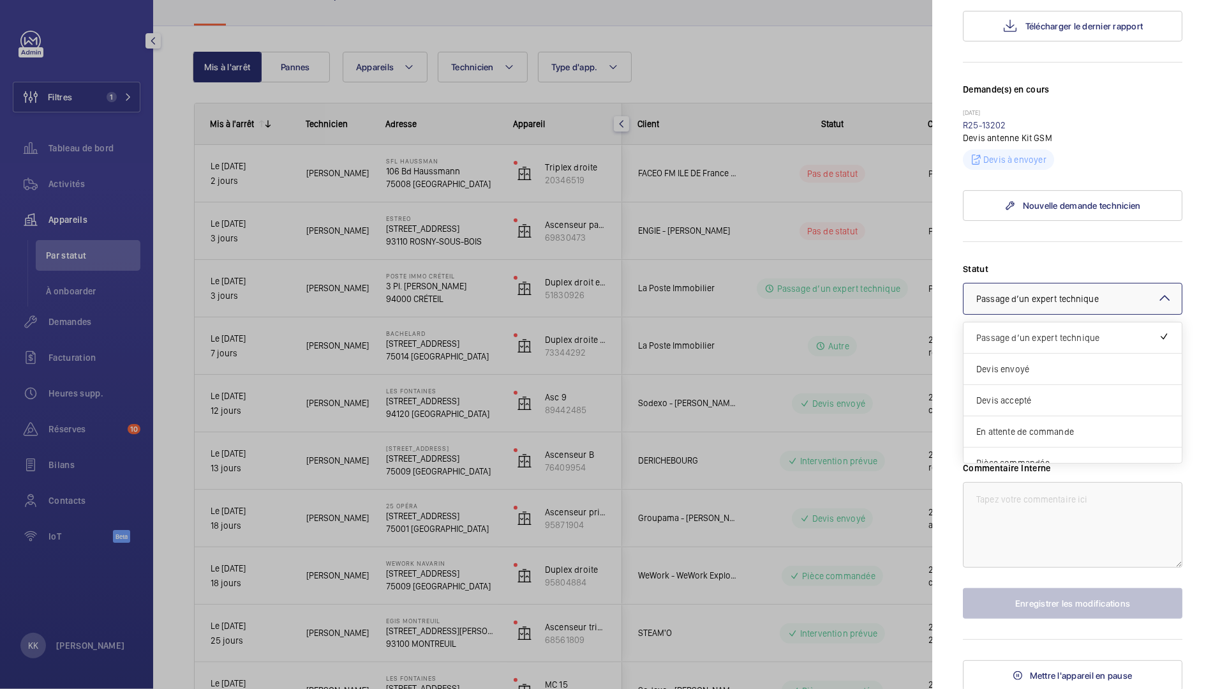
click at [1017, 307] on div at bounding box center [1073, 298] width 218 height 31
click at [1048, 430] on div "Intervention prévue" at bounding box center [1073, 418] width 218 height 31
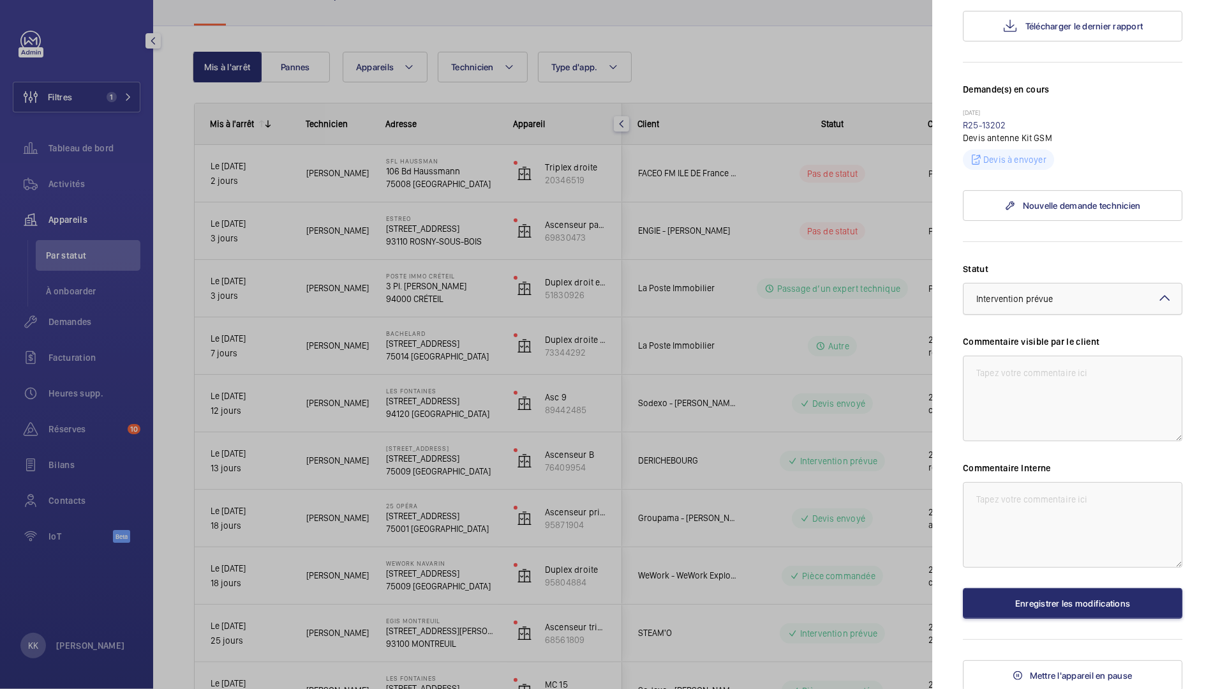
click at [1026, 289] on div at bounding box center [1073, 298] width 218 height 31
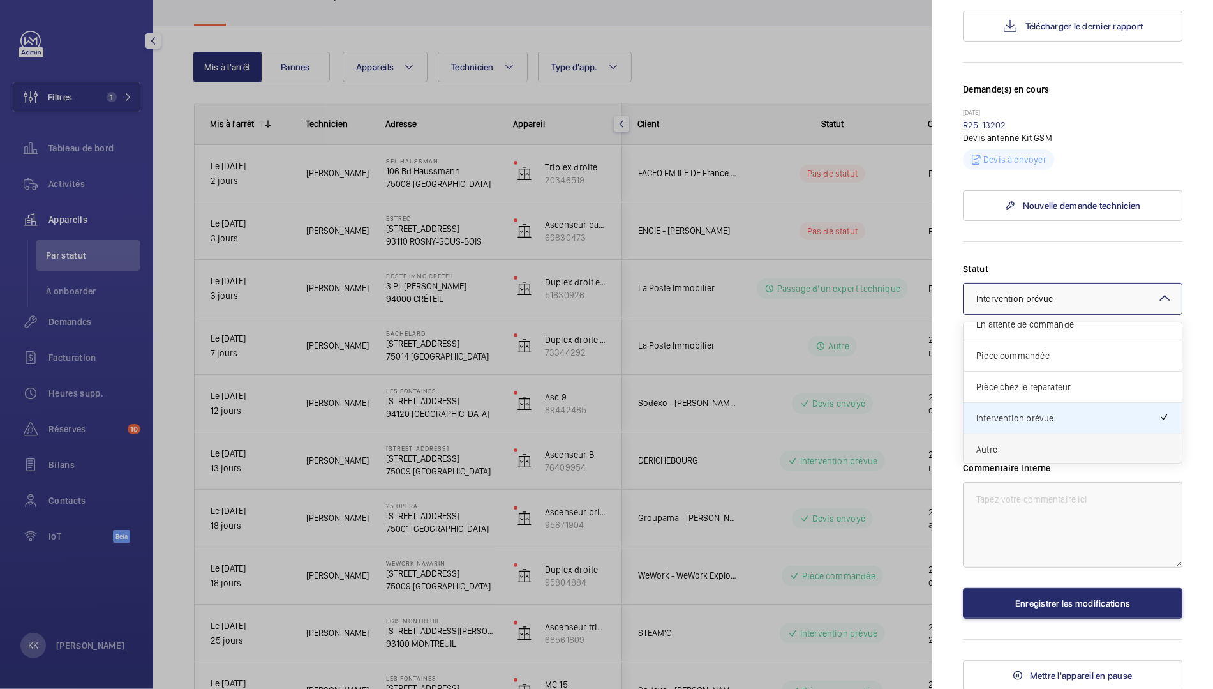
click at [1000, 452] on span "Autre" at bounding box center [1073, 449] width 193 height 13
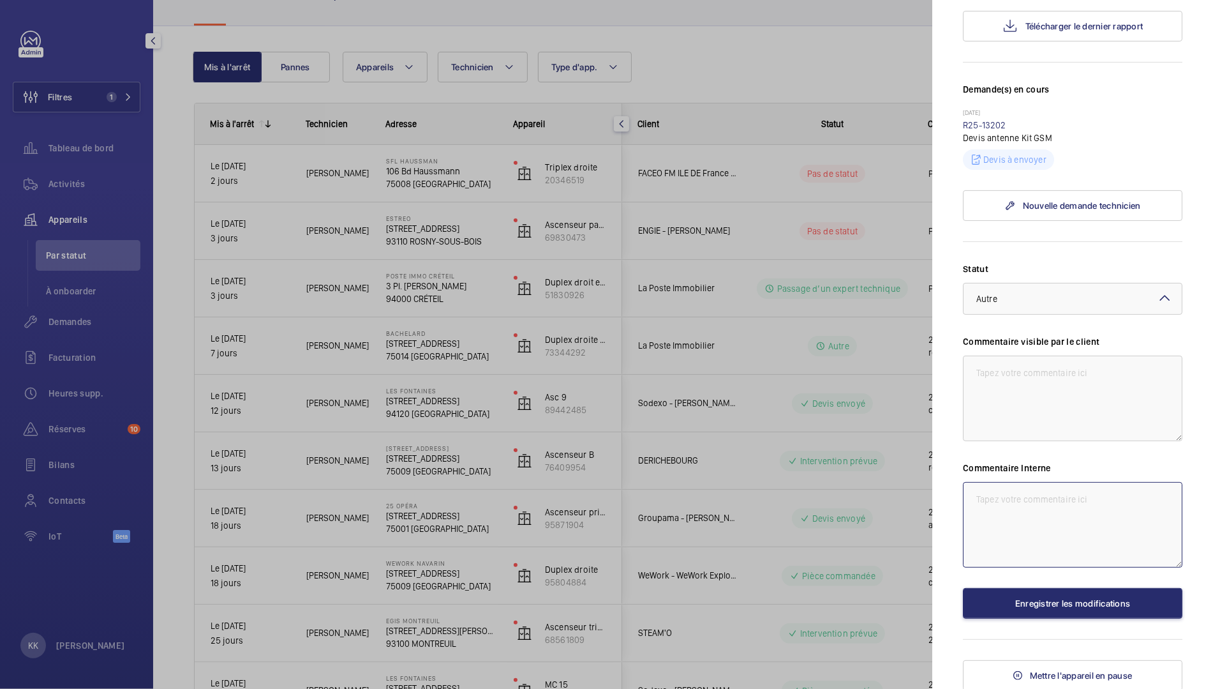
click at [1000, 500] on textarea at bounding box center [1073, 525] width 220 height 86
type textarea "06/10 : Envoie du devis le 7/10 (client au courant)"
click at [1128, 594] on button "Enregistrer les modifications" at bounding box center [1073, 603] width 220 height 31
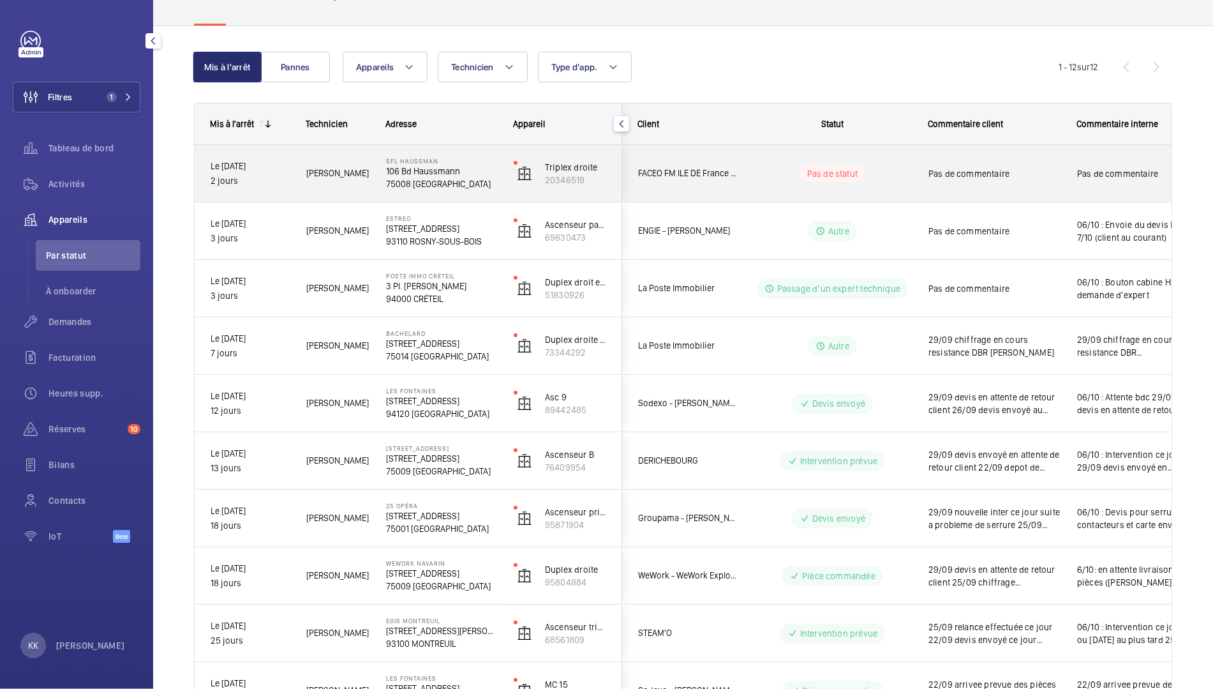
click at [363, 194] on div "Clément C." at bounding box center [330, 173] width 80 height 57
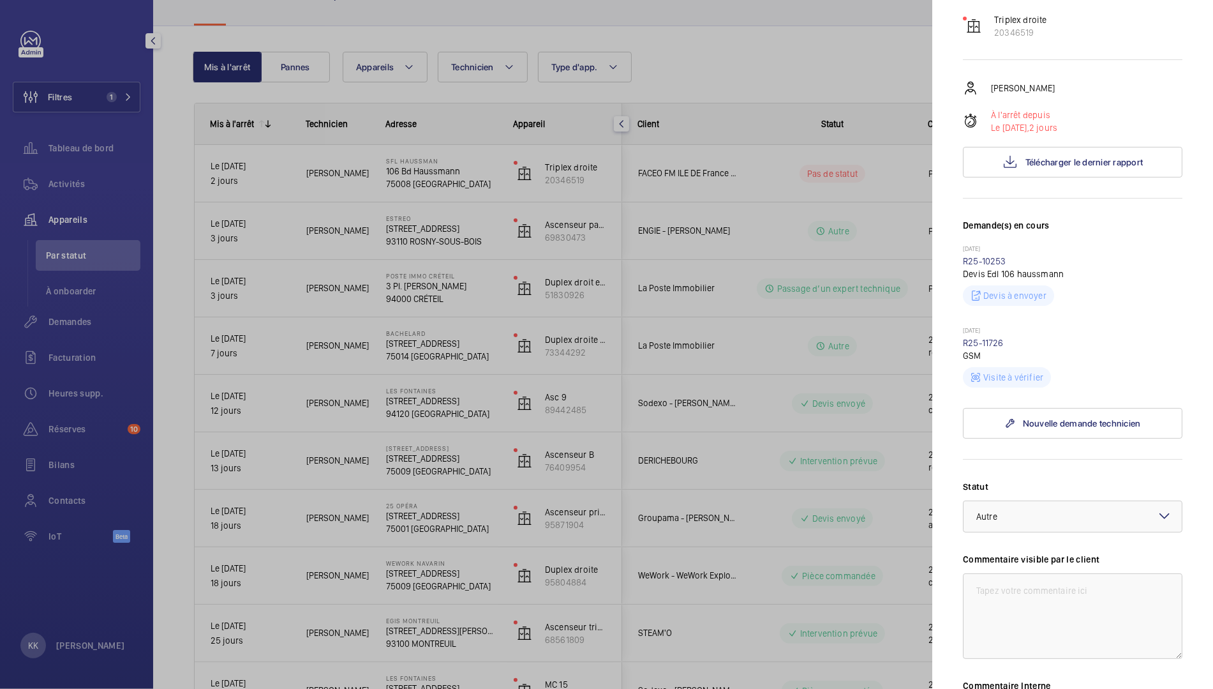
scroll to position [147, 0]
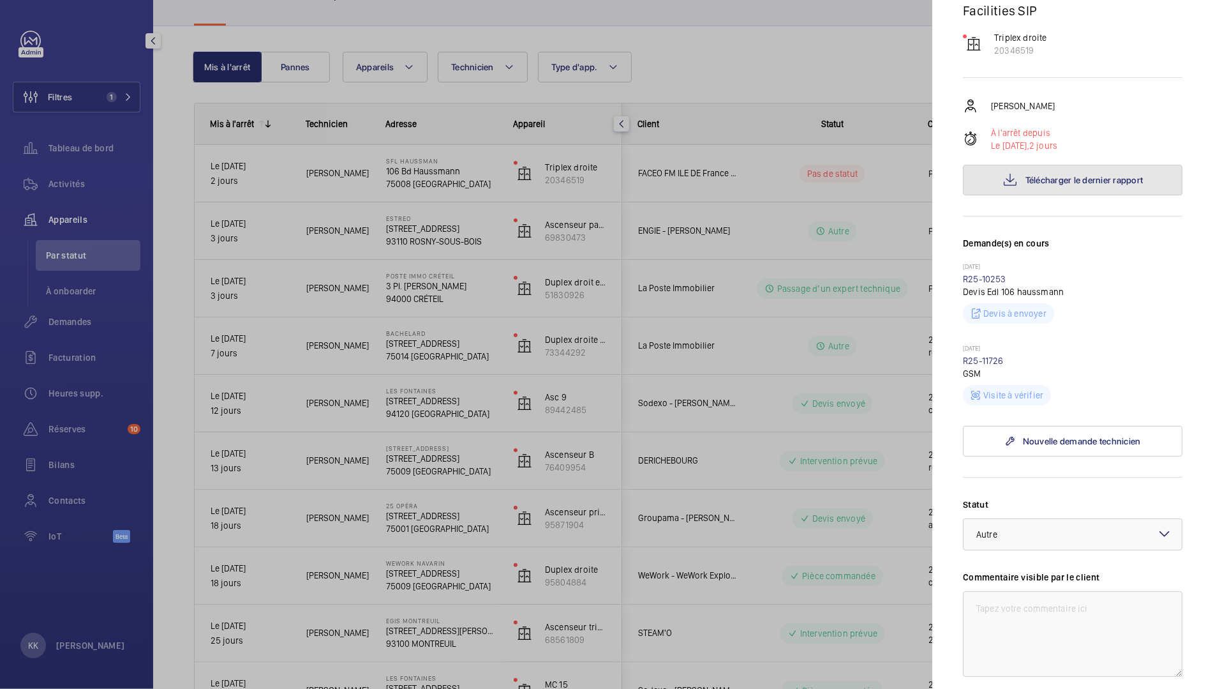
click at [1044, 184] on span "Télécharger le dernier rapport" at bounding box center [1085, 180] width 118 height 10
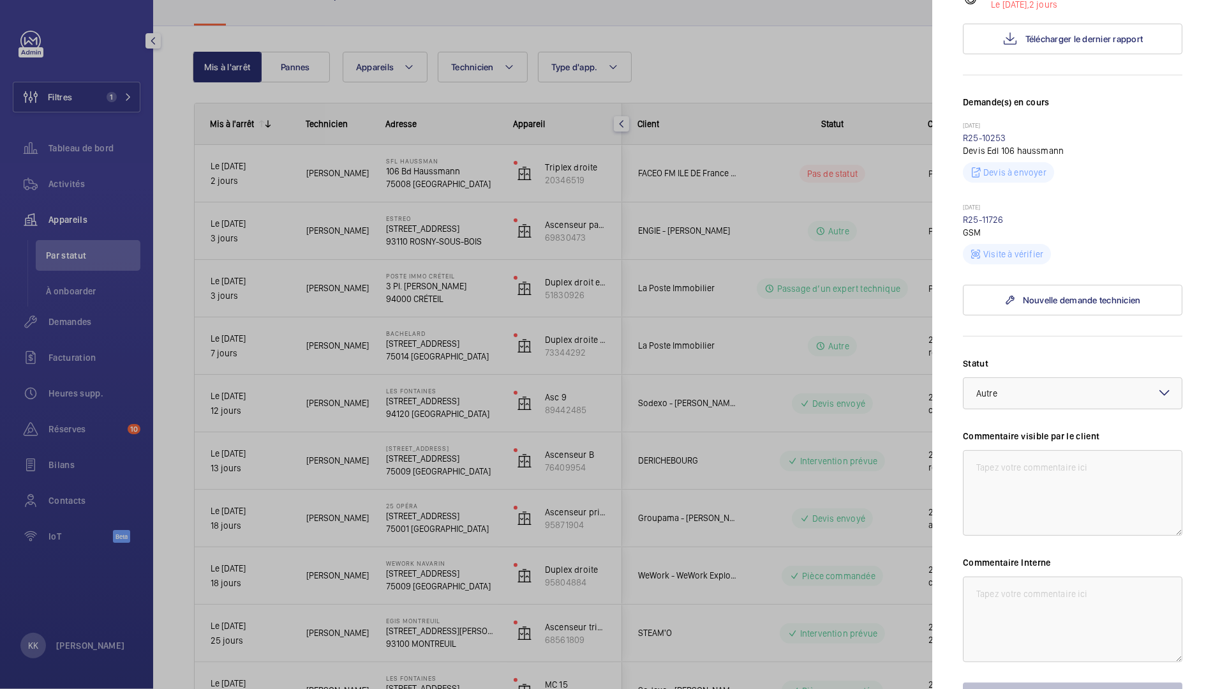
scroll to position [382, 0]
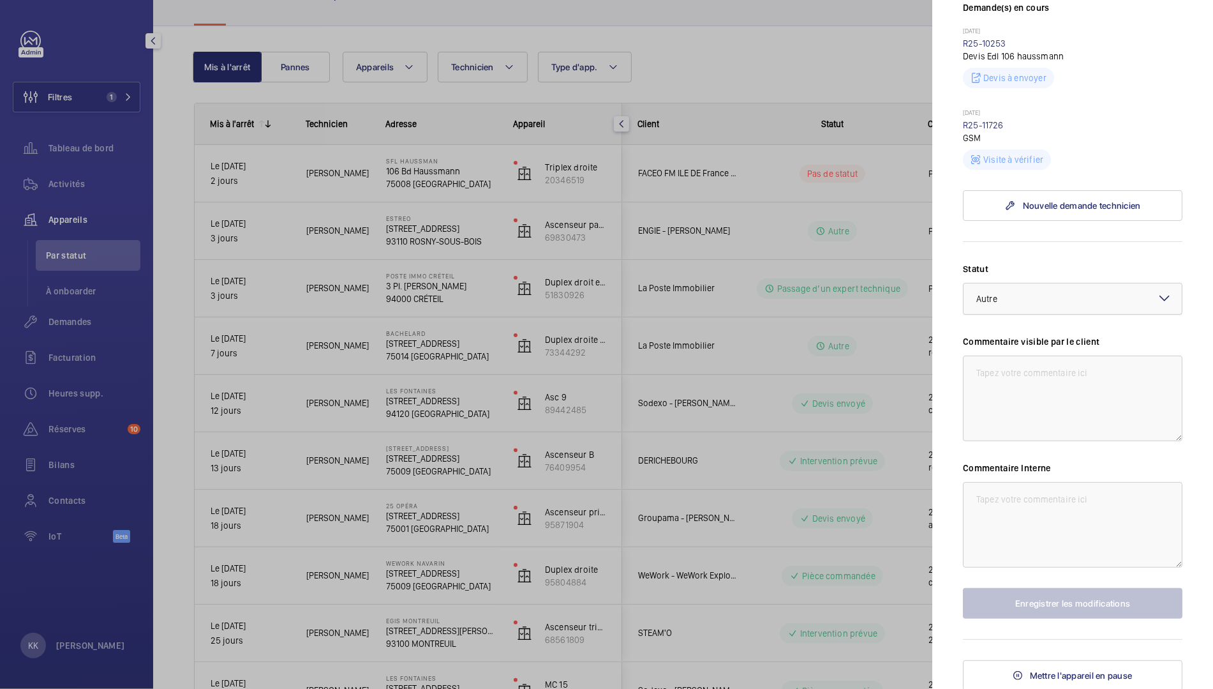
click at [1033, 294] on div at bounding box center [1073, 298] width 218 height 31
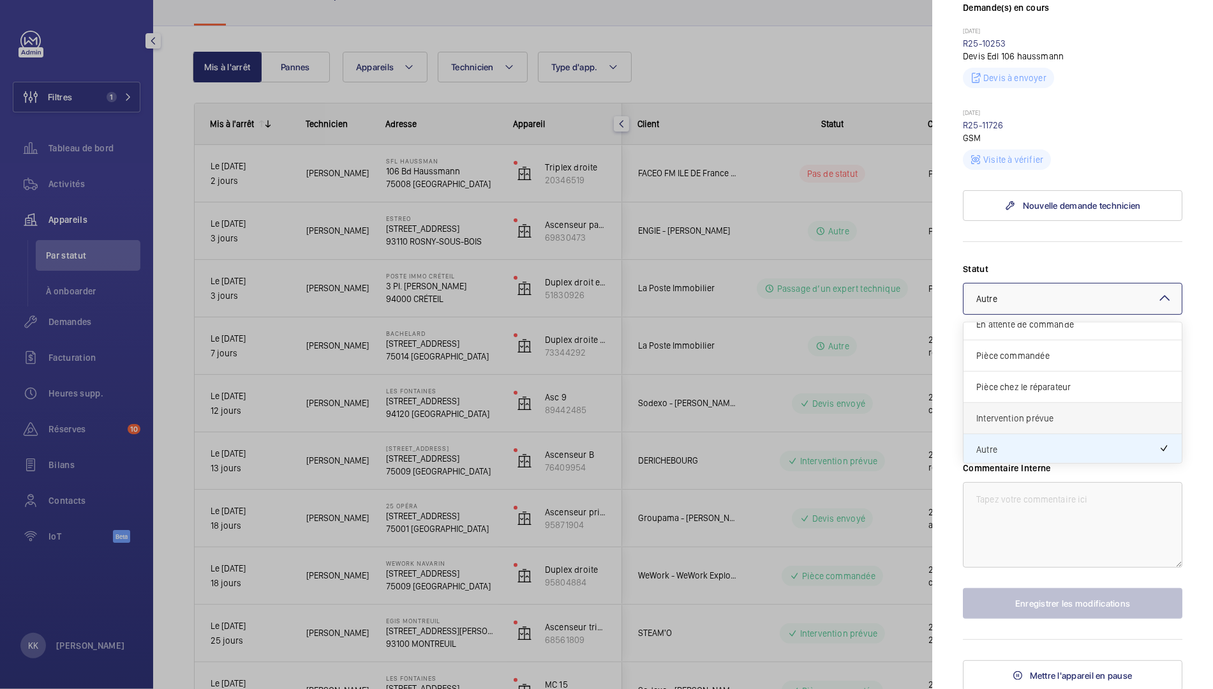
click at [1028, 405] on div "Intervention prévue" at bounding box center [1073, 418] width 218 height 31
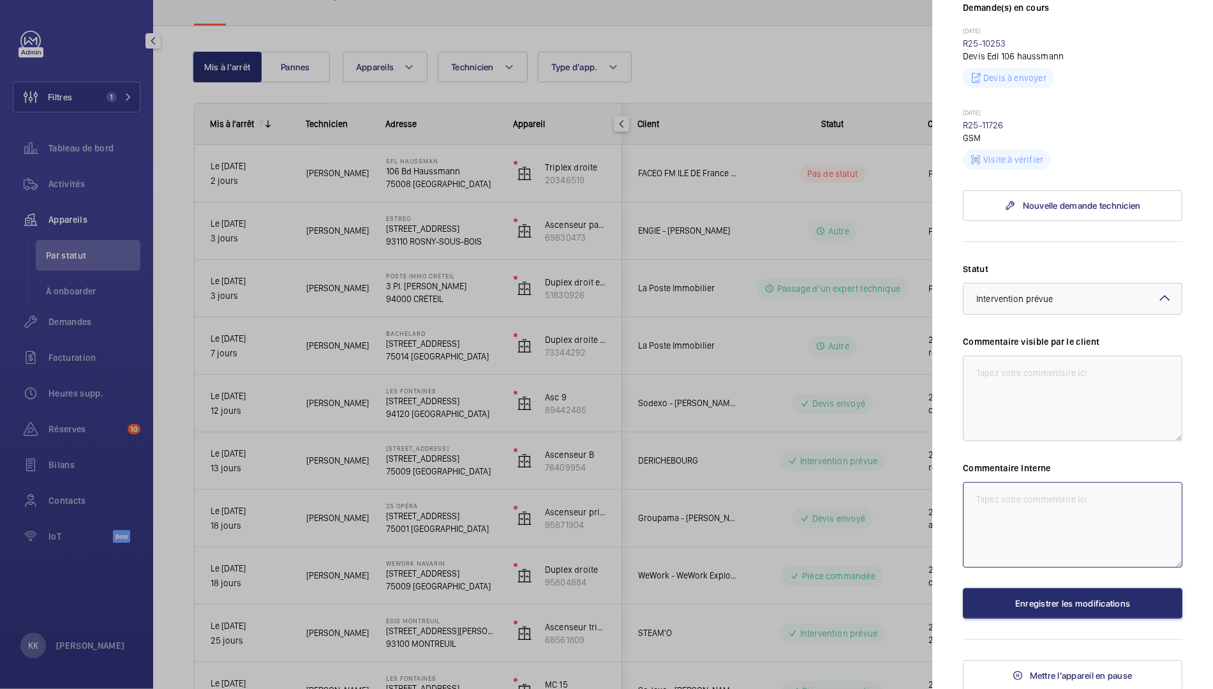
click at [1016, 498] on textarea at bounding box center [1073, 525] width 220 height 86
type textarea "06/10 : Passage clément ce jour."
click at [1020, 631] on div "Appareil à l'arrêt SFL Haussman 106 Bd Haussmann 75008 PARIS FACEO FM ILE DE Fr…" at bounding box center [1073, 169] width 220 height 1042
click at [1020, 607] on button "Enregistrer les modifications" at bounding box center [1073, 603] width 220 height 31
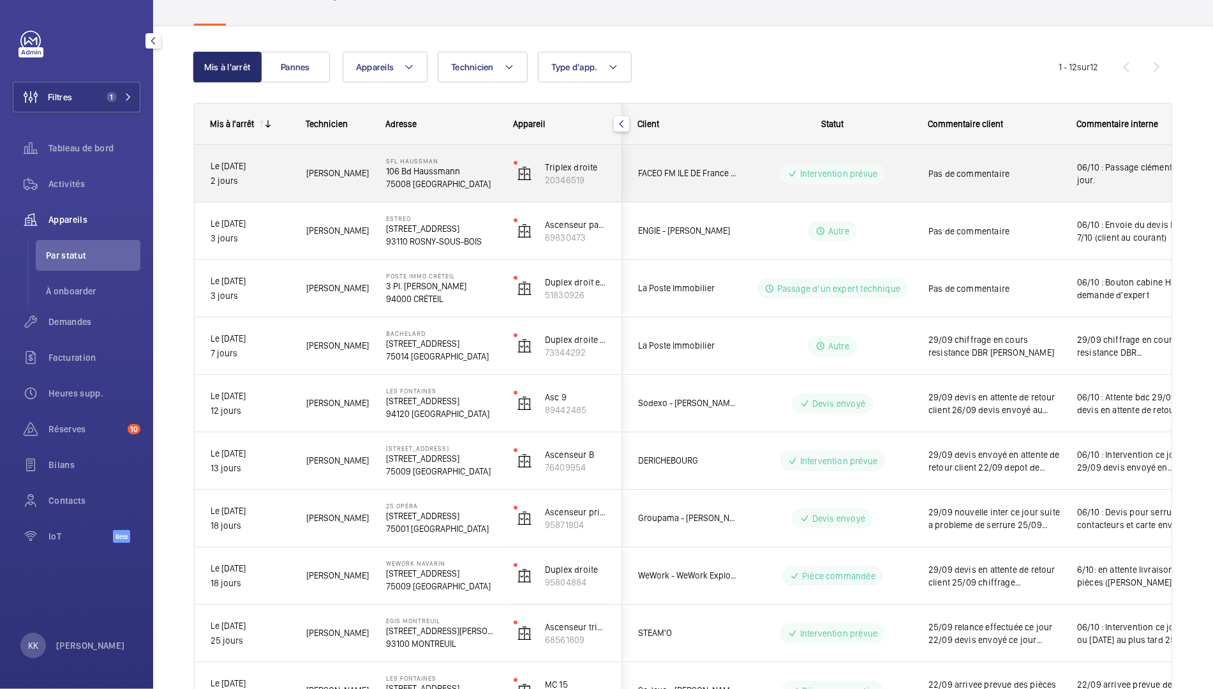
click at [396, 169] on p "106 Bd Haussmann" at bounding box center [441, 171] width 111 height 13
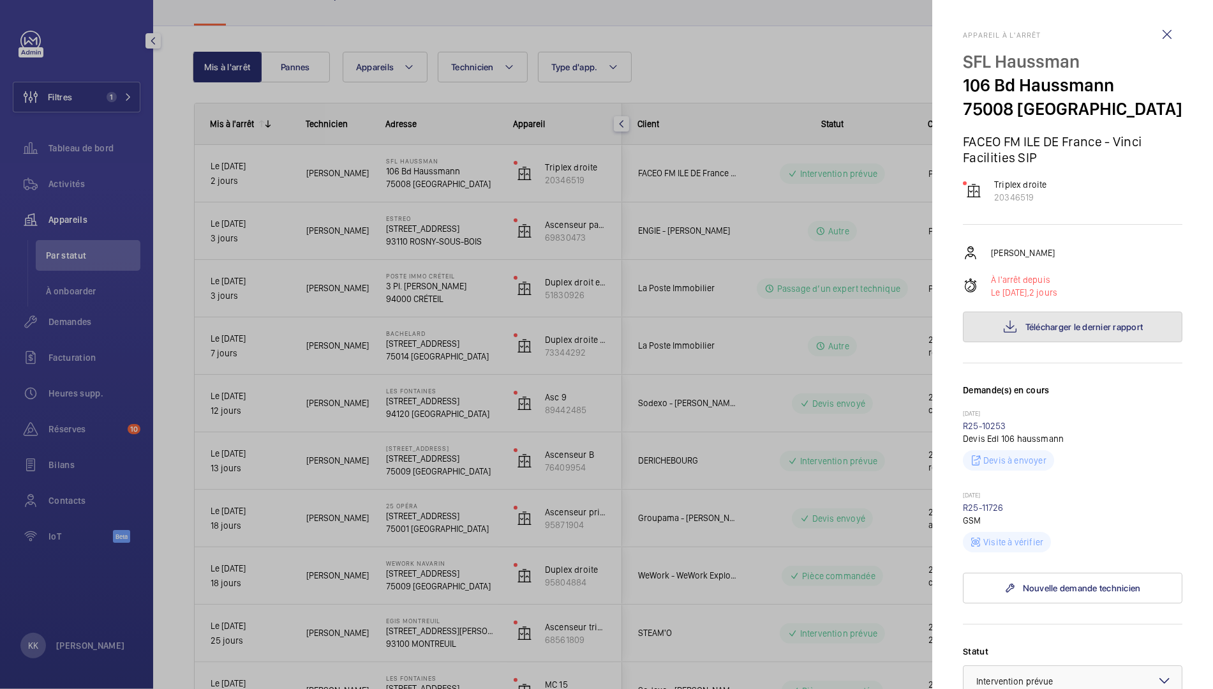
click at [1109, 318] on button "Télécharger le dernier rapport" at bounding box center [1073, 326] width 220 height 31
click at [852, 322] on div at bounding box center [606, 344] width 1213 height 689
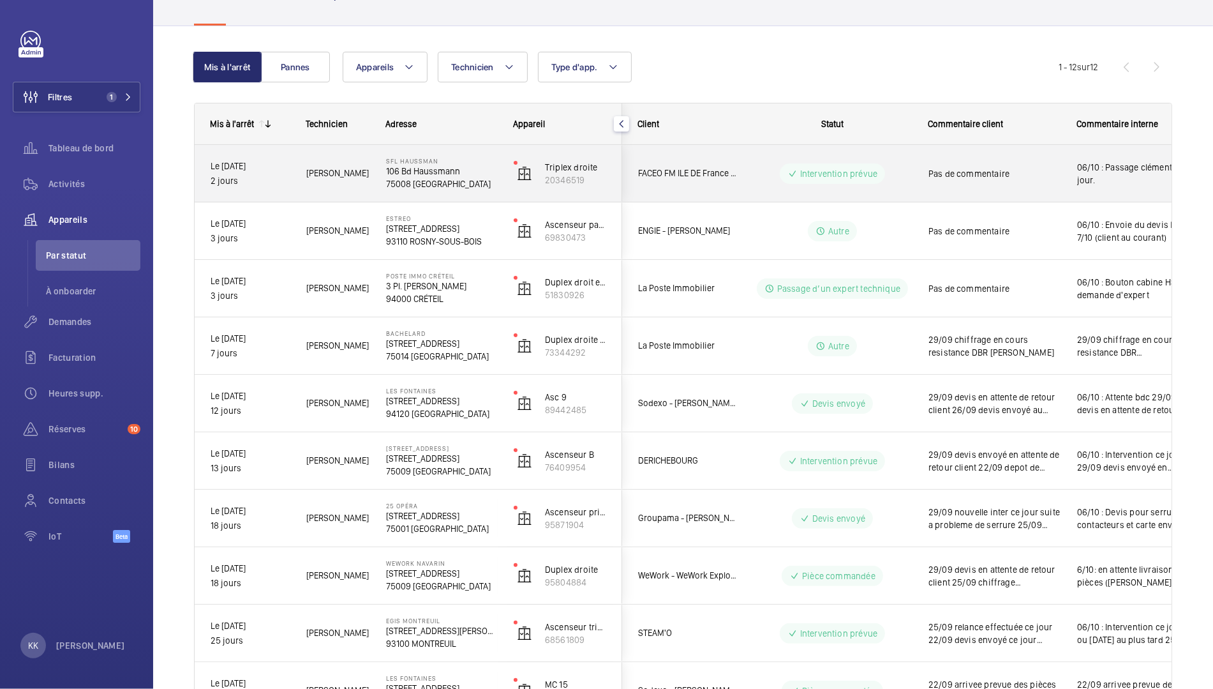
click at [437, 185] on p "75008 PARIS" at bounding box center [441, 183] width 111 height 13
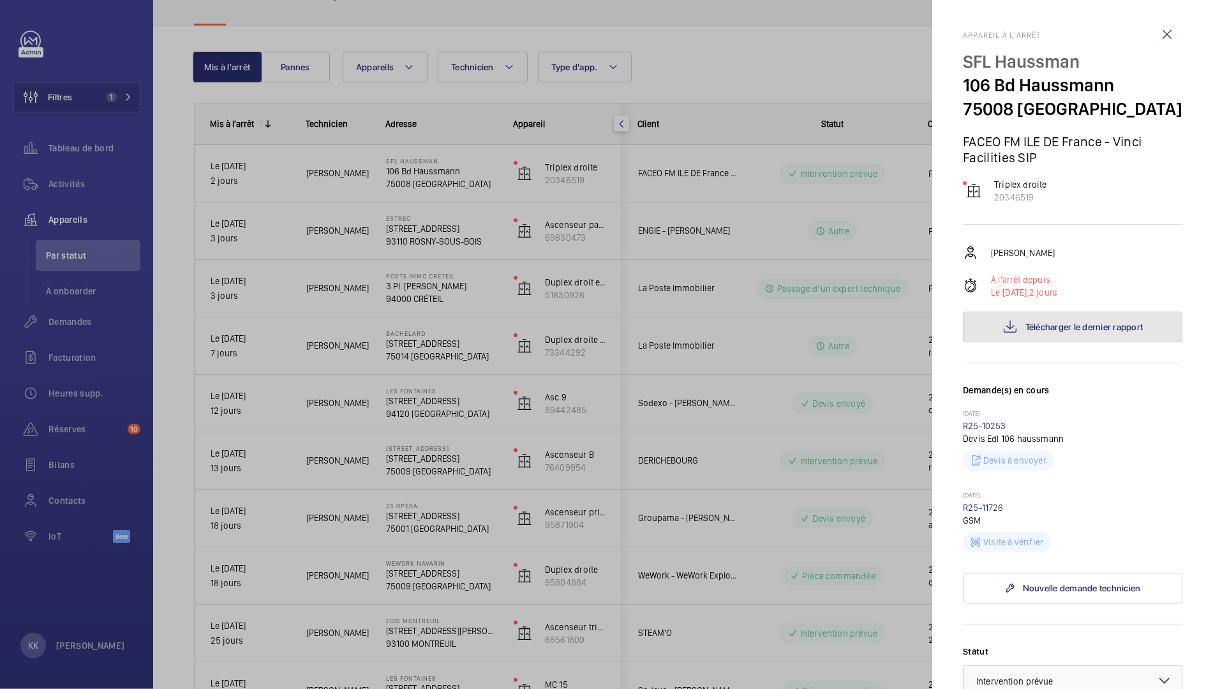
click at [1087, 329] on span "Télécharger le dernier rapport" at bounding box center [1085, 327] width 118 height 10
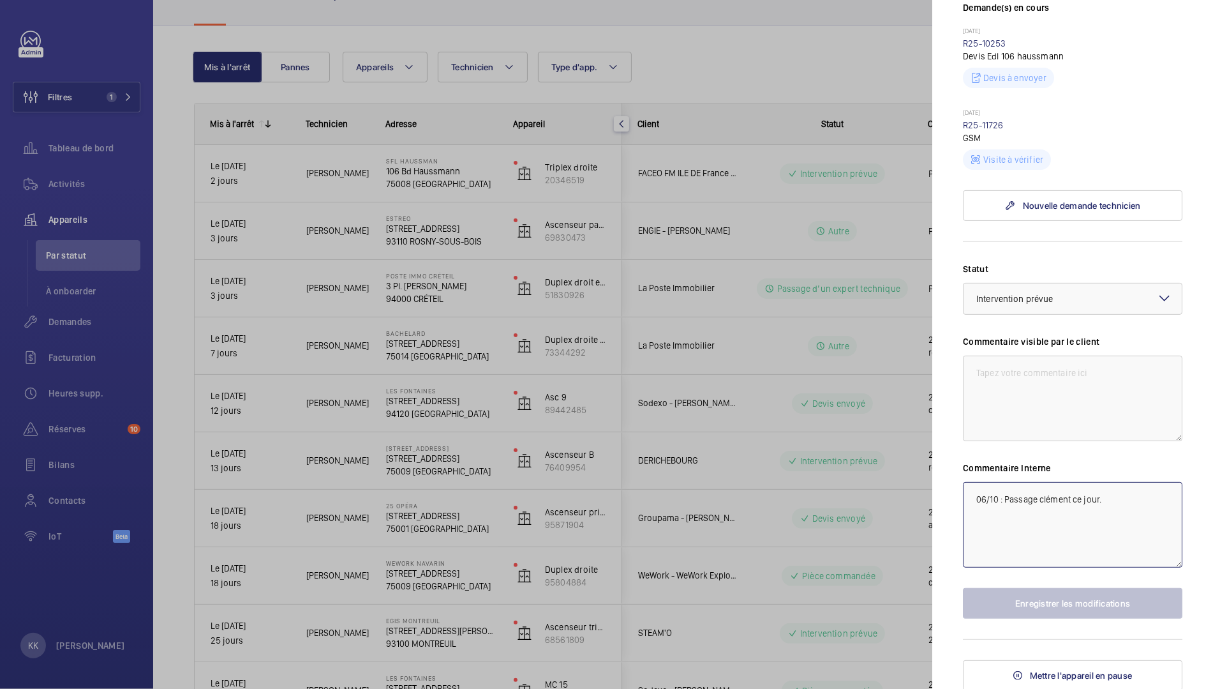
click at [1127, 516] on textarea "06/10 : Passage clément ce jour." at bounding box center [1073, 525] width 220 height 86
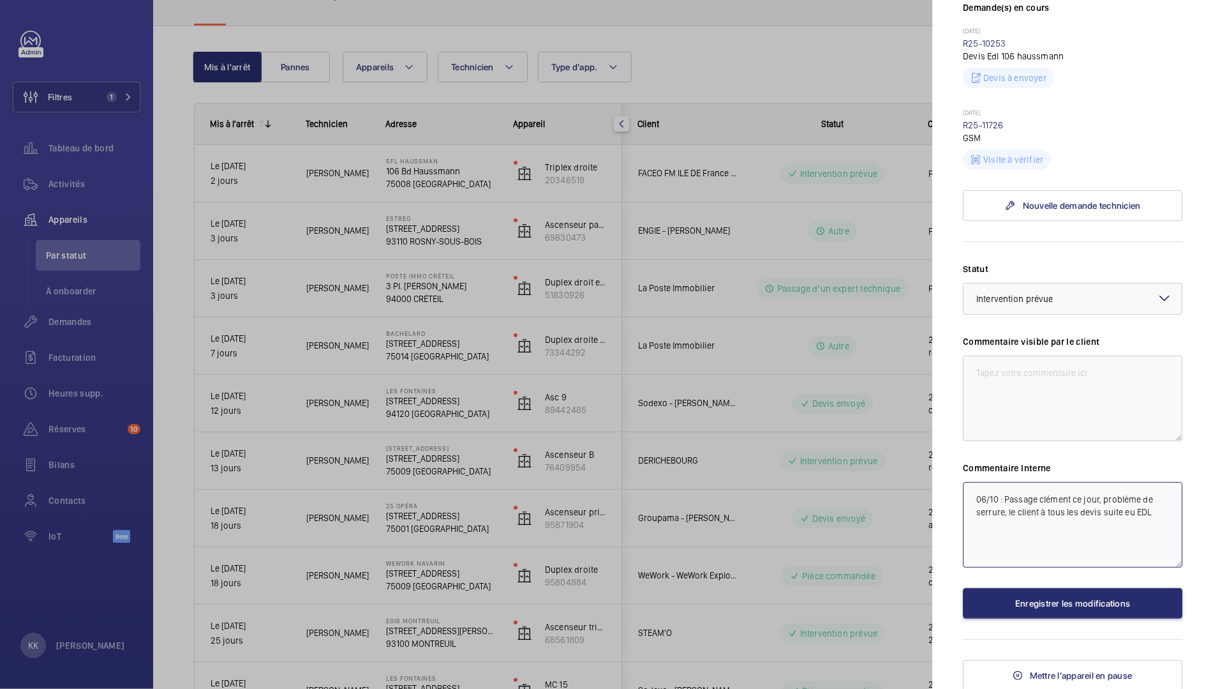
click at [1128, 511] on textarea "06/10 : Passage clément ce jour, problème de serrure, le client à tous les devi…" at bounding box center [1073, 525] width 220 height 86
type textarea "06/10 : Passage clément ce jour, problème de serrure, le client à tous les devi…"
click at [1128, 585] on div "Statut Sélectionnez un statut × Intervention prévue × Commentaire visible par l…" at bounding box center [1073, 440] width 220 height 356
click at [1128, 598] on button "Enregistrer les modifications" at bounding box center [1073, 603] width 220 height 31
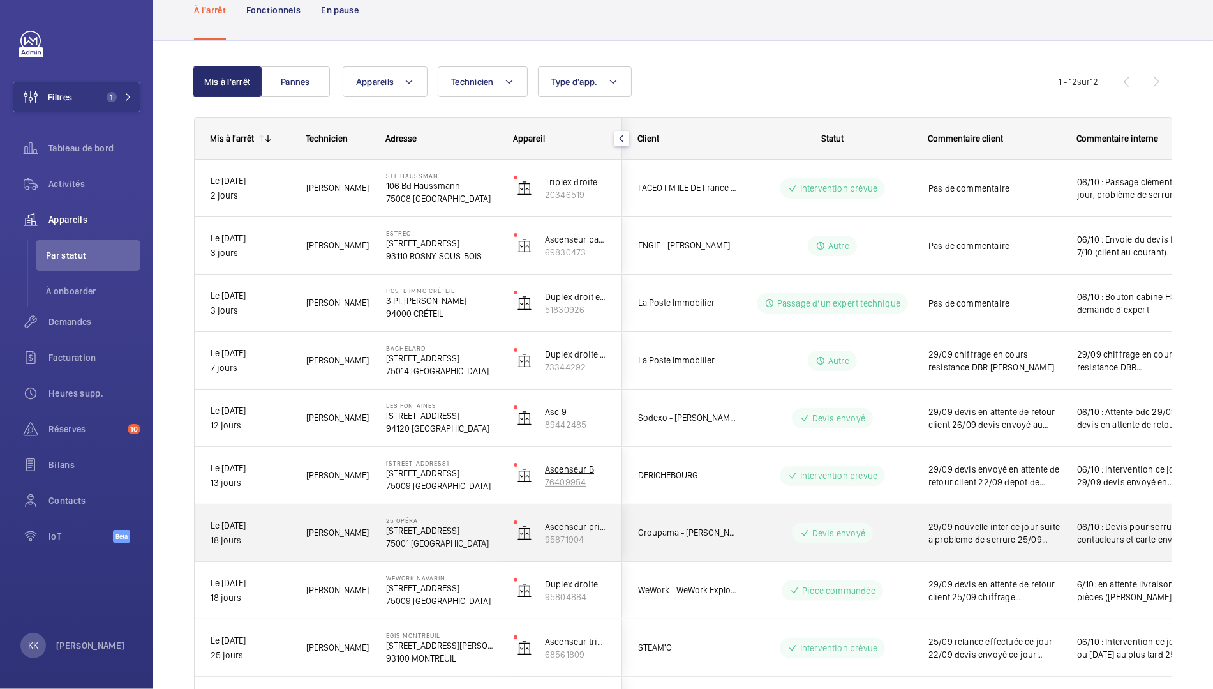
scroll to position [33, 0]
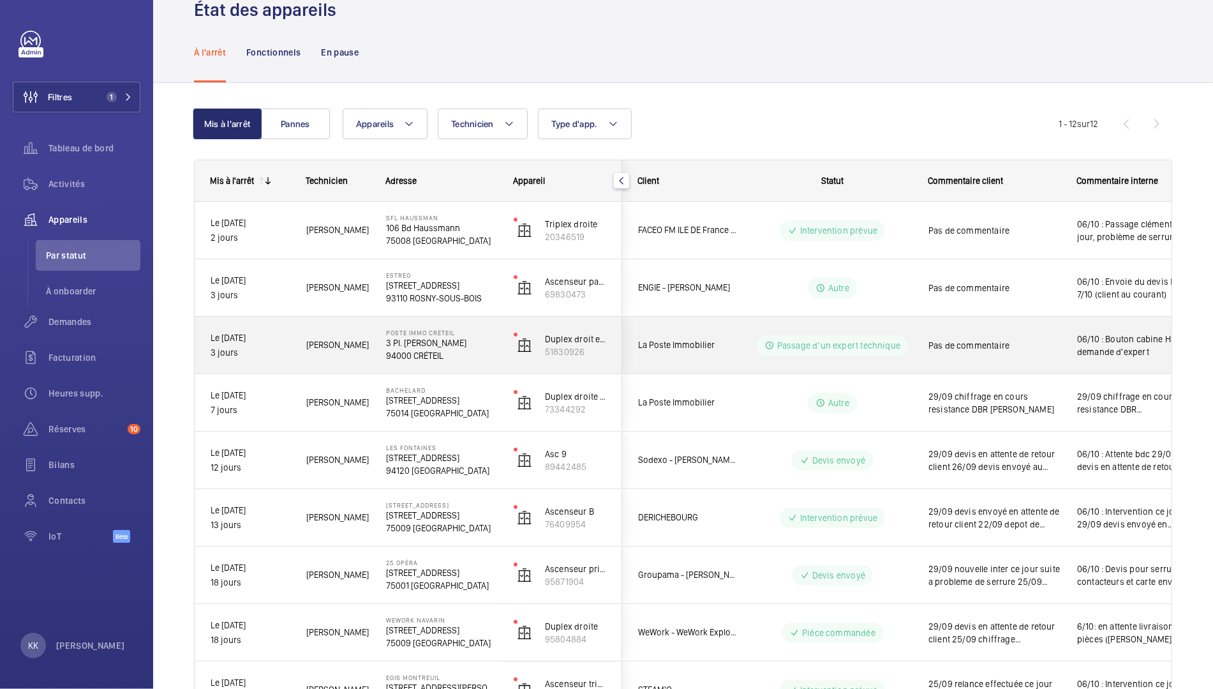
click at [426, 357] on p "94000 CRÉTEIL" at bounding box center [441, 355] width 111 height 13
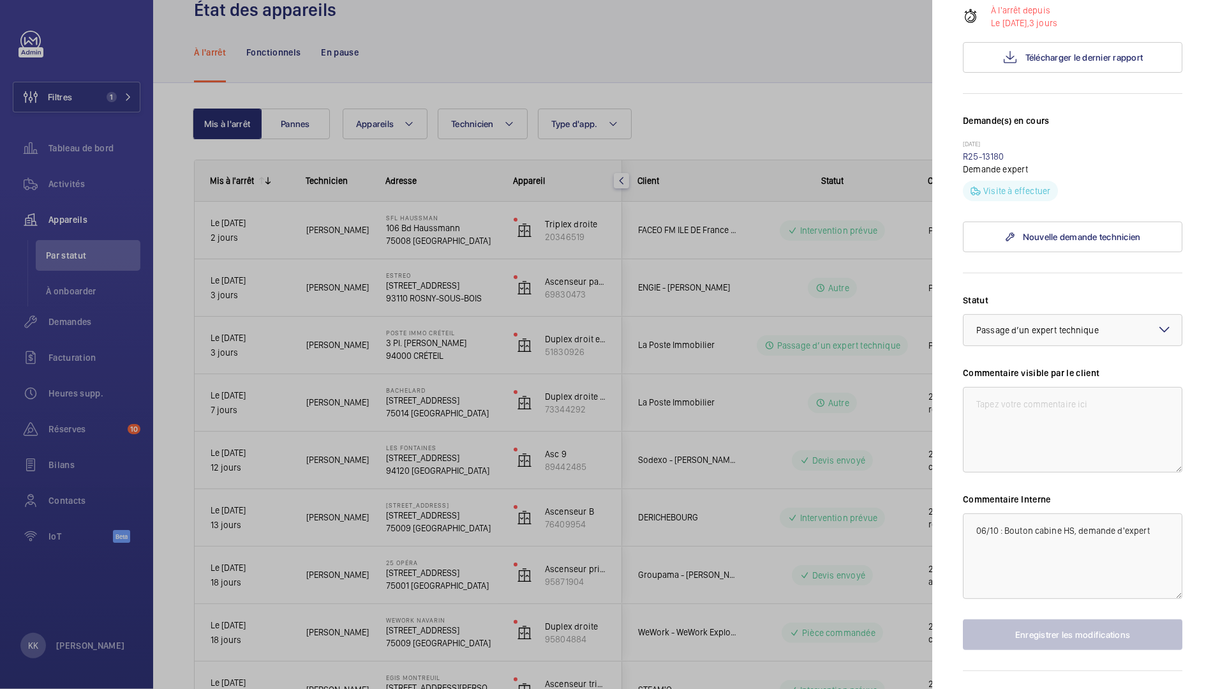
scroll to position [285, 0]
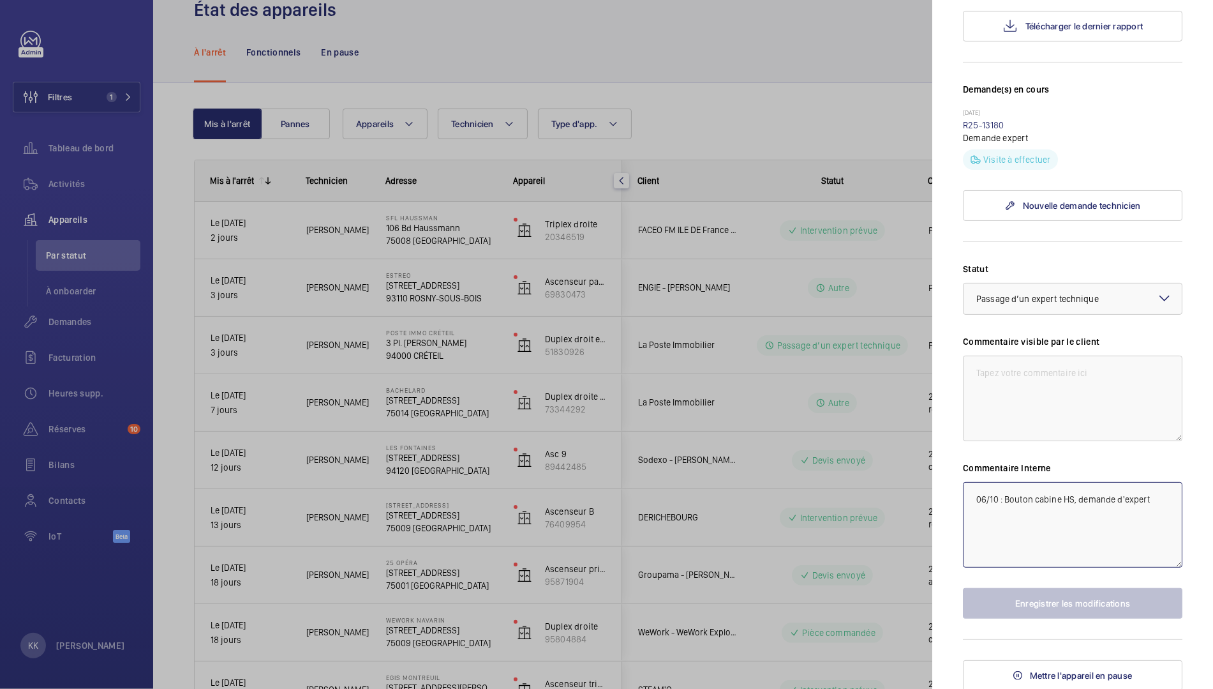
drag, startPoint x: 1005, startPoint y: 495, endPoint x: 1210, endPoint y: 497, distance: 205.5
click at [1210, 497] on mat-sidenav "Appareil à l'arrêt Poste immo créteil 3 Pl. Salvador Allende 94000 CRÉTEIL La P…" at bounding box center [1073, 344] width 281 height 689
type textarea "06/10 : Appareil en service - appli bug"
click at [1008, 610] on button "Enregistrer les modifications" at bounding box center [1073, 603] width 220 height 31
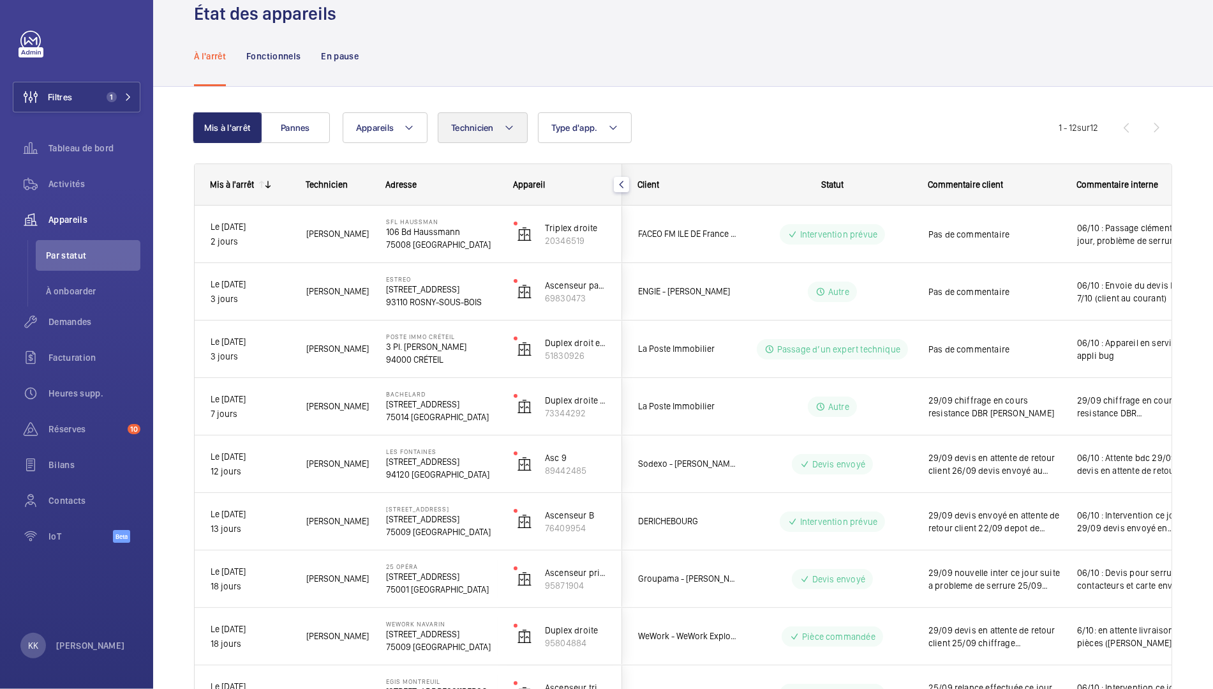
scroll to position [0, 0]
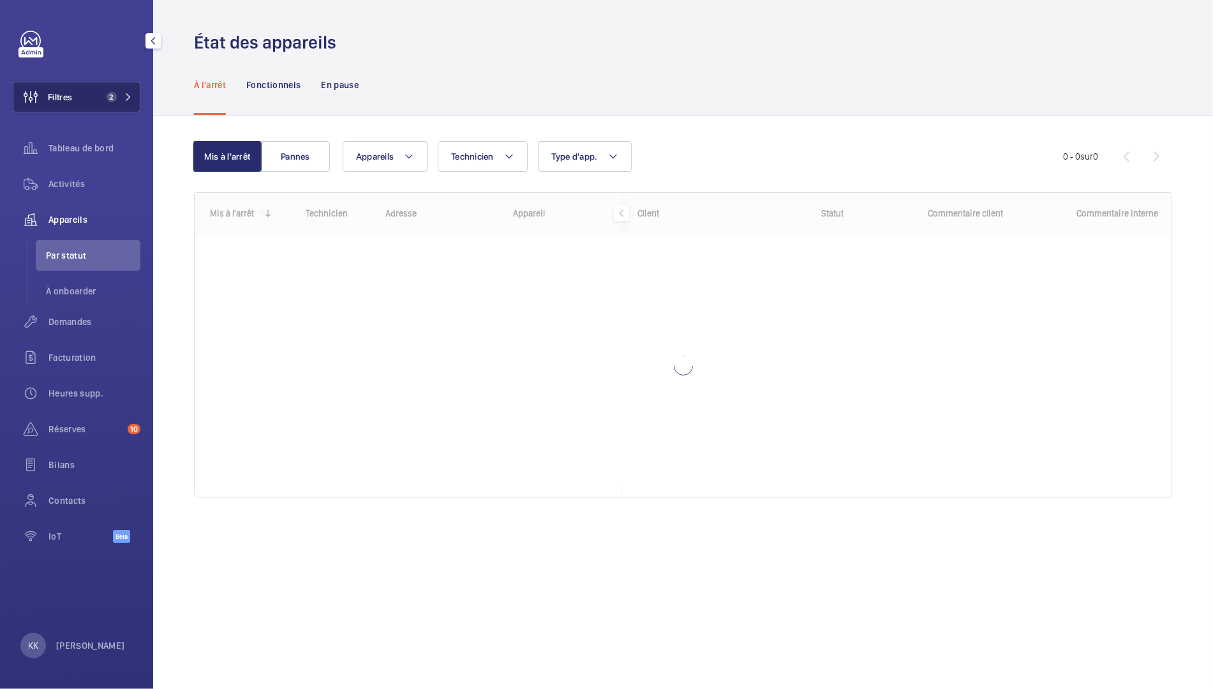
click at [85, 110] on button "Filtres 2" at bounding box center [77, 97] width 128 height 31
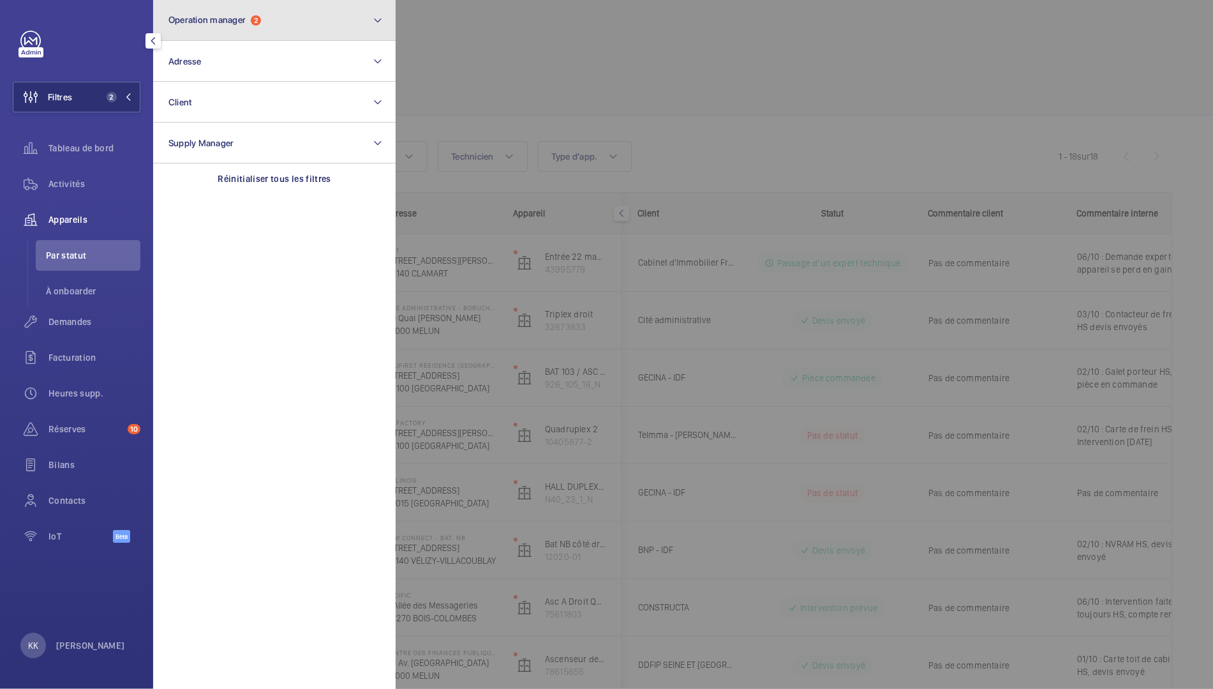
click at [231, 34] on button "Operation manager 2" at bounding box center [274, 20] width 243 height 41
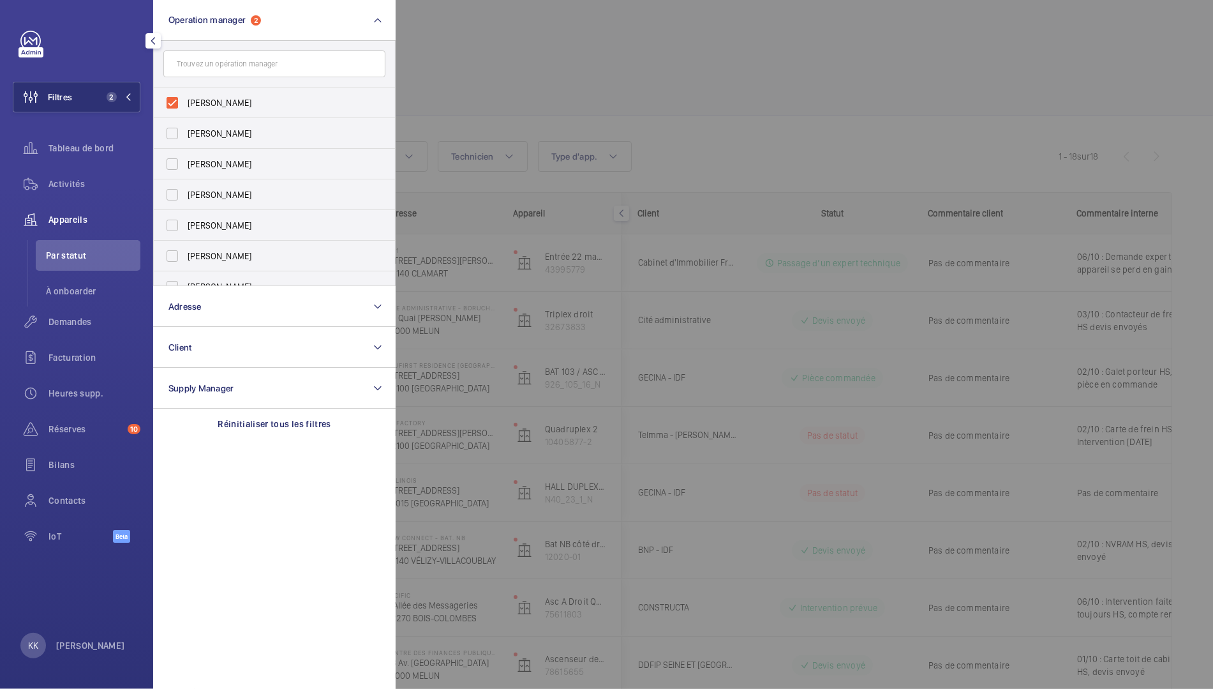
click at [534, 68] on div at bounding box center [1002, 344] width 1213 height 689
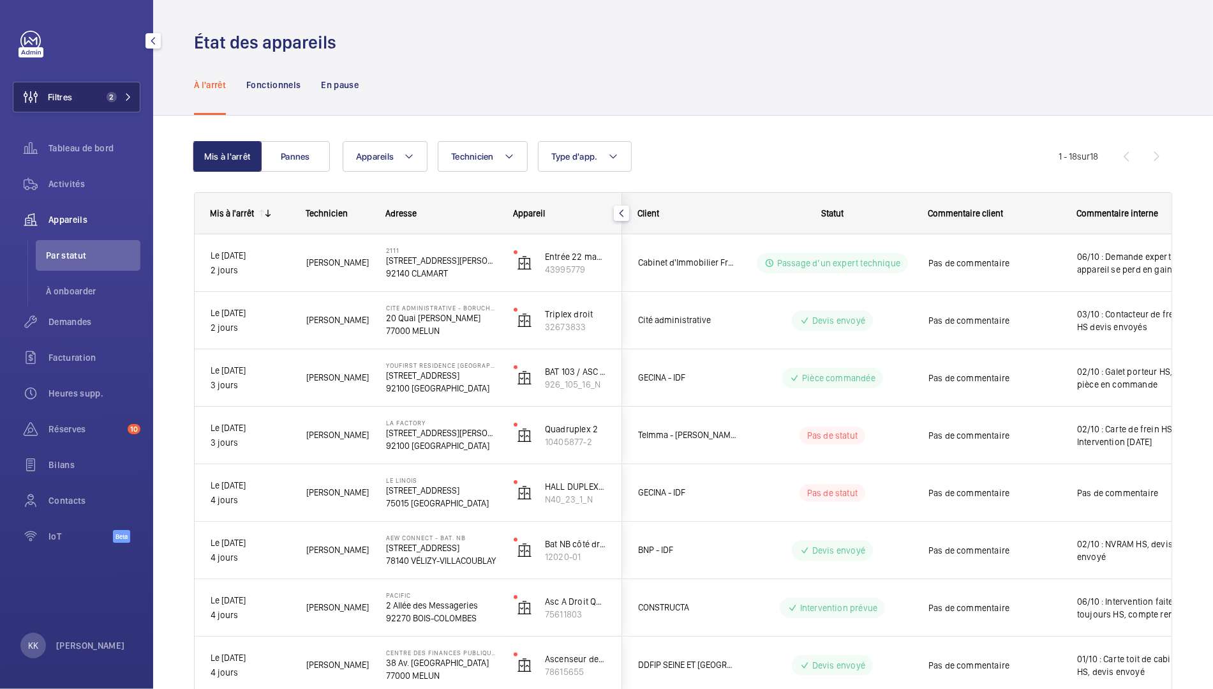
click at [63, 87] on span "Filtres" at bounding box center [42, 97] width 59 height 31
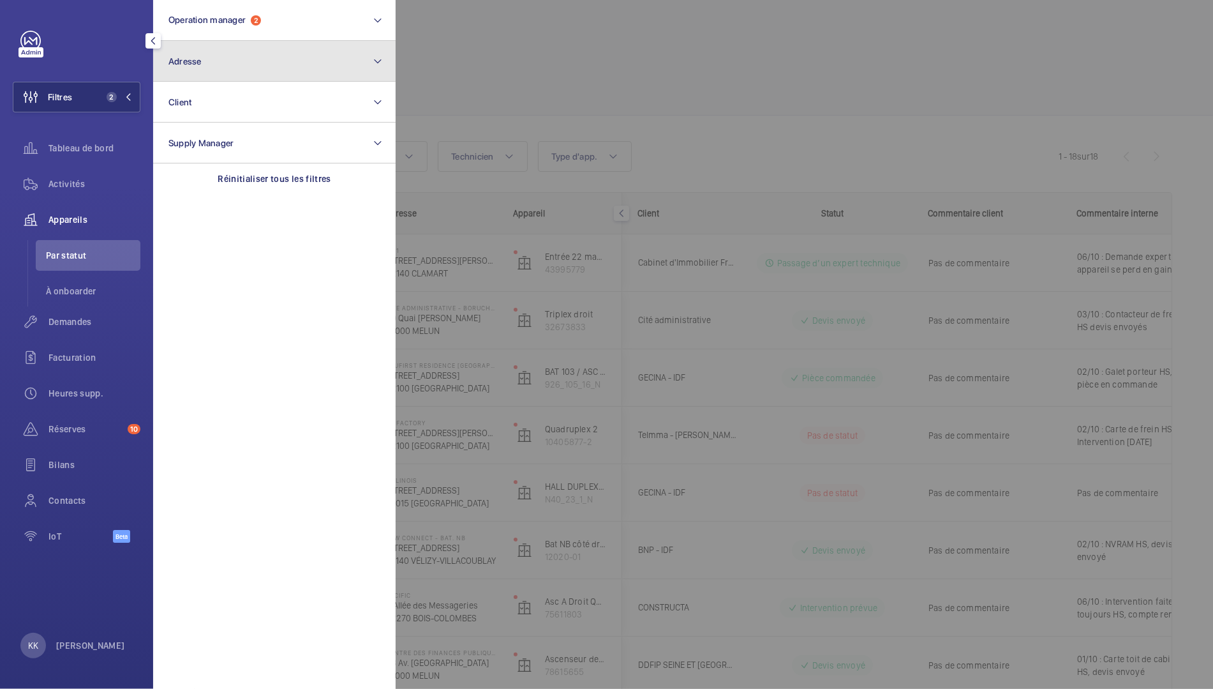
click at [278, 64] on button "Adresse" at bounding box center [274, 61] width 243 height 41
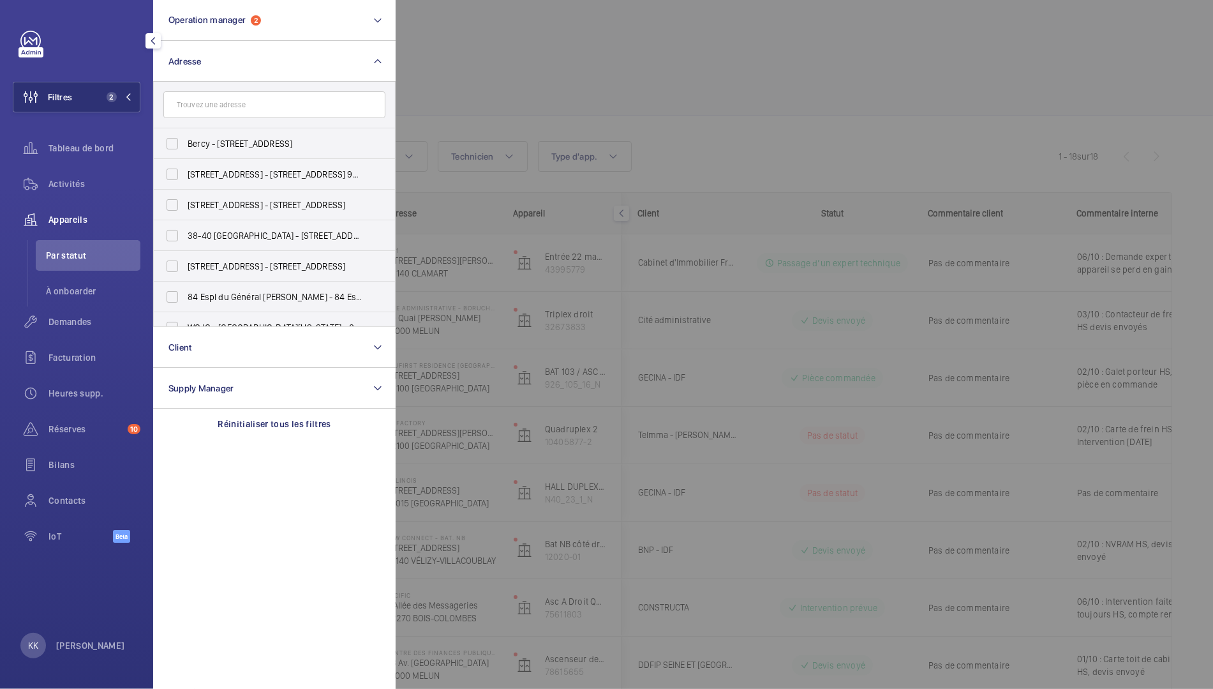
click at [263, 109] on input "text" at bounding box center [274, 104] width 222 height 27
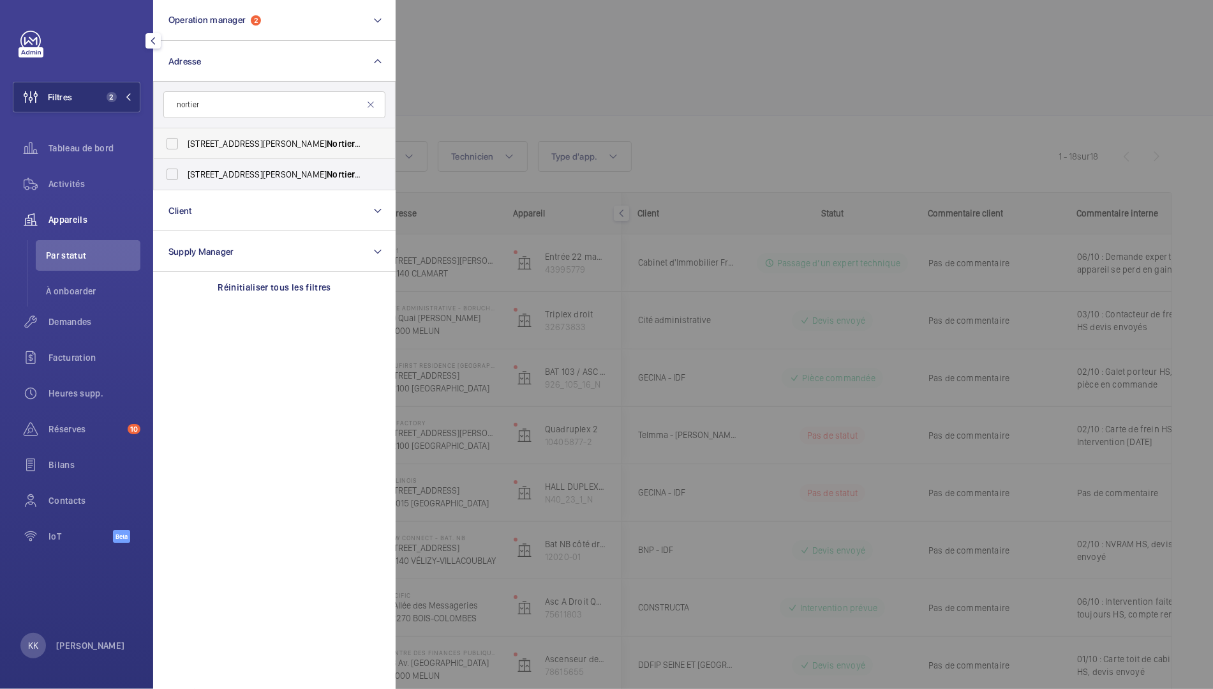
type input "nortier"
click at [327, 147] on span "Nortier" at bounding box center [344, 144] width 34 height 10
click at [185, 147] on input "[STREET_ADDRESS][PERSON_NAME] - [STREET_ADDRESS][PERSON_NAME]" at bounding box center [173, 144] width 26 height 26
checkbox input "true"
click at [96, 183] on span "Activités" at bounding box center [95, 183] width 92 height 13
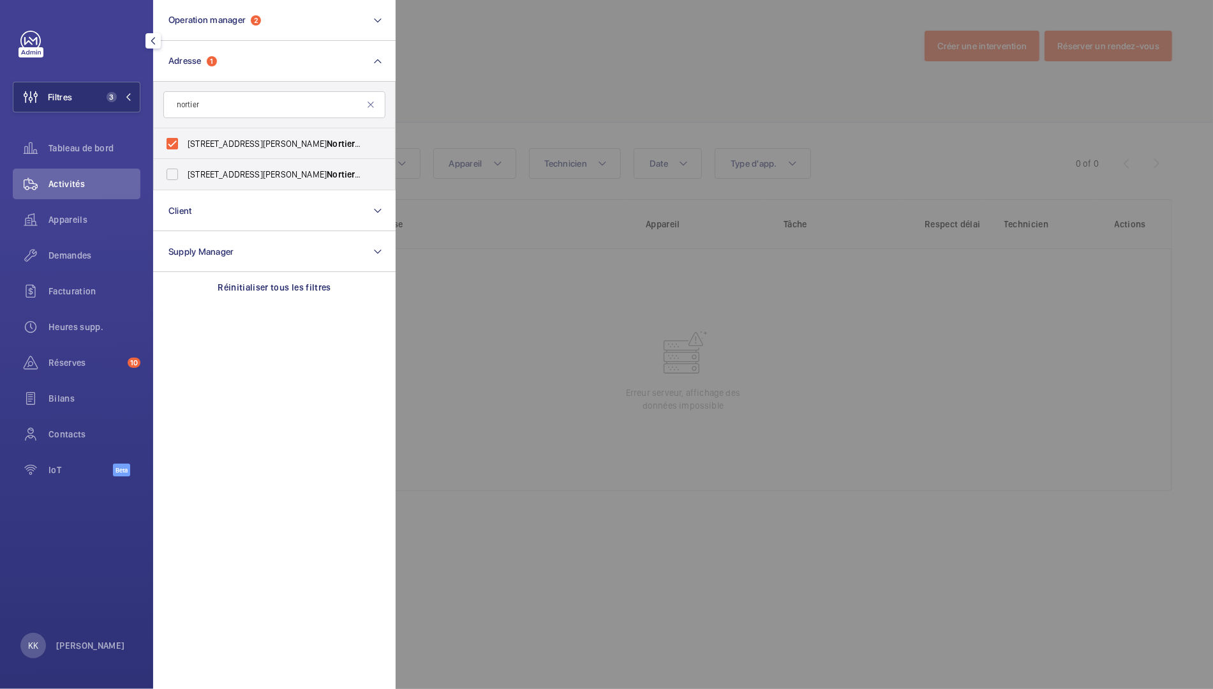
click at [546, 63] on div at bounding box center [1002, 344] width 1213 height 689
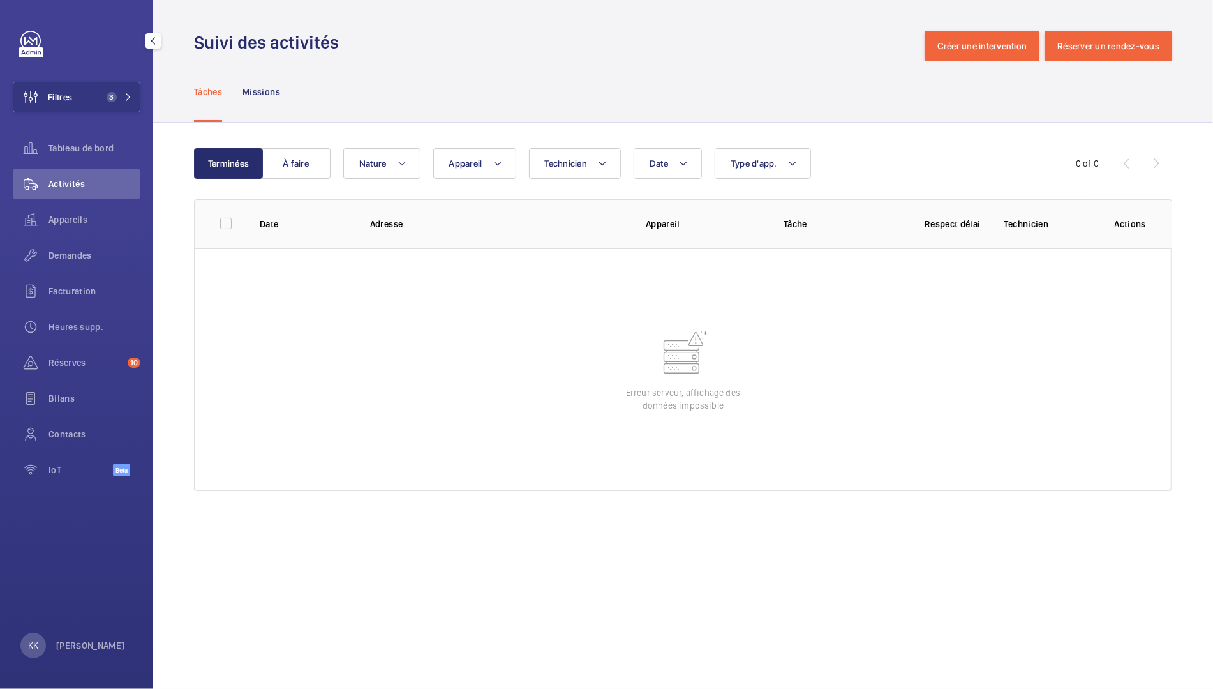
click at [29, 41] on link at bounding box center [30, 41] width 20 height 20
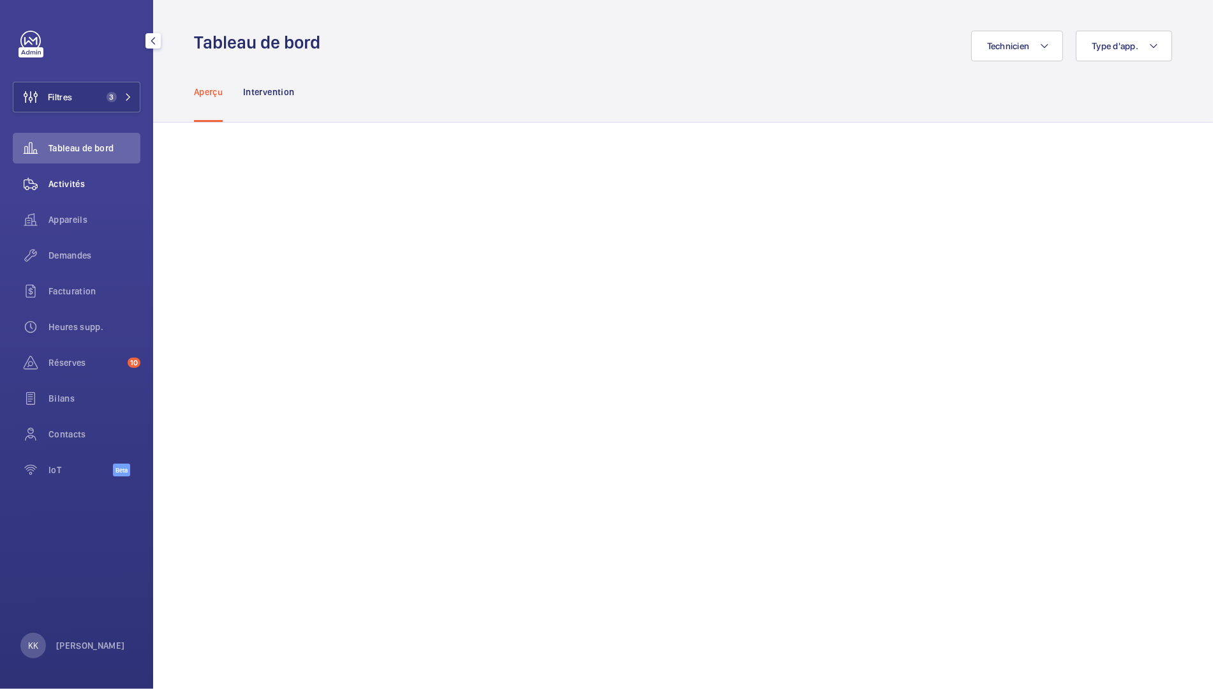
click at [50, 186] on span "Activités" at bounding box center [95, 183] width 92 height 13
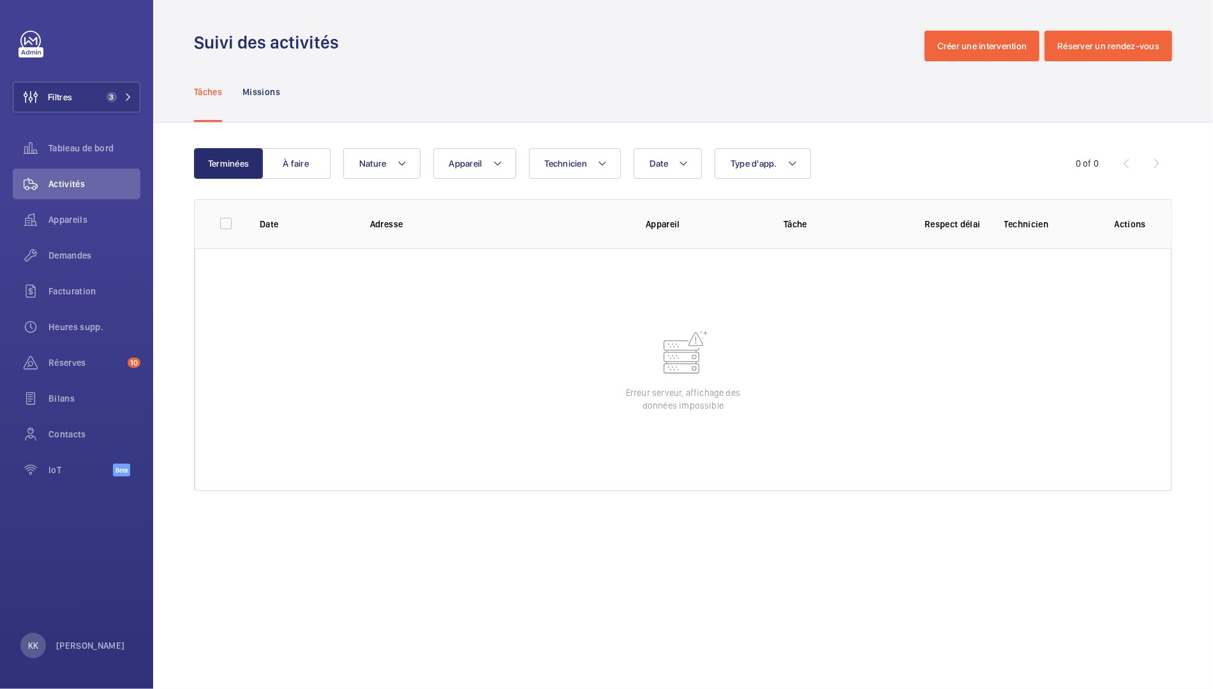
click at [605, 409] on wm-front-table-error "Erreur serveur, affichage des données impossible" at bounding box center [683, 369] width 977 height 243
click at [301, 144] on div "Terminées À faire Date Technicien Appareil Type d'app. Nature 0 of 0 Date Adres…" at bounding box center [683, 322] width 1060 height 399
click at [296, 158] on button "À faire" at bounding box center [296, 163] width 69 height 31
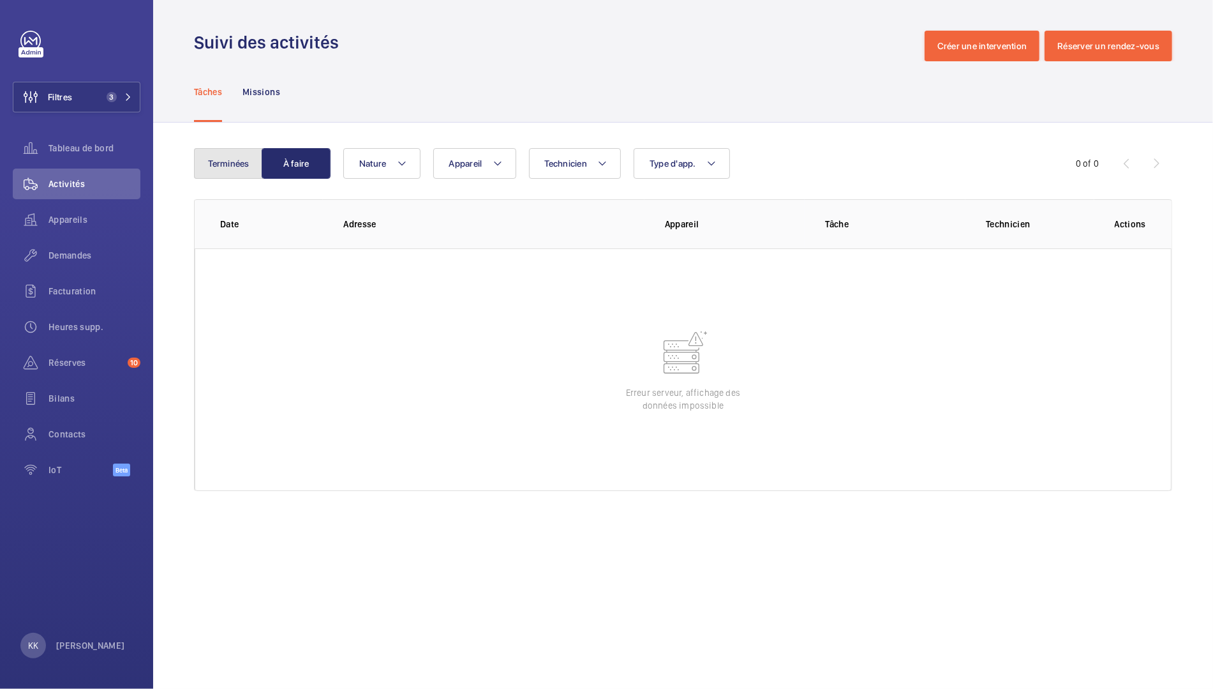
click at [238, 176] on button "Terminées" at bounding box center [228, 163] width 69 height 31
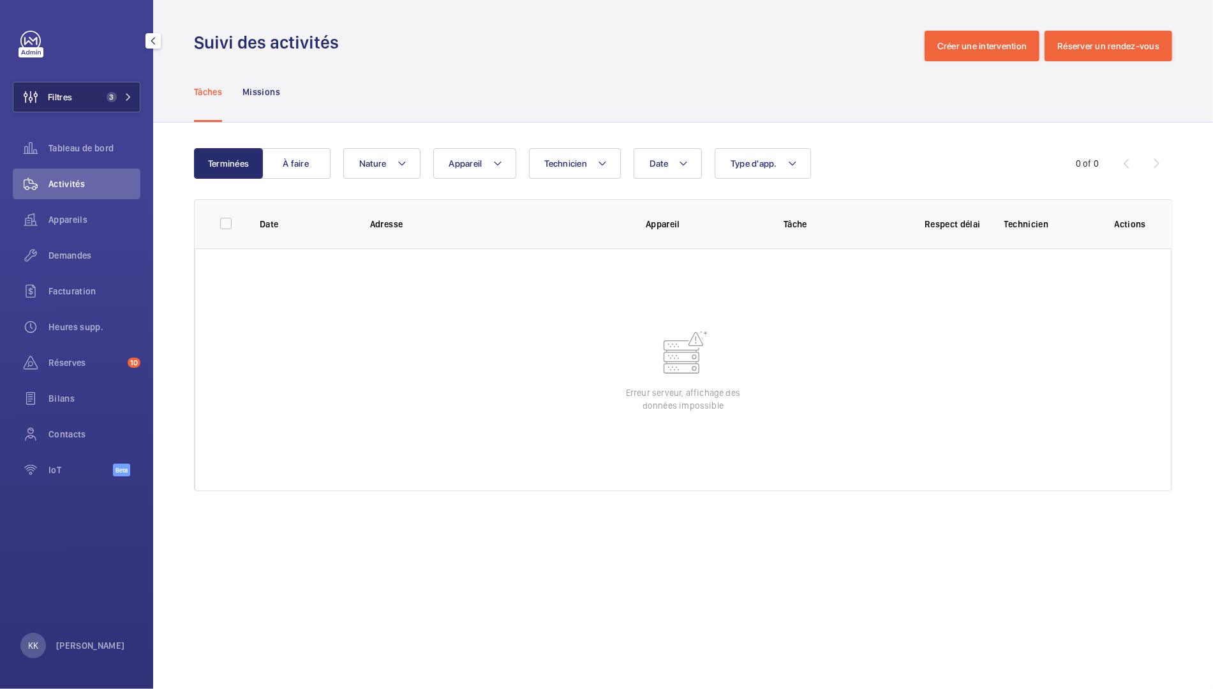
click at [100, 101] on button "Filtres 3" at bounding box center [77, 97] width 128 height 31
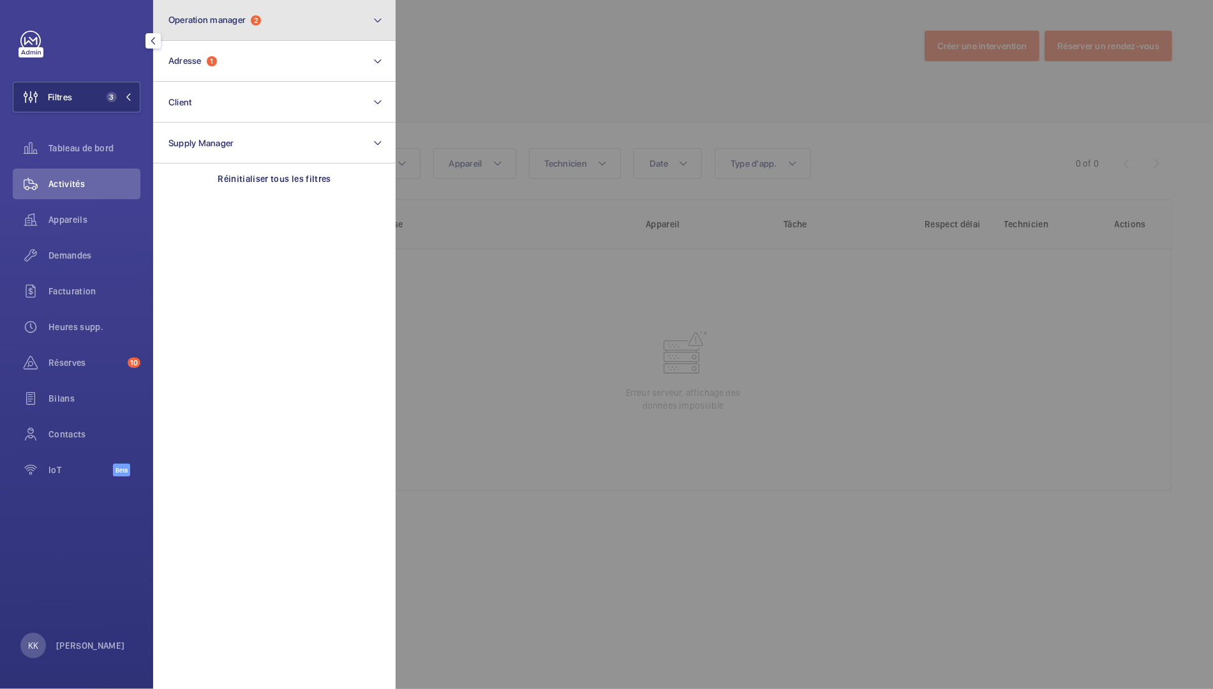
click at [292, 36] on button "Operation manager 2" at bounding box center [274, 20] width 243 height 41
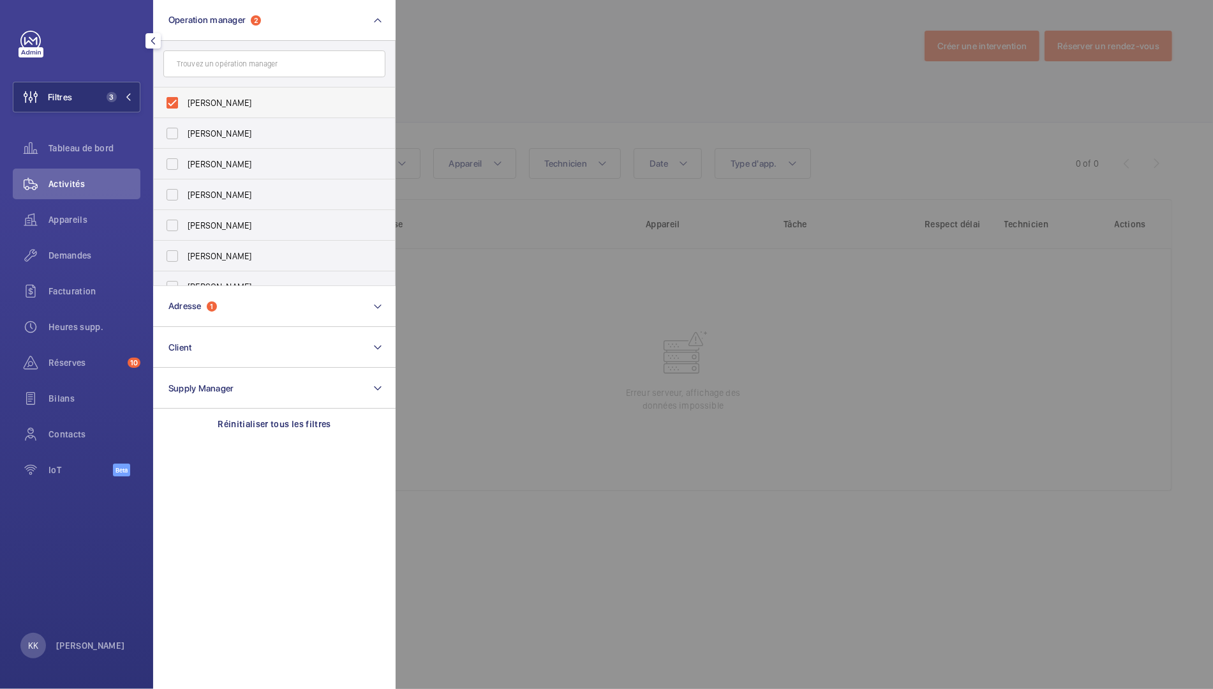
click at [225, 103] on span "[PERSON_NAME]" at bounding box center [276, 102] width 176 height 13
click at [185, 103] on input "[PERSON_NAME]" at bounding box center [173, 103] width 26 height 26
checkbox input "false"
click at [283, 413] on div "Réinitialiser tous les filtres" at bounding box center [274, 423] width 243 height 31
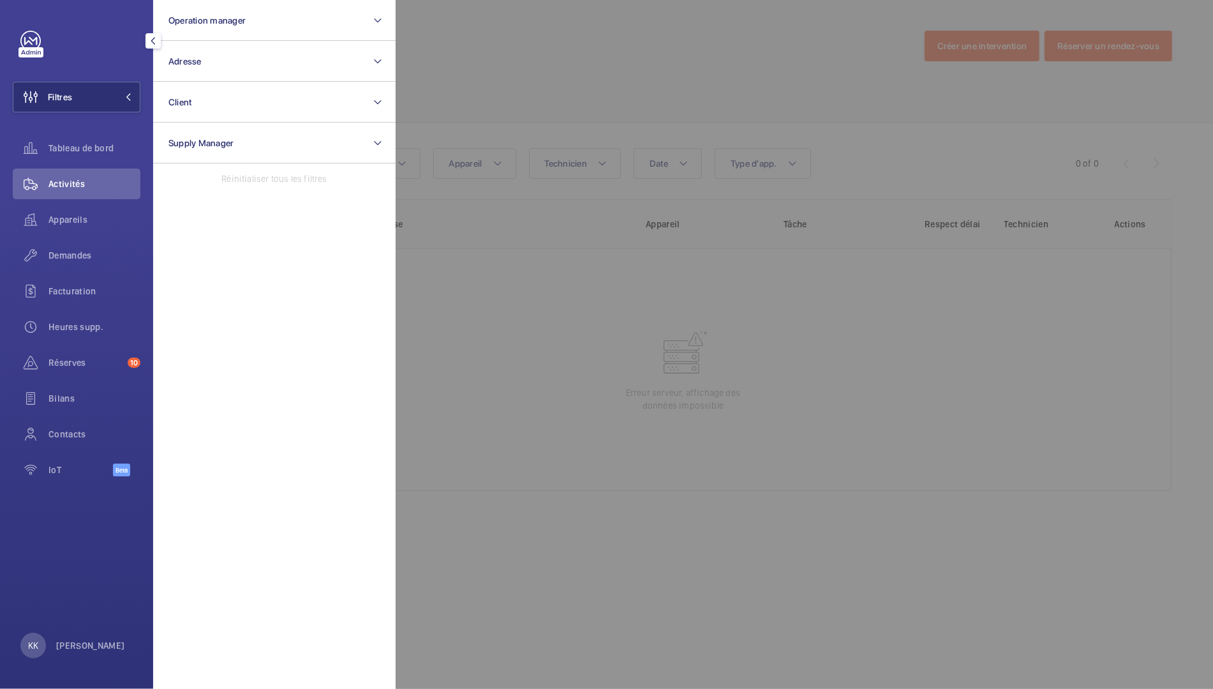
click at [619, 48] on div at bounding box center [1002, 344] width 1213 height 689
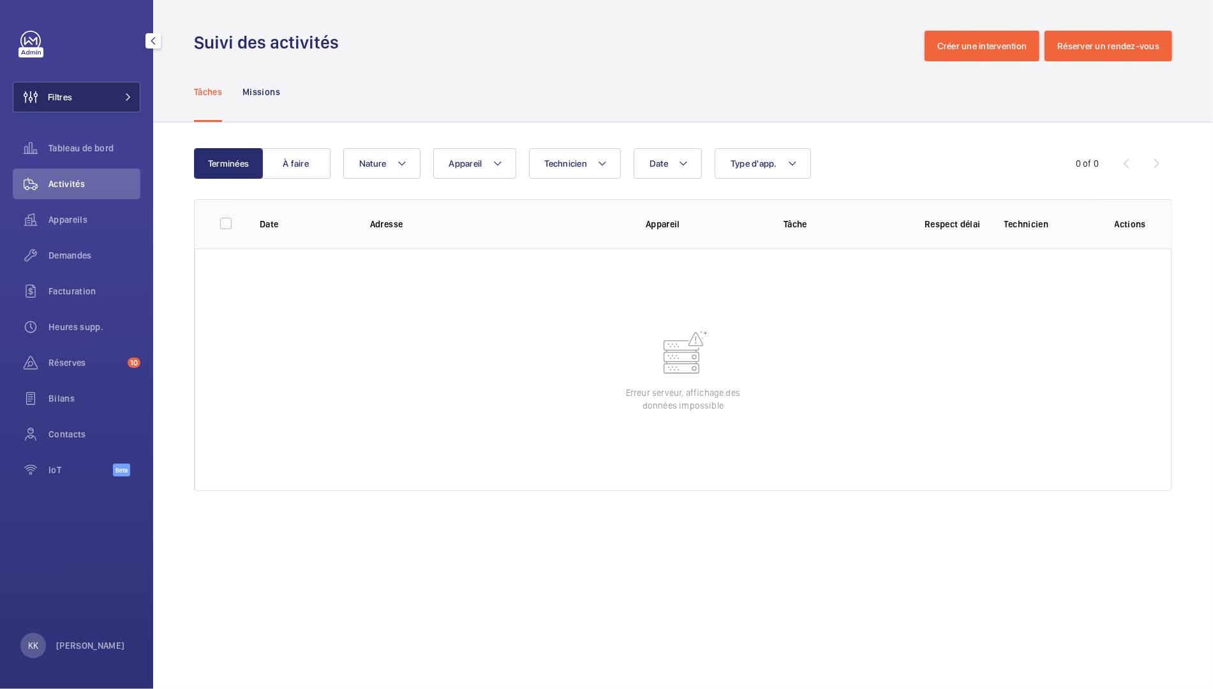
drag, startPoint x: 114, startPoint y: 86, endPoint x: 105, endPoint y: 85, distance: 9.0
click at [114, 86] on button "Filtres" at bounding box center [77, 97] width 128 height 31
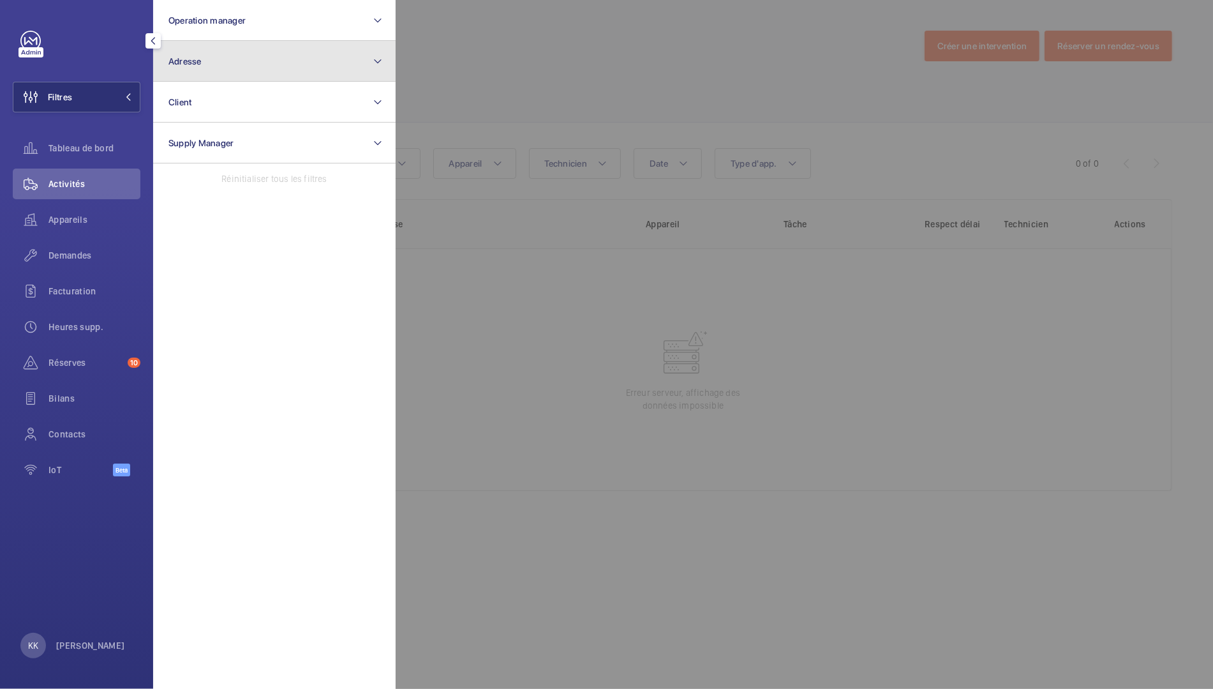
click at [207, 71] on button "Adresse" at bounding box center [274, 61] width 243 height 41
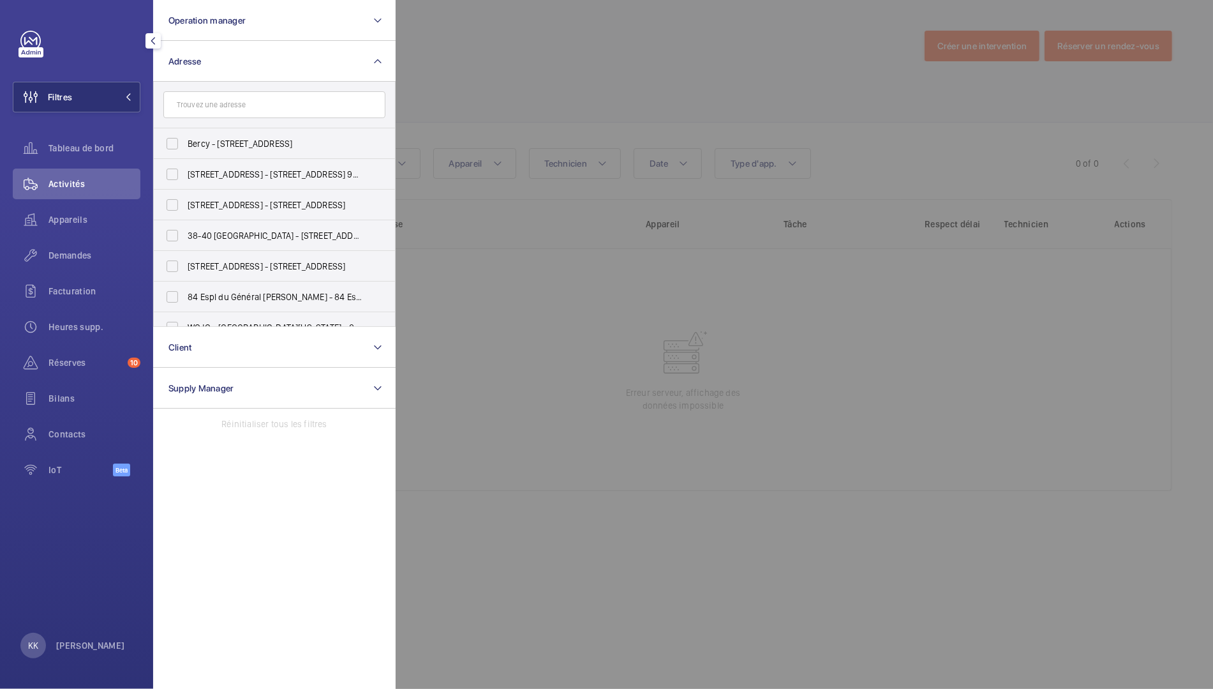
click at [212, 102] on input "text" at bounding box center [274, 104] width 222 height 27
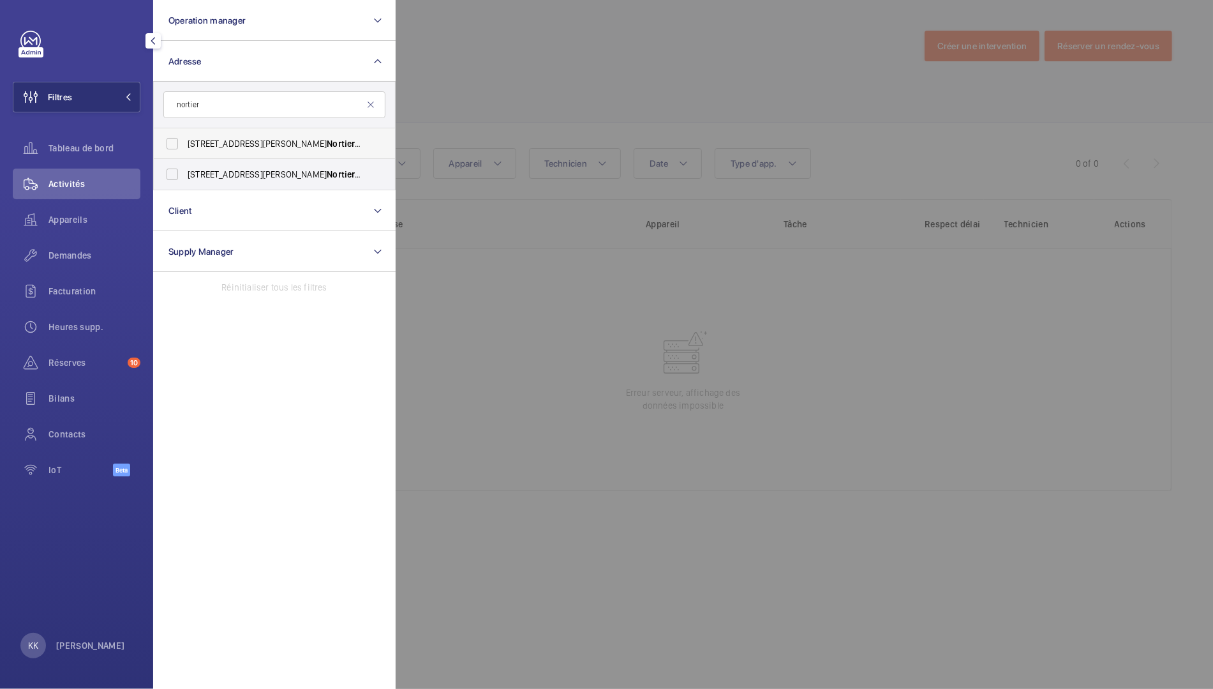
type input "nortier"
click at [243, 139] on span "[STREET_ADDRESS][PERSON_NAME] - [STREET_ADDRESS][PERSON_NAME]" at bounding box center [276, 143] width 176 height 13
click at [185, 139] on input "[STREET_ADDRESS][PERSON_NAME] - [STREET_ADDRESS][PERSON_NAME]" at bounding box center [173, 144] width 26 height 26
checkbox input "true"
click at [569, 41] on div at bounding box center [1002, 344] width 1213 height 689
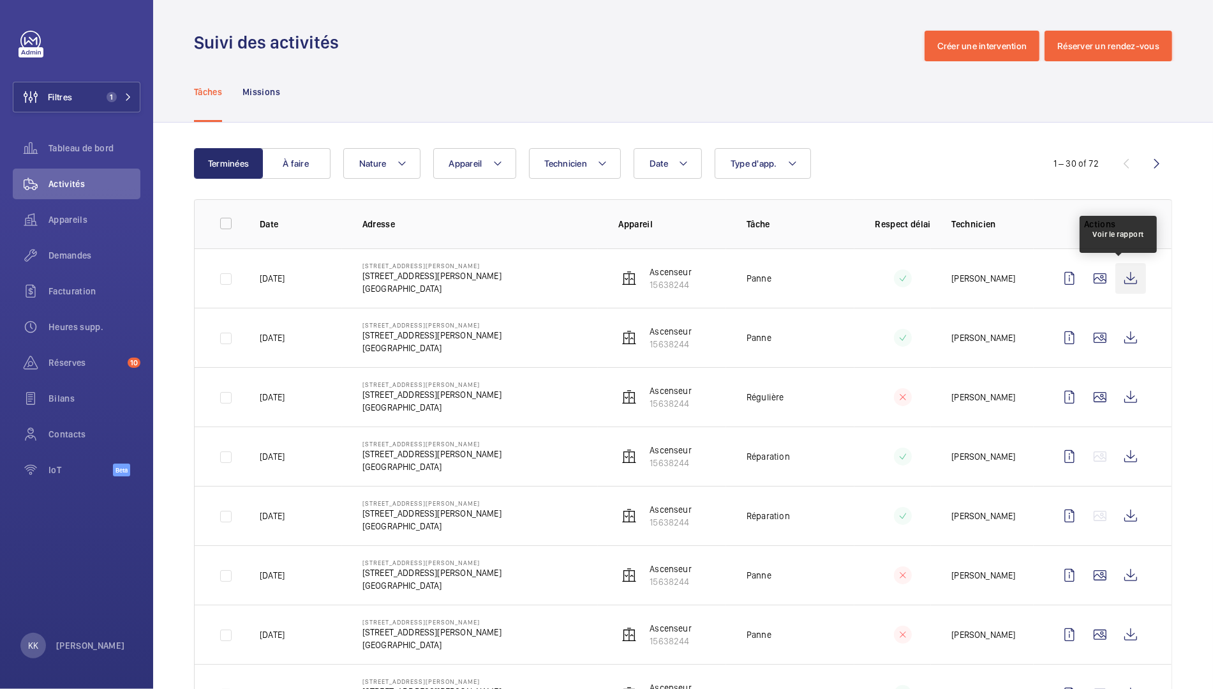
click at [1120, 280] on wm-front-icon-button at bounding box center [1131, 278] width 31 height 31
click at [1116, 335] on wm-front-icon-button at bounding box center [1131, 337] width 31 height 31
click at [1116, 394] on wm-front-icon-button at bounding box center [1131, 397] width 31 height 31
click at [280, 177] on button "À faire" at bounding box center [296, 163] width 69 height 31
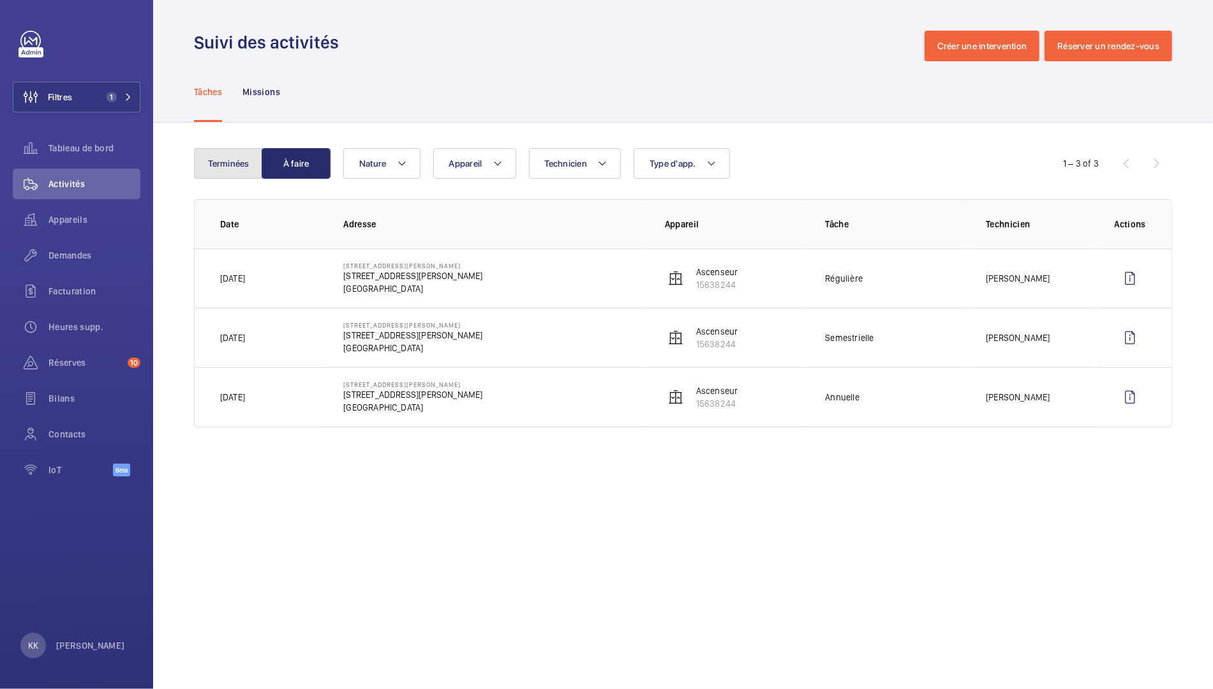
click at [255, 152] on button "Terminées" at bounding box center [228, 163] width 69 height 31
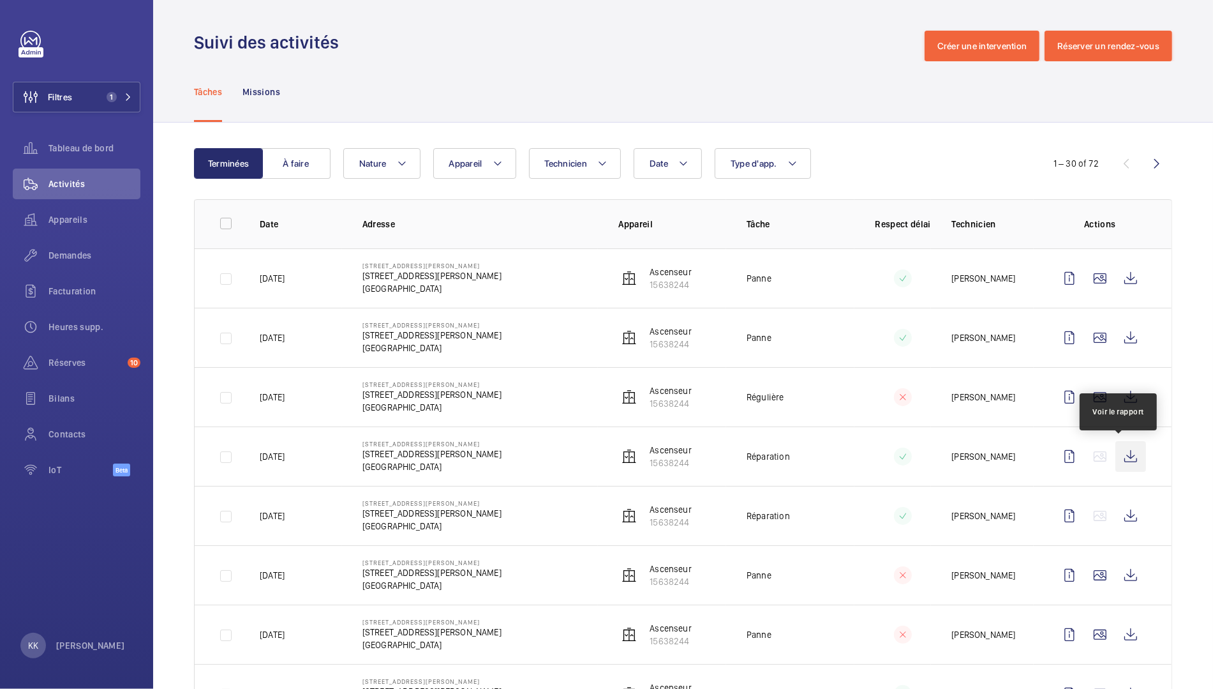
click at [1116, 456] on wm-front-icon-button at bounding box center [1131, 456] width 31 height 31
click at [1122, 516] on wm-front-icon-button at bounding box center [1131, 515] width 31 height 31
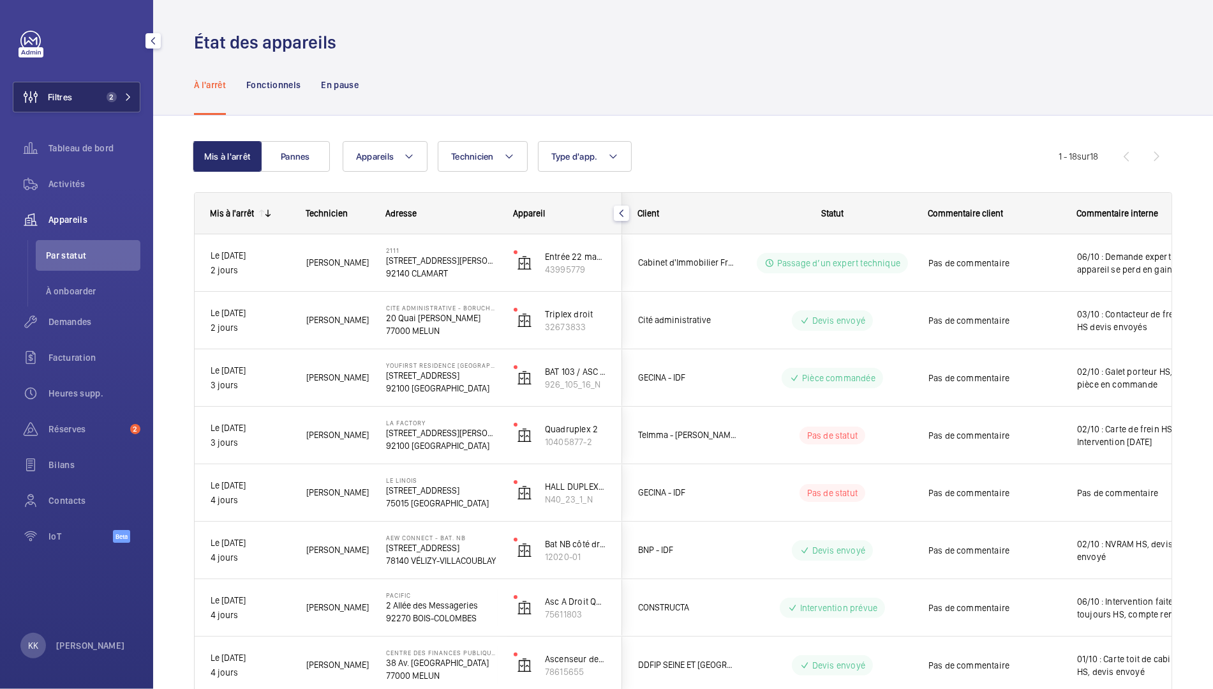
click at [64, 107] on span "Filtres" at bounding box center [42, 97] width 59 height 31
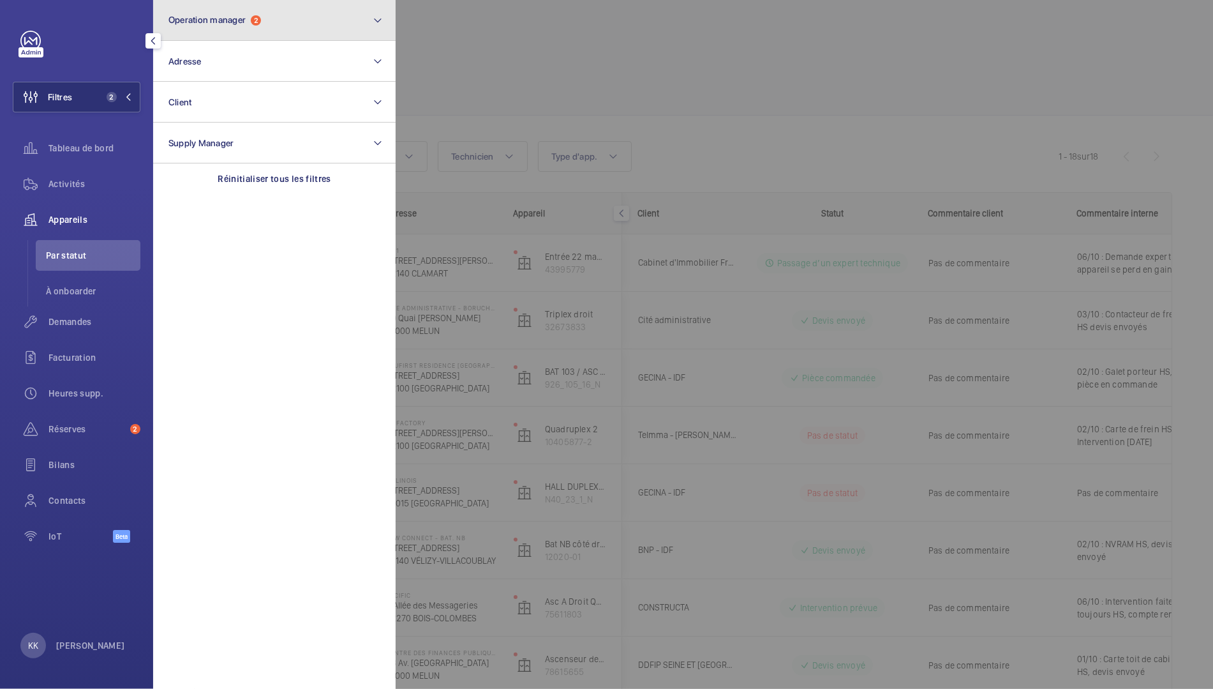
click at [201, 31] on button "Operation manager 2" at bounding box center [274, 20] width 243 height 41
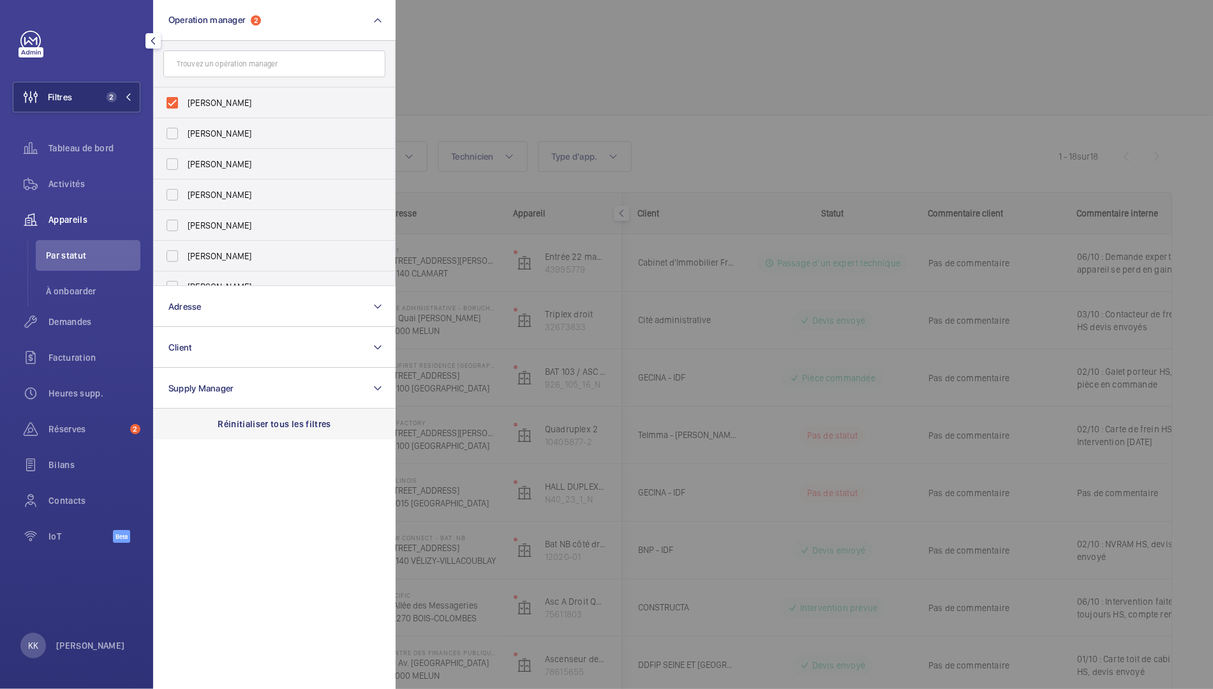
click at [250, 424] on p "Réinitialiser tous les filtres" at bounding box center [275, 423] width 114 height 13
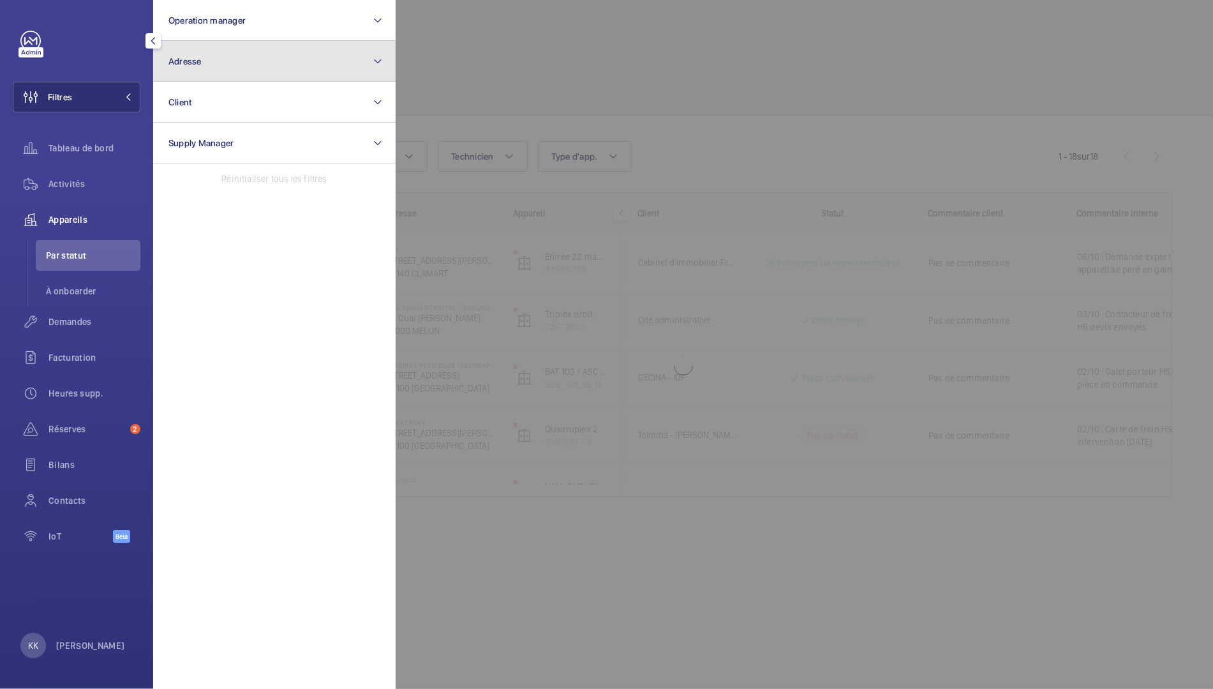
click at [222, 76] on button "Adresse" at bounding box center [274, 61] width 243 height 41
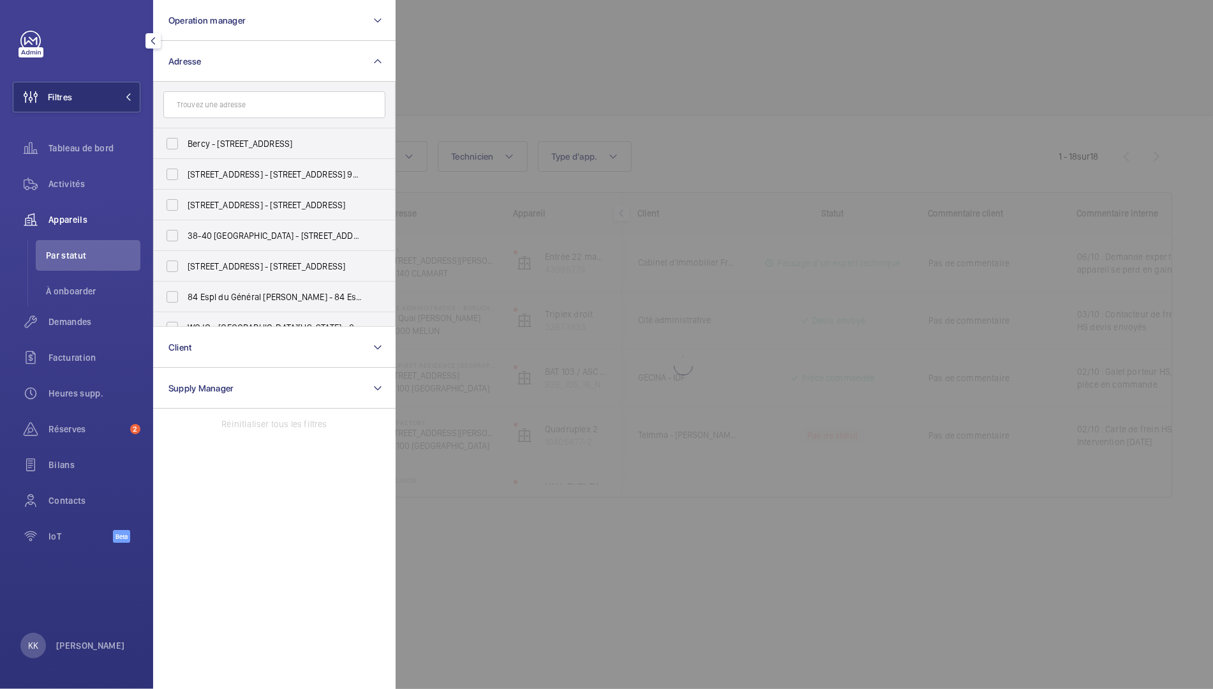
click at [239, 103] on input "text" at bounding box center [274, 104] width 222 height 27
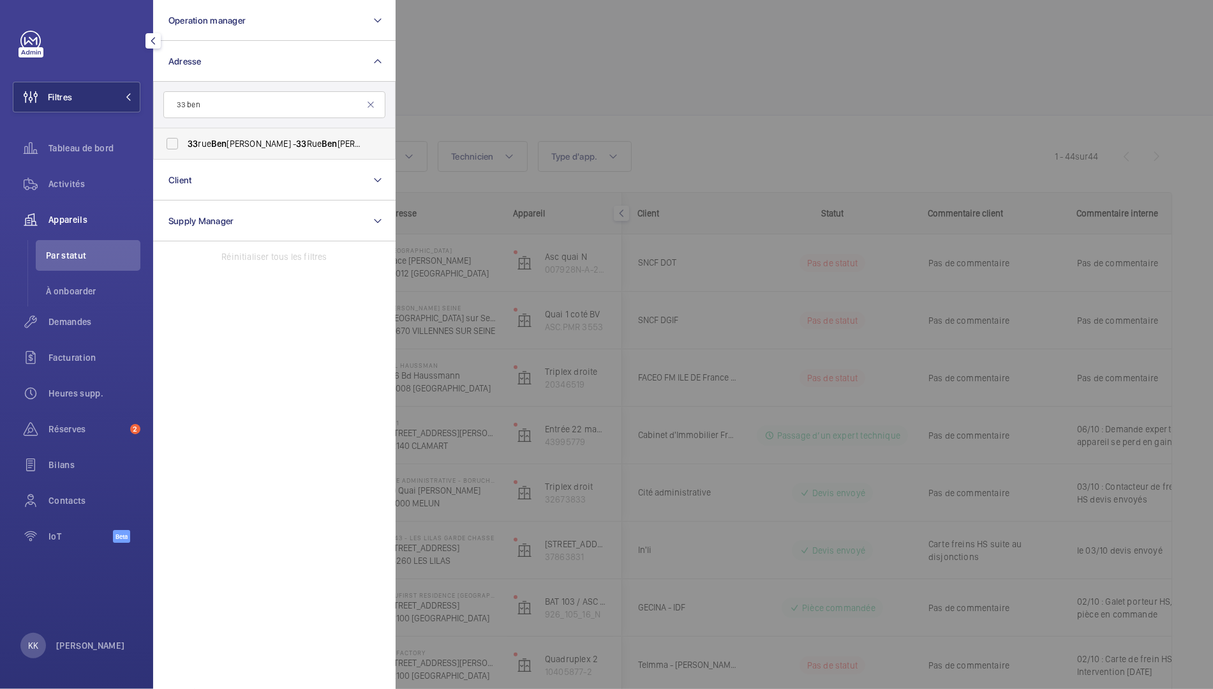
type input "33 ben"
click at [322, 134] on label "33 rue Ben jamin franklin - 33 Rue Ben jamin Franklin, PARIS 75116" at bounding box center [265, 143] width 222 height 31
click at [185, 134] on input "33 rue Ben jamin franklin - 33 Rue Ben jamin Franklin, PARIS 75116" at bounding box center [173, 144] width 26 height 26
checkbox input "true"
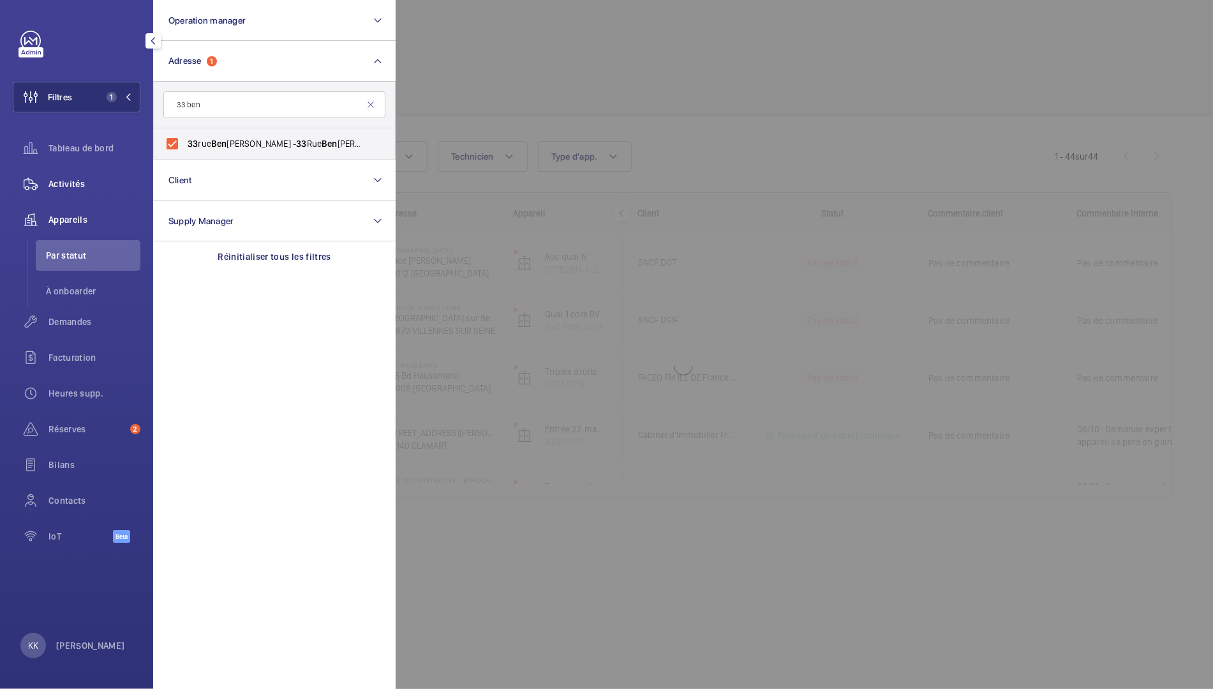
click at [65, 189] on span "Activités" at bounding box center [95, 183] width 92 height 13
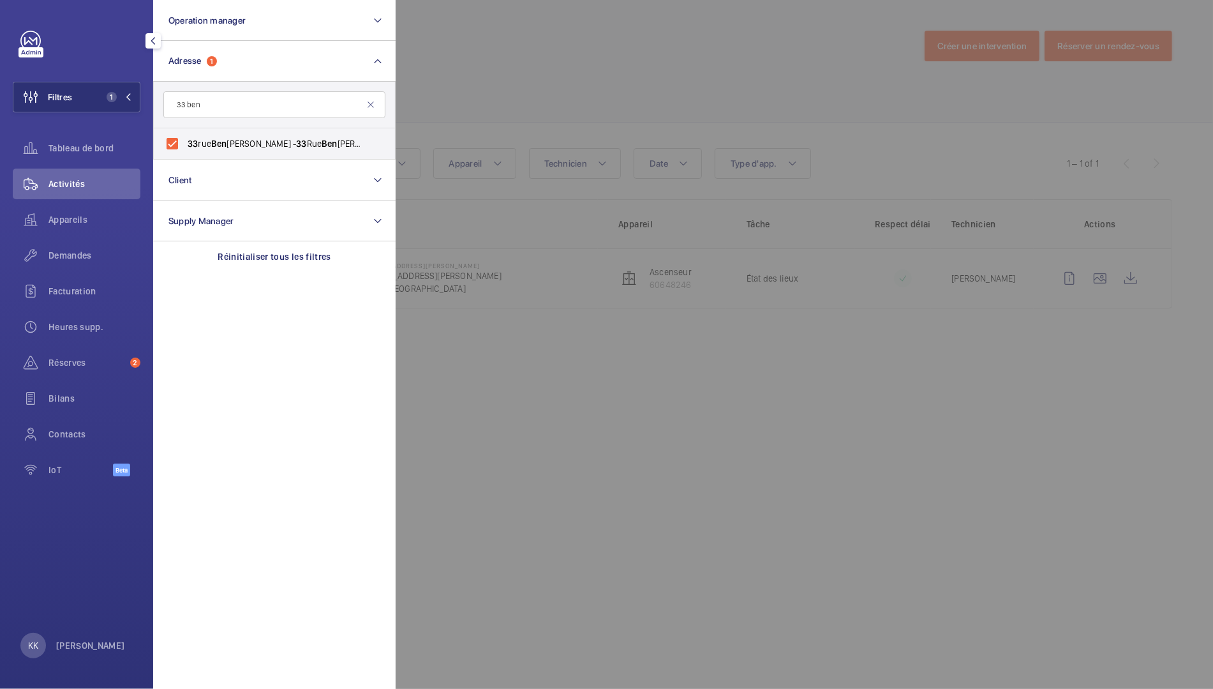
click at [423, 114] on div at bounding box center [1002, 344] width 1213 height 689
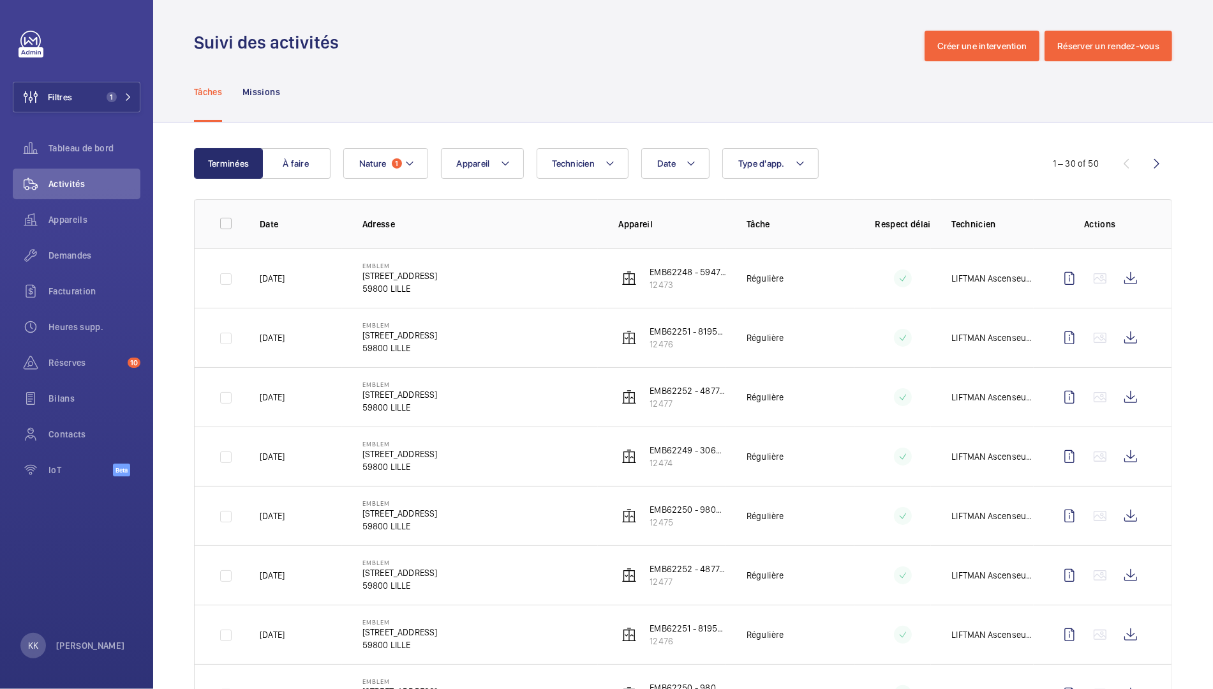
click at [428, 159] on div "Date Technicien Appareil Type d'app. Nature 1" at bounding box center [681, 163] width 676 height 31
click at [407, 165] on mat-icon at bounding box center [410, 163] width 10 height 15
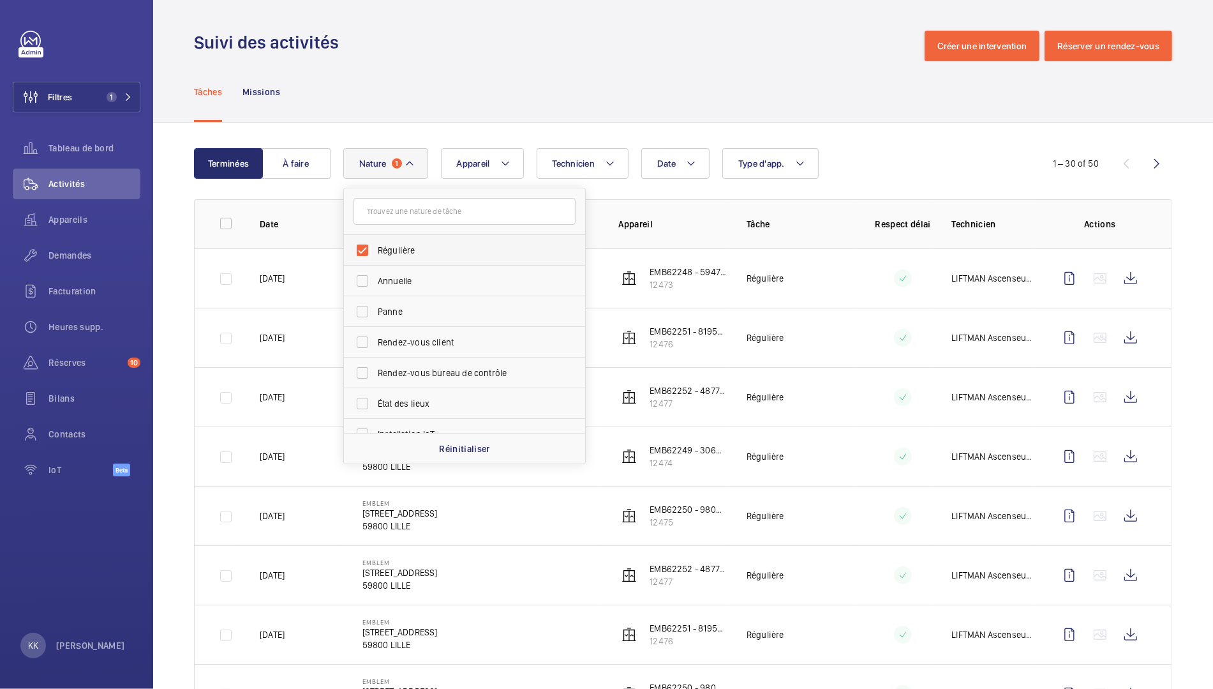
click at [394, 255] on span "Régulière" at bounding box center [466, 250] width 176 height 13
click at [375, 255] on input "Régulière" at bounding box center [363, 250] width 26 height 26
checkbox input "false"
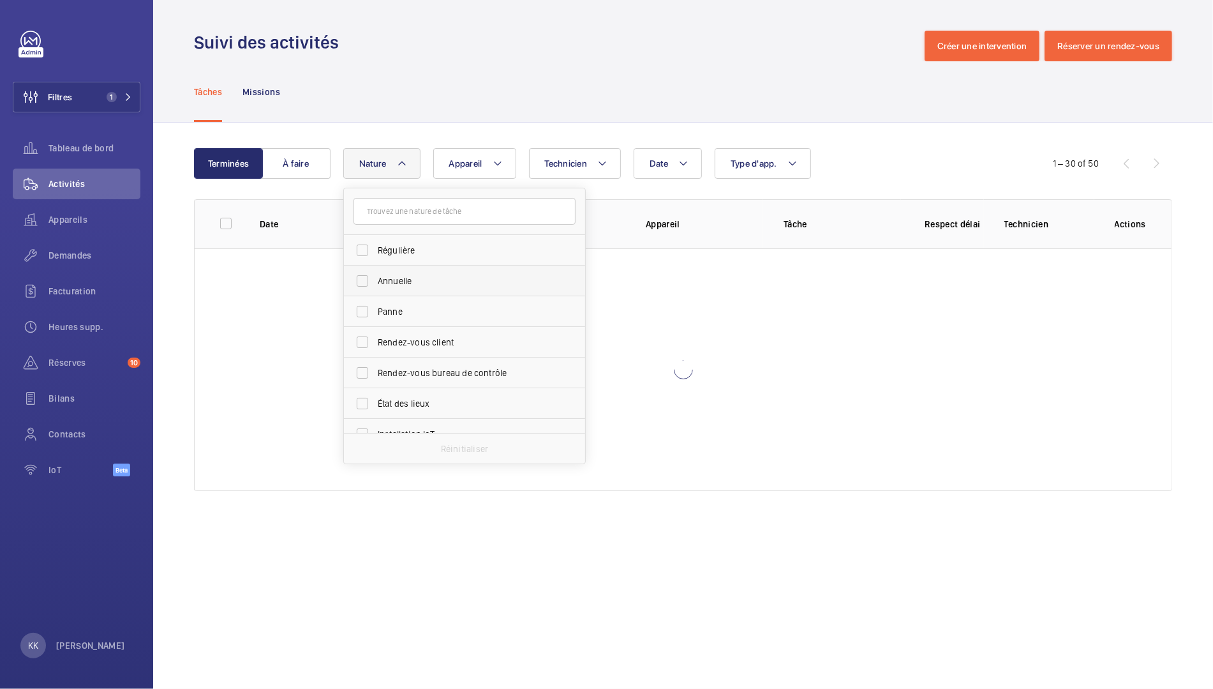
click at [393, 292] on label "Annuelle" at bounding box center [455, 281] width 222 height 31
click at [375, 292] on input "Annuelle" at bounding box center [363, 281] width 26 height 26
checkbox input "true"
click at [386, 257] on label "Régulière" at bounding box center [455, 250] width 222 height 31
click at [375, 257] on input "Régulière" at bounding box center [363, 250] width 26 height 26
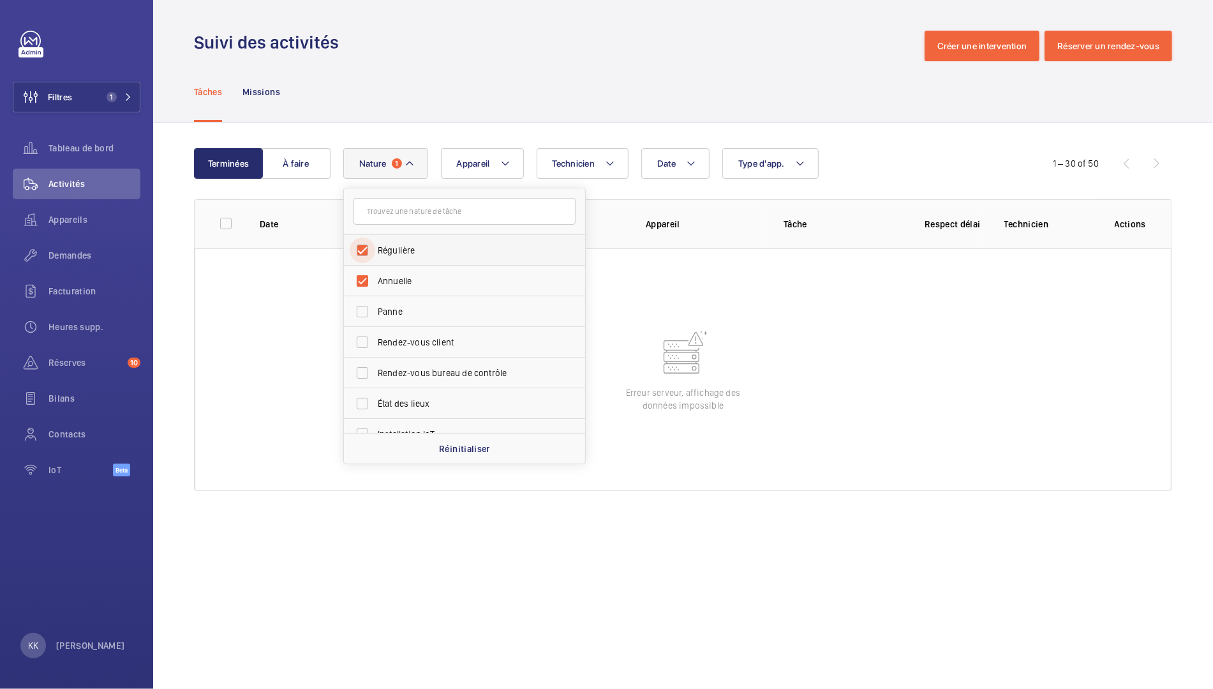
checkbox input "true"
click at [378, 282] on span "Annuelle" at bounding box center [466, 280] width 176 height 13
click at [375, 282] on input "Annuelle" at bounding box center [363, 281] width 26 height 26
click at [367, 274] on input "Annuelle" at bounding box center [363, 281] width 26 height 26
checkbox input "true"
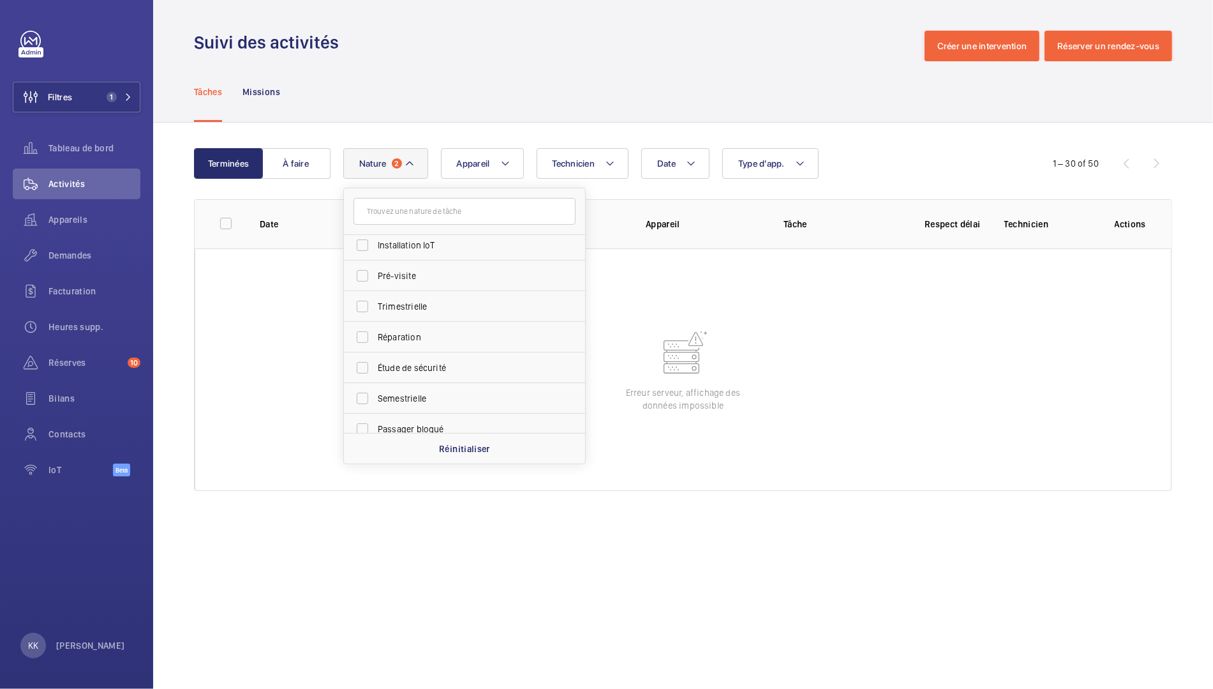
scroll to position [200, 0]
click at [429, 386] on span "Semestrielle" at bounding box center [466, 387] width 176 height 13
click at [375, 386] on input "Semestrielle" at bounding box center [363, 388] width 26 height 26
checkbox input "true"
click at [322, 188] on wm-front-table "Terminées À faire Date Technicien Appareil Type d'app. Nature 3 Régulière Annue…" at bounding box center [683, 319] width 978 height 343
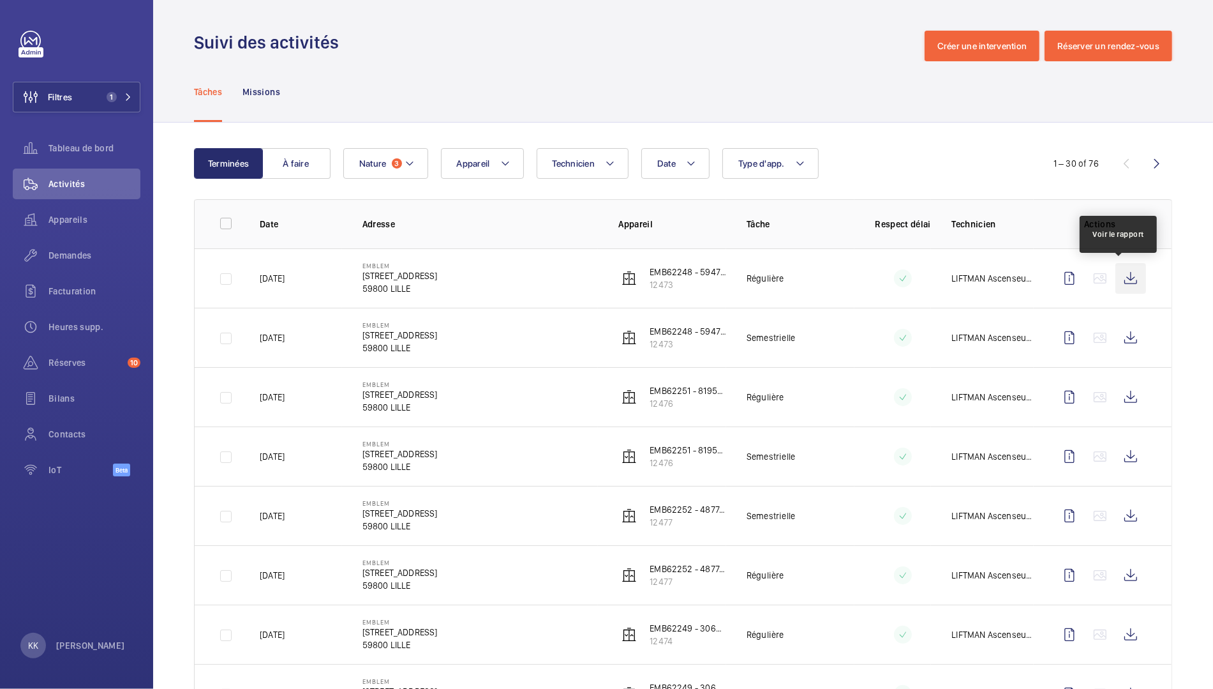
click at [1119, 286] on wm-front-icon-button at bounding box center [1131, 278] width 31 height 31
click at [1128, 339] on wm-front-icon-button at bounding box center [1131, 337] width 31 height 31
click at [1118, 396] on wm-front-icon-button at bounding box center [1131, 397] width 31 height 31
click at [1123, 462] on wm-front-icon-button at bounding box center [1131, 456] width 31 height 31
click at [1121, 513] on wm-front-icon-button at bounding box center [1131, 515] width 31 height 31
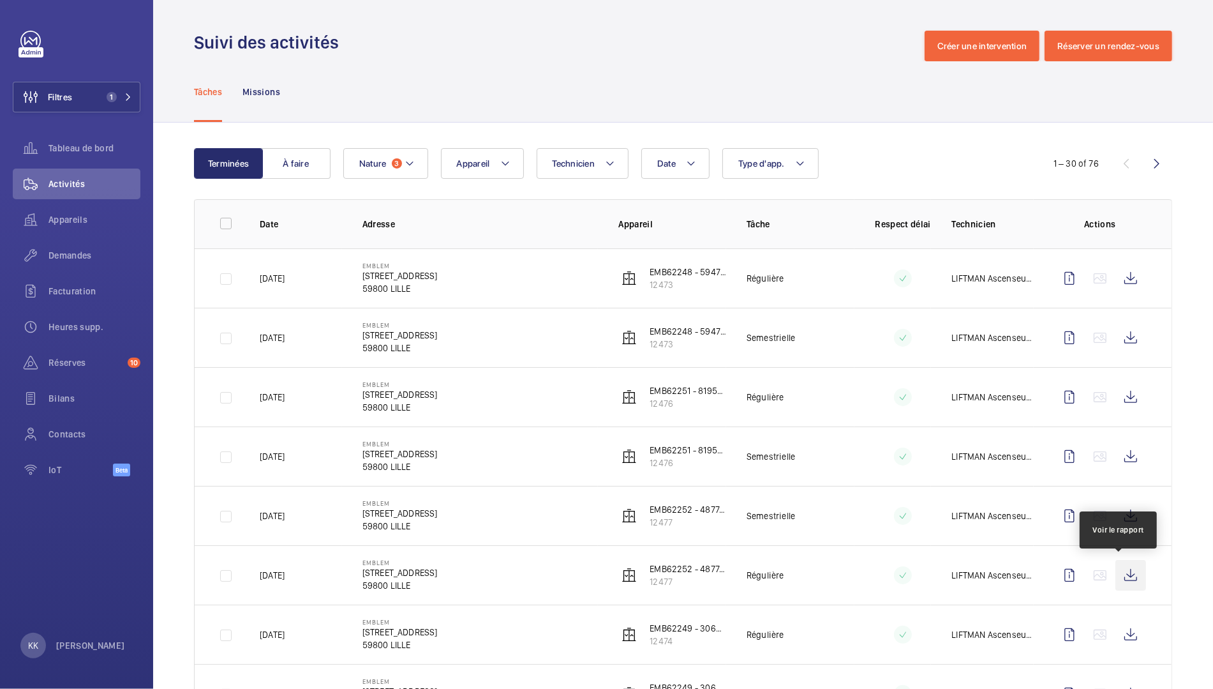
click at [1124, 577] on wm-front-icon-button at bounding box center [1131, 575] width 31 height 31
click at [1116, 629] on wm-front-icon-button at bounding box center [1131, 634] width 31 height 31
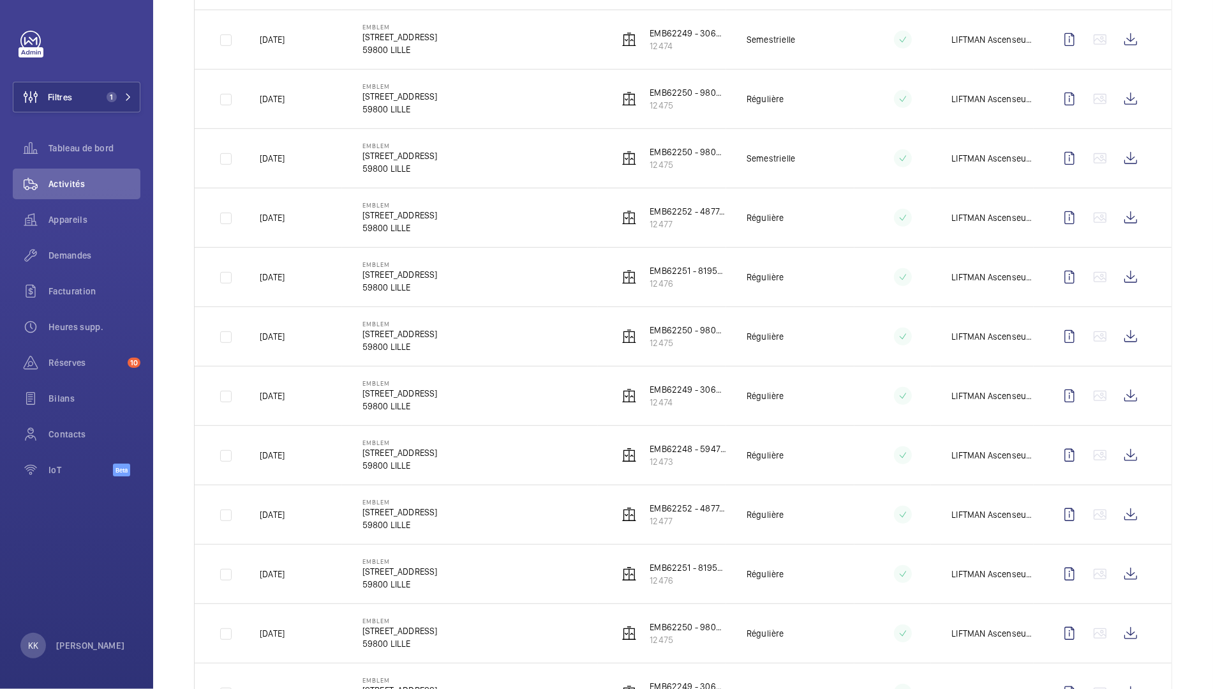
scroll to position [661, 0]
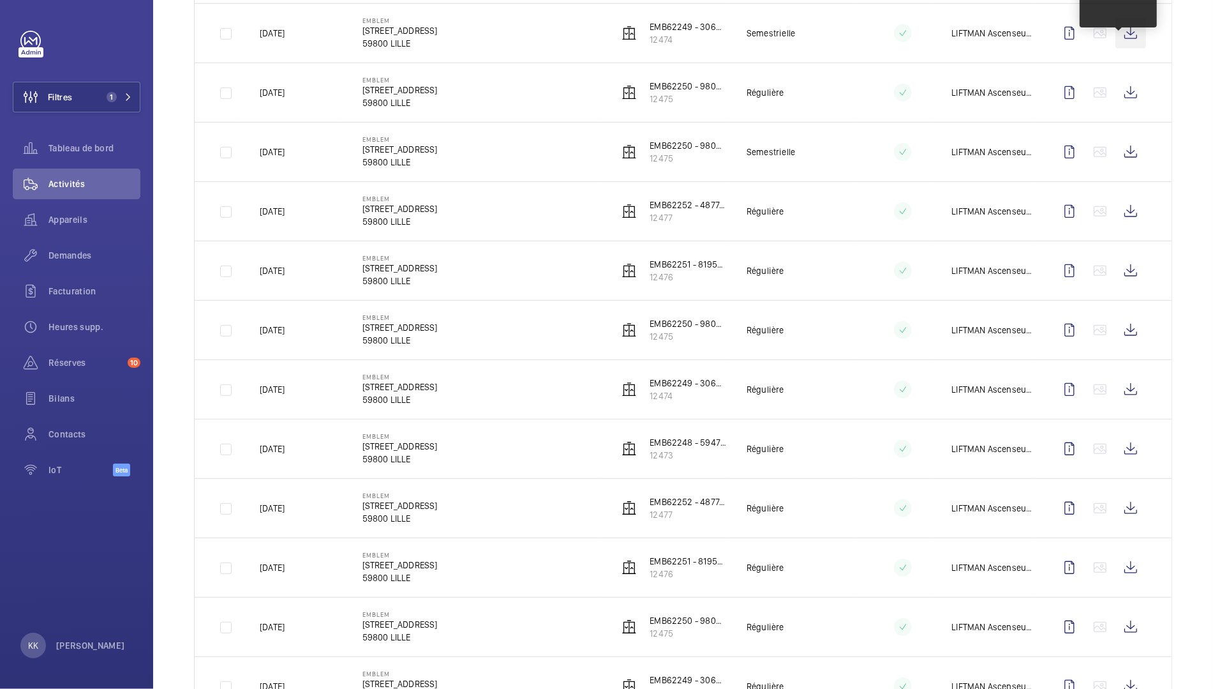
click at [1120, 32] on wm-front-icon-button at bounding box center [1131, 33] width 31 height 31
click at [1123, 99] on wm-front-icon-button at bounding box center [1131, 92] width 31 height 31
click at [1118, 154] on wm-front-icon-button at bounding box center [1131, 152] width 31 height 31
click at [1116, 215] on wm-front-icon-button at bounding box center [1131, 211] width 31 height 31
click at [1120, 275] on wm-front-icon-button at bounding box center [1131, 270] width 31 height 31
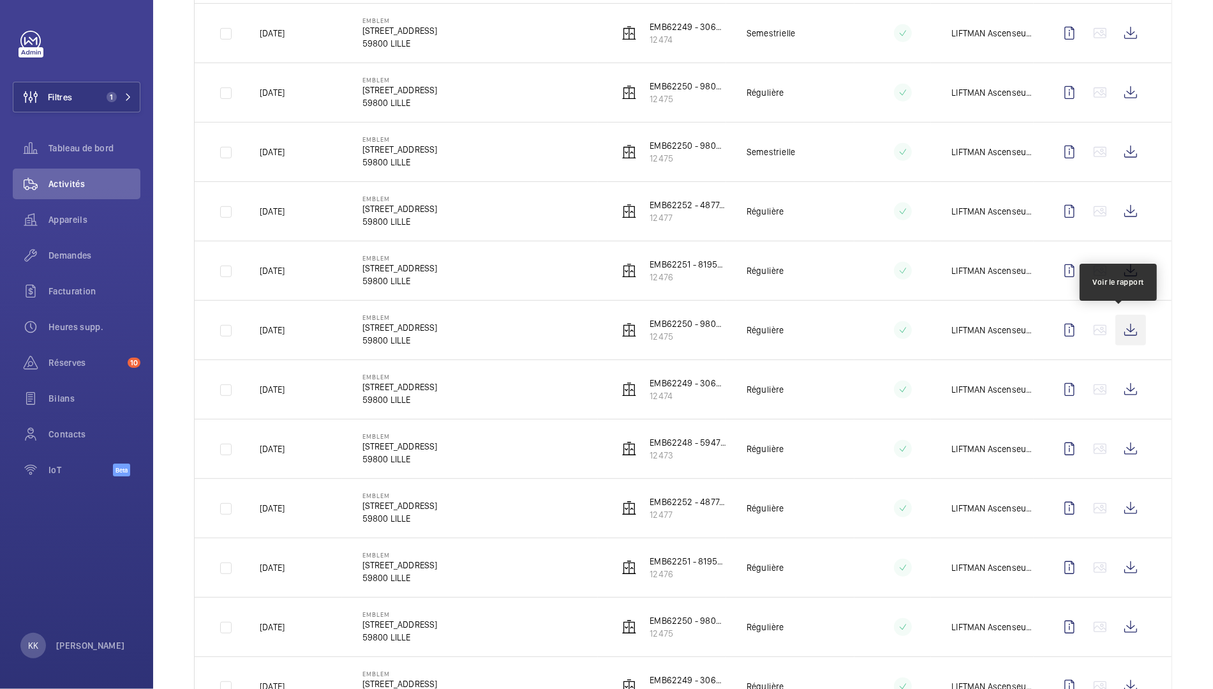
click at [1125, 333] on wm-front-icon-button at bounding box center [1131, 330] width 31 height 31
click at [1118, 391] on wm-front-icon-button at bounding box center [1131, 389] width 31 height 31
click at [1125, 435] on wm-front-icon-button at bounding box center [1131, 448] width 31 height 31
click at [1117, 506] on wm-front-icon-button at bounding box center [1131, 508] width 31 height 31
click at [1122, 559] on wm-front-icon-button at bounding box center [1131, 567] width 31 height 31
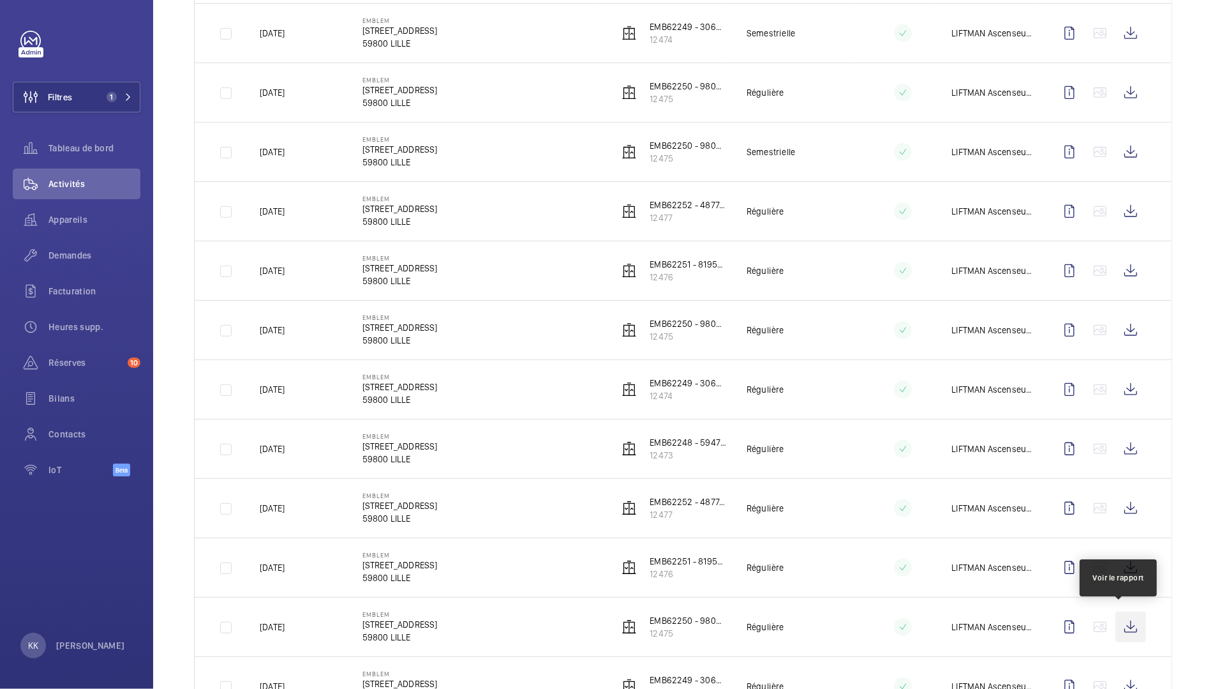
click at [1116, 623] on wm-front-icon-button at bounding box center [1131, 626] width 31 height 31
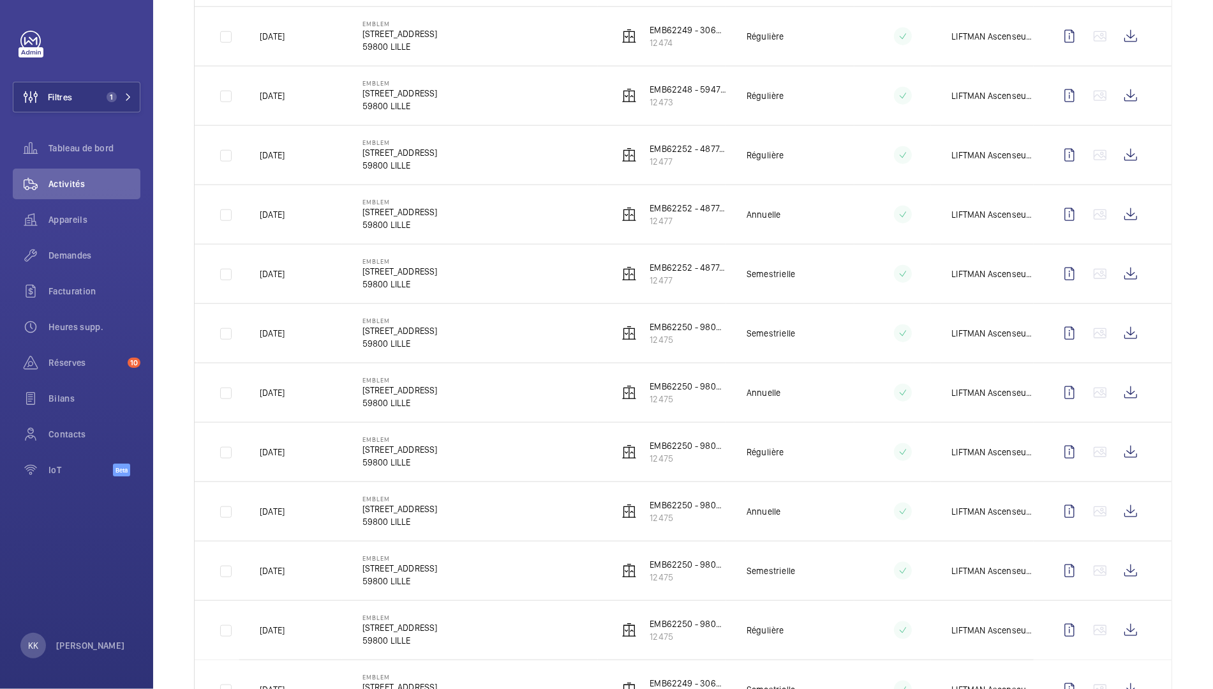
scroll to position [1308, 0]
click at [1120, 34] on wm-front-icon-button at bounding box center [1131, 38] width 31 height 31
click at [1132, 89] on wm-front-icon-button at bounding box center [1131, 97] width 31 height 31
click at [1118, 147] on wm-front-icon-button at bounding box center [1131, 157] width 31 height 31
click at [1130, 214] on wm-front-icon-button at bounding box center [1131, 216] width 31 height 31
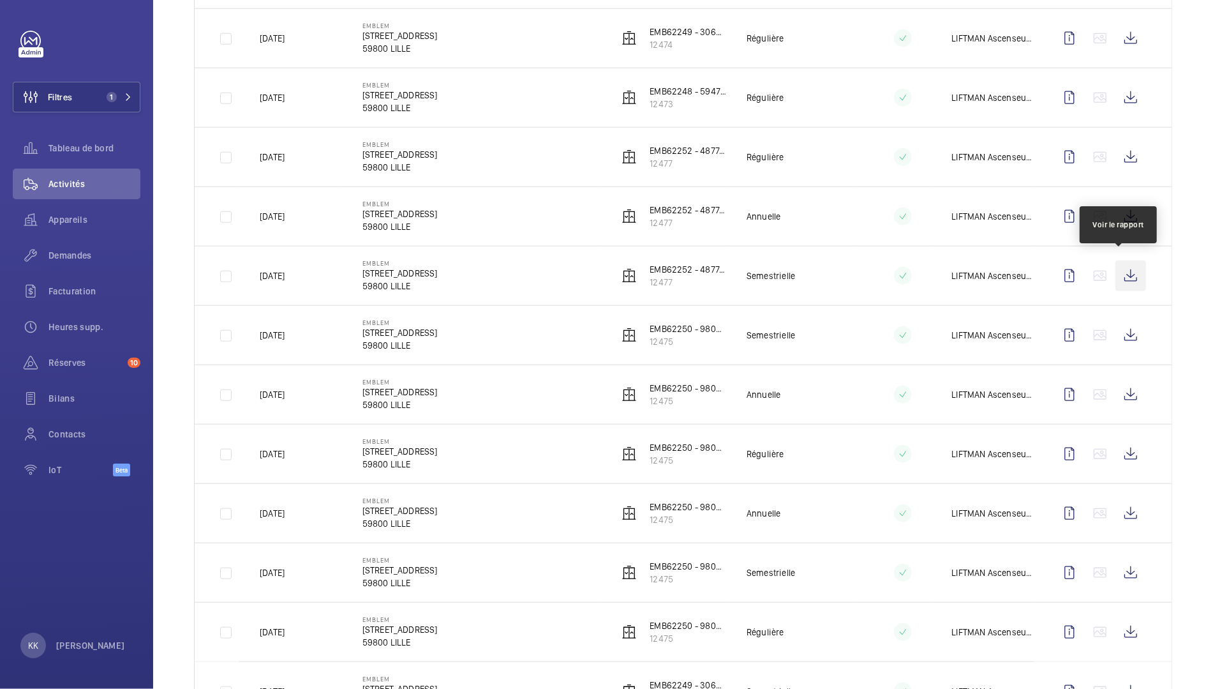
click at [1116, 269] on wm-front-icon-button at bounding box center [1131, 275] width 31 height 31
click at [1119, 324] on wm-front-icon-button at bounding box center [1131, 335] width 31 height 31
click at [1123, 394] on wm-front-icon-button at bounding box center [1131, 394] width 31 height 31
click at [1116, 448] on wm-front-icon-button at bounding box center [1131, 453] width 31 height 31
click at [1132, 512] on wm-front-icon-button at bounding box center [1131, 513] width 31 height 31
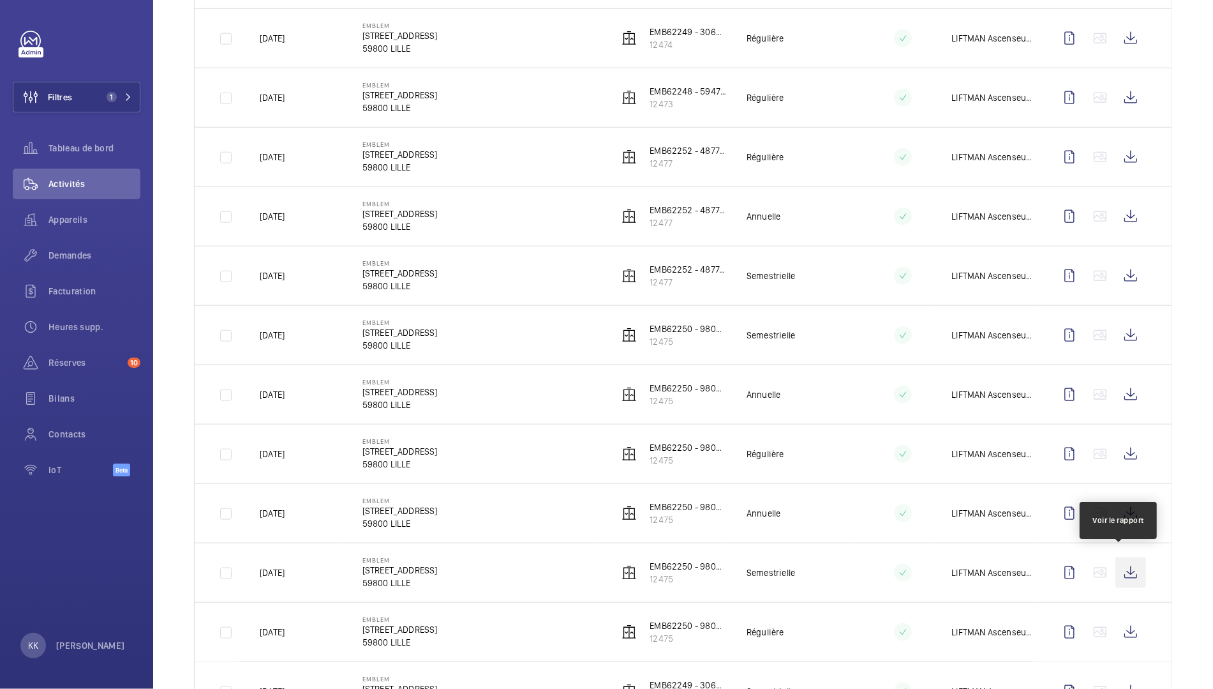
click at [1120, 570] on wm-front-icon-button at bounding box center [1131, 572] width 31 height 31
click at [1116, 617] on wm-front-icon-button at bounding box center [1131, 632] width 31 height 31
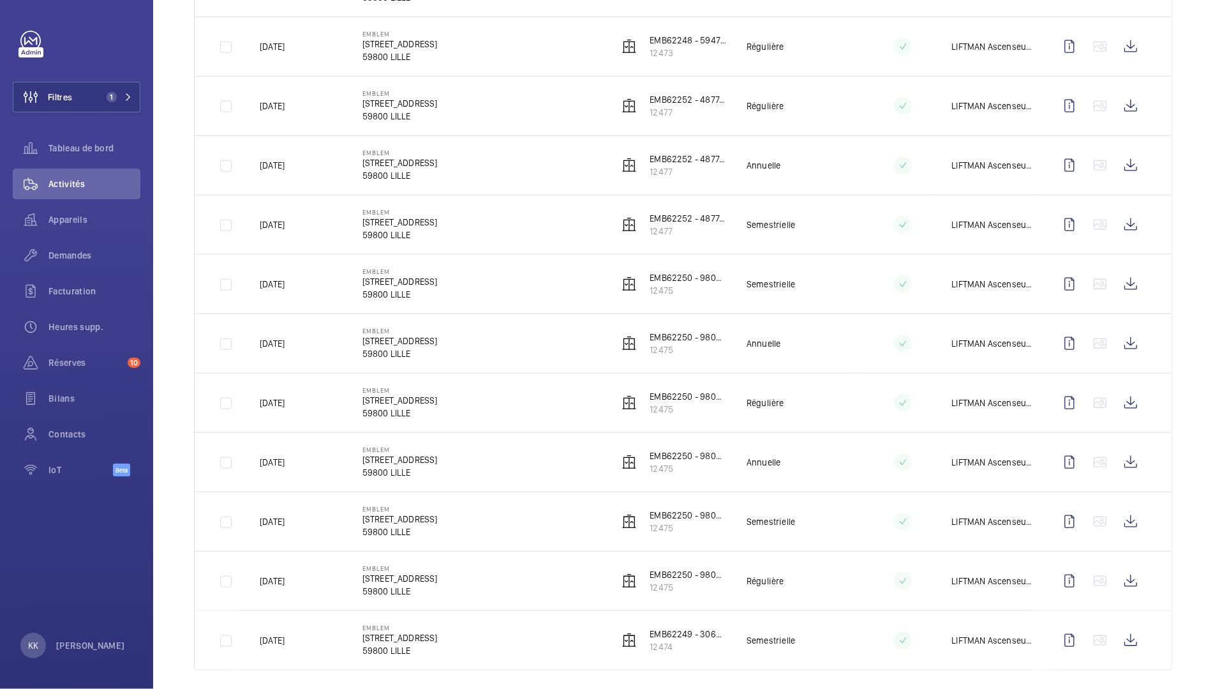
scroll to position [1361, 0]
click at [1121, 638] on wm-front-icon-button at bounding box center [1131, 638] width 31 height 31
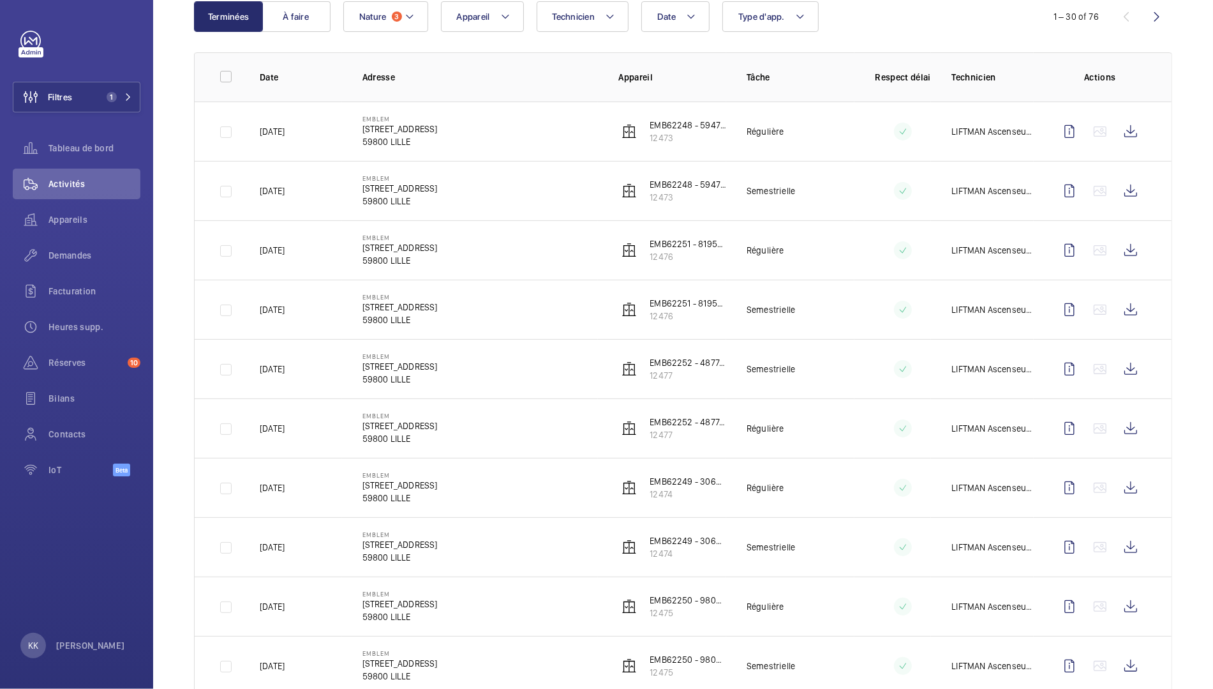
scroll to position [145, 0]
click at [1148, 17] on wm-front-icon-button at bounding box center [1157, 18] width 31 height 31
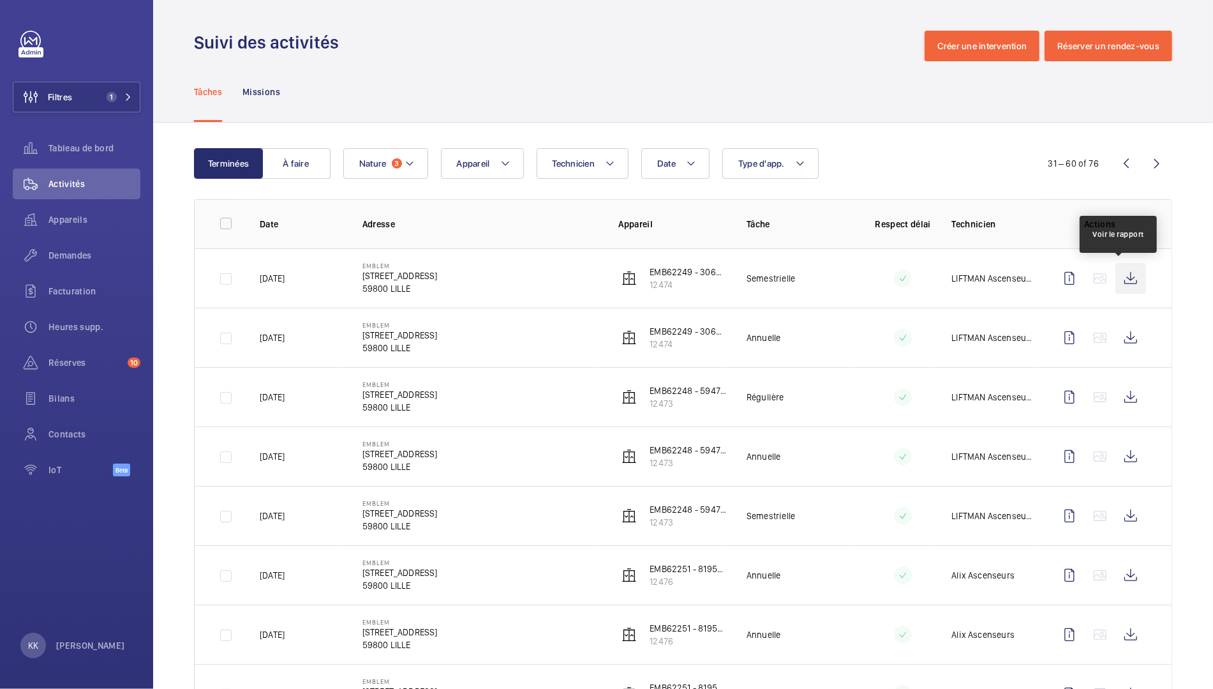
click at [1119, 287] on wm-front-icon-button at bounding box center [1131, 278] width 31 height 31
click at [1116, 337] on wm-front-icon-button at bounding box center [1131, 337] width 31 height 31
click at [1128, 391] on wm-front-icon-button at bounding box center [1131, 397] width 31 height 31
click at [1116, 467] on wm-front-icon-button at bounding box center [1131, 456] width 31 height 31
click at [1118, 509] on wm-front-icon-button at bounding box center [1131, 515] width 31 height 31
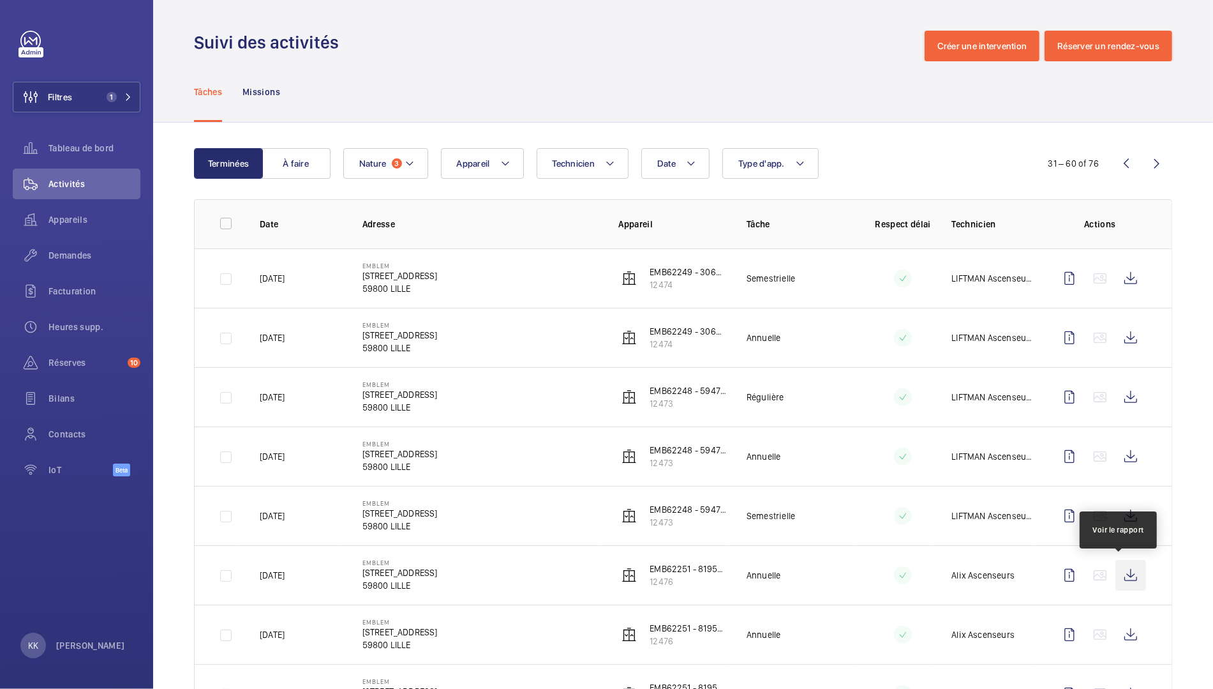
click at [1120, 572] on wm-front-icon-button at bounding box center [1131, 575] width 31 height 31
click at [1122, 633] on wm-front-icon-button at bounding box center [1131, 634] width 31 height 31
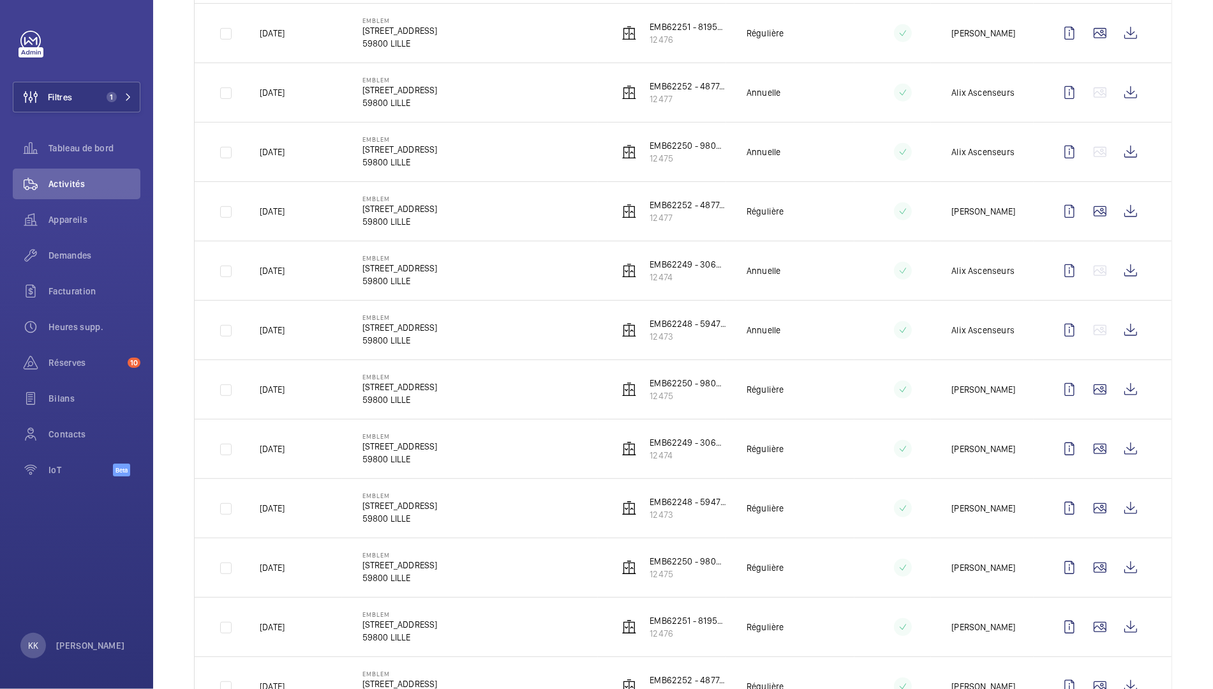
scroll to position [659, 0]
click at [1118, 38] on wm-front-icon-button at bounding box center [1131, 34] width 31 height 31
click at [1121, 89] on wm-front-icon-button at bounding box center [1131, 94] width 31 height 31
click at [1116, 139] on wm-front-icon-button at bounding box center [1131, 153] width 31 height 31
click at [1125, 213] on wm-front-icon-button at bounding box center [1131, 212] width 31 height 31
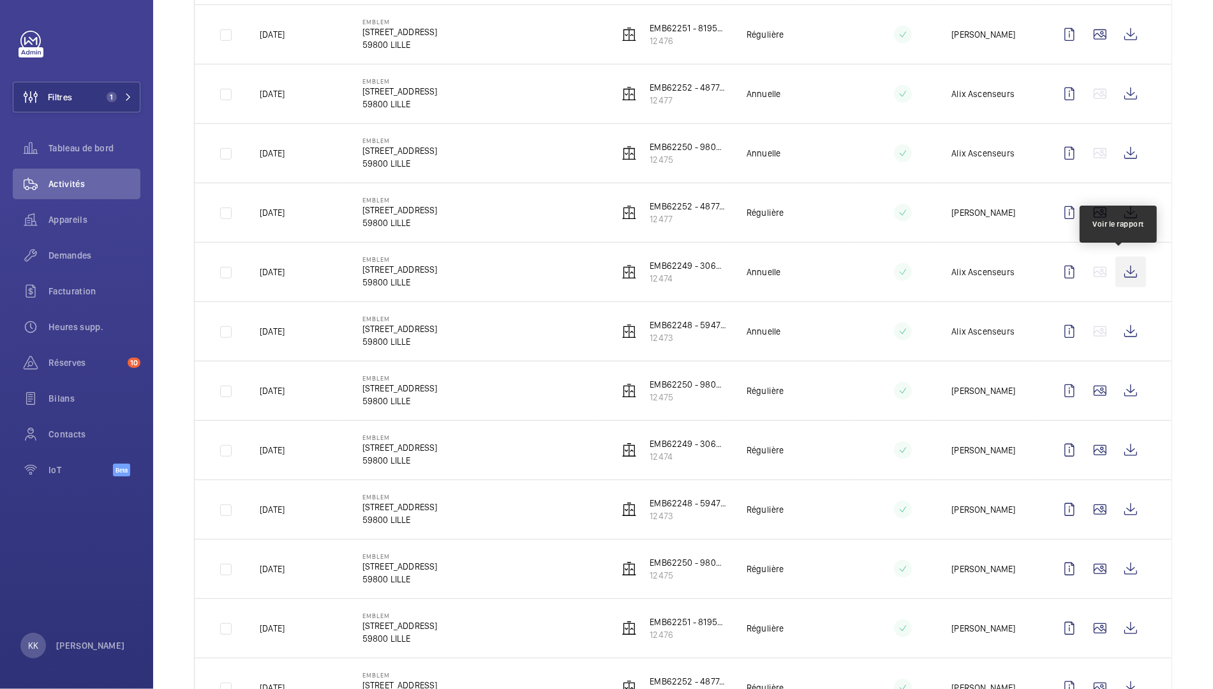
click at [1132, 269] on wm-front-icon-button at bounding box center [1131, 272] width 31 height 31
click at [1127, 327] on wm-front-icon-button at bounding box center [1131, 331] width 31 height 31
click at [1125, 389] on wm-front-icon-button at bounding box center [1131, 390] width 31 height 31
click at [1116, 435] on wm-front-icon-button at bounding box center [1131, 450] width 31 height 31
click at [1126, 499] on wm-front-icon-button at bounding box center [1131, 509] width 31 height 31
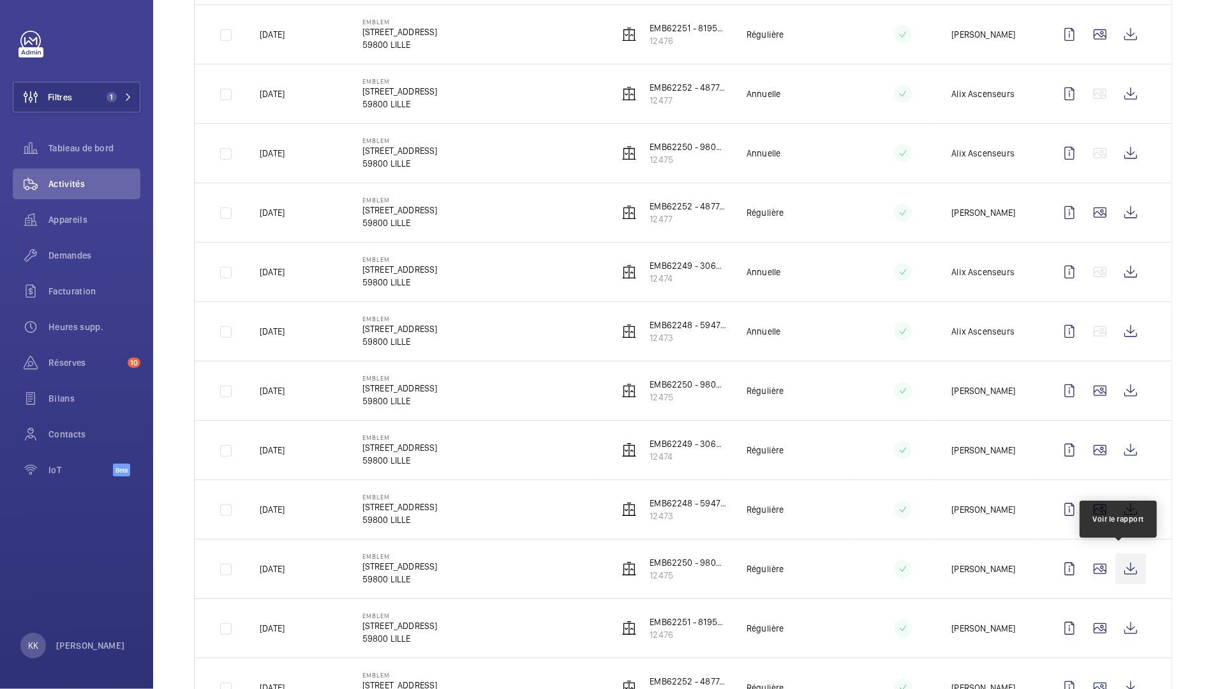
click at [1128, 558] on wm-front-icon-button at bounding box center [1131, 568] width 31 height 31
click at [1116, 622] on wm-front-icon-button at bounding box center [1131, 628] width 31 height 31
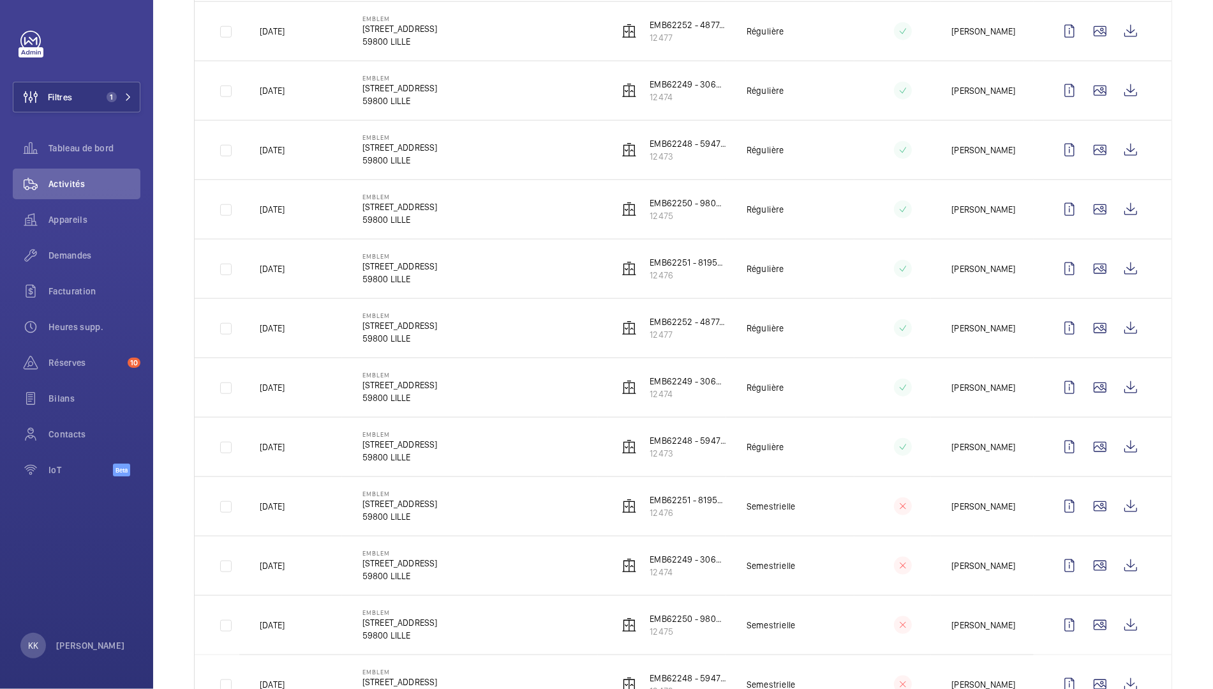
scroll to position [1313, 0]
click at [1123, 29] on wm-front-icon-button at bounding box center [1131, 34] width 31 height 31
click at [1120, 84] on wm-front-icon-button at bounding box center [1131, 93] width 31 height 31
click at [1127, 146] on wm-front-icon-button at bounding box center [1131, 152] width 31 height 31
click at [1123, 207] on wm-front-icon-button at bounding box center [1131, 212] width 31 height 31
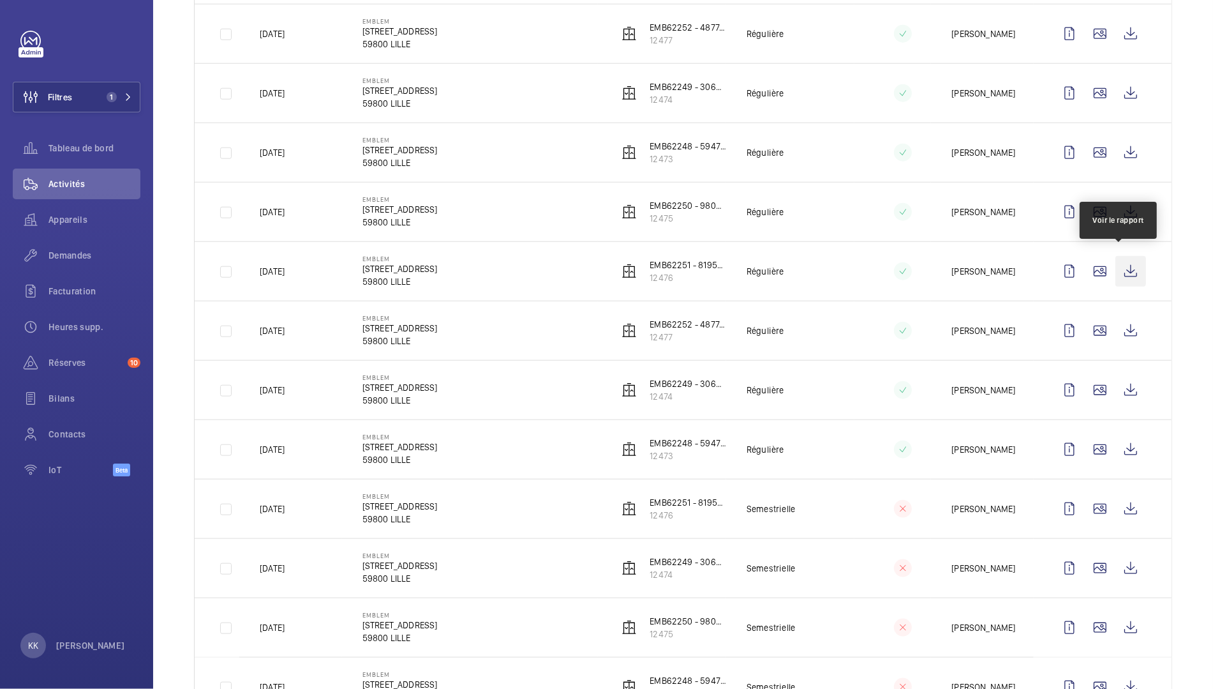
click at [1123, 267] on wm-front-icon-button at bounding box center [1131, 271] width 31 height 31
click at [1122, 329] on wm-front-icon-button at bounding box center [1131, 330] width 31 height 31
click at [1116, 378] on wm-front-icon-button at bounding box center [1131, 390] width 31 height 31
click at [1116, 437] on wm-front-icon-button at bounding box center [1131, 449] width 31 height 31
click at [1116, 502] on wm-front-icon-button at bounding box center [1131, 508] width 31 height 31
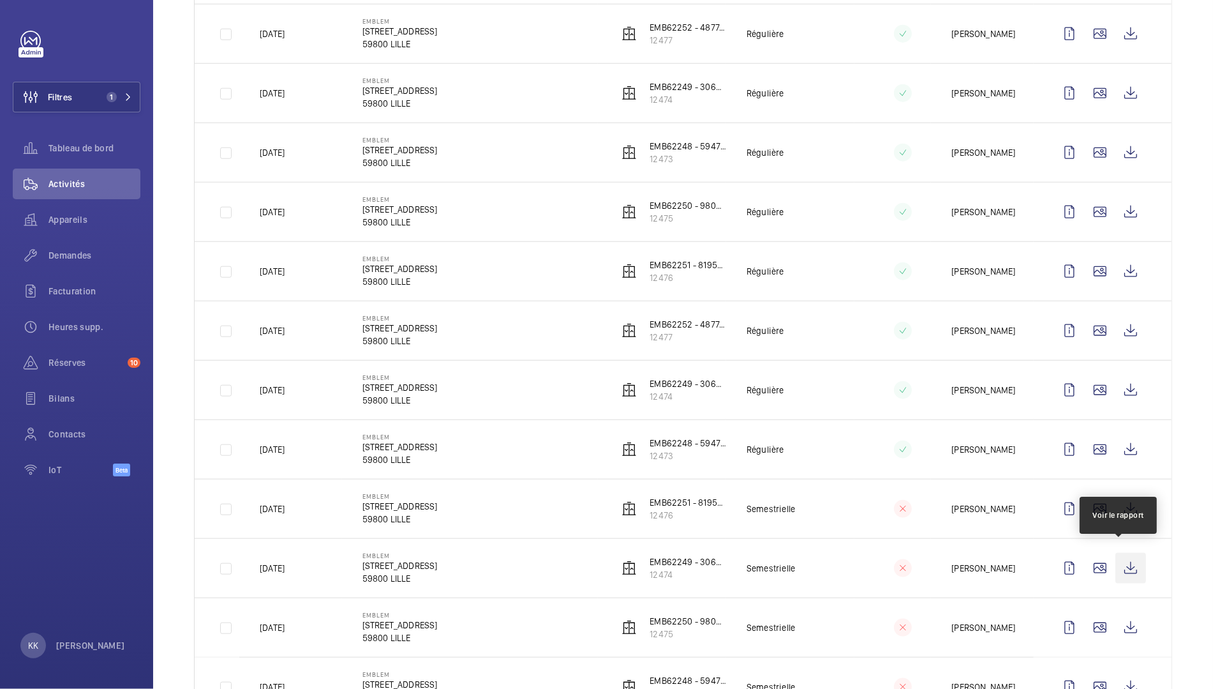
click at [1126, 568] on wm-front-icon-button at bounding box center [1131, 568] width 31 height 31
click at [1116, 612] on wm-front-icon-button at bounding box center [1131, 627] width 31 height 31
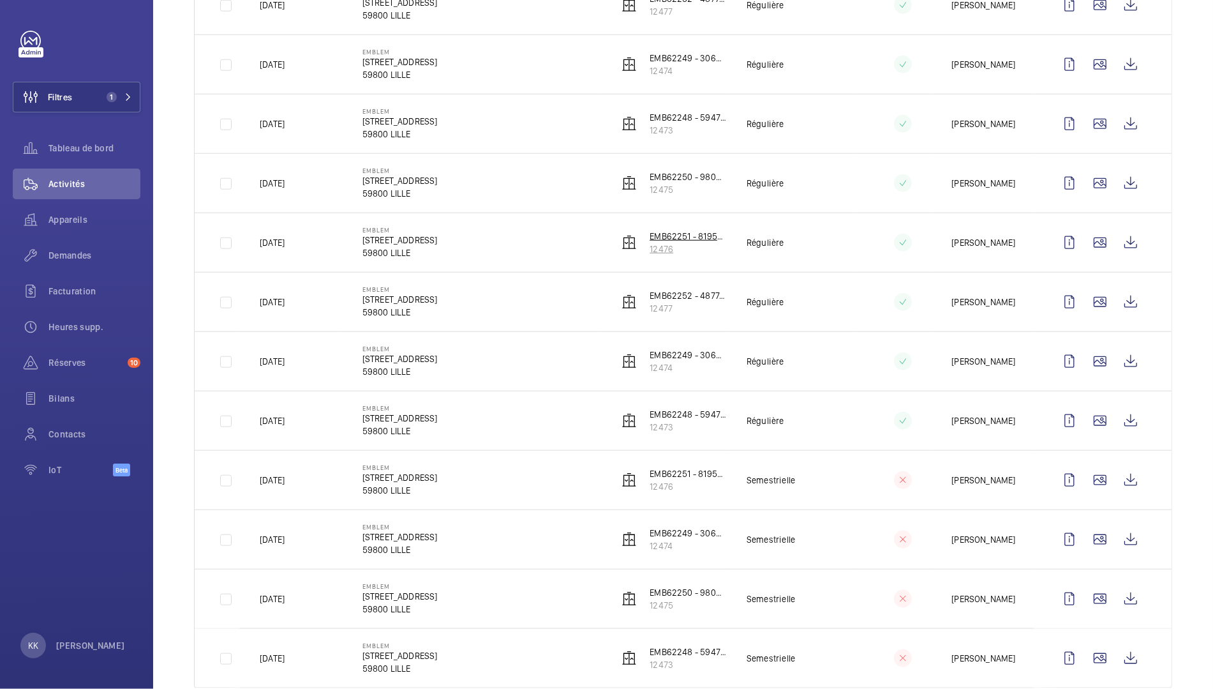
scroll to position [1361, 0]
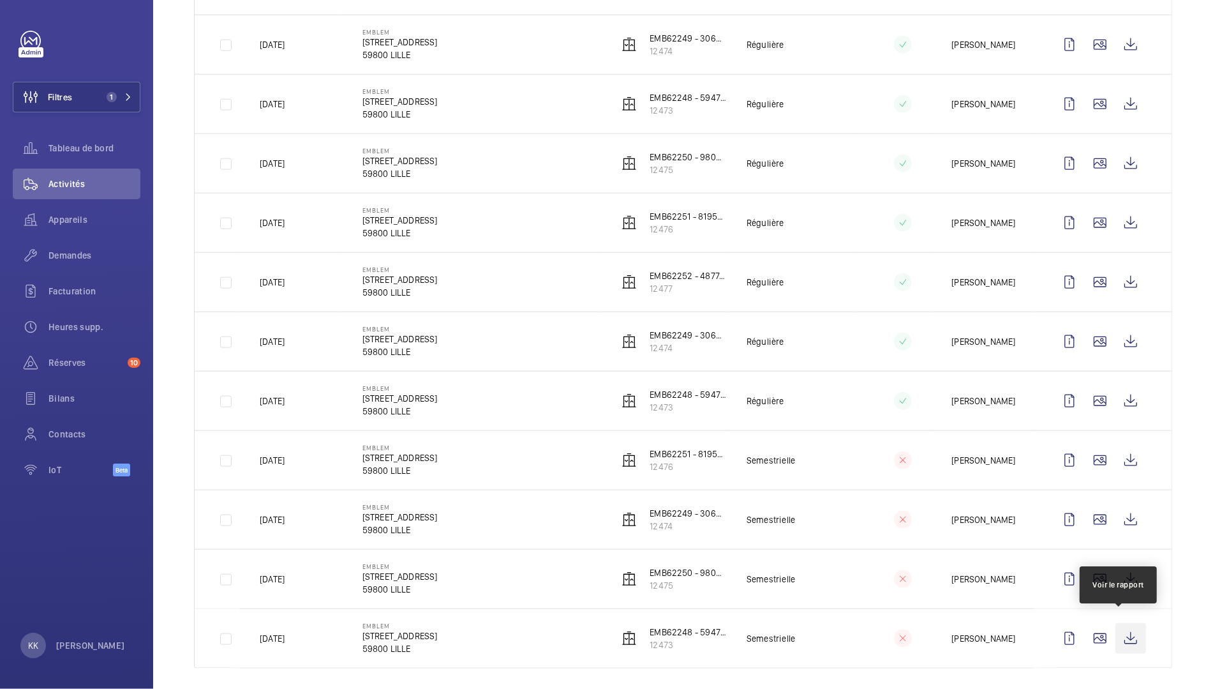
click at [1116, 639] on wm-front-icon-button at bounding box center [1131, 638] width 31 height 31
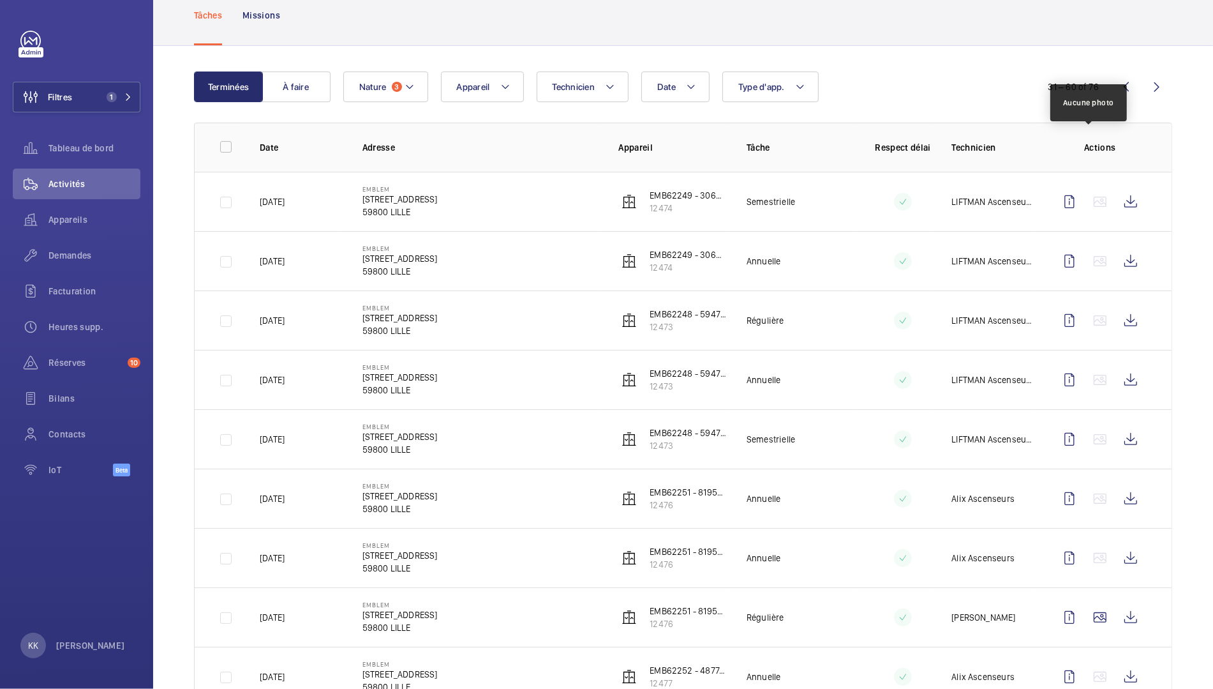
scroll to position [0, 0]
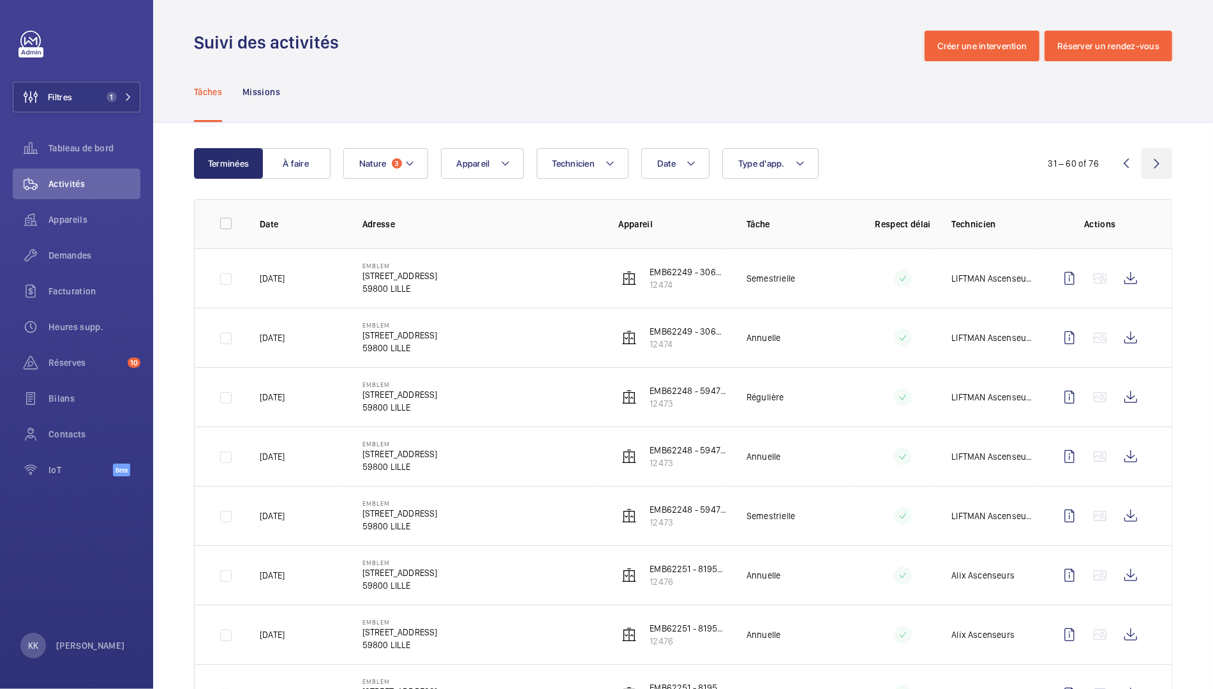
click at [1151, 164] on wm-front-icon-button at bounding box center [1157, 163] width 31 height 31
click at [1116, 283] on wm-front-icon-button at bounding box center [1131, 278] width 31 height 31
click at [1125, 341] on wm-front-icon-button at bounding box center [1131, 337] width 31 height 31
click at [1122, 401] on wm-front-icon-button at bounding box center [1131, 397] width 31 height 31
click at [1121, 461] on wm-front-icon-button at bounding box center [1131, 456] width 31 height 31
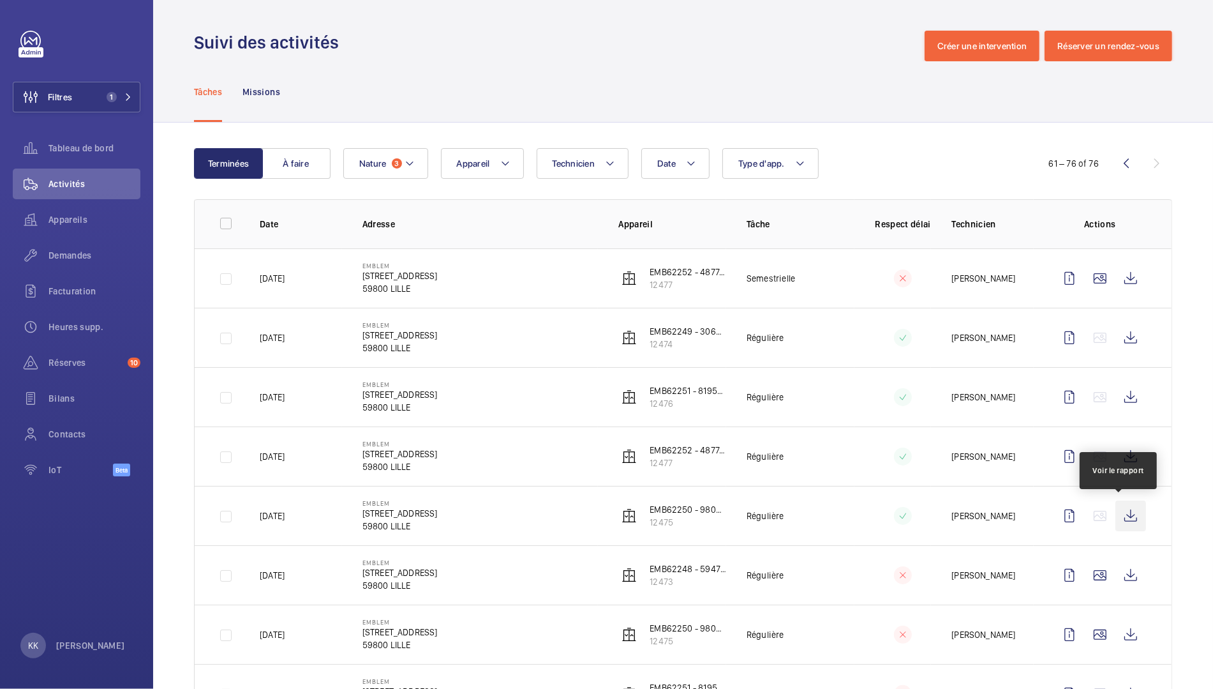
click at [1116, 504] on wm-front-icon-button at bounding box center [1131, 515] width 31 height 31
click at [1119, 573] on wm-front-icon-button at bounding box center [1131, 575] width 31 height 31
click at [1134, 635] on wm-front-icon-button at bounding box center [1131, 634] width 31 height 31
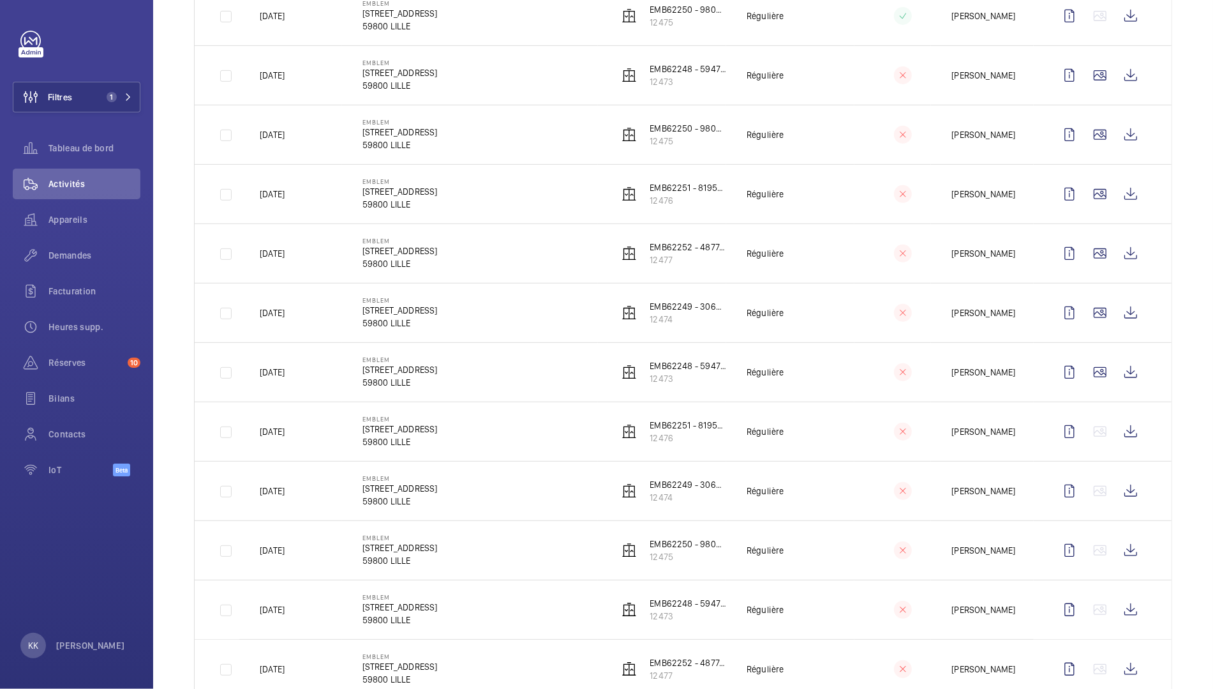
scroll to position [535, 0]
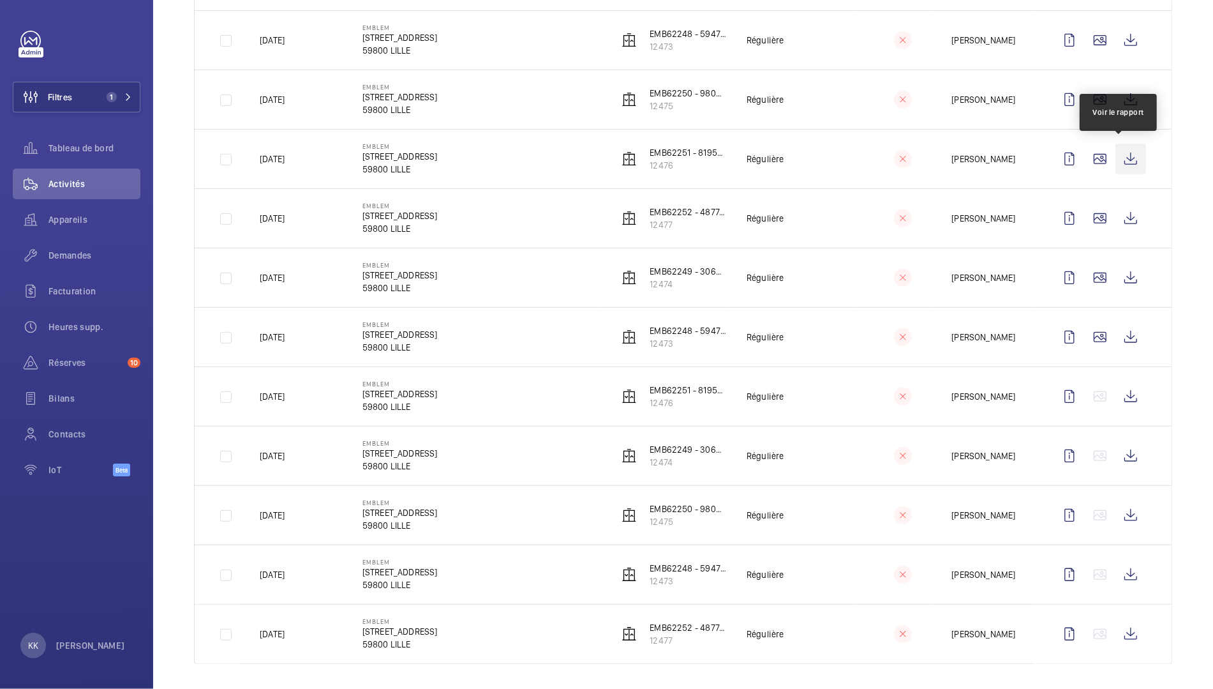
click at [1129, 148] on wm-front-icon-button at bounding box center [1131, 159] width 31 height 31
click at [1118, 228] on wm-front-icon-button at bounding box center [1131, 218] width 31 height 31
click at [1125, 278] on wm-front-icon-button at bounding box center [1131, 277] width 31 height 31
click at [1116, 339] on wm-front-icon-button at bounding box center [1131, 337] width 31 height 31
click at [1116, 405] on wm-front-icon-button at bounding box center [1131, 396] width 31 height 31
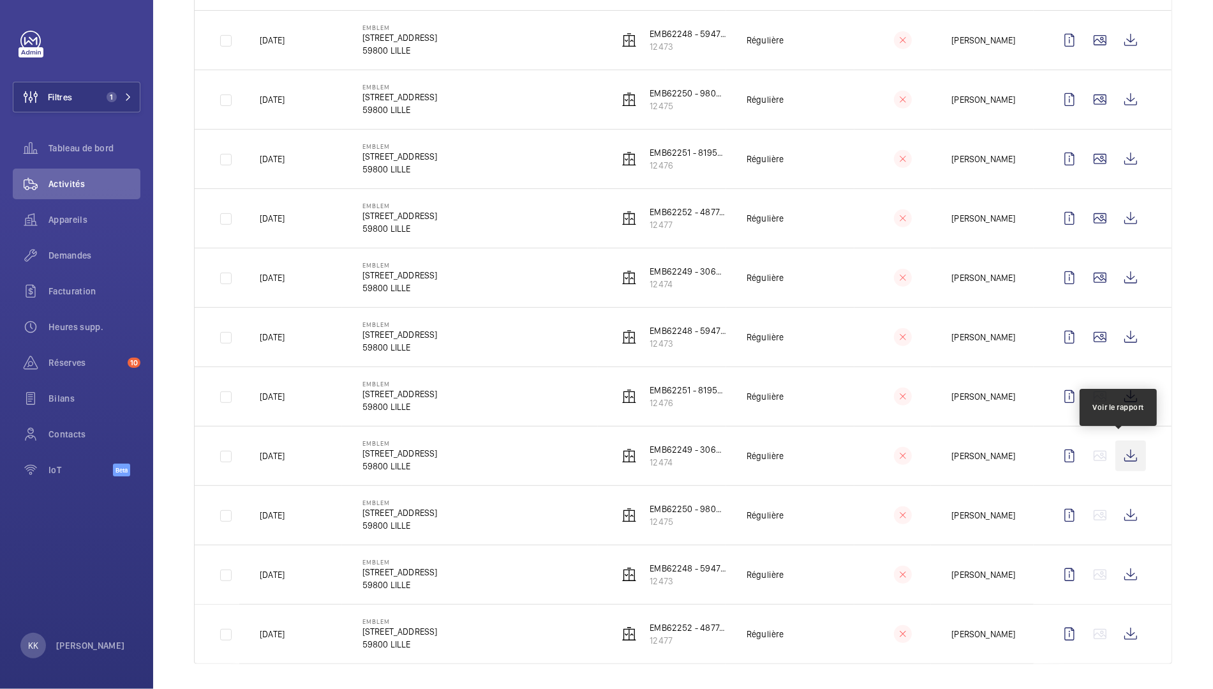
click at [1116, 454] on wm-front-icon-button at bounding box center [1131, 455] width 31 height 31
click at [1116, 518] on wm-front-icon-button at bounding box center [1131, 515] width 31 height 31
click at [1121, 564] on wm-front-icon-button at bounding box center [1131, 574] width 31 height 31
click at [1132, 624] on wm-front-icon-button at bounding box center [1131, 633] width 31 height 31
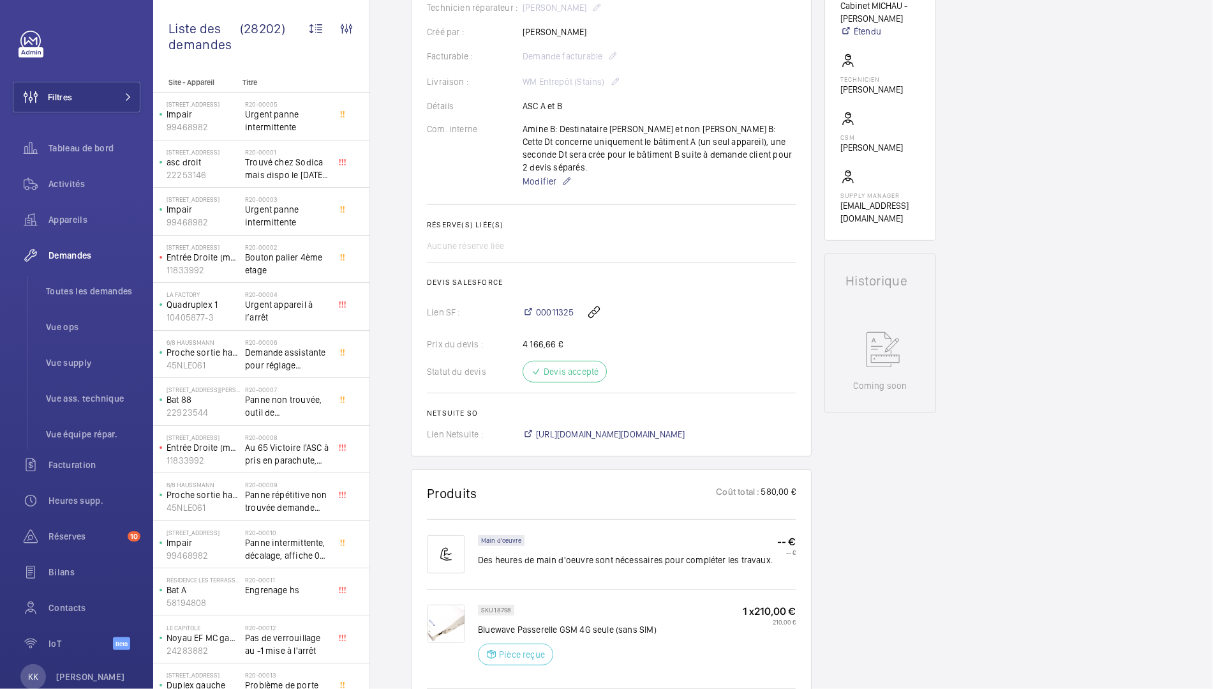
scroll to position [326, 0]
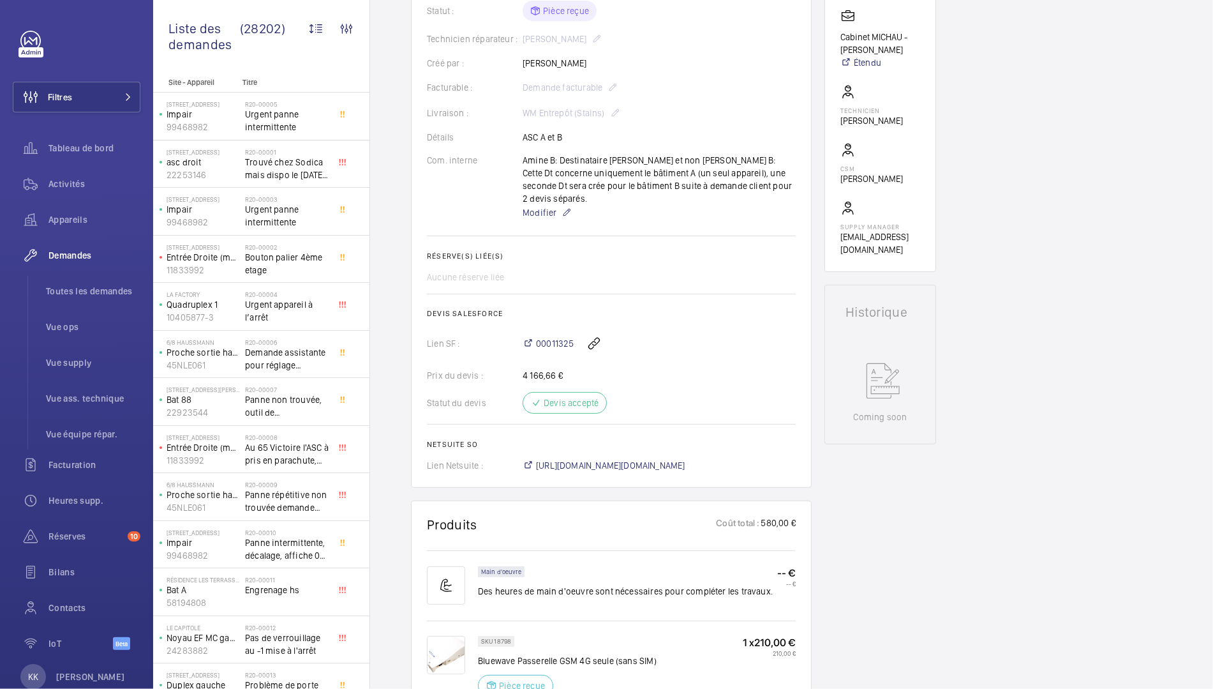
click at [536, 151] on wm-front-card-body "Cette demande de réparation a été créée le [DATE] pour l'installation d'un équi…" at bounding box center [611, 170] width 369 height 603
click at [538, 169] on div "Amine B: Destinataire [PERSON_NAME] et non [PERSON_NAME] B: Cette Dt concerne u…" at bounding box center [659, 187] width 273 height 66
click at [558, 208] on p "Modifier" at bounding box center [659, 212] width 273 height 15
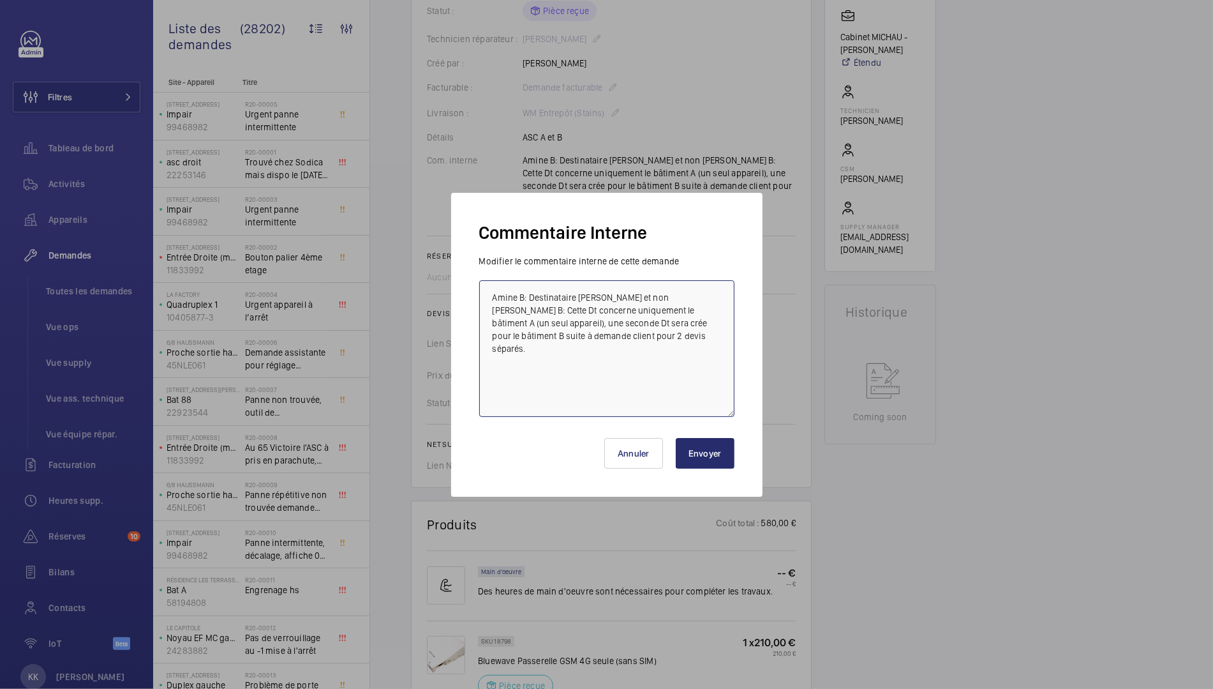
drag, startPoint x: 666, startPoint y: 347, endPoint x: 334, endPoint y: 274, distance: 340.4
click at [334, 274] on div "Commentaire Interne Modifier le commentaire interne de cette demande [PERSON_NA…" at bounding box center [606, 344] width 1213 height 689
type textarea "Commander matériel en double pour Ascenseur A et B"
click at [705, 456] on button "Envoyer" at bounding box center [705, 453] width 59 height 31
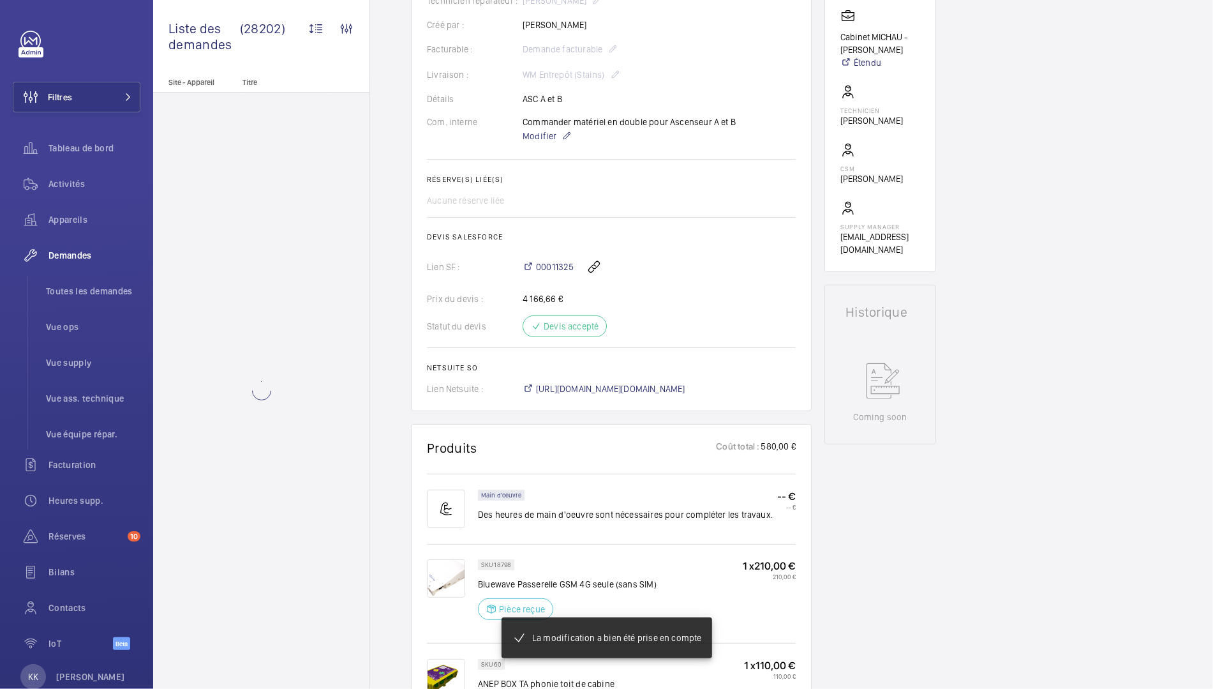
scroll to position [0, 0]
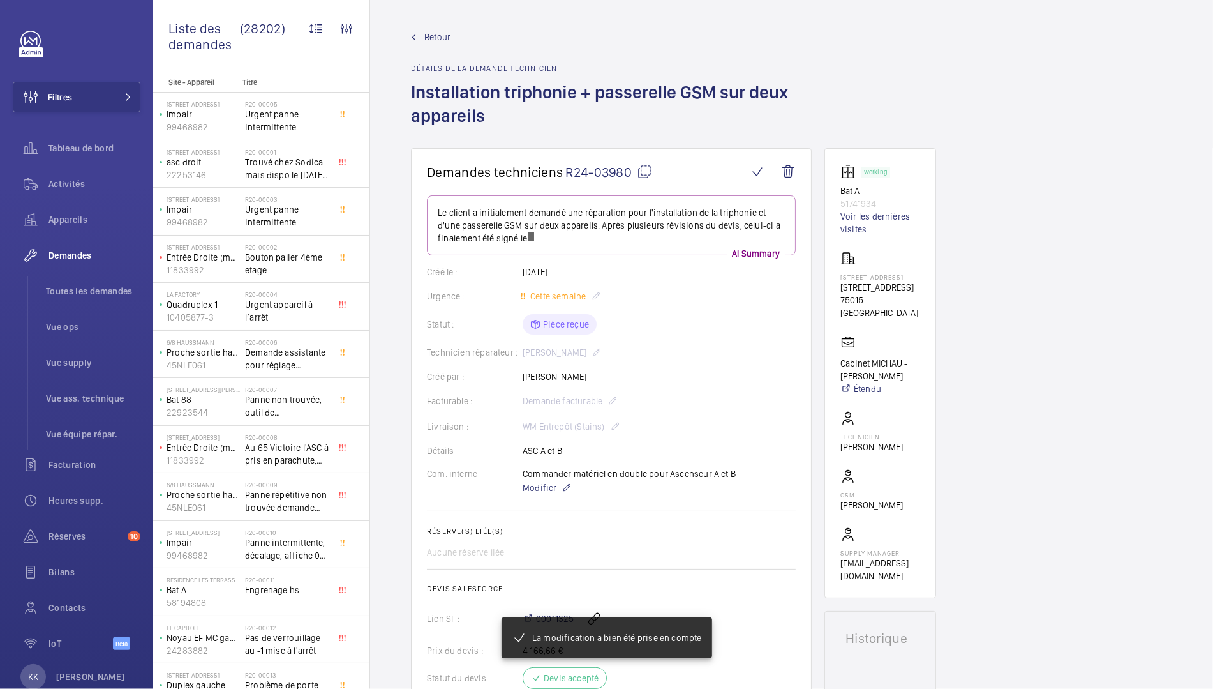
click at [442, 38] on span "Retour" at bounding box center [437, 37] width 26 height 13
